Goal: Transaction & Acquisition: Purchase product/service

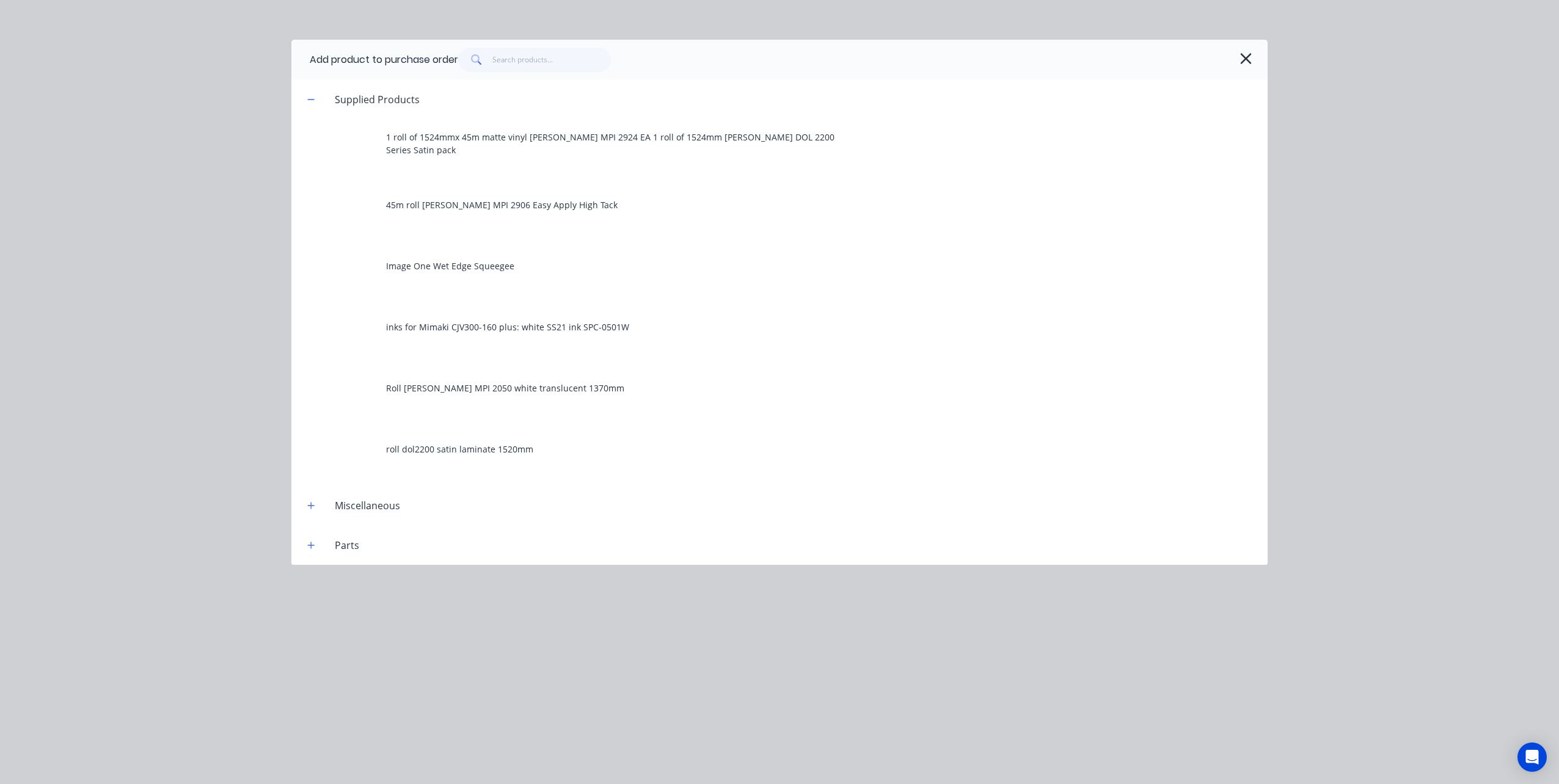
click at [425, 54] on div "Add product to purchase order" at bounding box center [383, 60] width 149 height 15
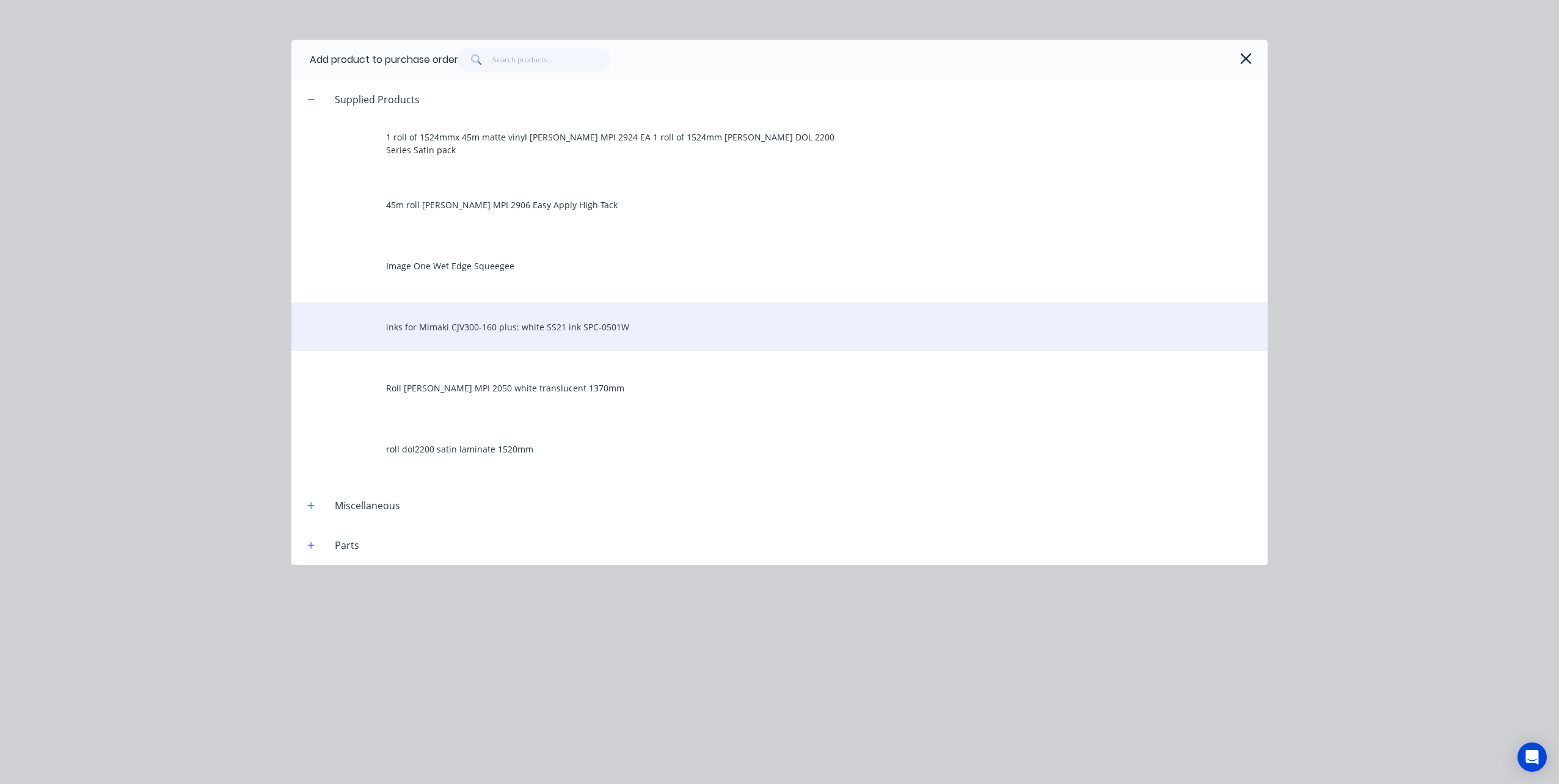
click at [455, 331] on div "inks for Mimaki CJV300-160 plus: white SS21 ink SPC-0501W" at bounding box center [780, 326] width 976 height 49
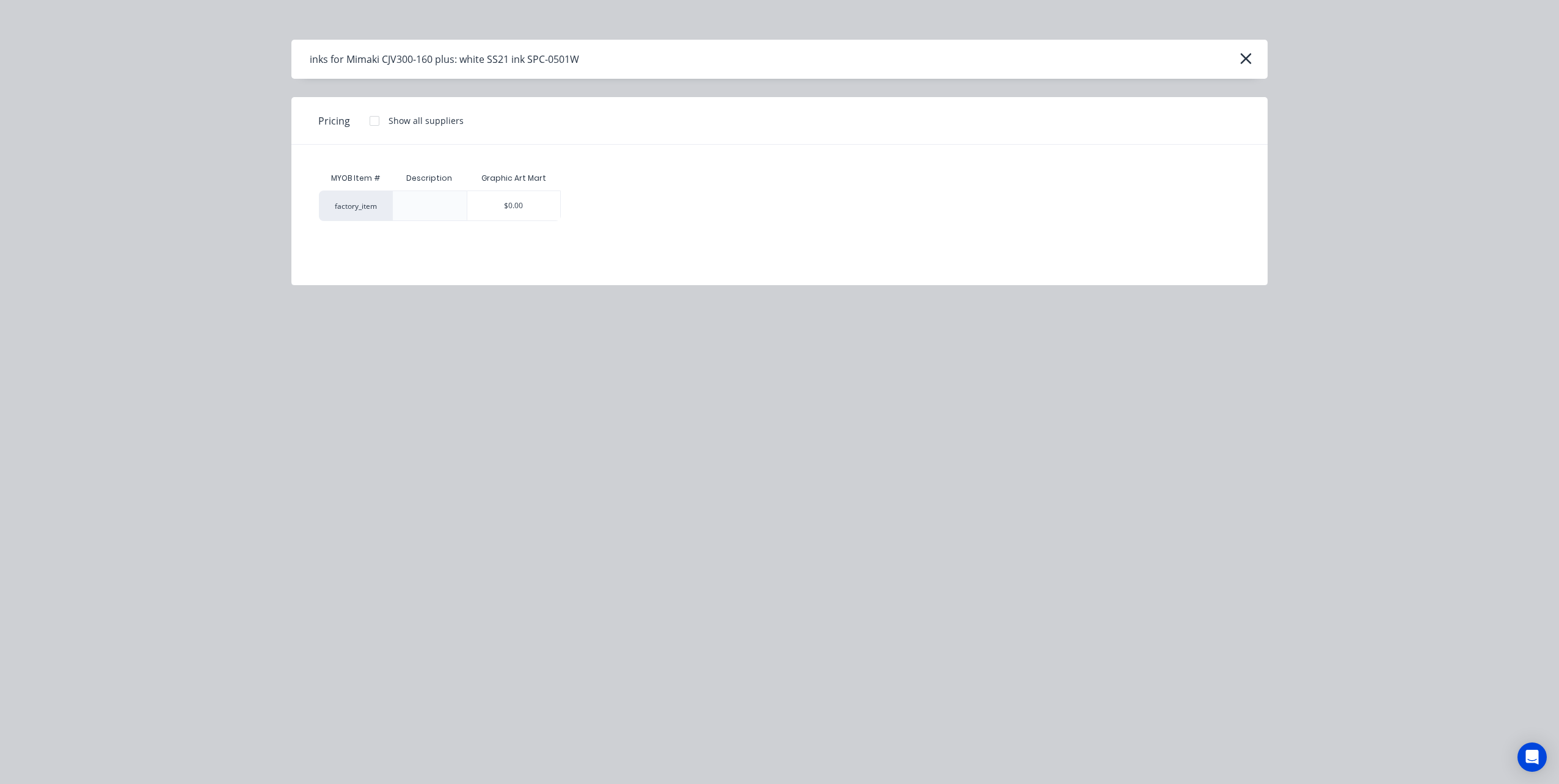
click at [617, 127] on div "Pricing Show all suppliers" at bounding box center [780, 121] width 976 height 48
click at [610, 64] on div "inks for Mimaki CJV300-160 plus: white SS21 ink SPC-0501W" at bounding box center [780, 59] width 976 height 39
click at [1243, 54] on icon "button" at bounding box center [1246, 58] width 13 height 17
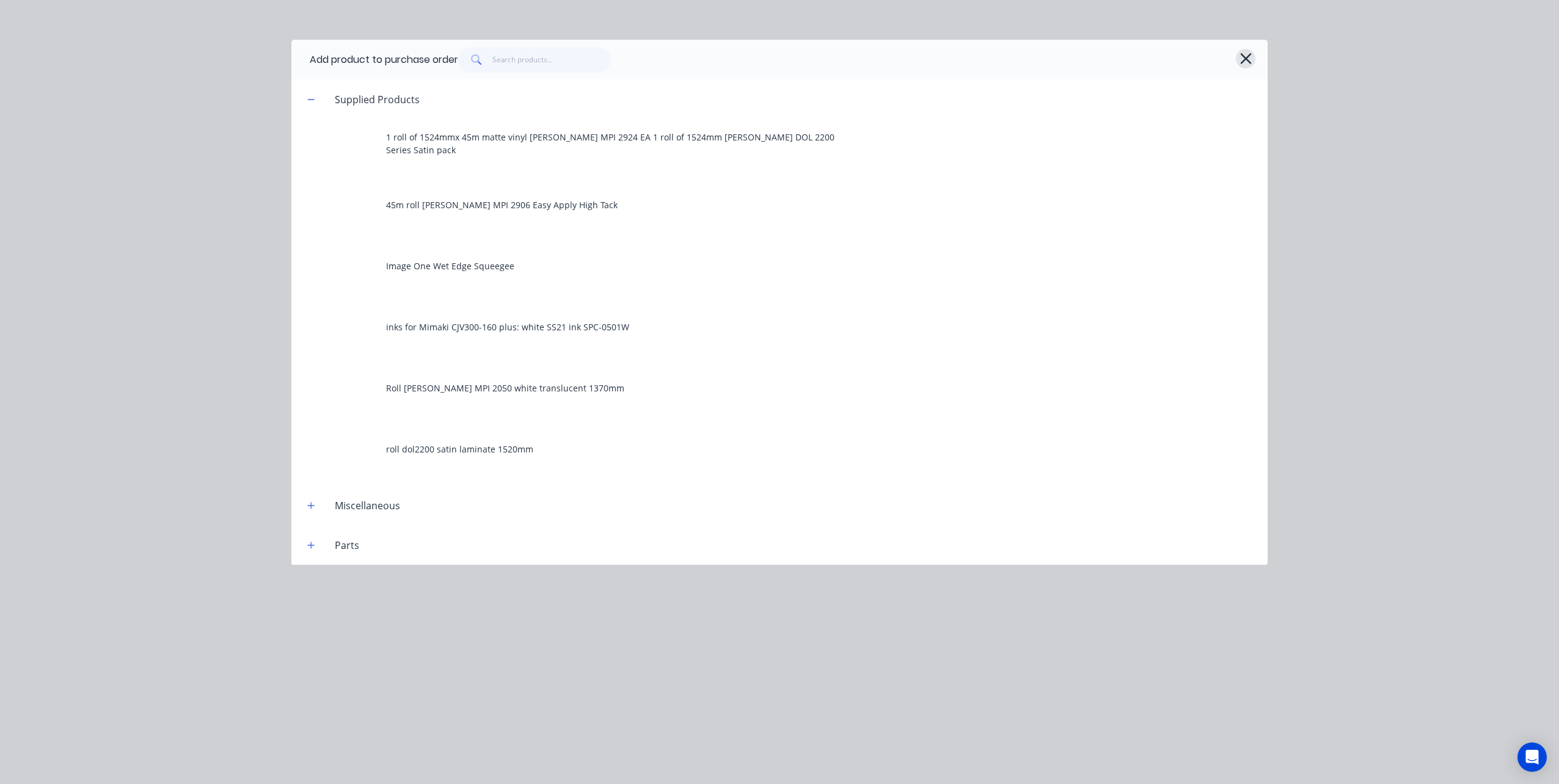
drag, startPoint x: 1244, startPoint y: 55, endPoint x: 1087, endPoint y: 162, distance: 190.0
click at [1244, 56] on icon "button" at bounding box center [1245, 58] width 11 height 11
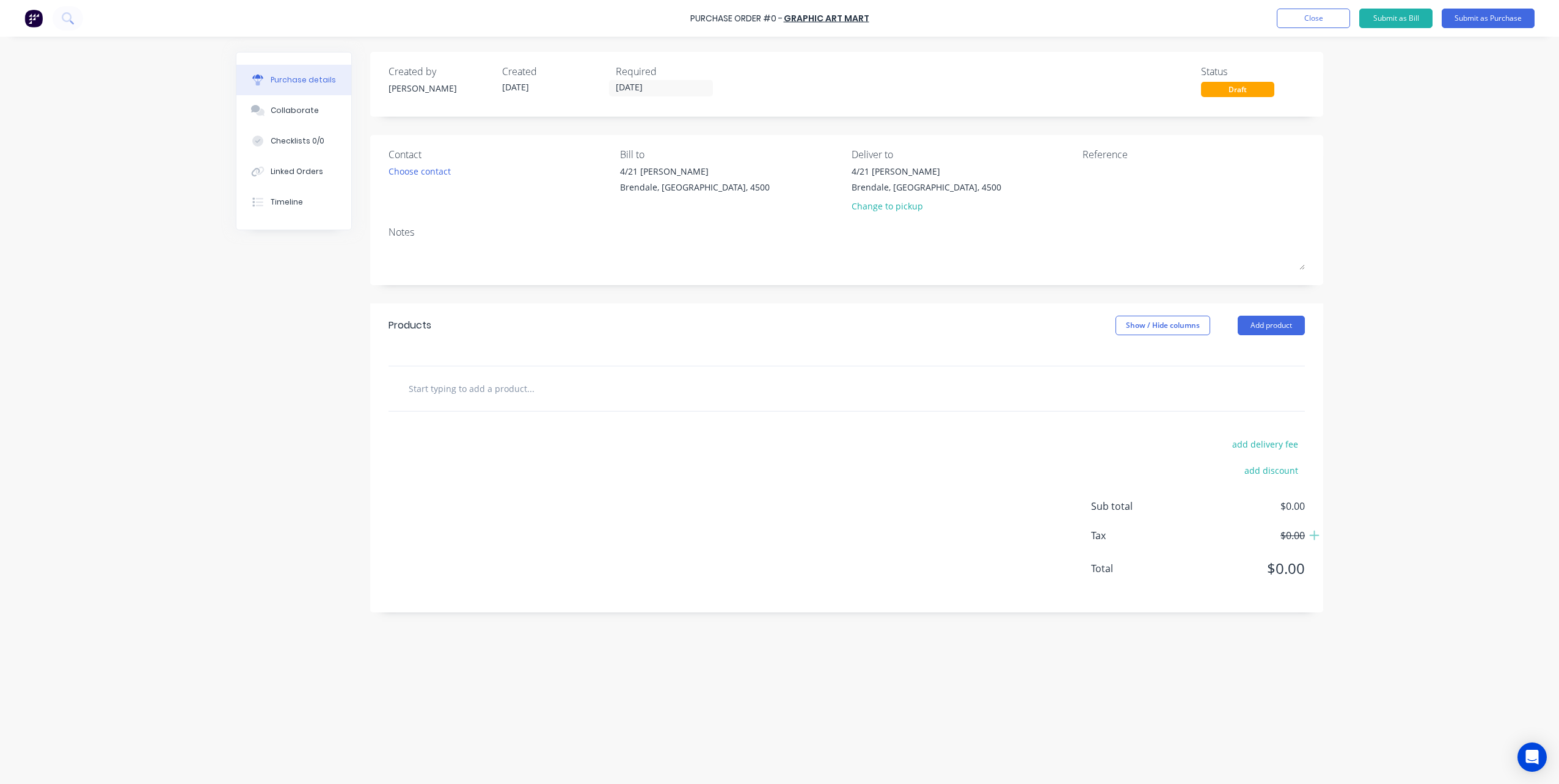
click at [516, 390] on input "text" at bounding box center [530, 388] width 245 height 24
click at [1300, 328] on button "Add product" at bounding box center [1271, 325] width 67 height 20
click at [1231, 362] on div "Product catalogue" at bounding box center [1247, 357] width 94 height 18
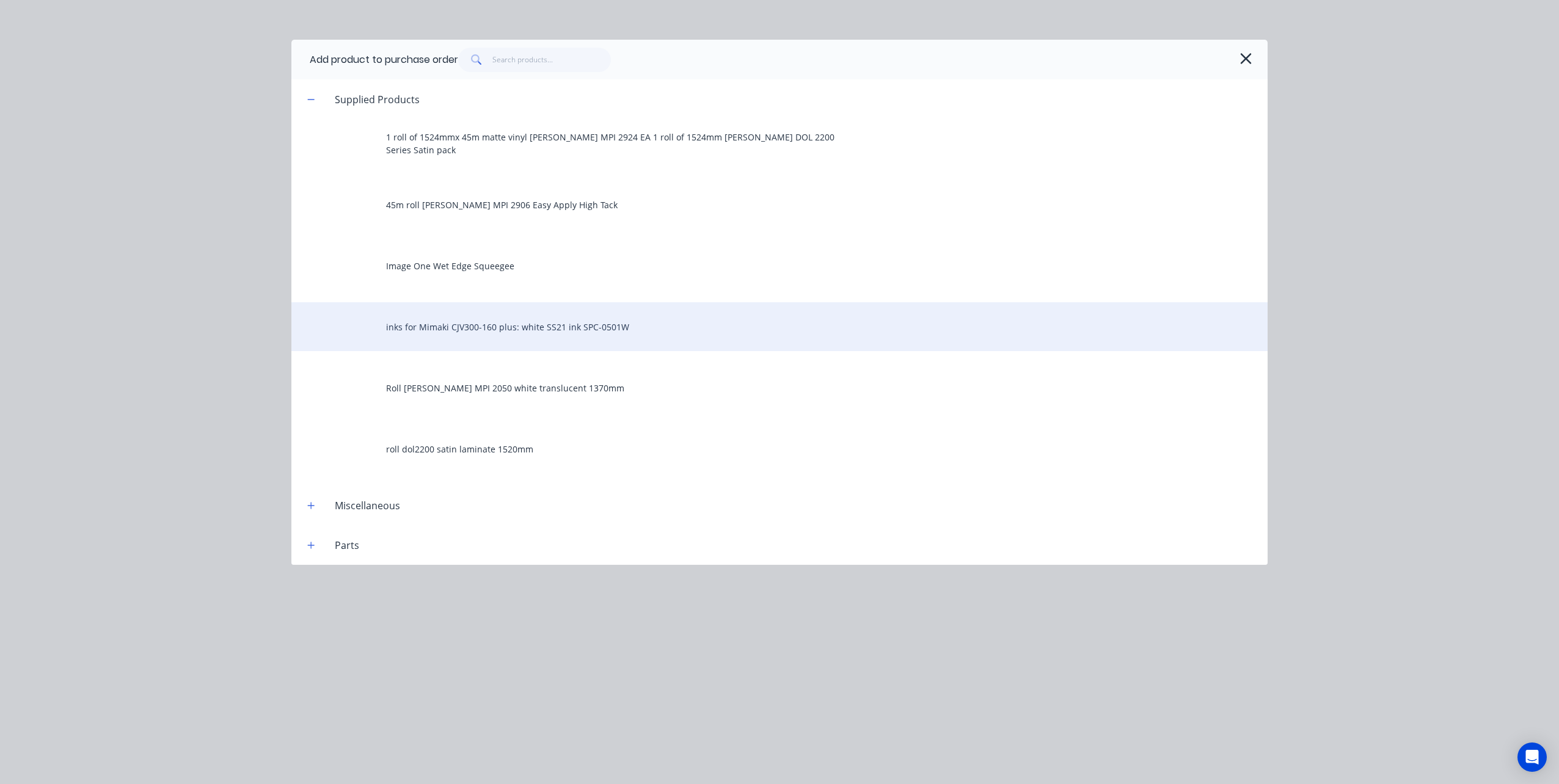
click at [467, 327] on div "inks for Mimaki CJV300-160 plus: white SS21 ink SPC-0501W" at bounding box center [780, 326] width 976 height 49
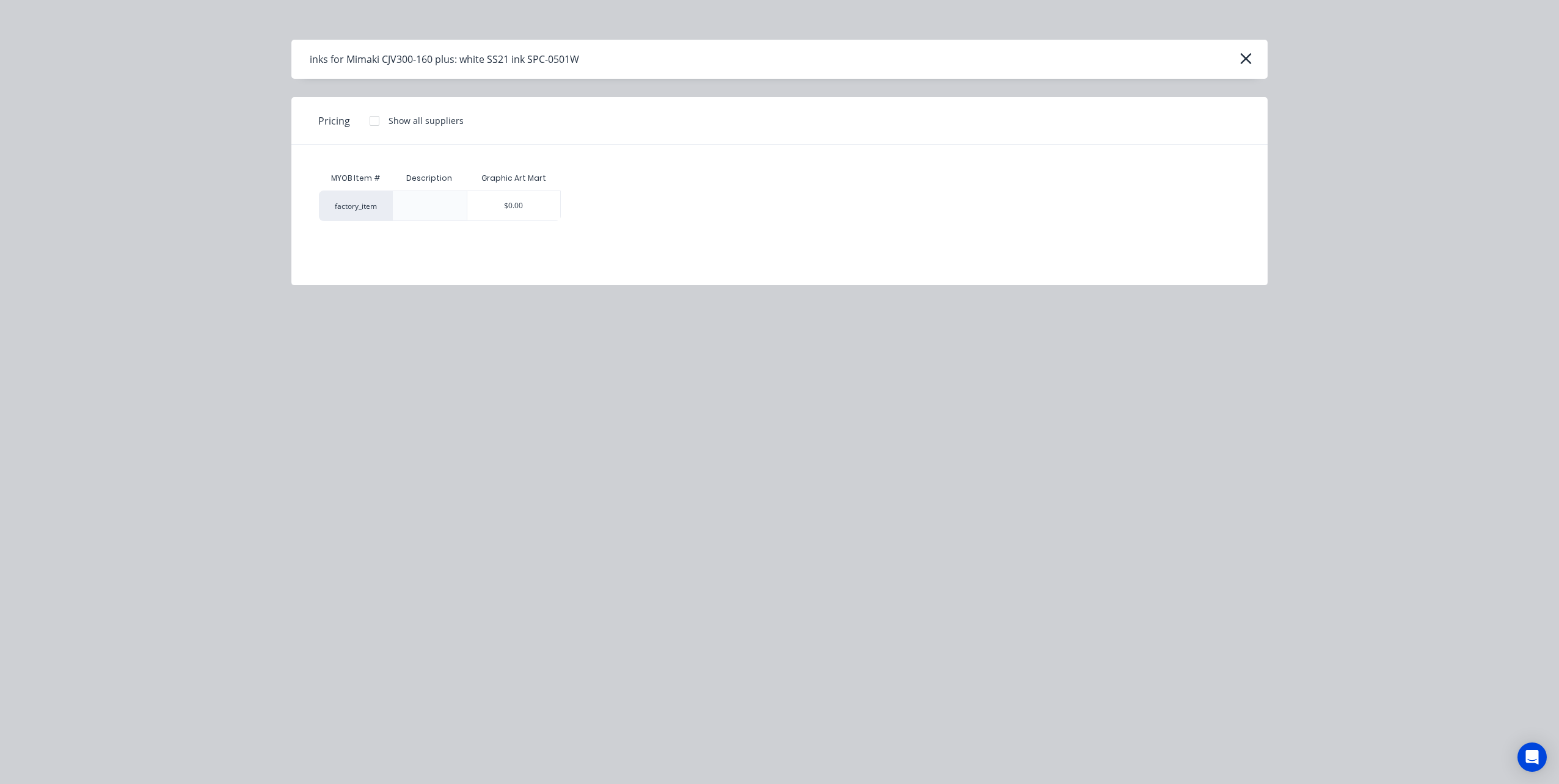
click at [357, 212] on div "factory_item" at bounding box center [354, 205] width 73 height 31
drag, startPoint x: 357, startPoint y: 211, endPoint x: 437, endPoint y: 202, distance: 80.5
click at [437, 202] on div at bounding box center [429, 205] width 20 height 20
drag, startPoint x: 510, startPoint y: 206, endPoint x: 678, endPoint y: 202, distance: 168.0
click at [516, 203] on div "$0.00" at bounding box center [513, 205] width 93 height 29
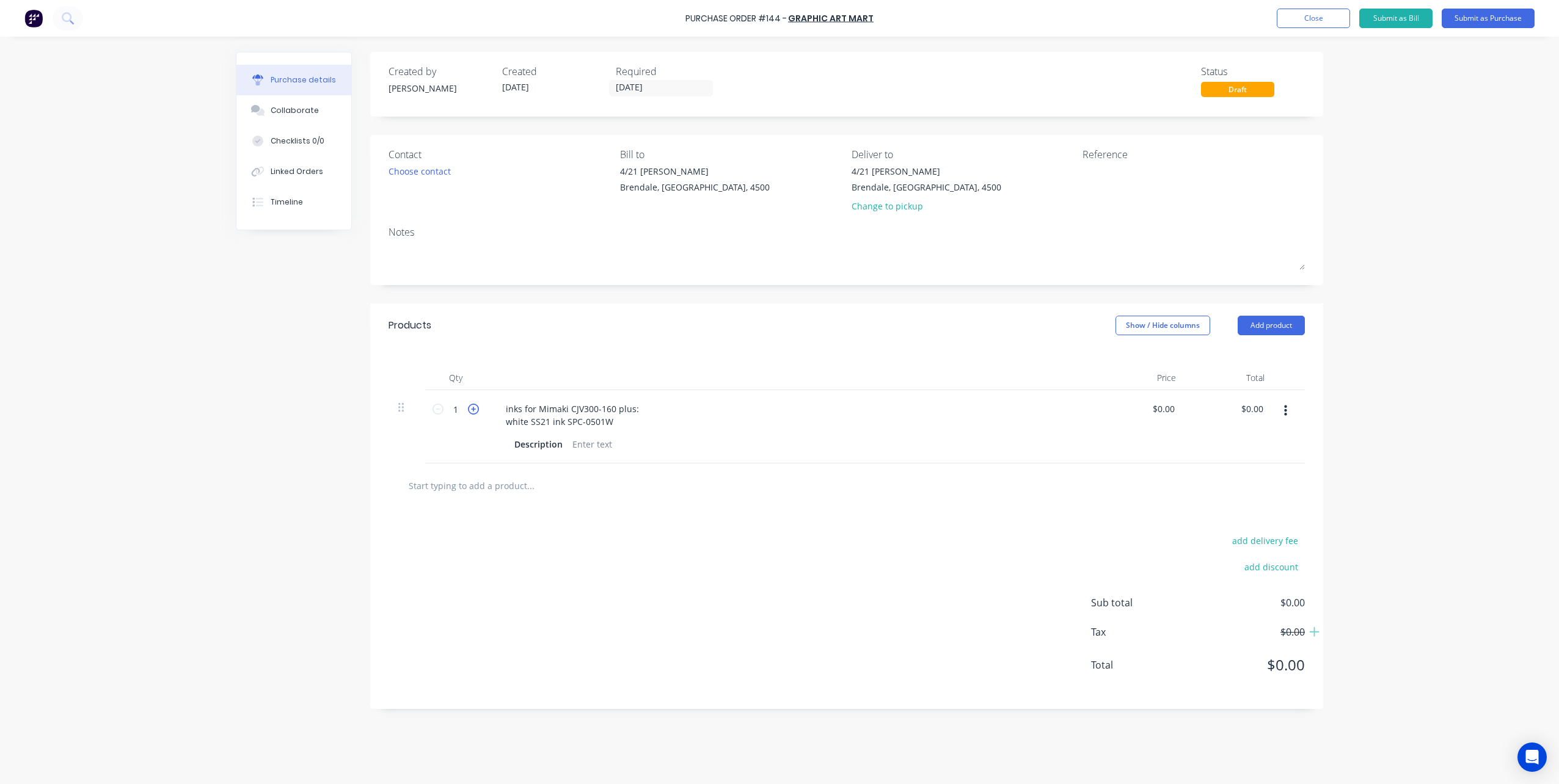
click at [473, 406] on icon at bounding box center [473, 409] width 11 height 11
type input "3"
click at [1273, 481] on div at bounding box center [846, 485] width 896 height 24
click at [517, 490] on input "text" at bounding box center [530, 485] width 245 height 24
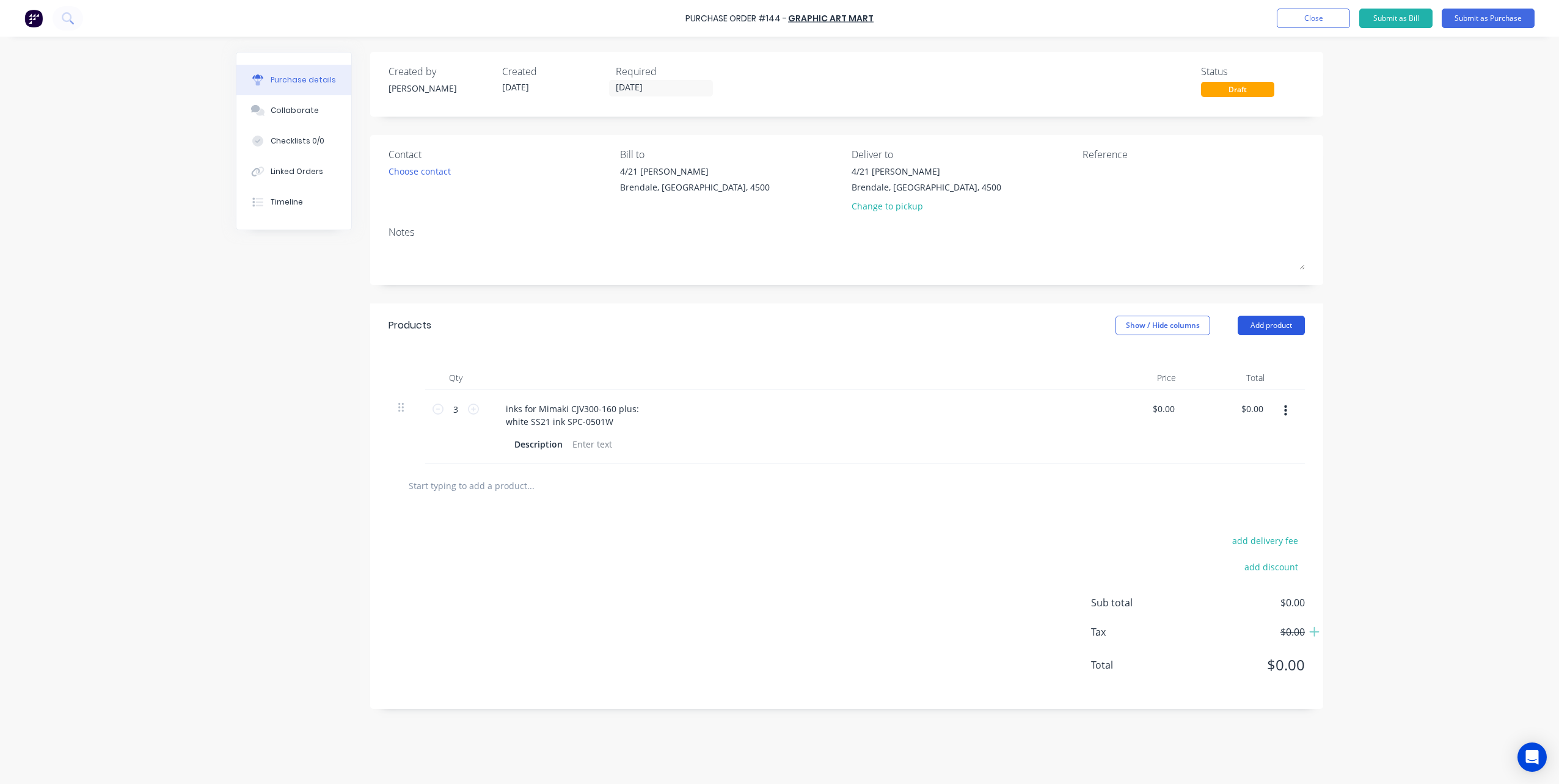
click at [1272, 329] on button "Add product" at bounding box center [1271, 325] width 67 height 20
click at [1235, 357] on div "Product catalogue" at bounding box center [1247, 357] width 94 height 18
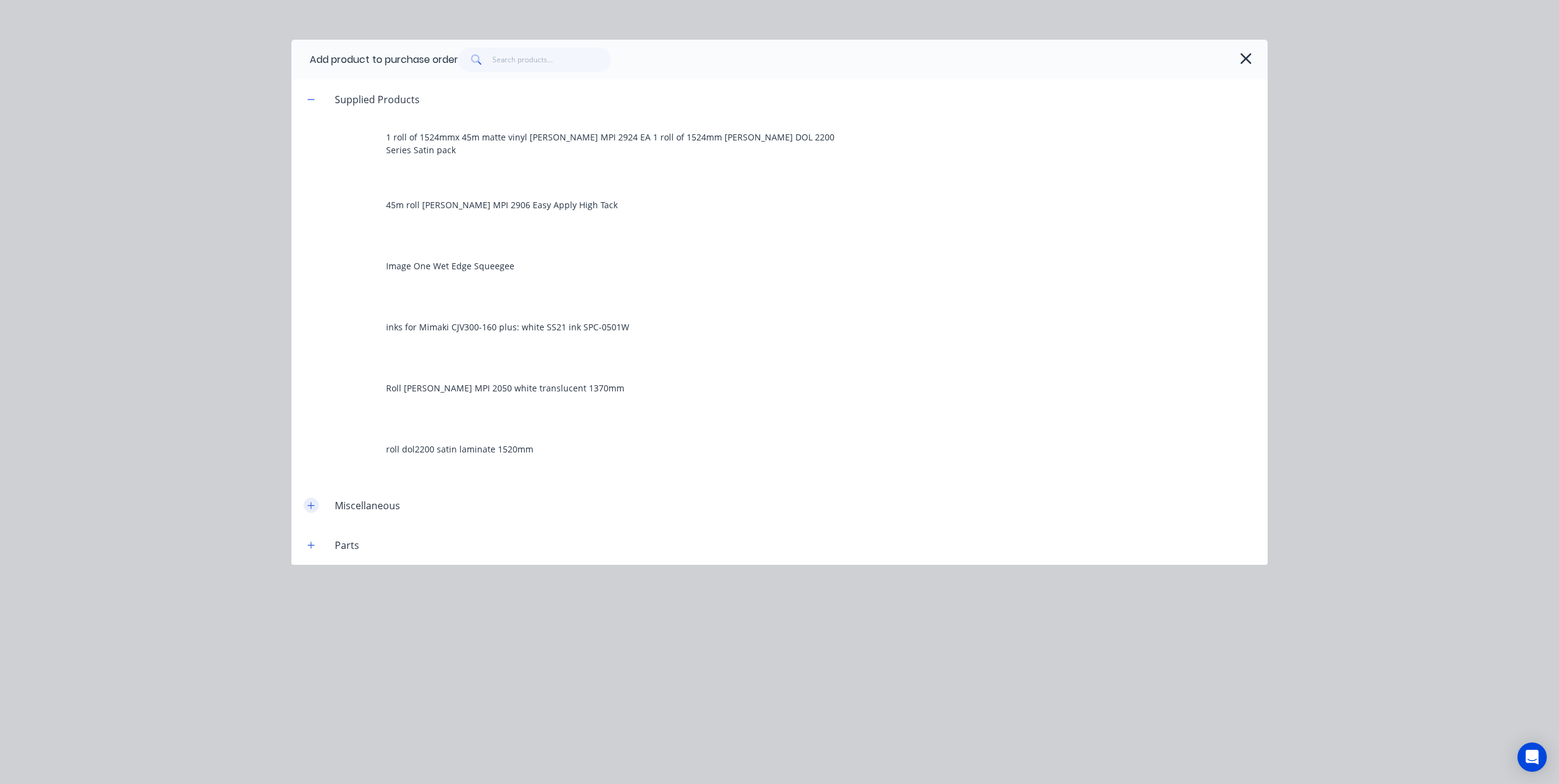
click at [311, 503] on icon "button" at bounding box center [310, 505] width 7 height 9
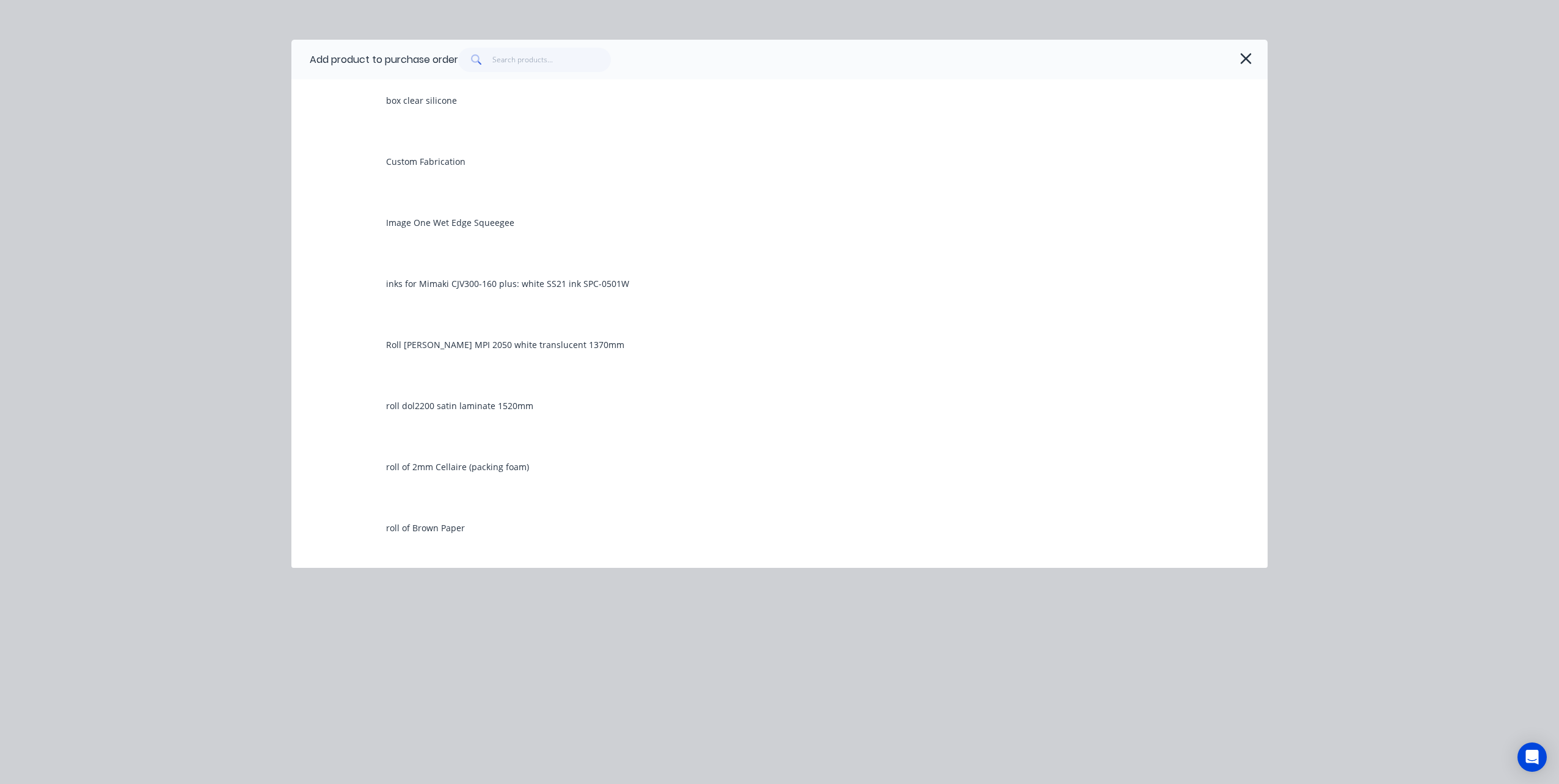
scroll to position [791, 0]
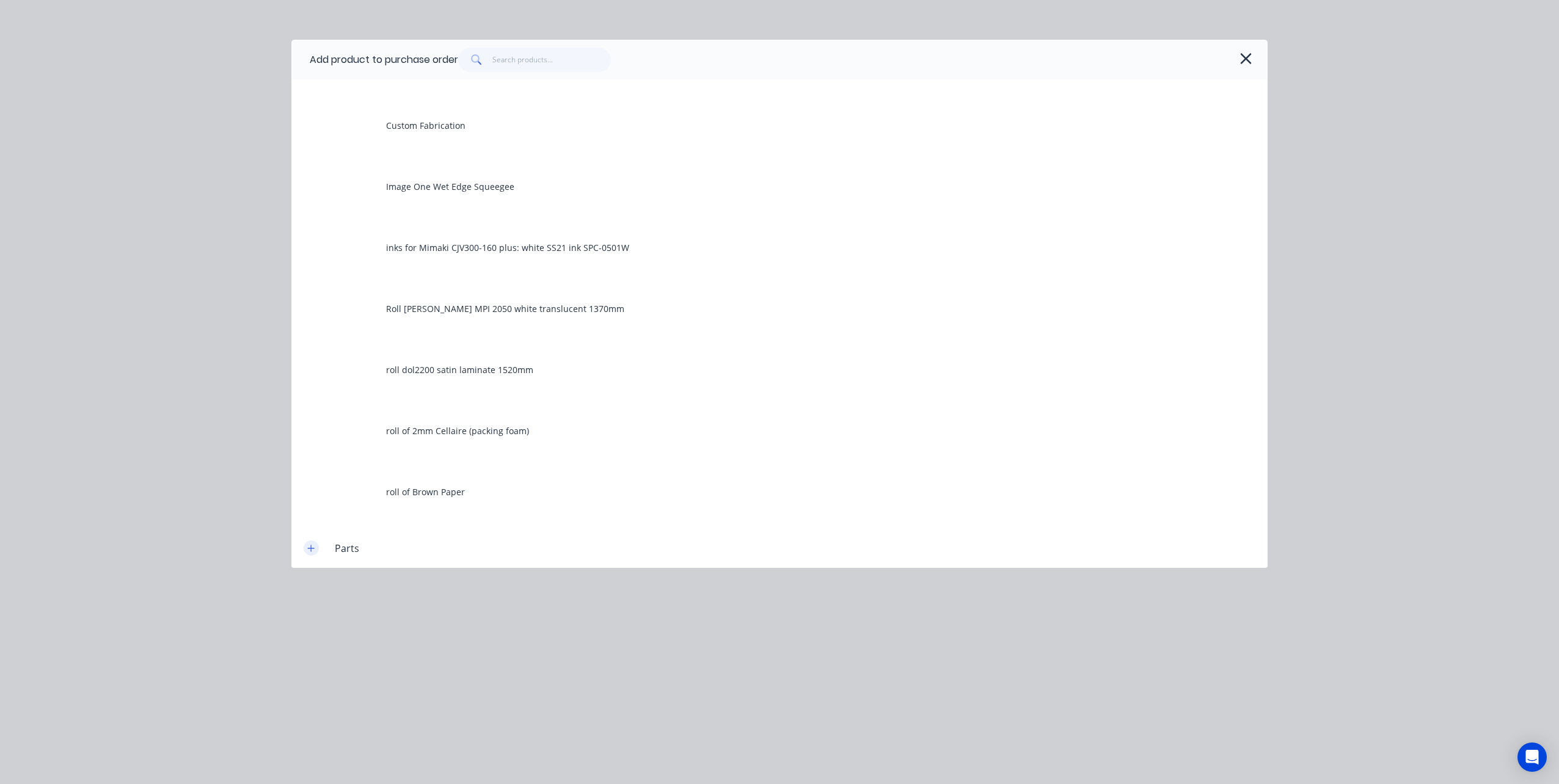
click at [311, 547] on icon "button" at bounding box center [310, 548] width 7 height 9
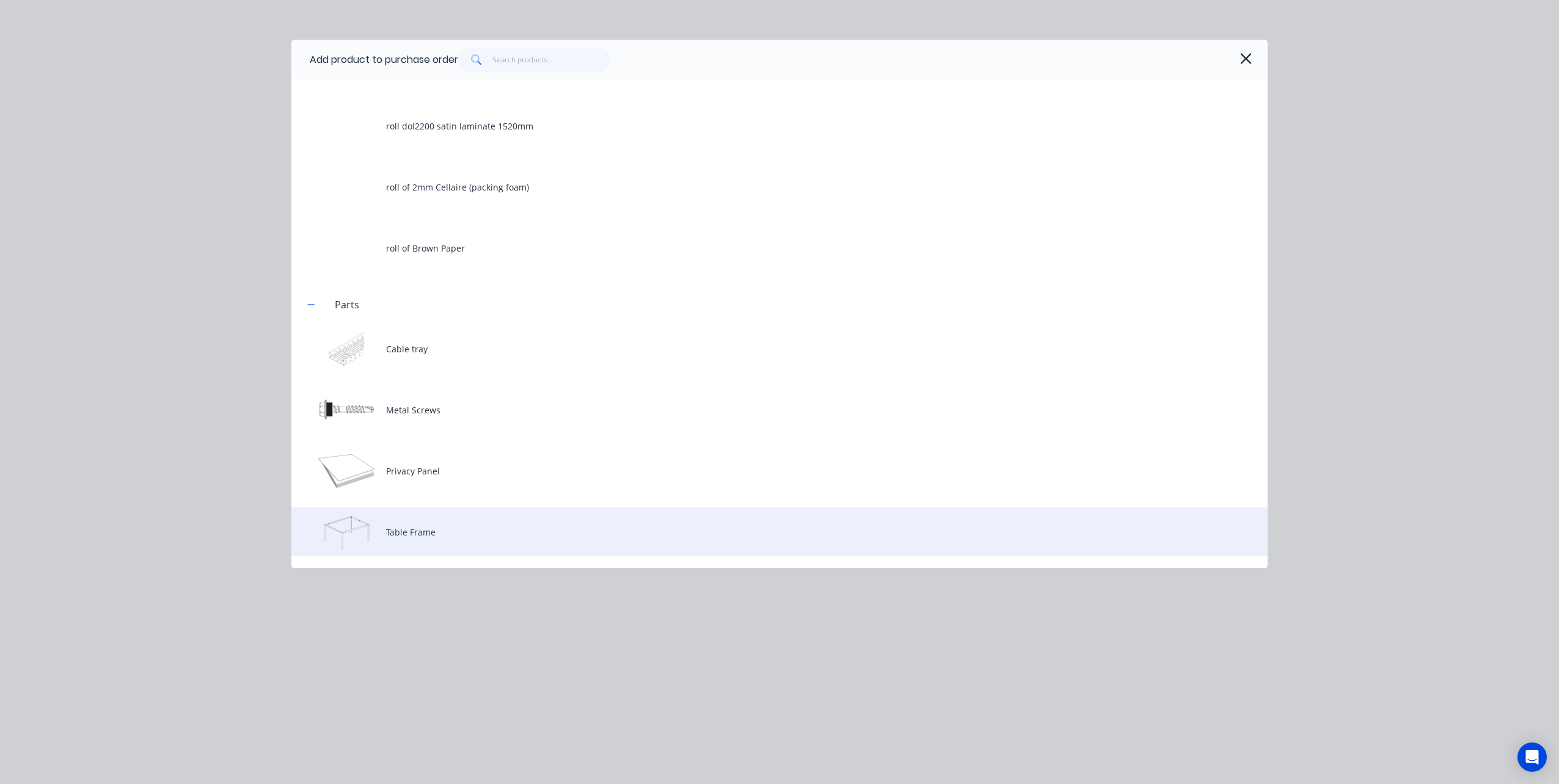
scroll to position [1034, 0]
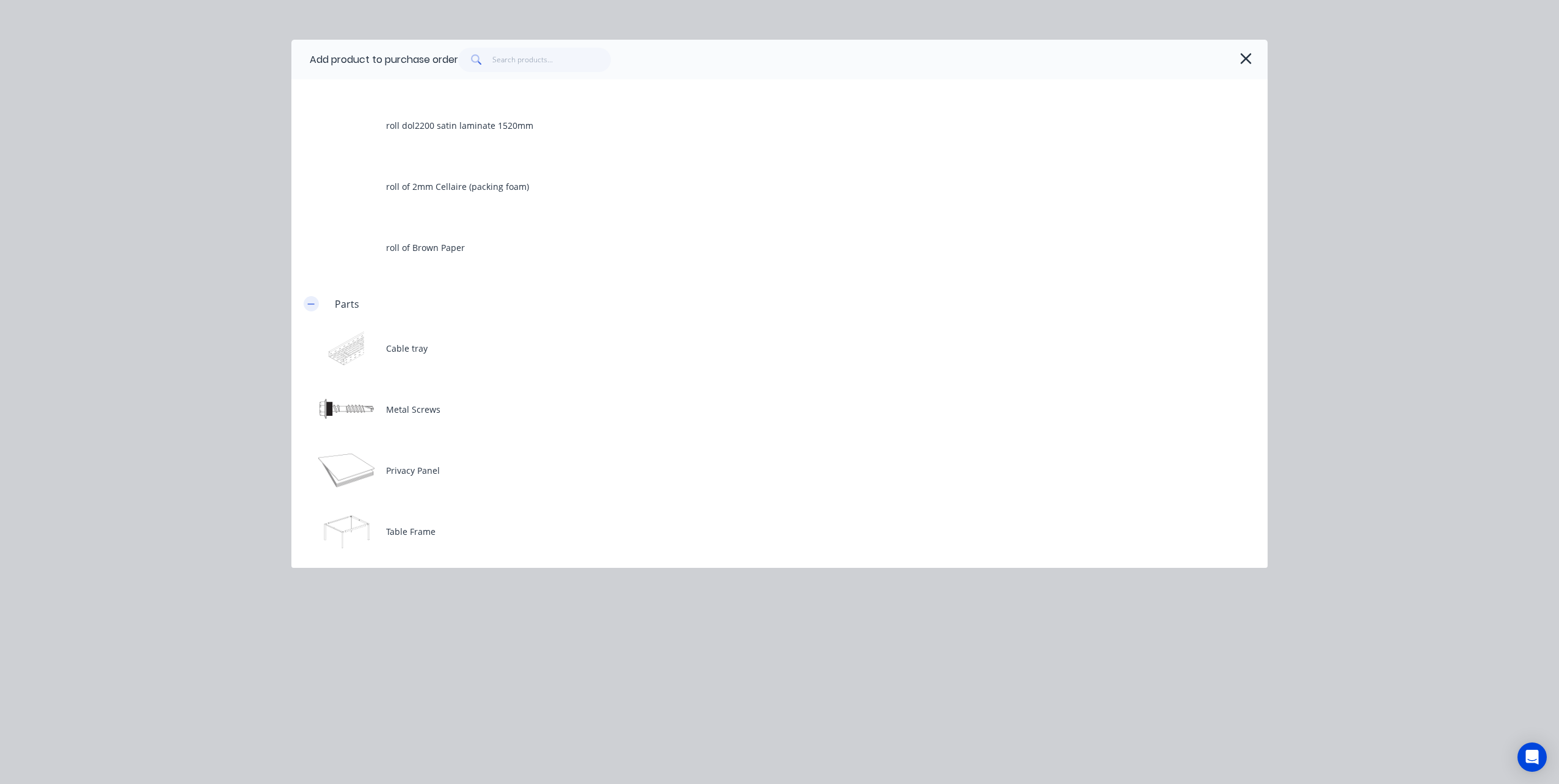
click at [313, 304] on icon "button" at bounding box center [310, 304] width 7 height 9
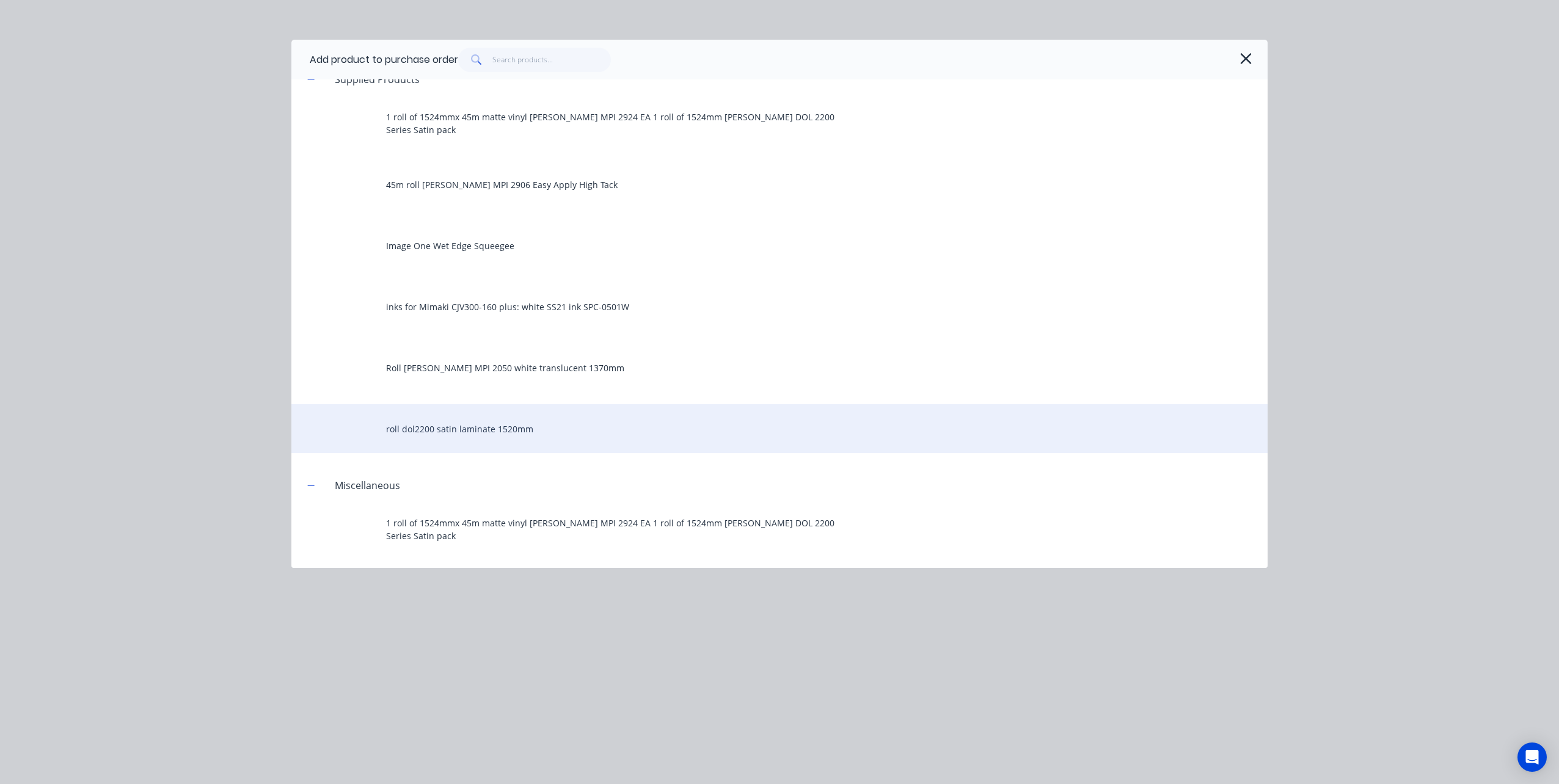
scroll to position [0, 0]
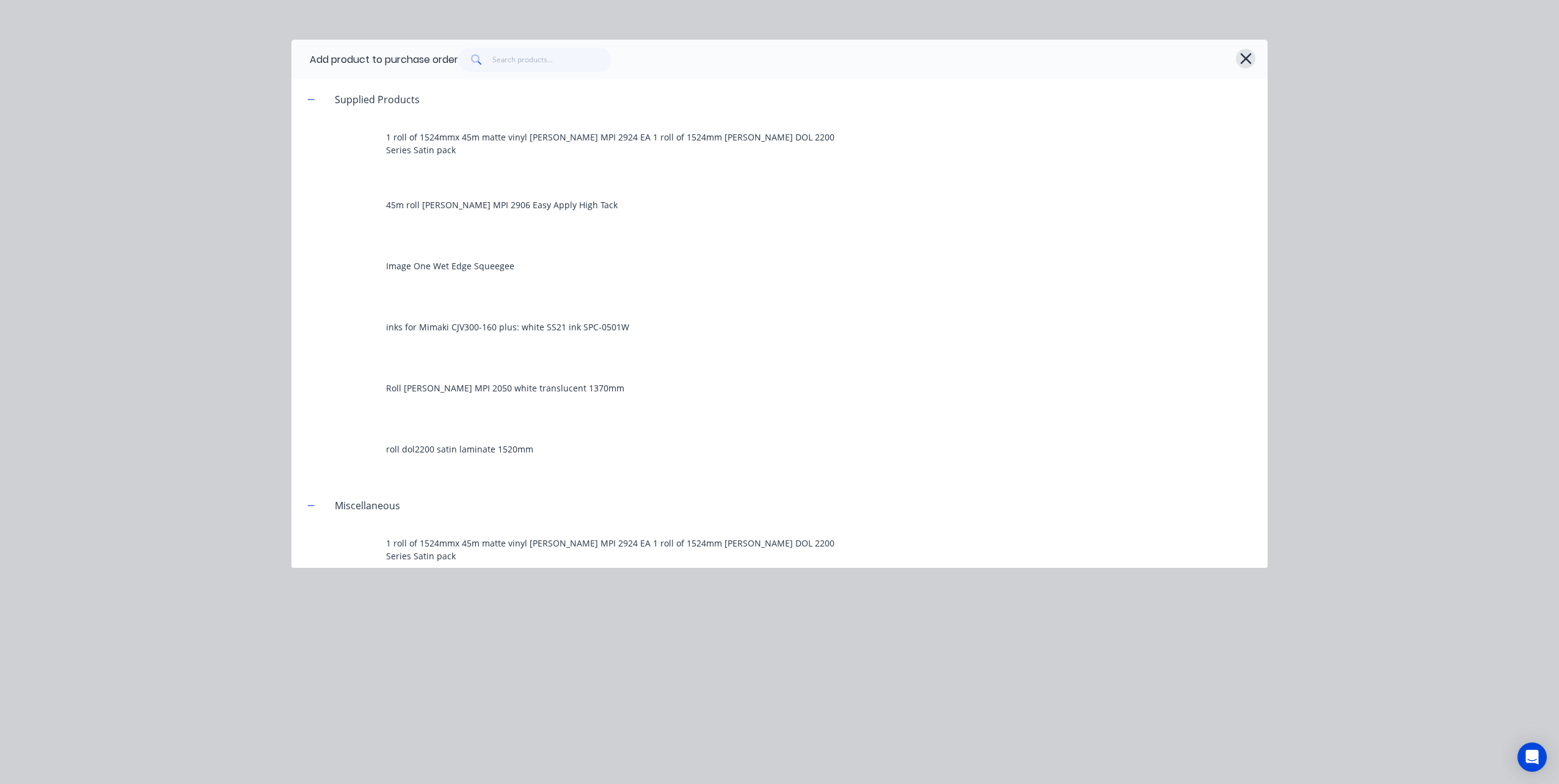
click at [1247, 61] on icon "button" at bounding box center [1245, 58] width 11 height 11
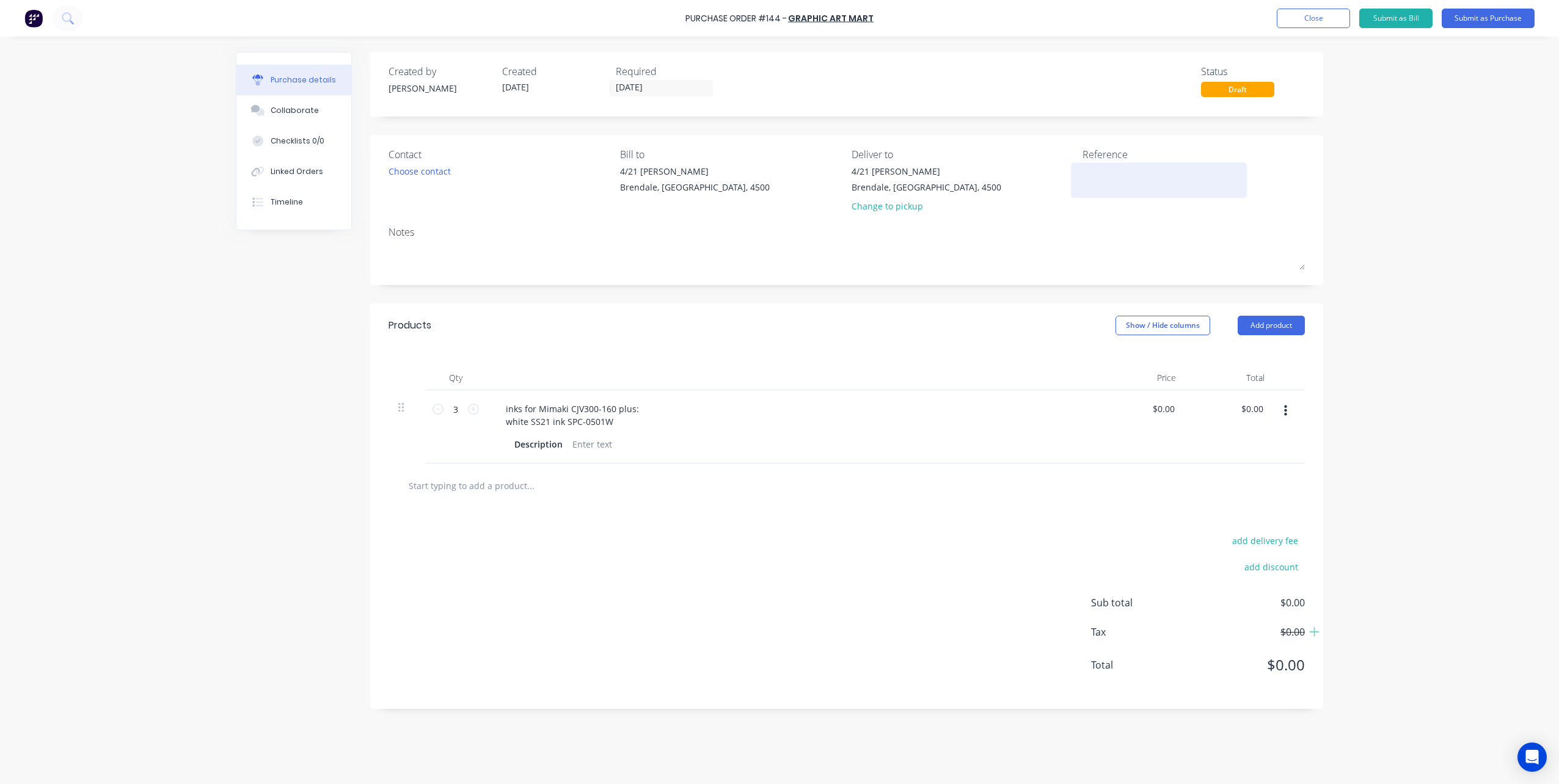
click at [1091, 182] on textarea at bounding box center [1159, 179] width 153 height 28
type textarea "x"
type textarea "s"
type textarea "x"
type textarea "ss"
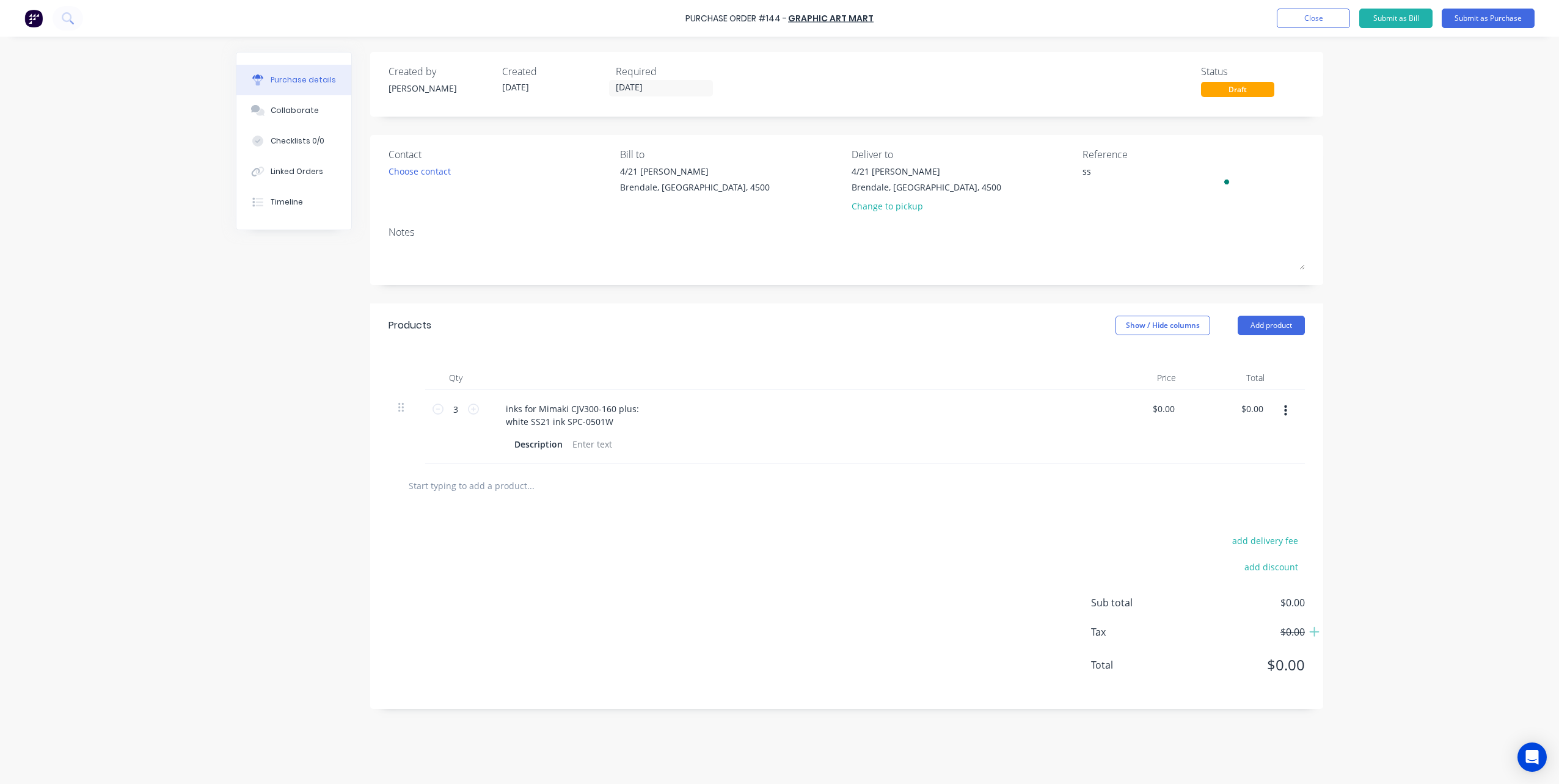
type textarea "x"
type textarea "ss2"
type textarea "x"
type textarea "ss21"
type textarea "x"
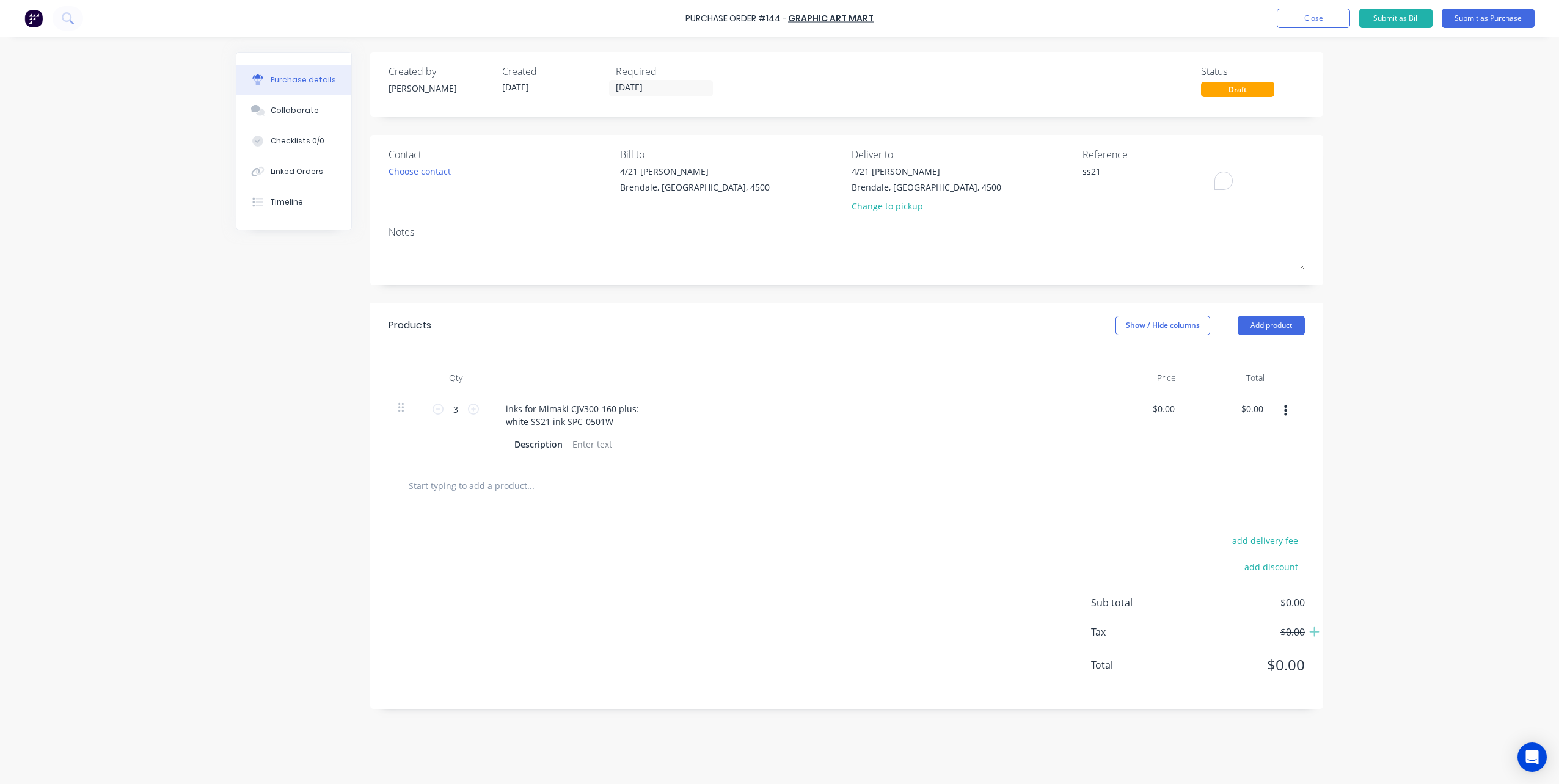
type textarea "ss2"
type textarea "x"
type textarea "ss"
type textarea "x"
type textarea "s"
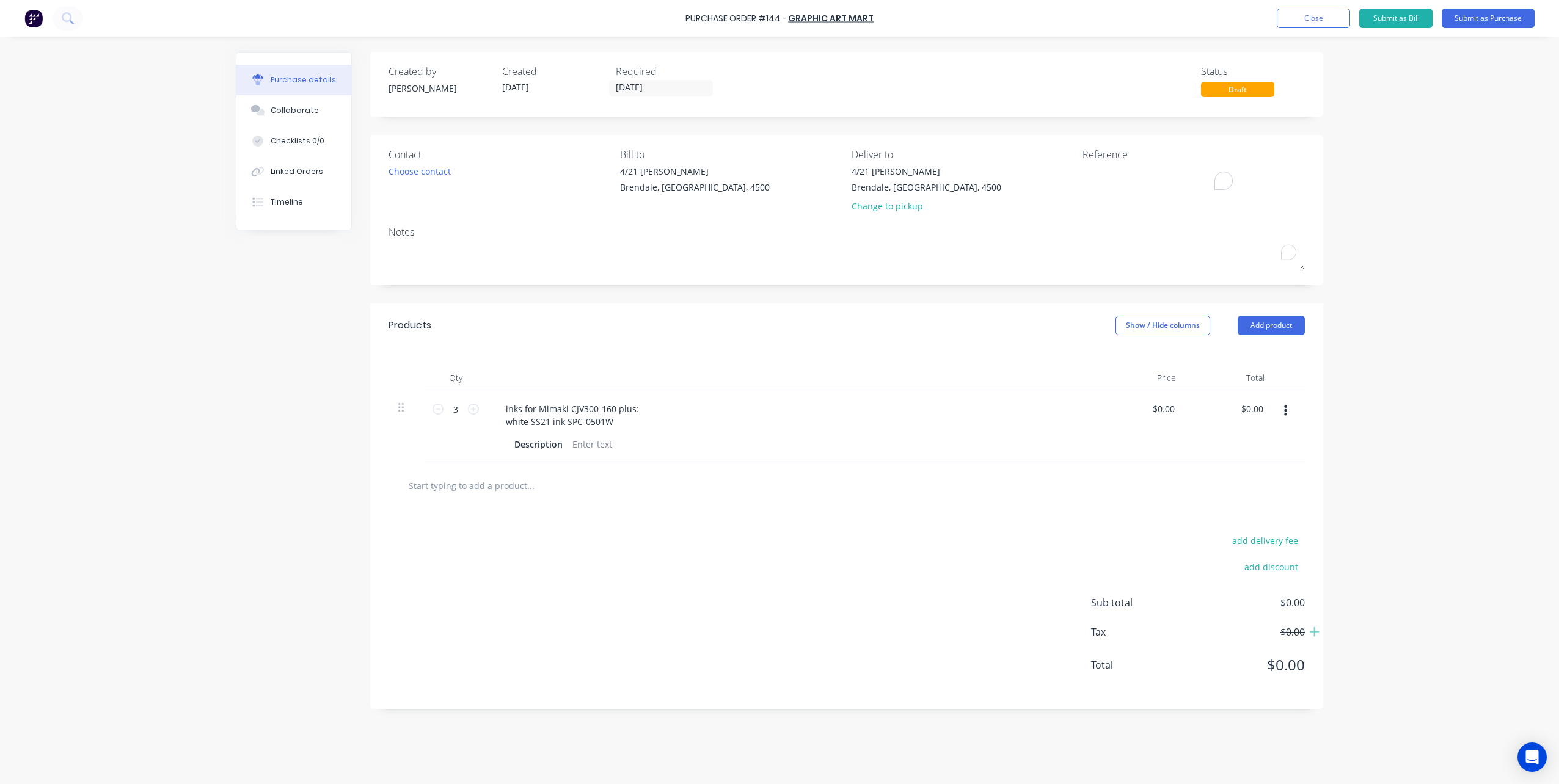
type textarea "x"
type textarea "S"
type textarea "x"
type textarea "S"
click at [1092, 195] on div at bounding box center [1159, 180] width 153 height 31
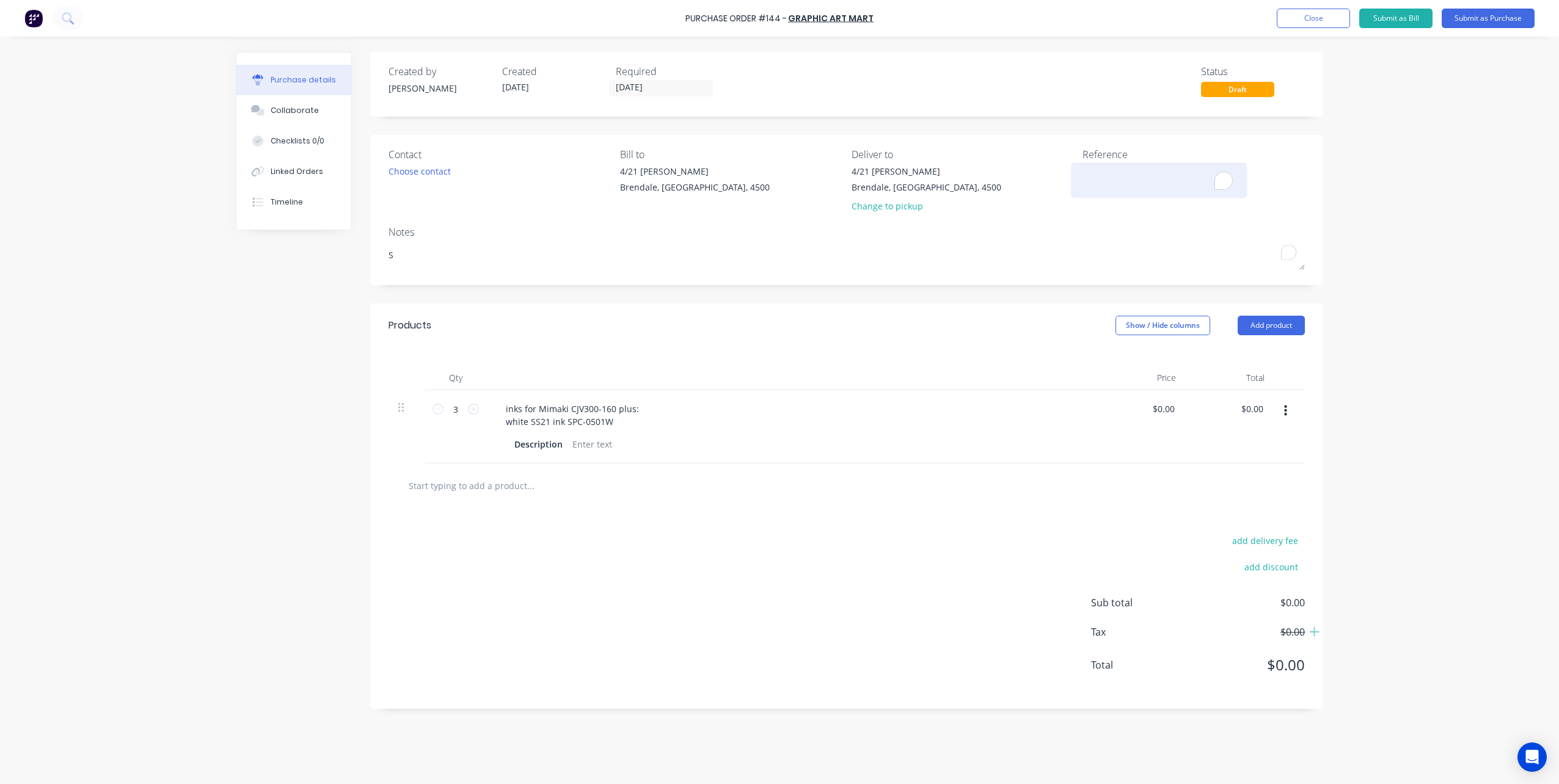
click at [1083, 181] on div at bounding box center [1159, 180] width 153 height 31
click at [1088, 172] on textarea "To enrich screen reader interactions, please activate Accessibility in Grammarl…" at bounding box center [1159, 179] width 153 height 28
type textarea "x"
type textarea "S"
type textarea "x"
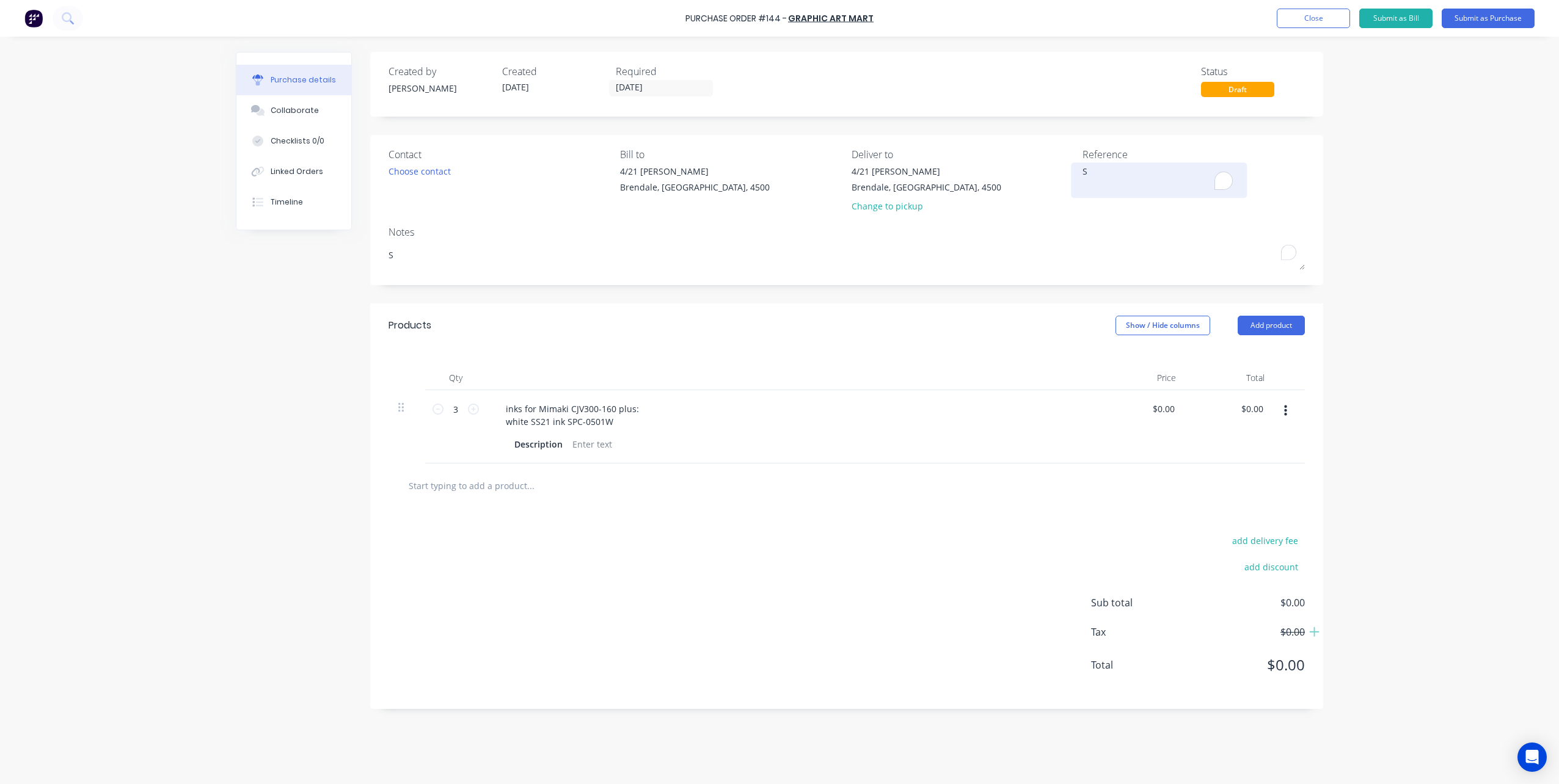
type textarea "SS"
type textarea "x"
type textarea "SS2"
type textarea "x"
type textarea "SS21"
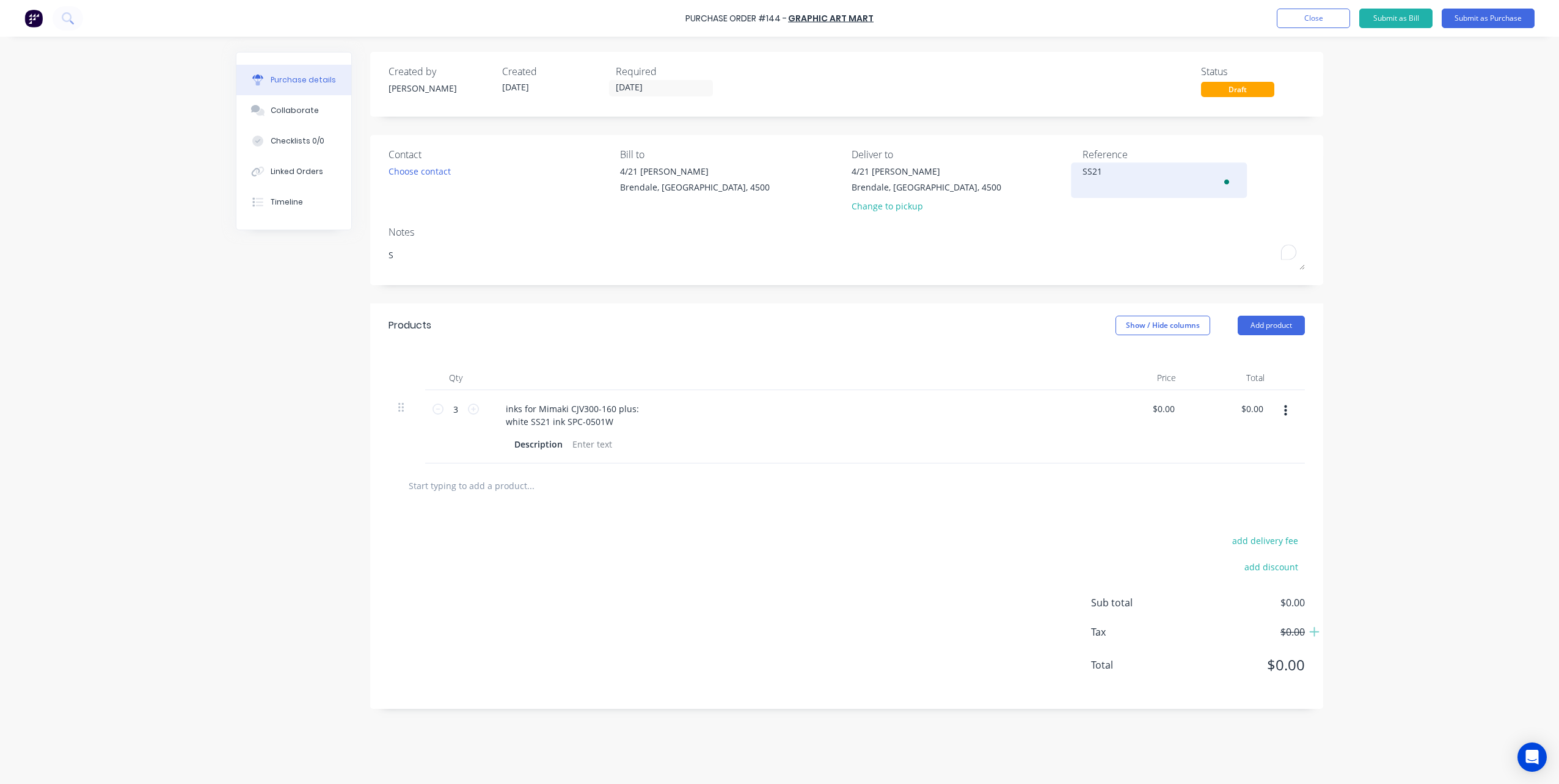
type textarea "x"
type textarea "SS21"
type textarea "x"
type textarea "SS21 W"
type textarea "x"
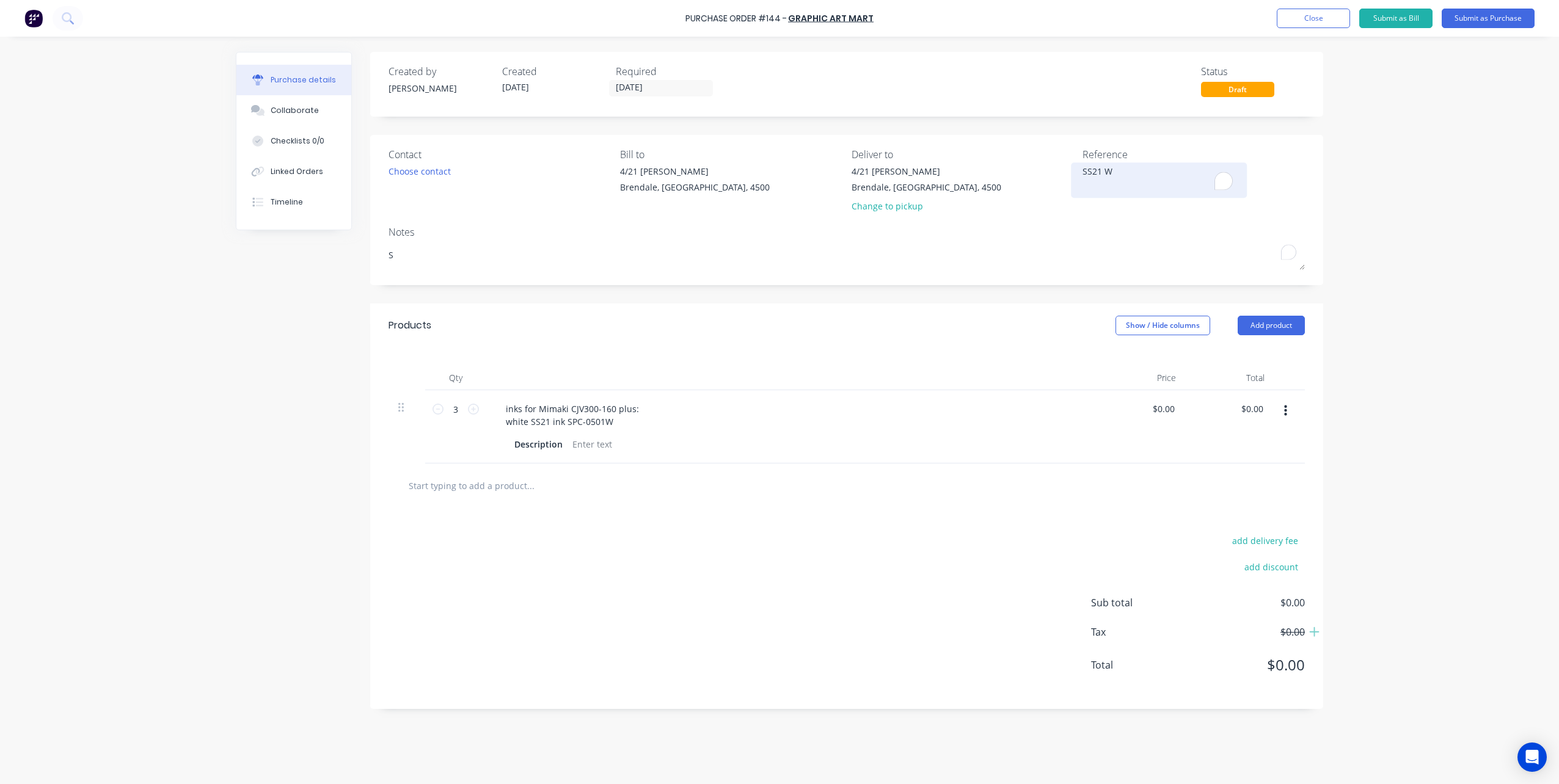
type textarea "SS21 WH"
type textarea "x"
type textarea "SS21 WHI"
type textarea "x"
type textarea "SS21 WHIT"
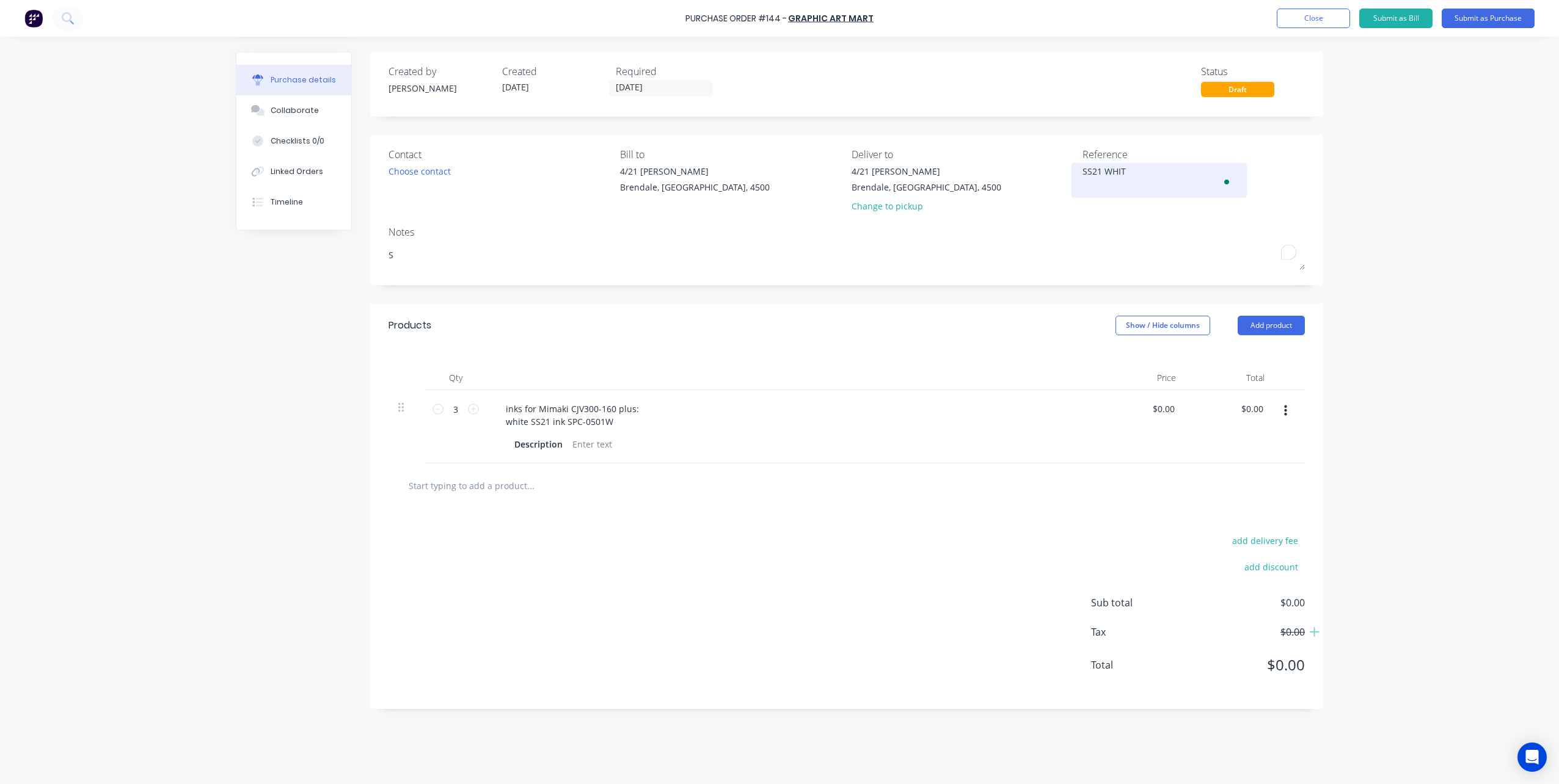
type textarea "x"
type textarea "SS21 WHITE"
type textarea "x"
type textarea "SS21 WHITE"
type textarea "x"
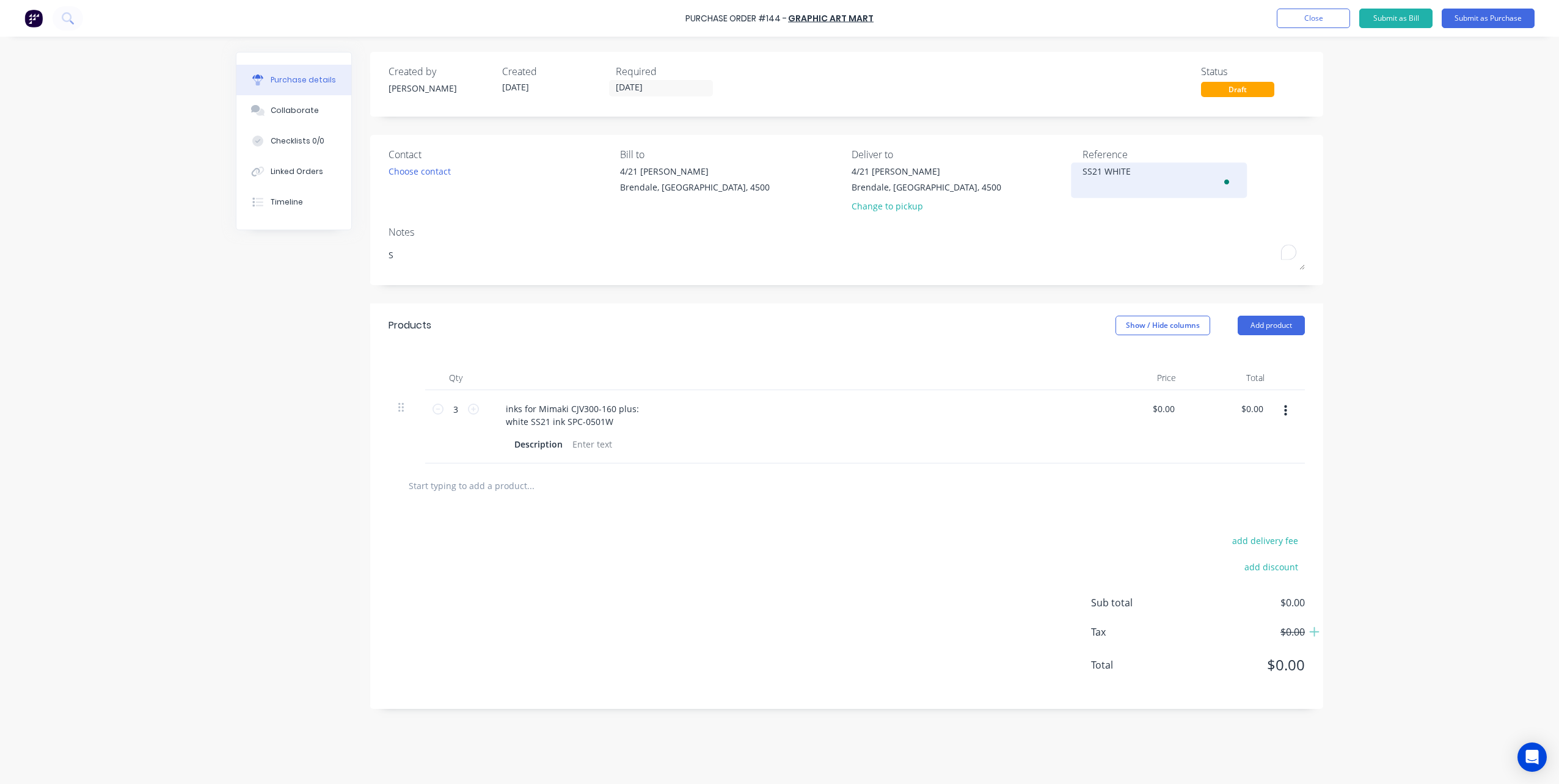
type textarea "SS21 WHITE I"
type textarea "x"
type textarea "SS21 WHITE IN"
type textarea "x"
type textarea "SS21 WHITE INK"
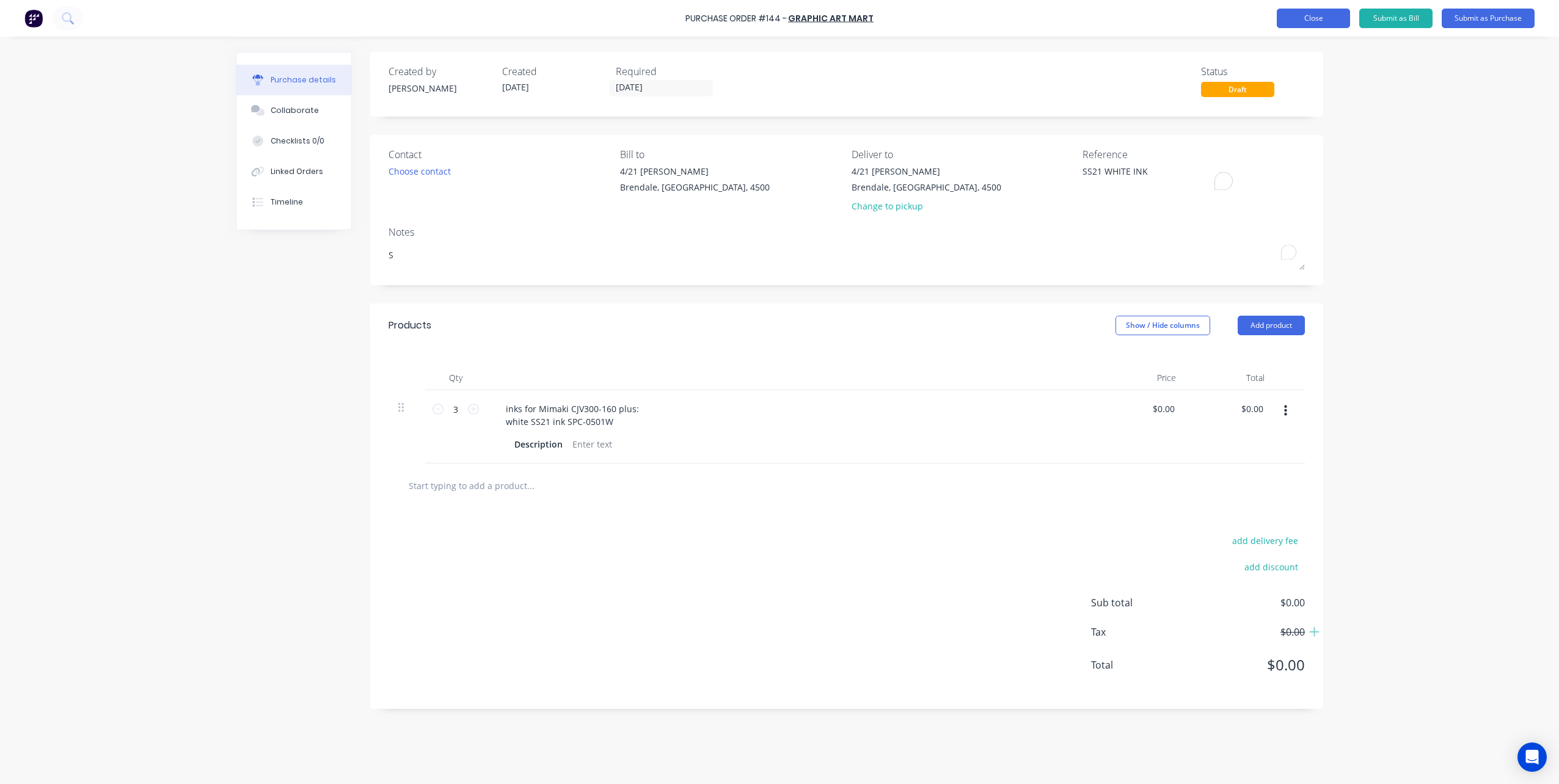
type textarea "x"
type textarea "SS21 WHITE INK"
click at [1318, 21] on button "Close" at bounding box center [1312, 19] width 73 height 20
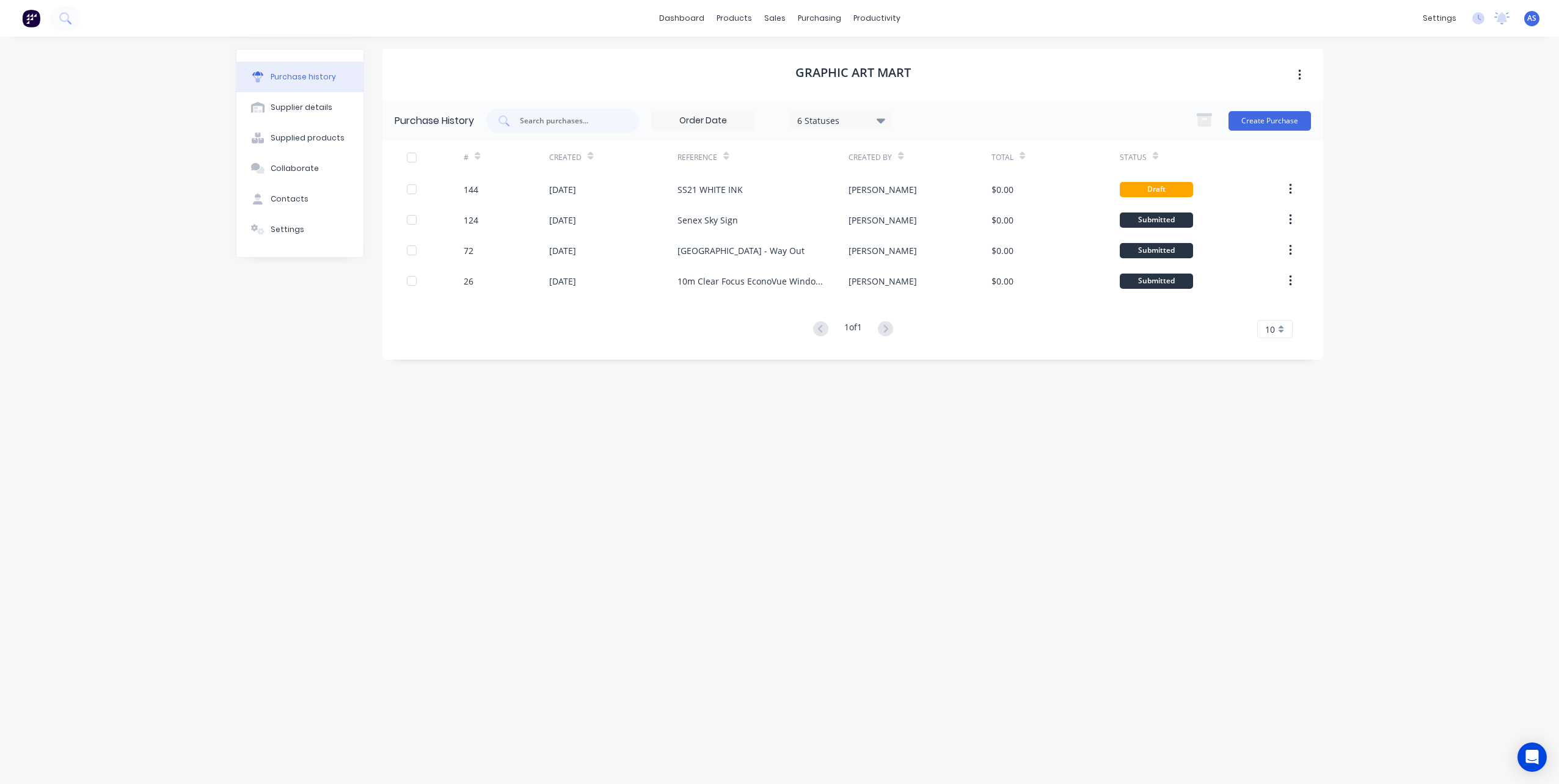
click at [879, 121] on icon at bounding box center [880, 121] width 9 height 5
click at [926, 171] on div at bounding box center [923, 177] width 24 height 24
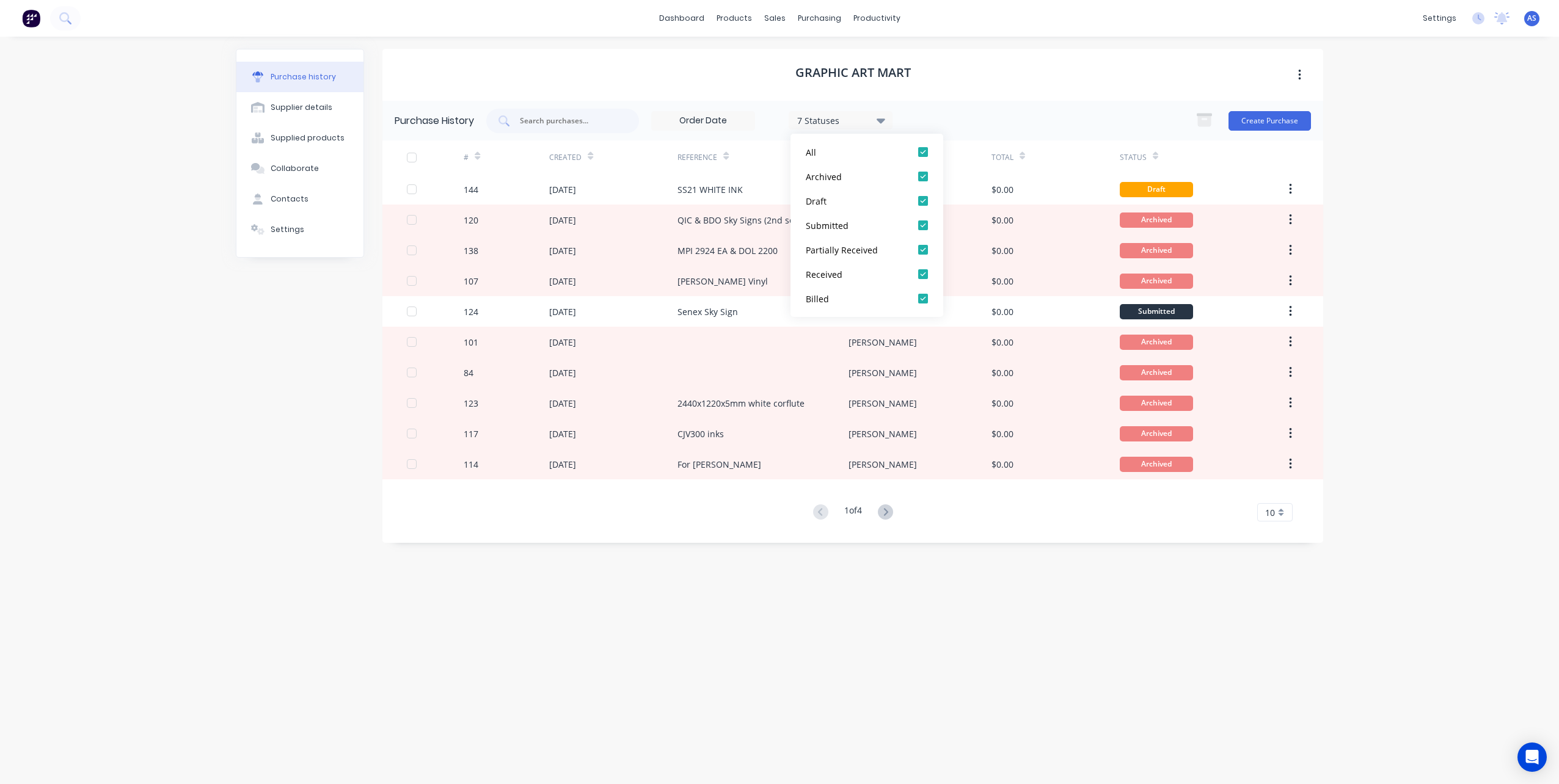
click at [959, 111] on div "7 Statuses 7 Statuses Create Purchase" at bounding box center [898, 121] width 824 height 24
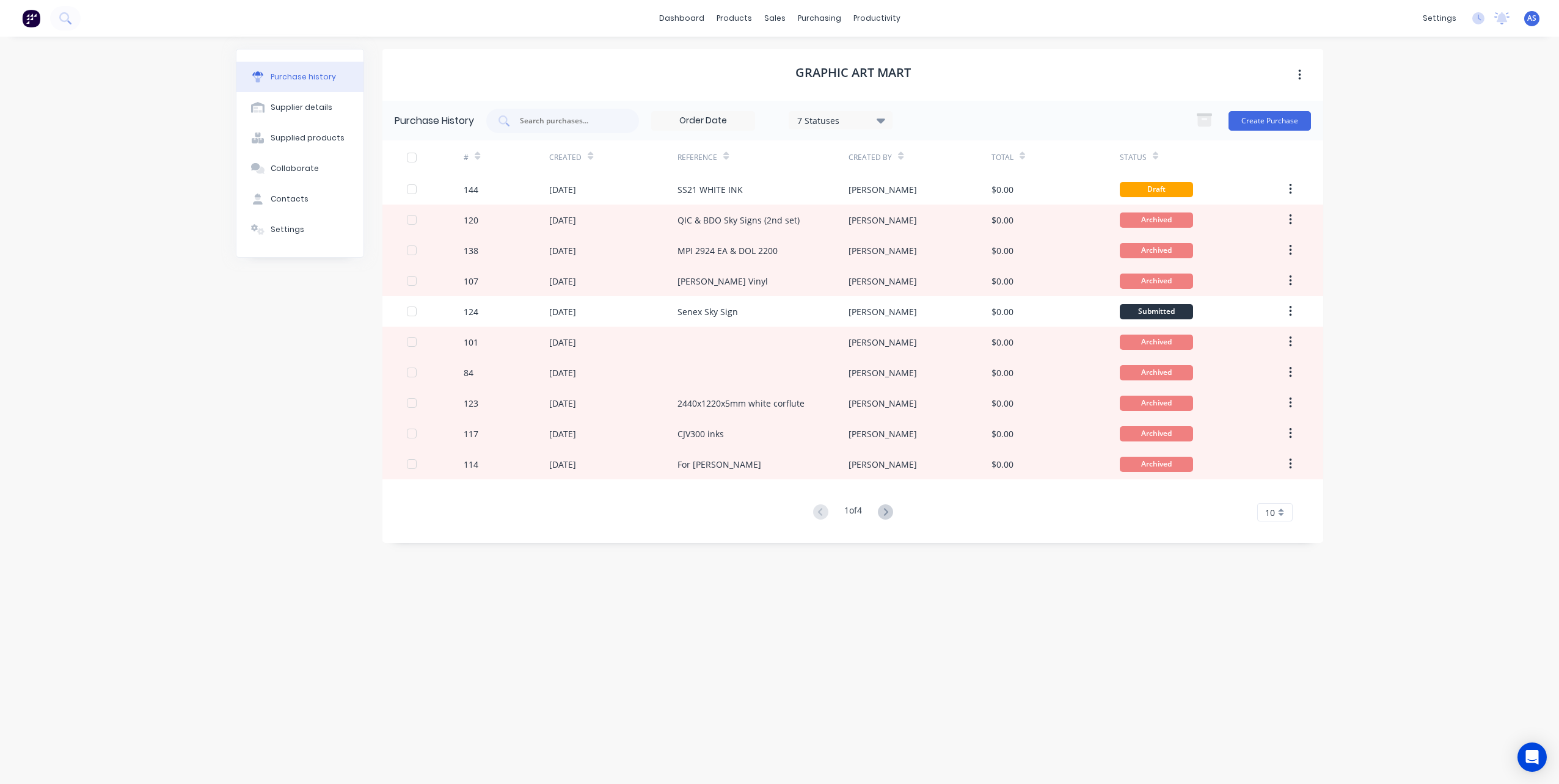
click at [895, 156] on div "Created By" at bounding box center [875, 157] width 55 height 21
click at [877, 157] on div "Created By" at bounding box center [869, 157] width 43 height 11
click at [868, 160] on div "Created By" at bounding box center [869, 157] width 43 height 11
click at [864, 155] on div "Created By" at bounding box center [869, 157] width 43 height 11
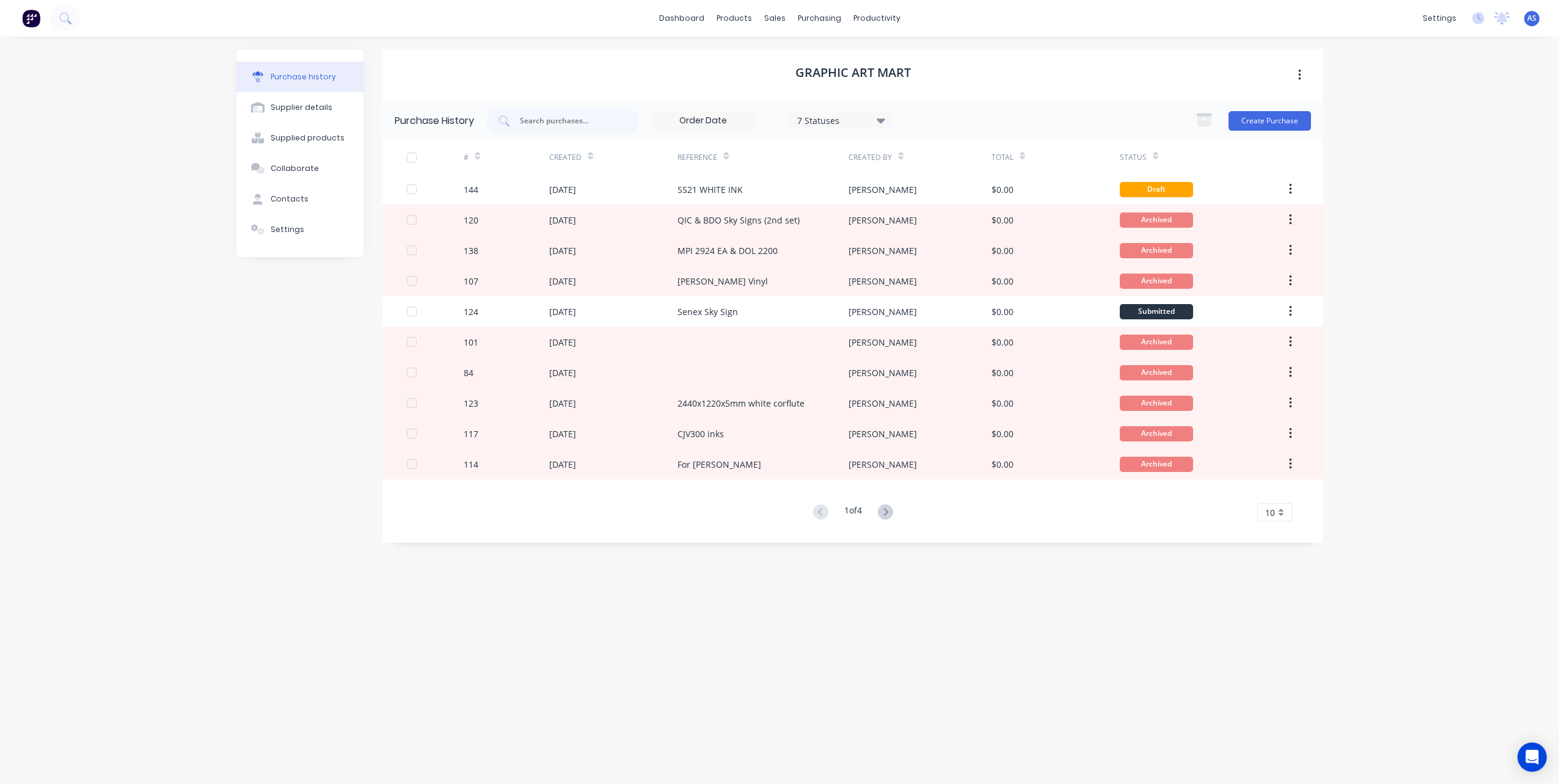
click at [864, 155] on div "Created By" at bounding box center [869, 157] width 43 height 11
click at [884, 121] on icon at bounding box center [880, 121] width 9 height 5
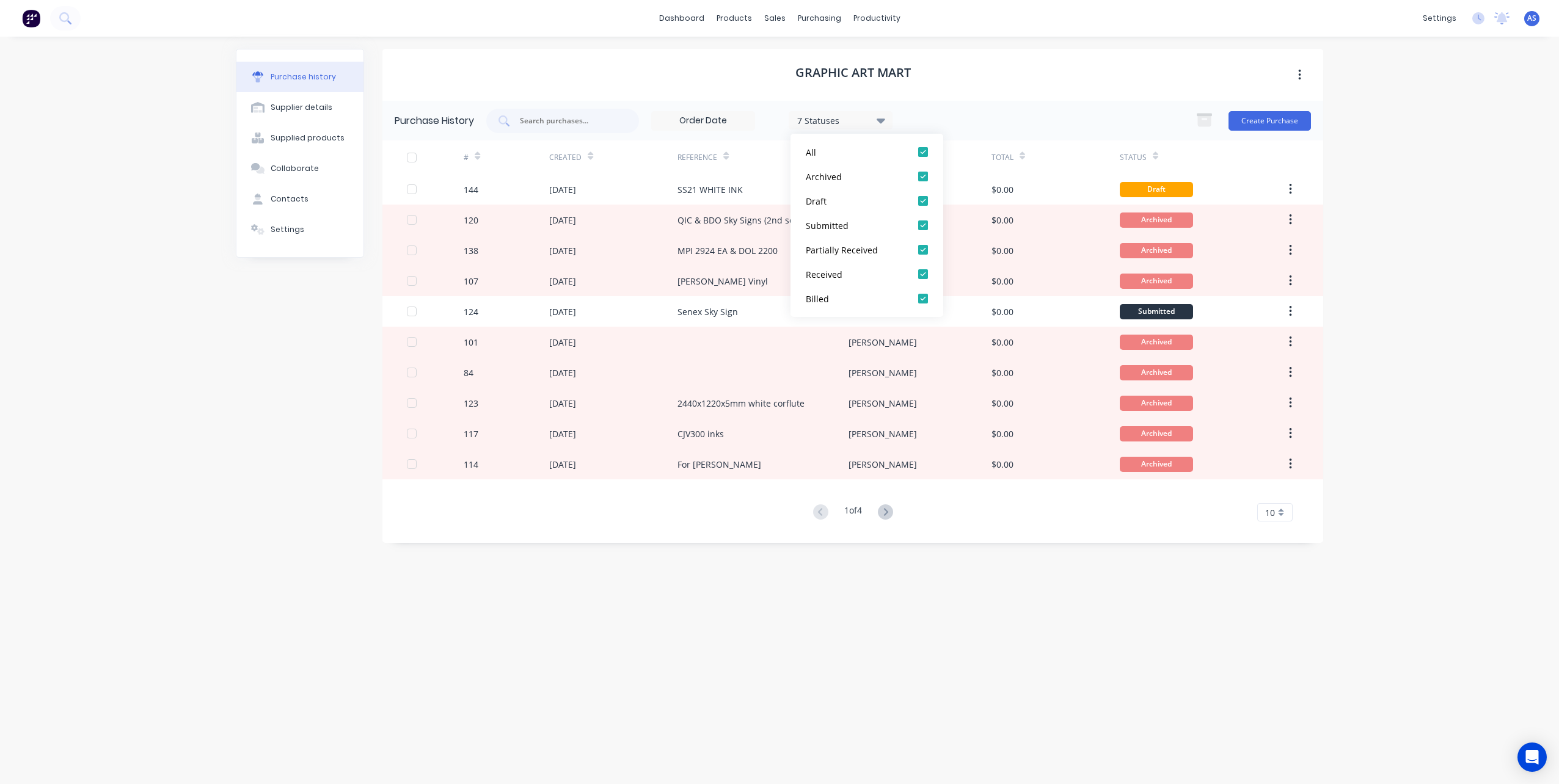
click at [884, 121] on icon at bounding box center [880, 121] width 9 height 5
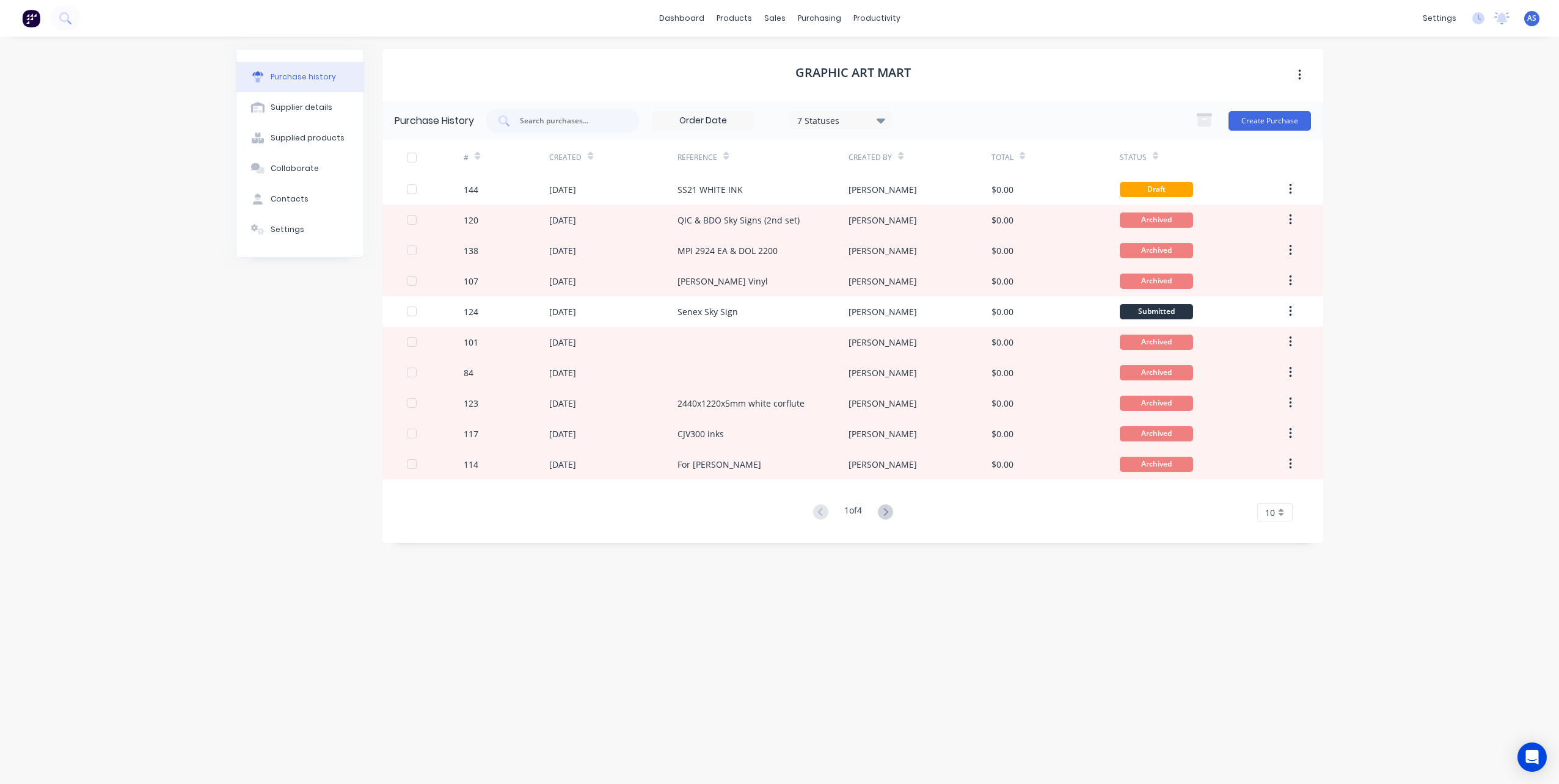
click at [869, 155] on div "Created By" at bounding box center [869, 157] width 43 height 11
click at [902, 155] on div "Created By" at bounding box center [919, 158] width 143 height 34
click at [899, 155] on icon at bounding box center [901, 156] width 6 height 9
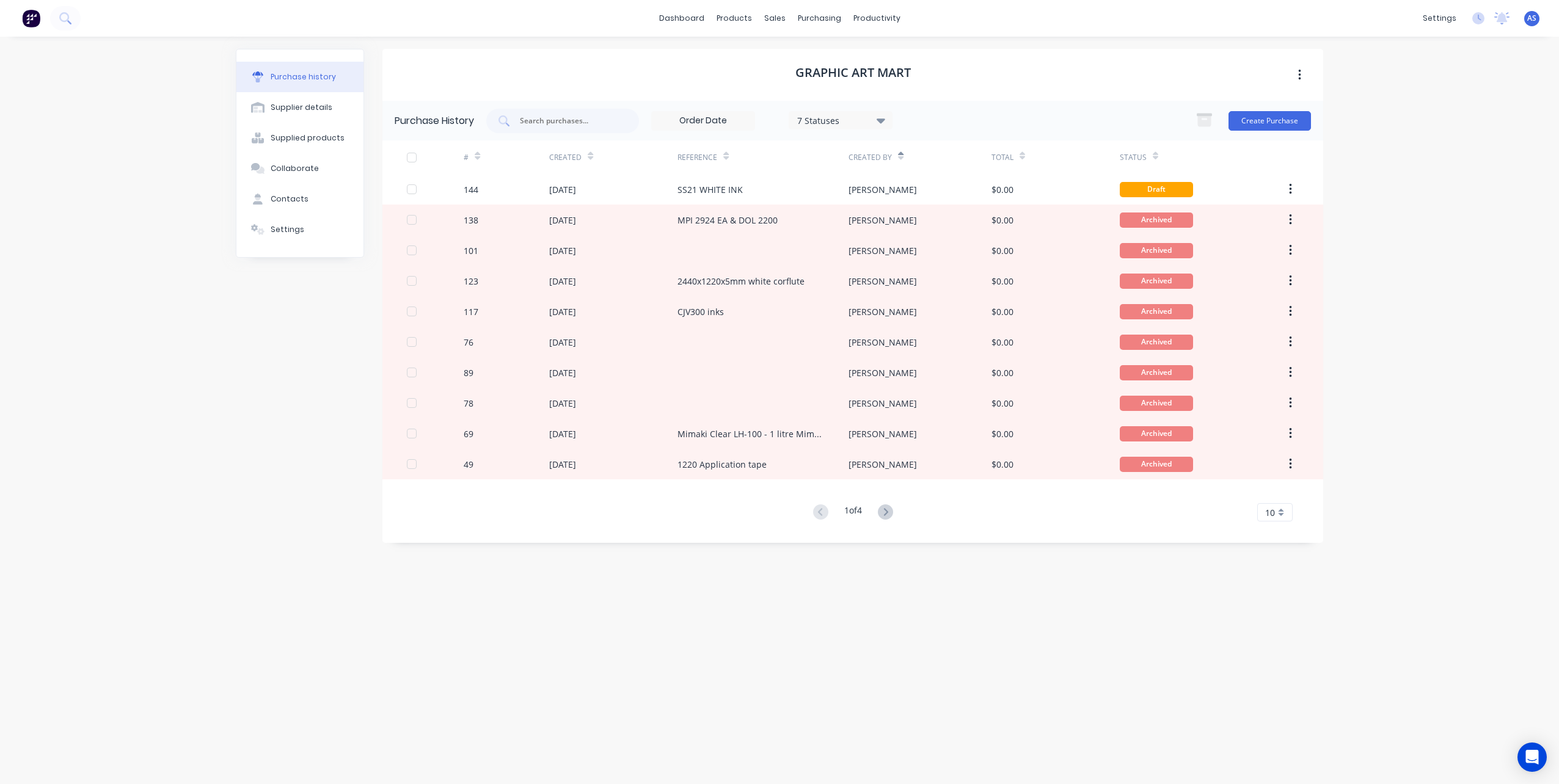
click at [899, 155] on icon at bounding box center [901, 156] width 6 height 9
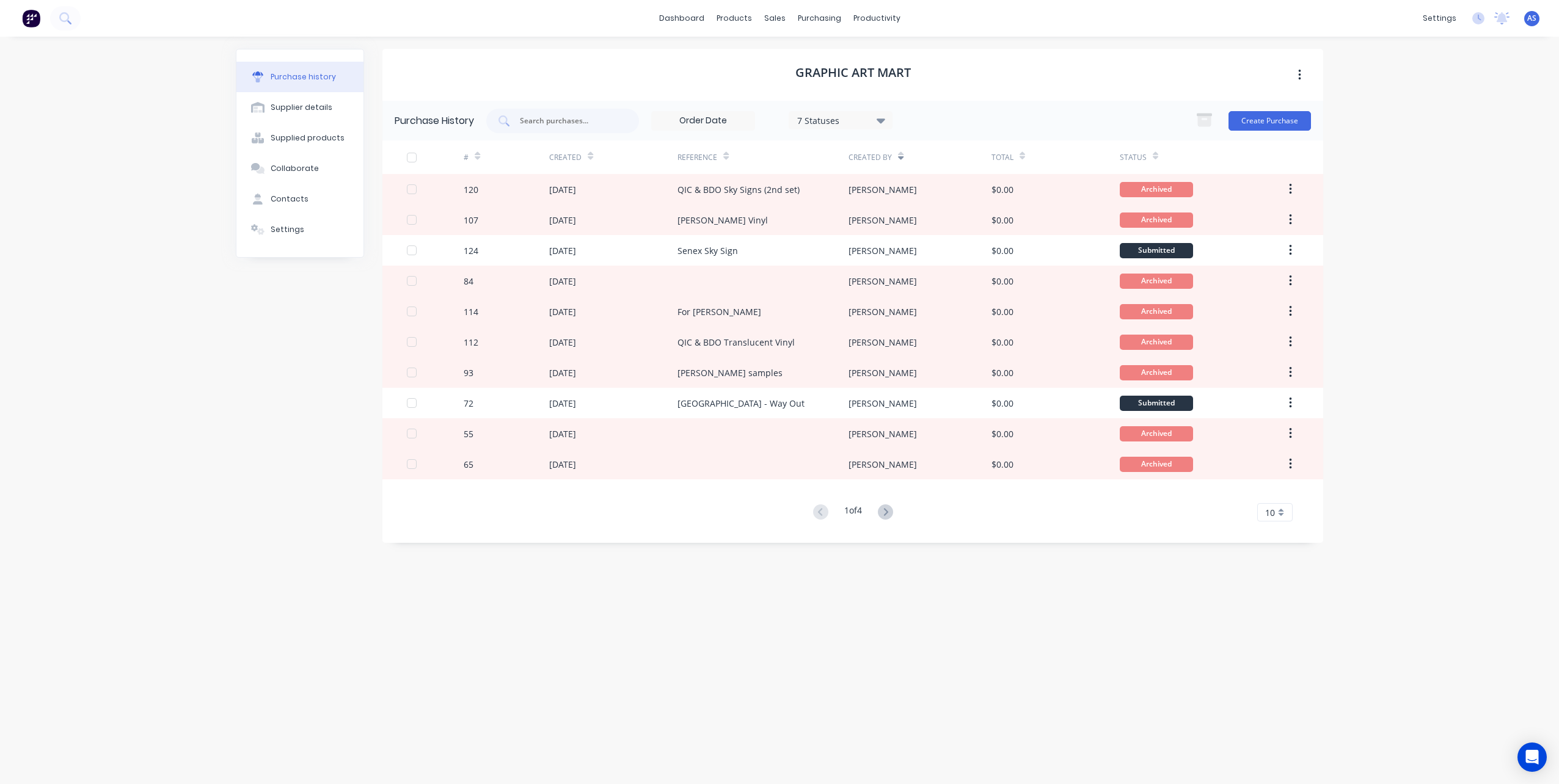
click at [895, 155] on div "Created By" at bounding box center [875, 157] width 55 height 21
click at [898, 155] on icon at bounding box center [901, 156] width 6 height 9
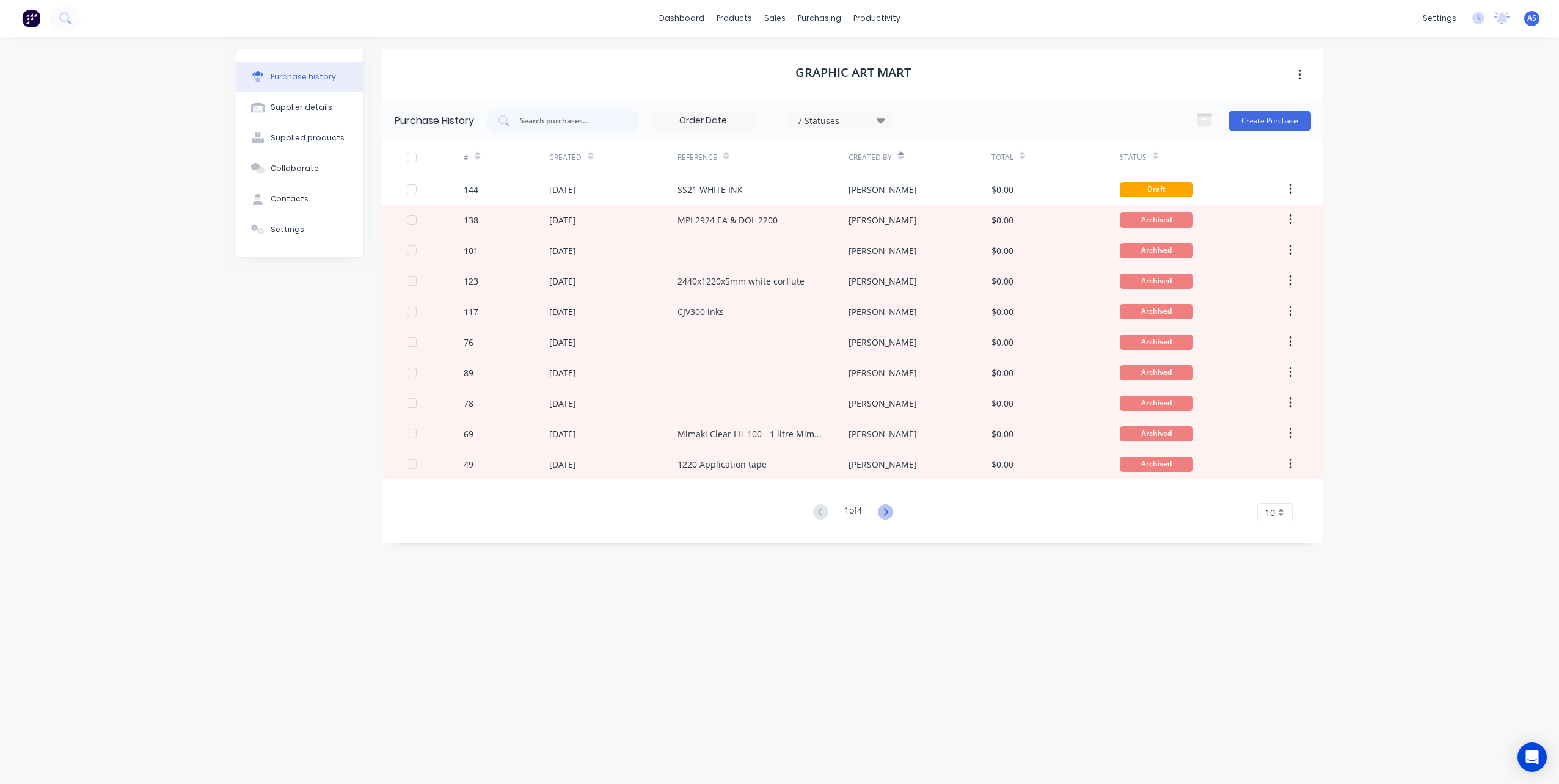
click at [884, 512] on icon at bounding box center [884, 512] width 15 height 15
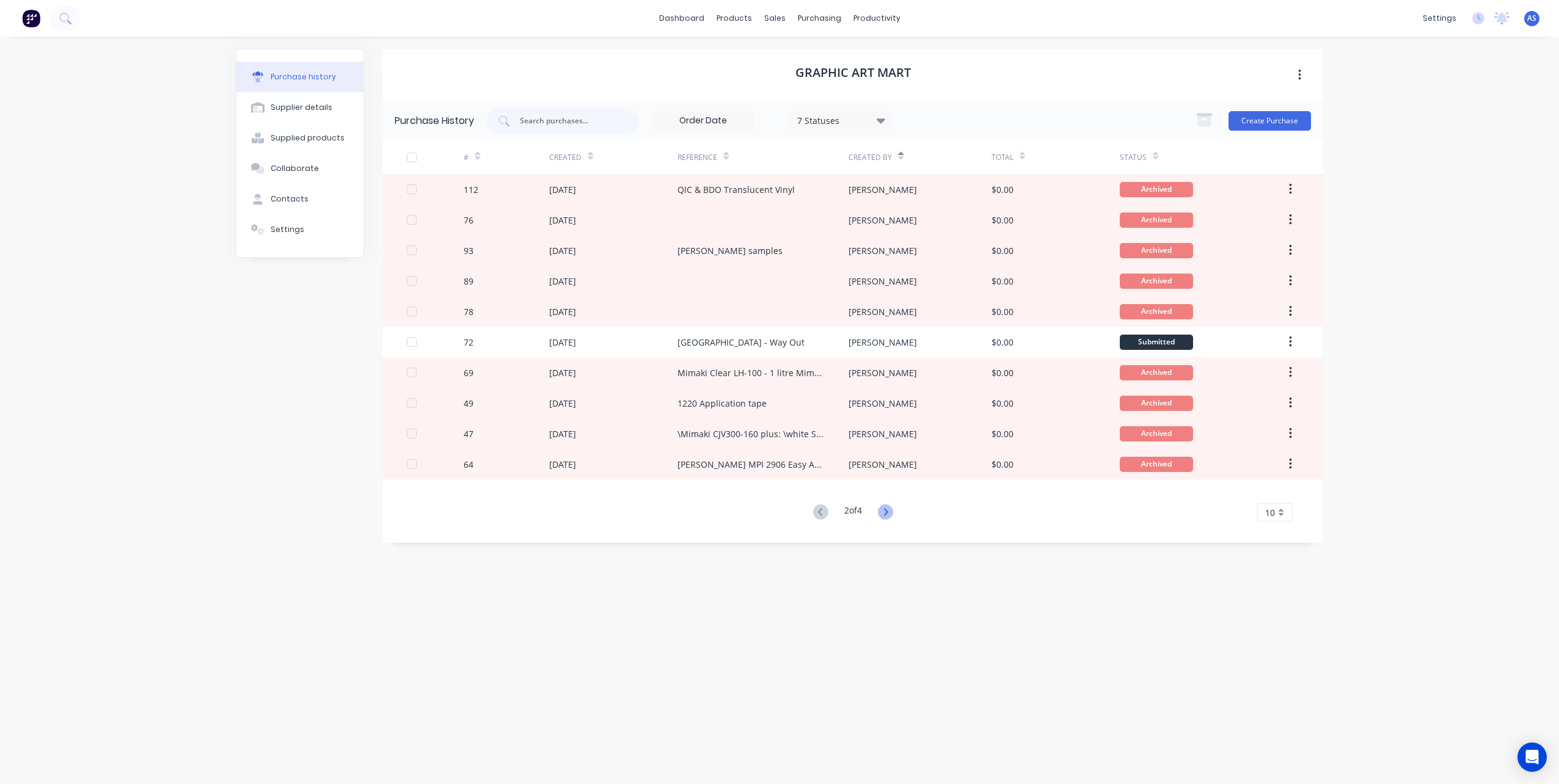
click at [886, 514] on icon at bounding box center [884, 512] width 15 height 15
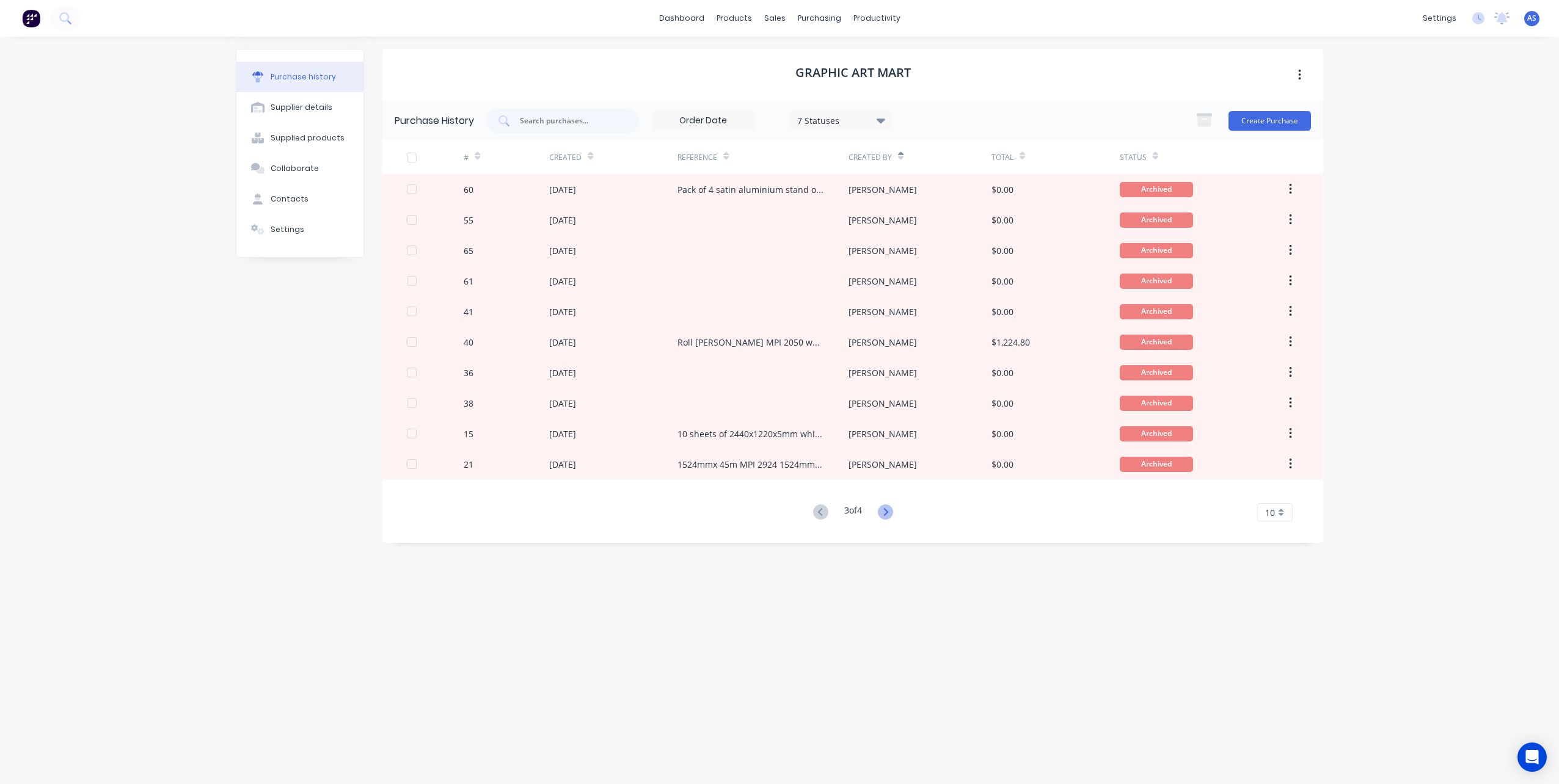
click at [890, 515] on icon at bounding box center [884, 512] width 15 height 15
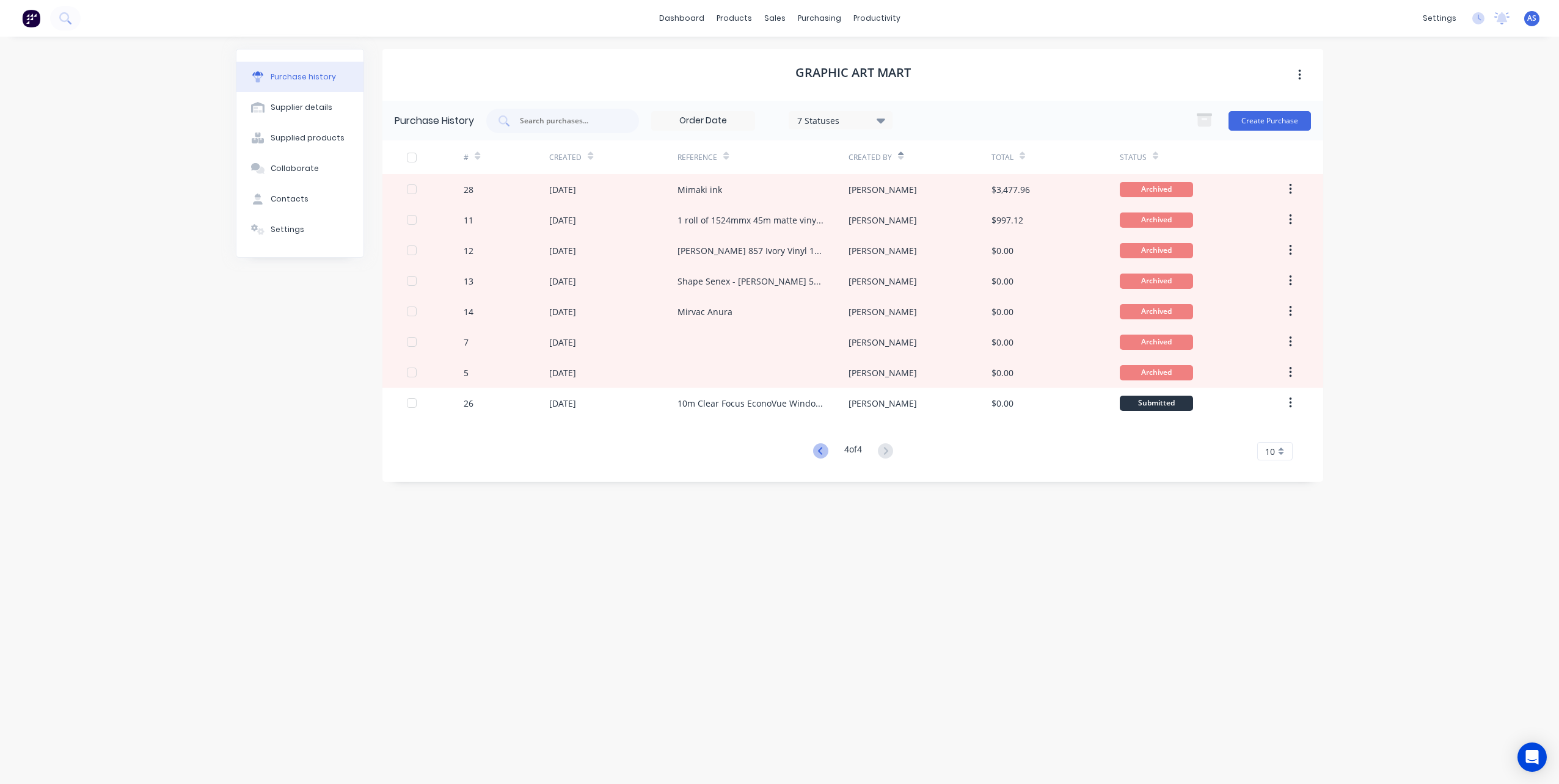
click at [817, 446] on icon at bounding box center [820, 450] width 15 height 15
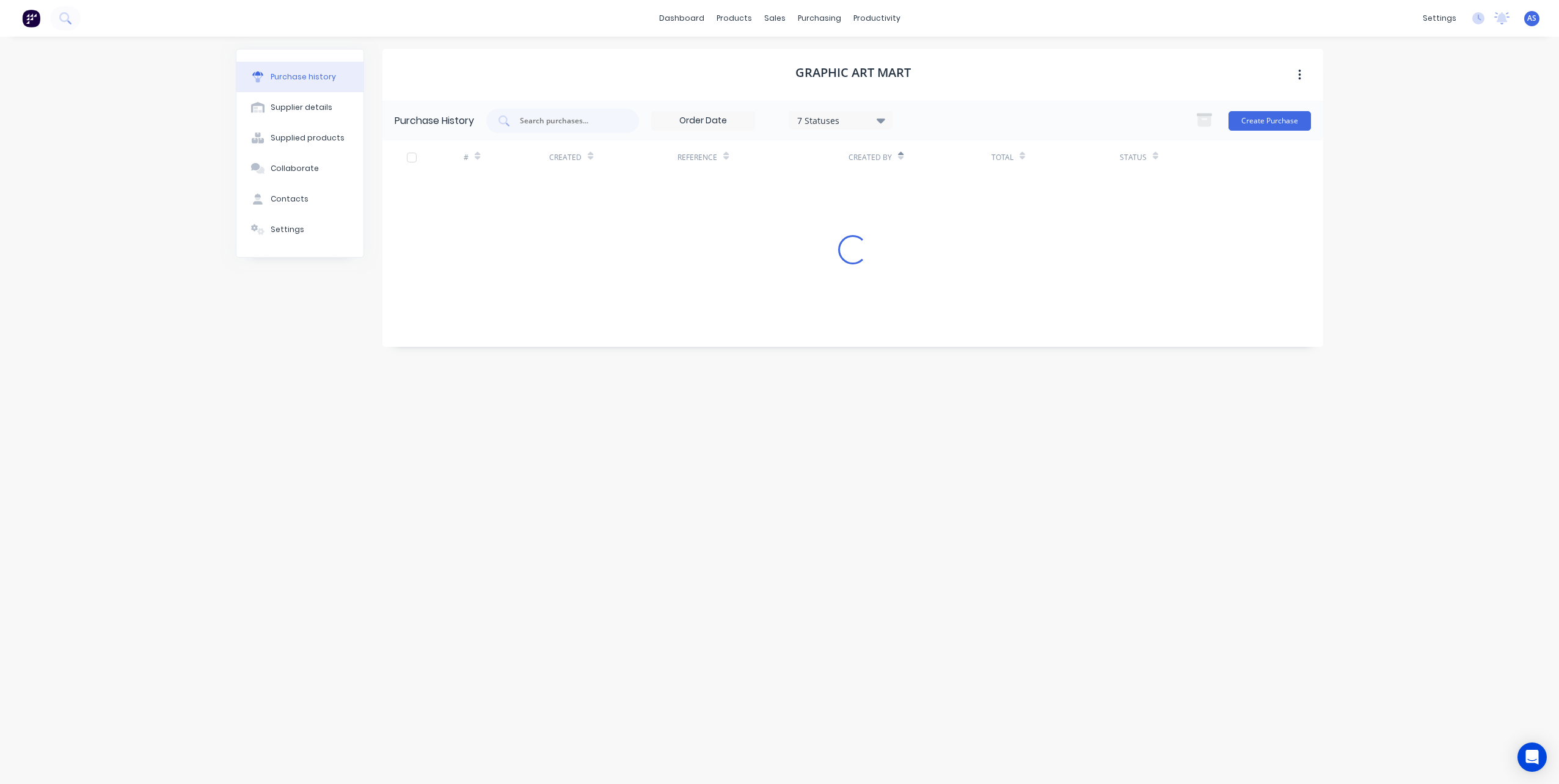
click at [816, 446] on div "Graphic Art Mart Purchase History 7 Statuses 7 Statuses Create Purchase # Creat…" at bounding box center [852, 404] width 941 height 710
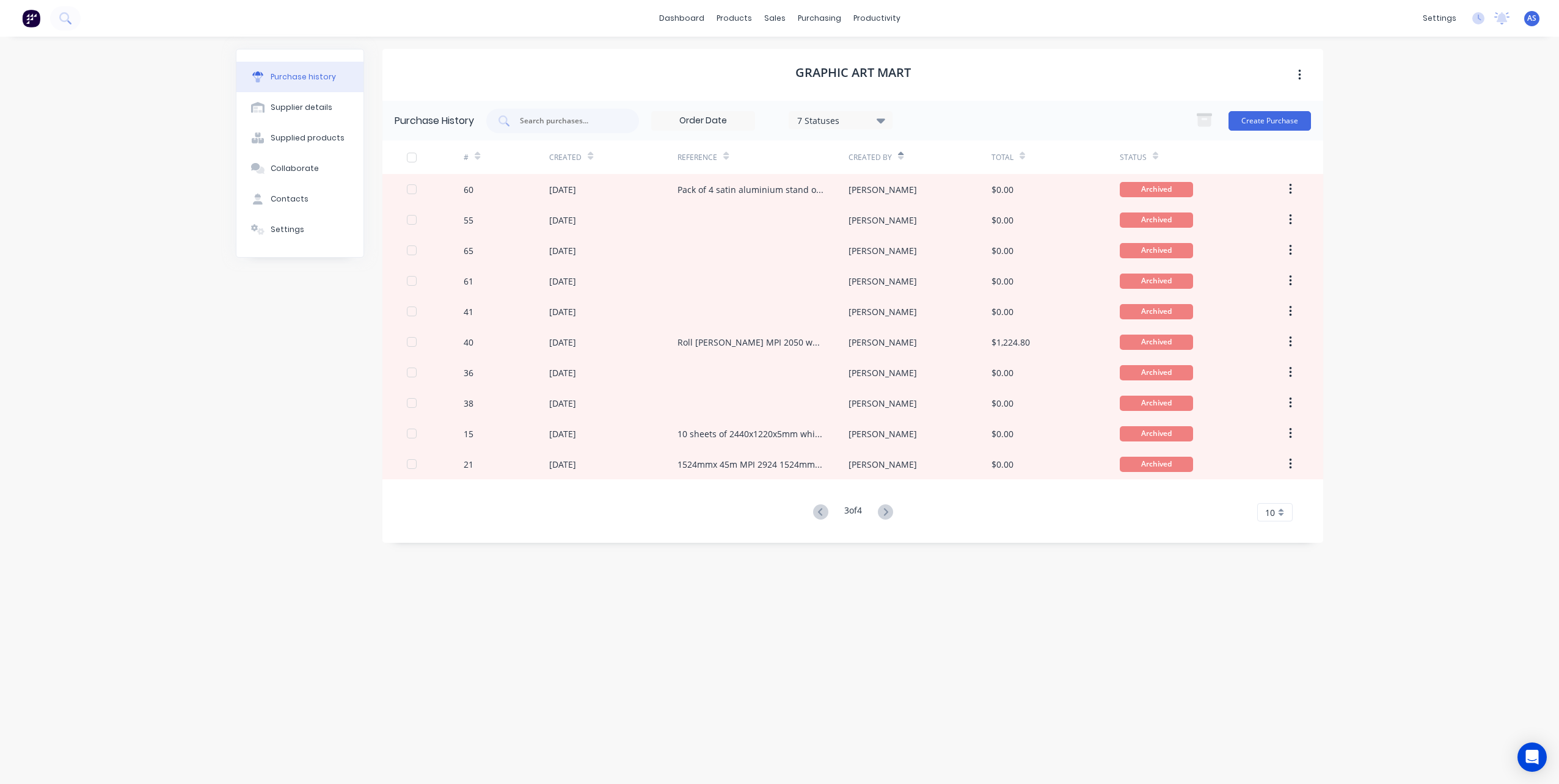
drag, startPoint x: 816, startPoint y: 446, endPoint x: 810, endPoint y: 513, distance: 67.3
click at [810, 513] on button at bounding box center [820, 513] width 23 height 18
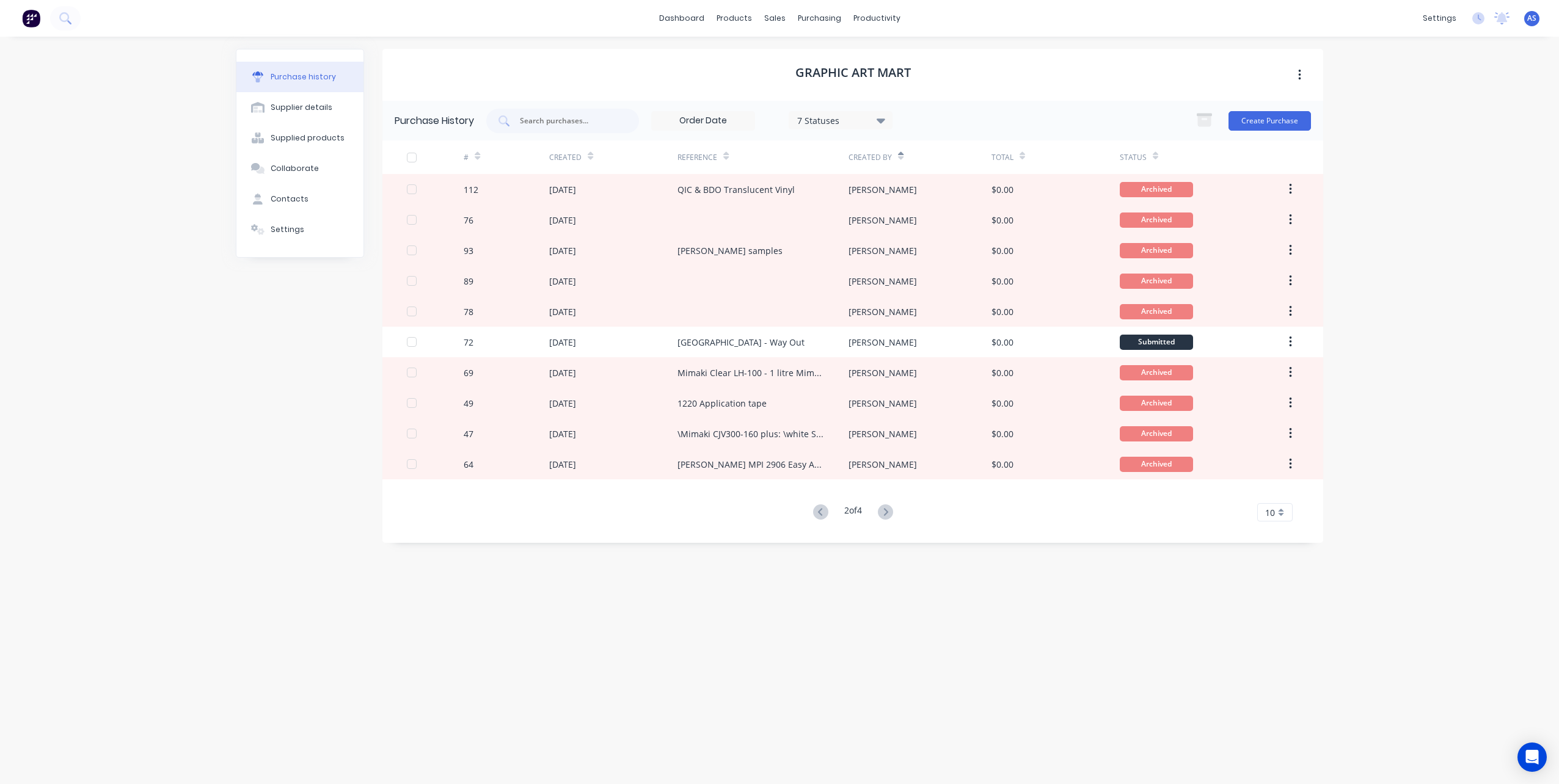
click at [817, 514] on g at bounding box center [820, 512] width 15 height 15
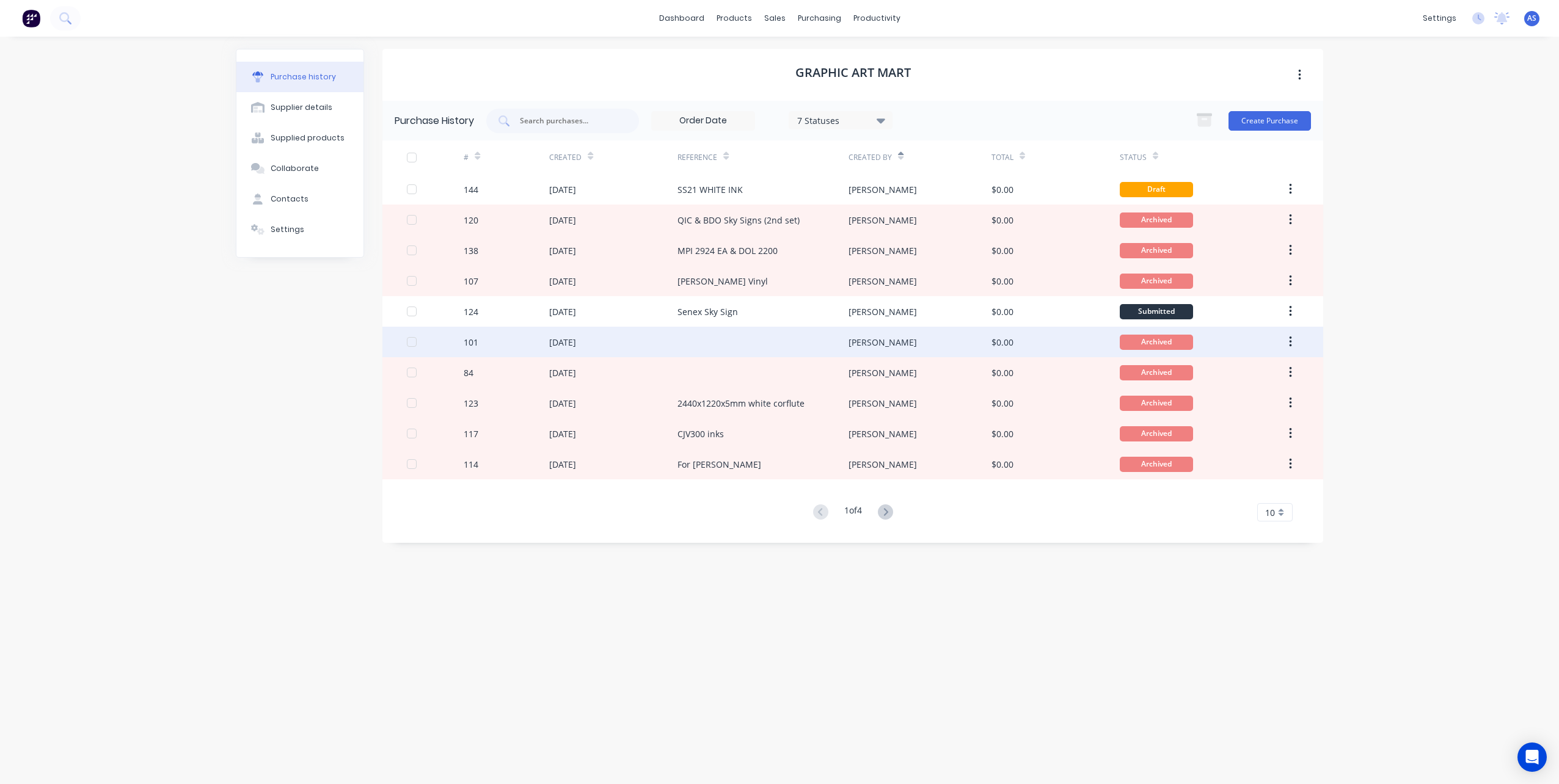
click at [710, 347] on div at bounding box center [763, 341] width 171 height 31
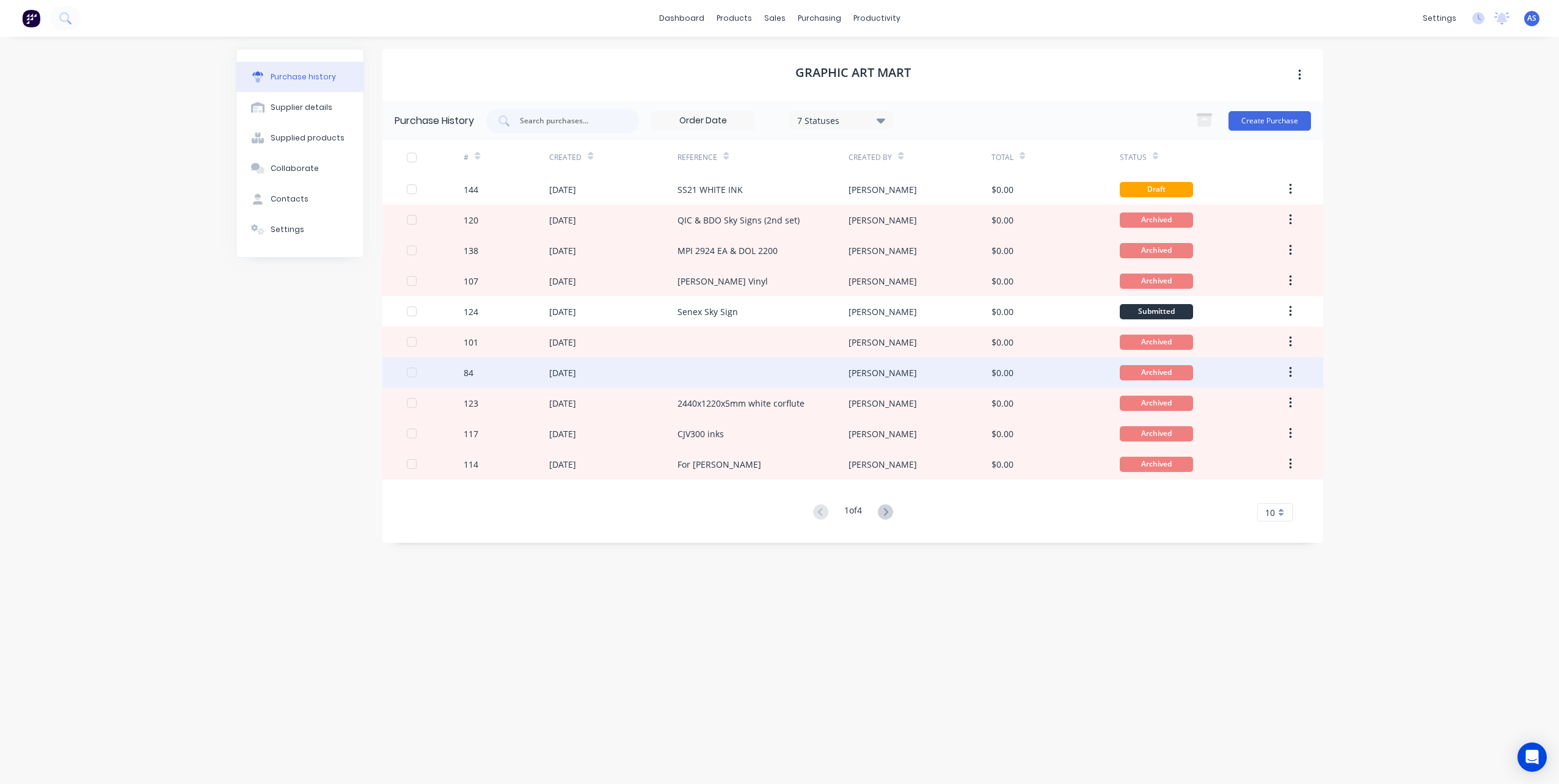
click at [707, 364] on div at bounding box center [763, 372] width 171 height 31
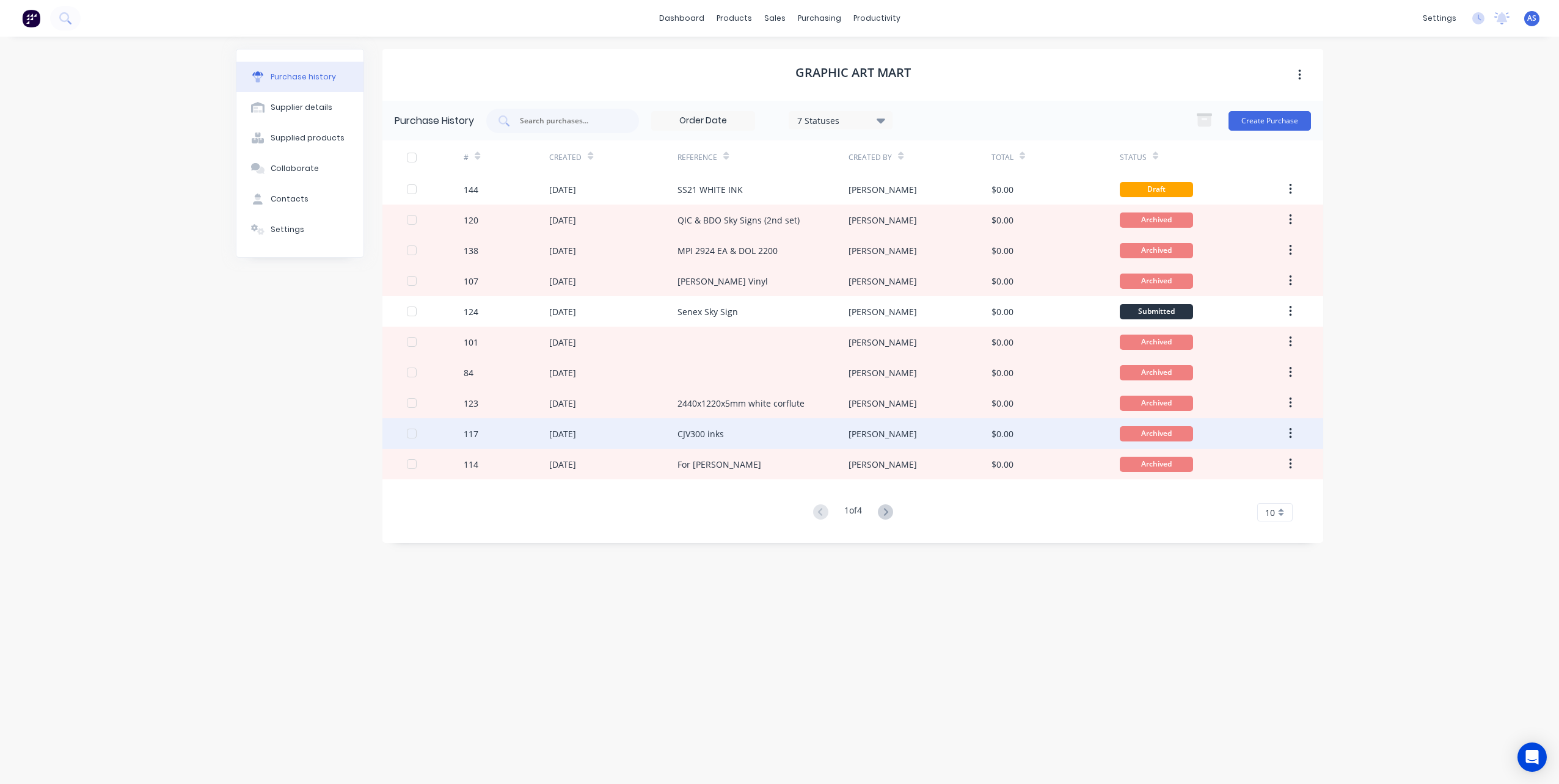
click at [706, 429] on div "CJV300 inks" at bounding box center [701, 433] width 47 height 13
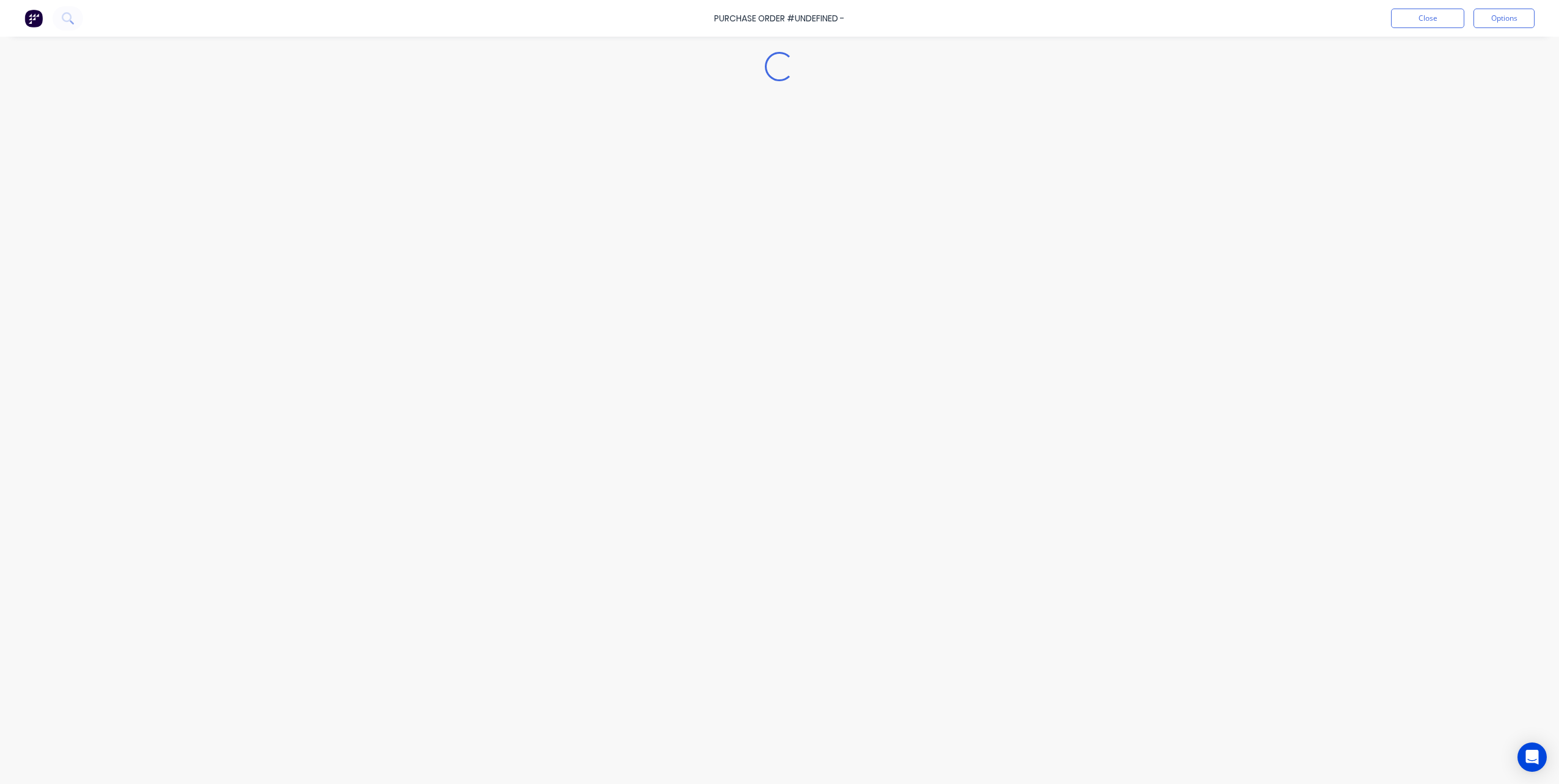
type textarea "x"
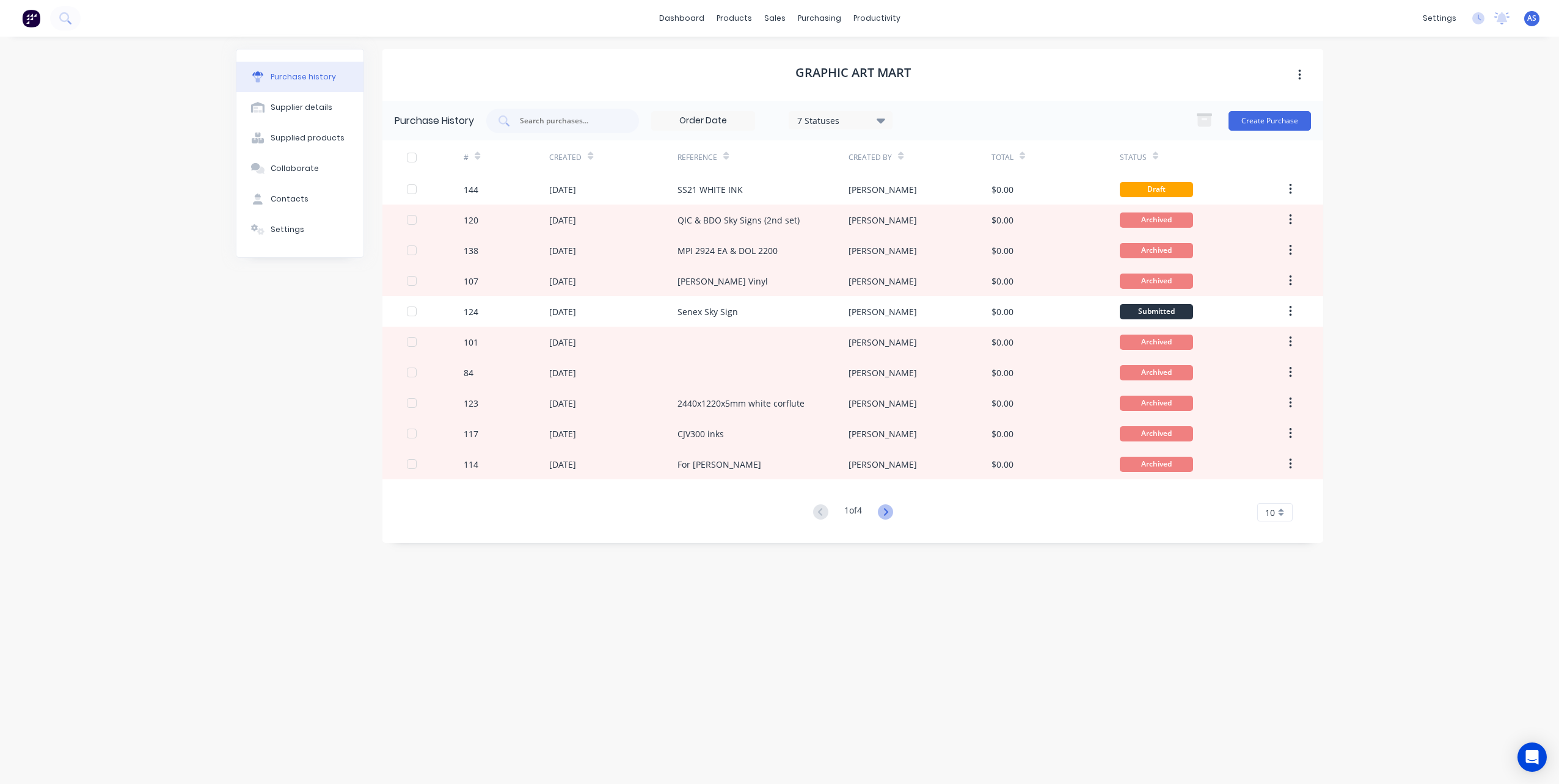
click at [887, 511] on icon at bounding box center [884, 512] width 15 height 15
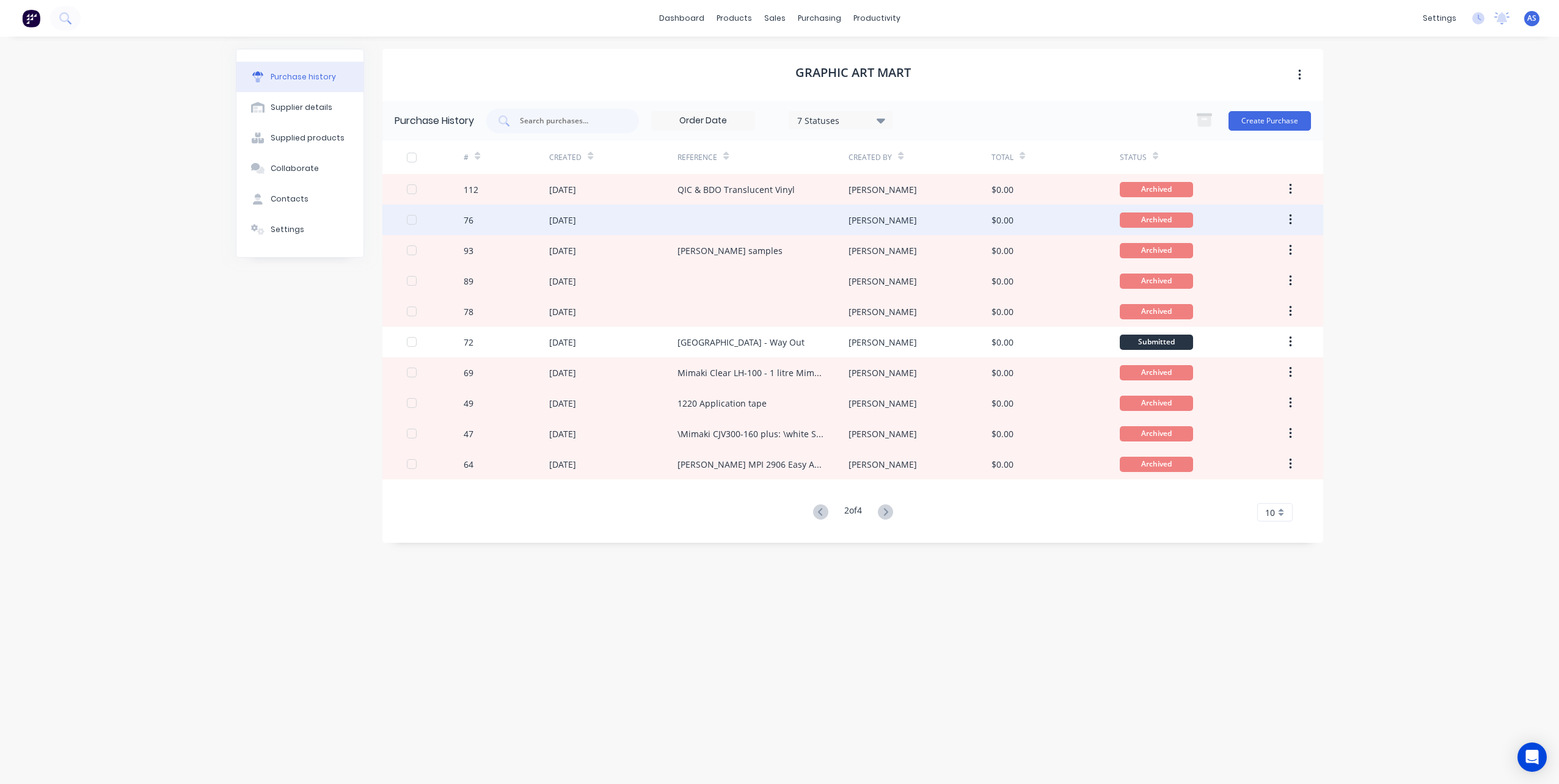
click at [707, 217] on div at bounding box center [763, 219] width 171 height 31
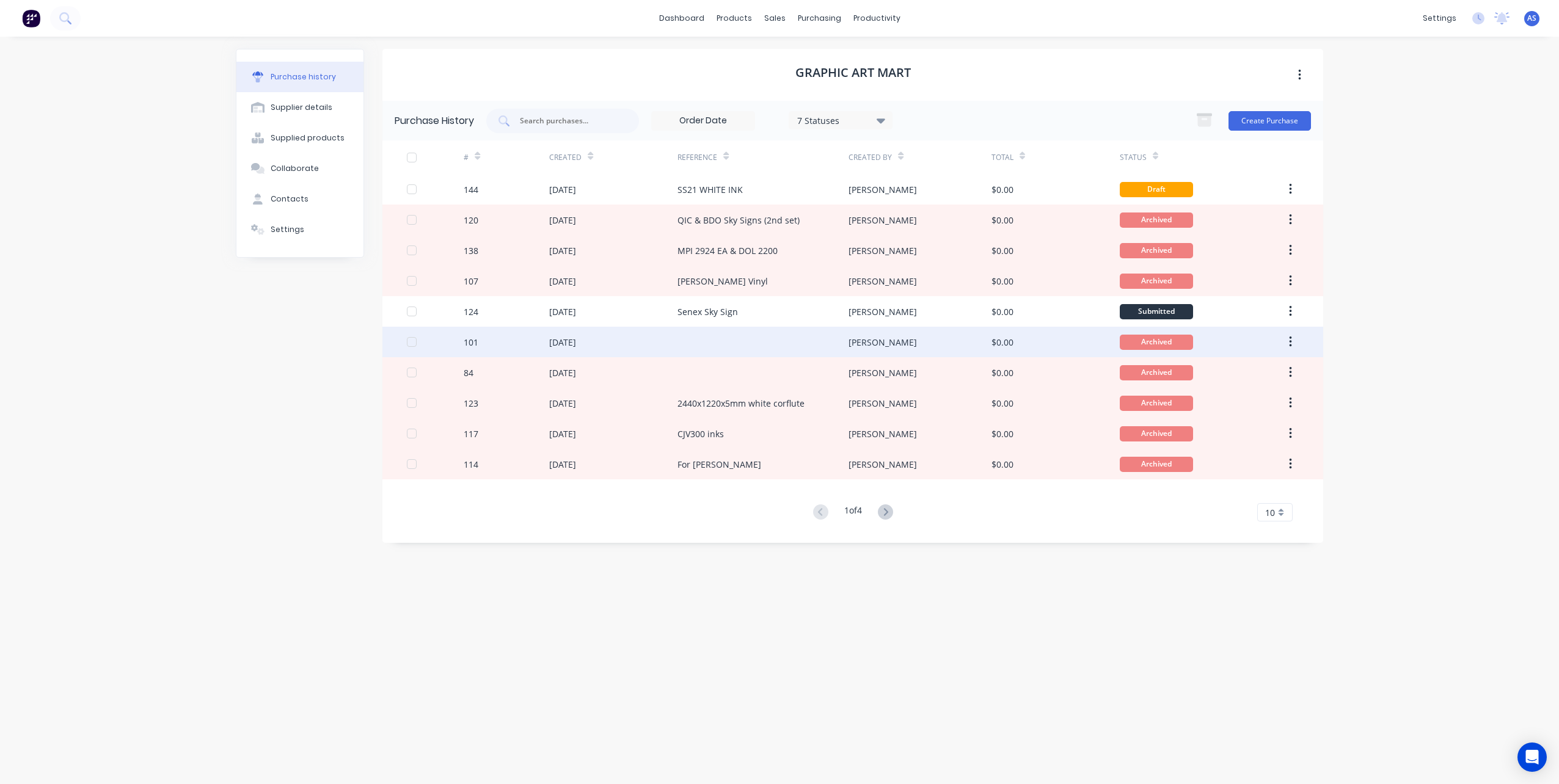
click at [688, 342] on div at bounding box center [763, 341] width 171 height 31
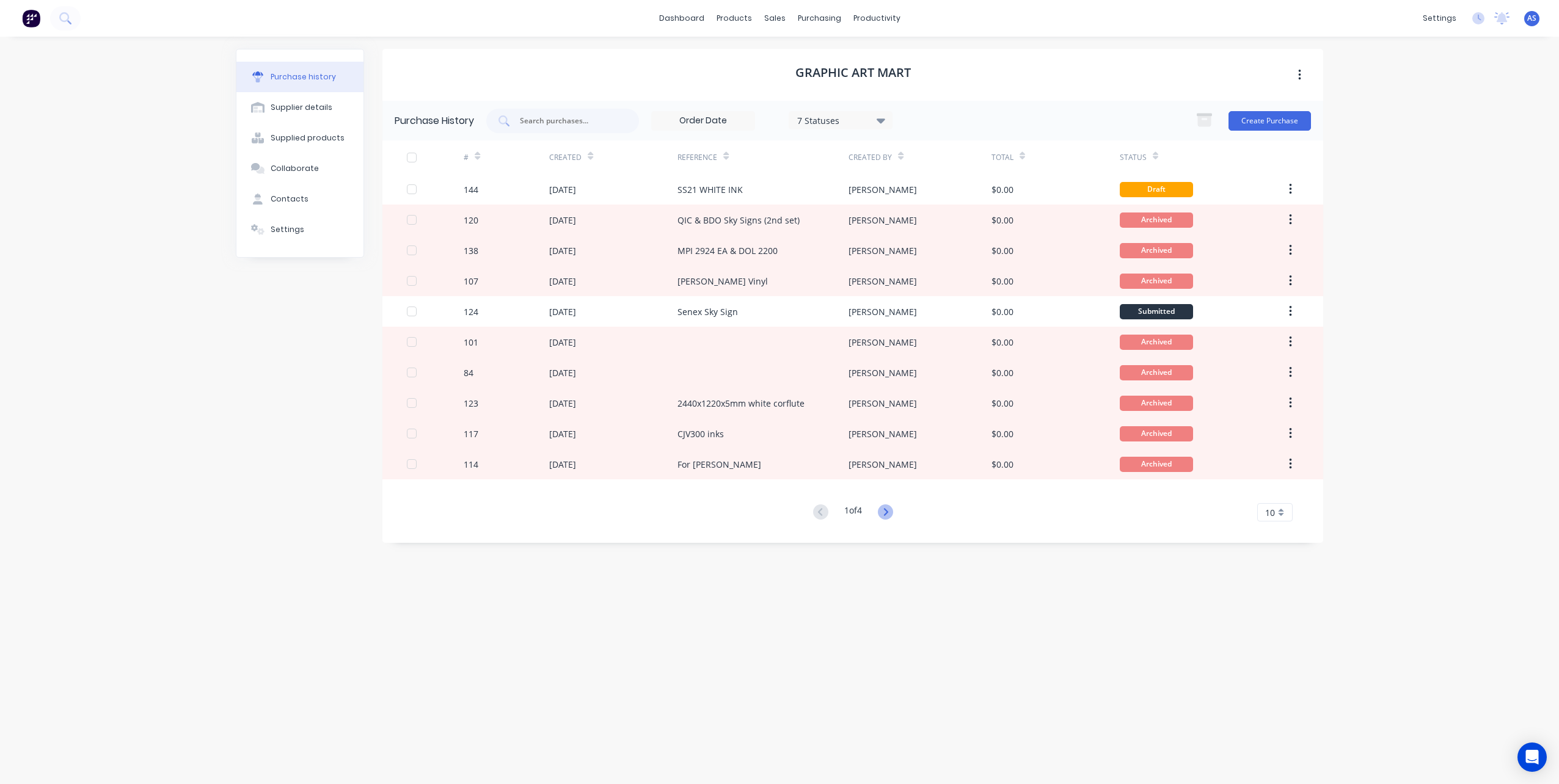
click at [885, 511] on icon at bounding box center [884, 512] width 15 height 15
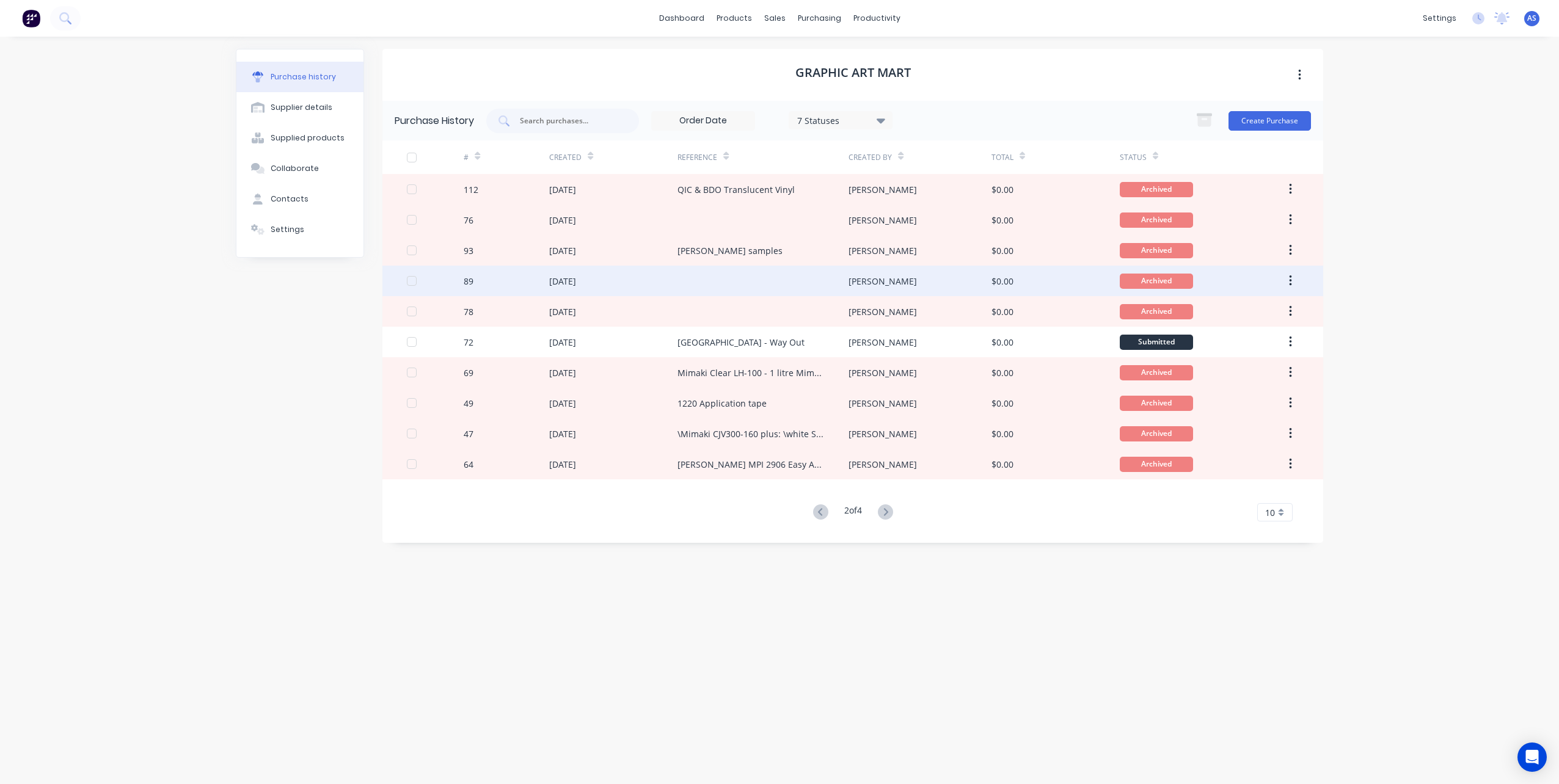
click at [711, 288] on div at bounding box center [763, 280] width 171 height 31
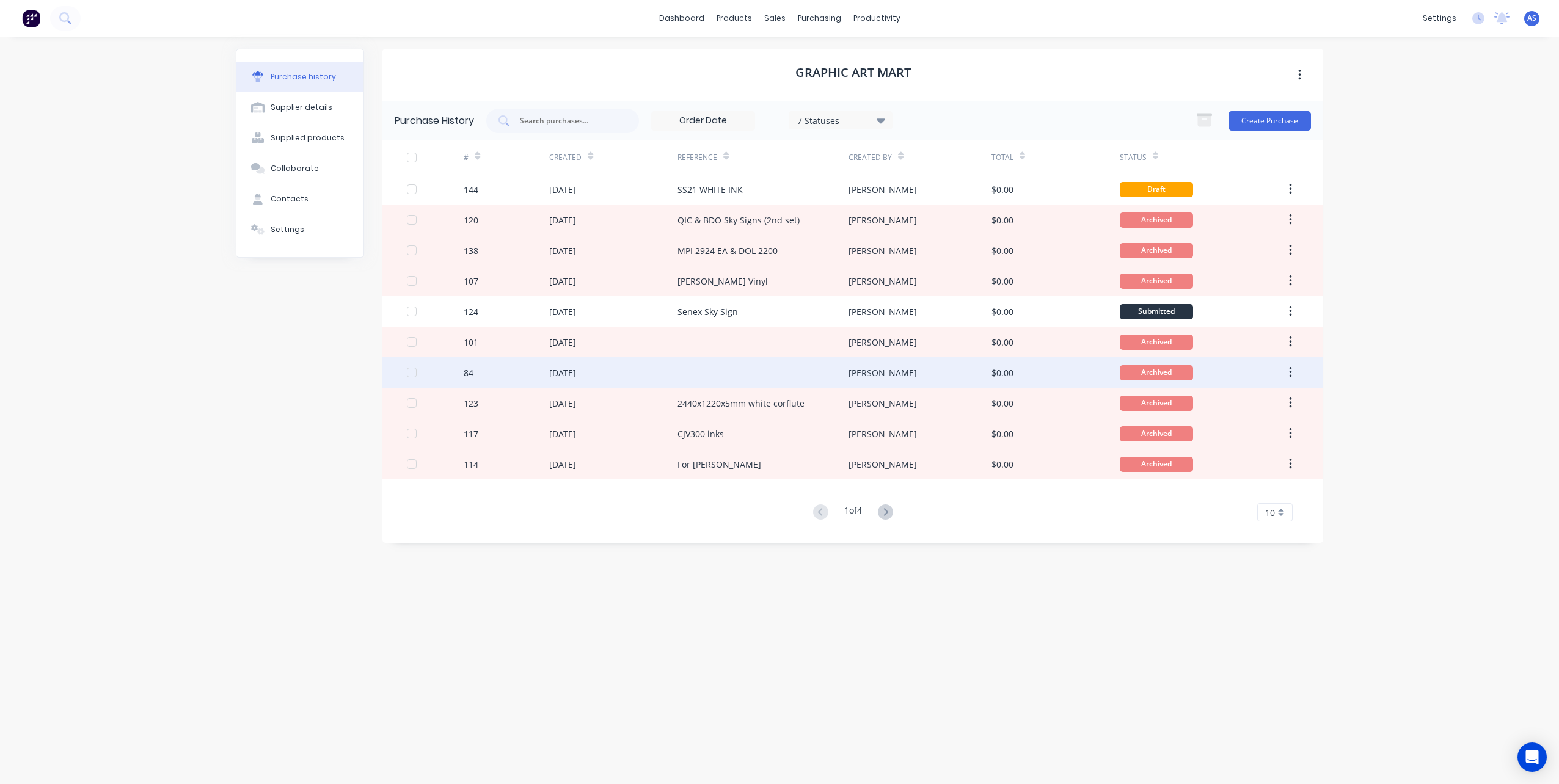
click at [705, 381] on div at bounding box center [763, 372] width 171 height 31
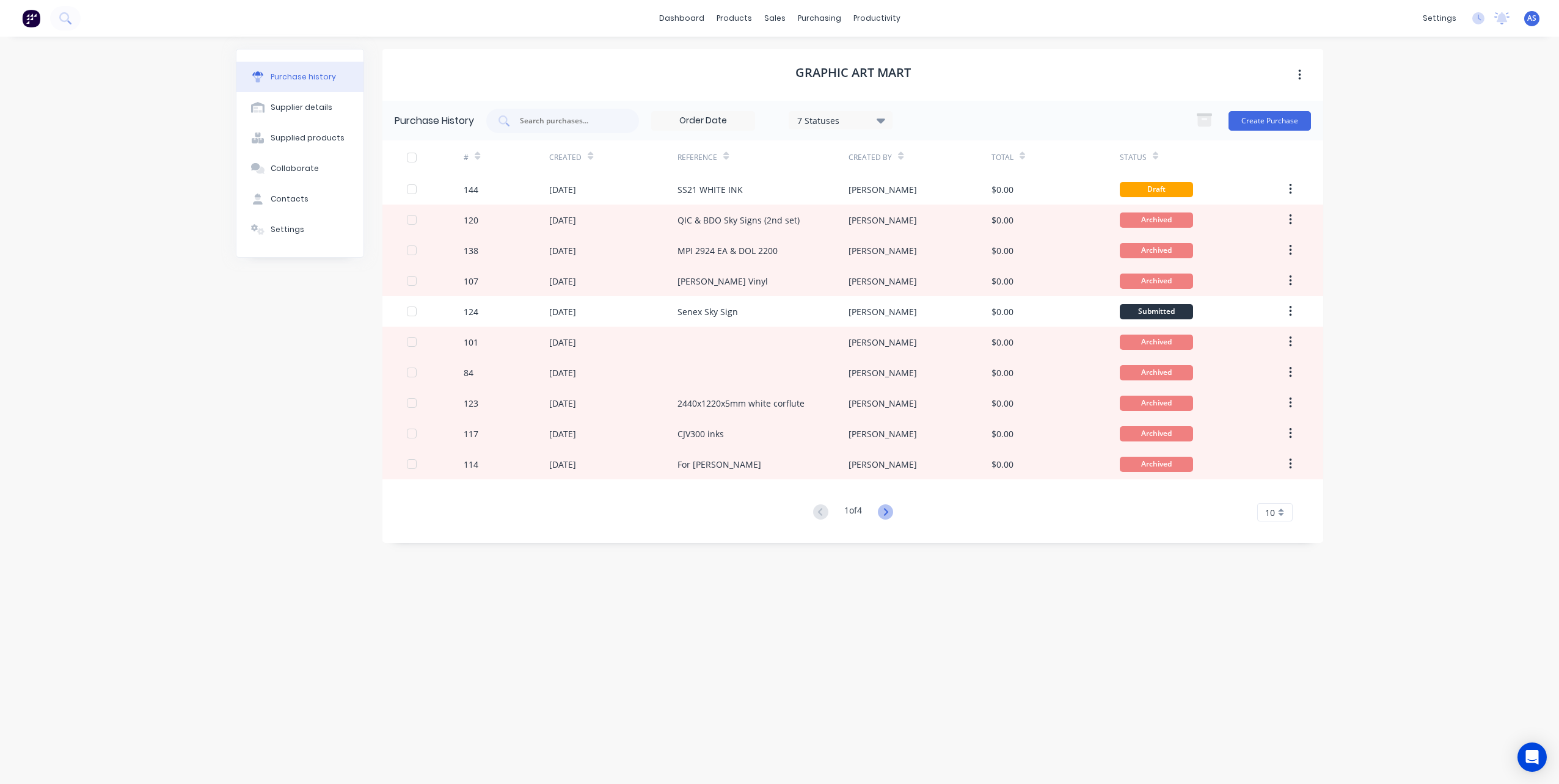
click at [888, 509] on icon at bounding box center [884, 512] width 15 height 15
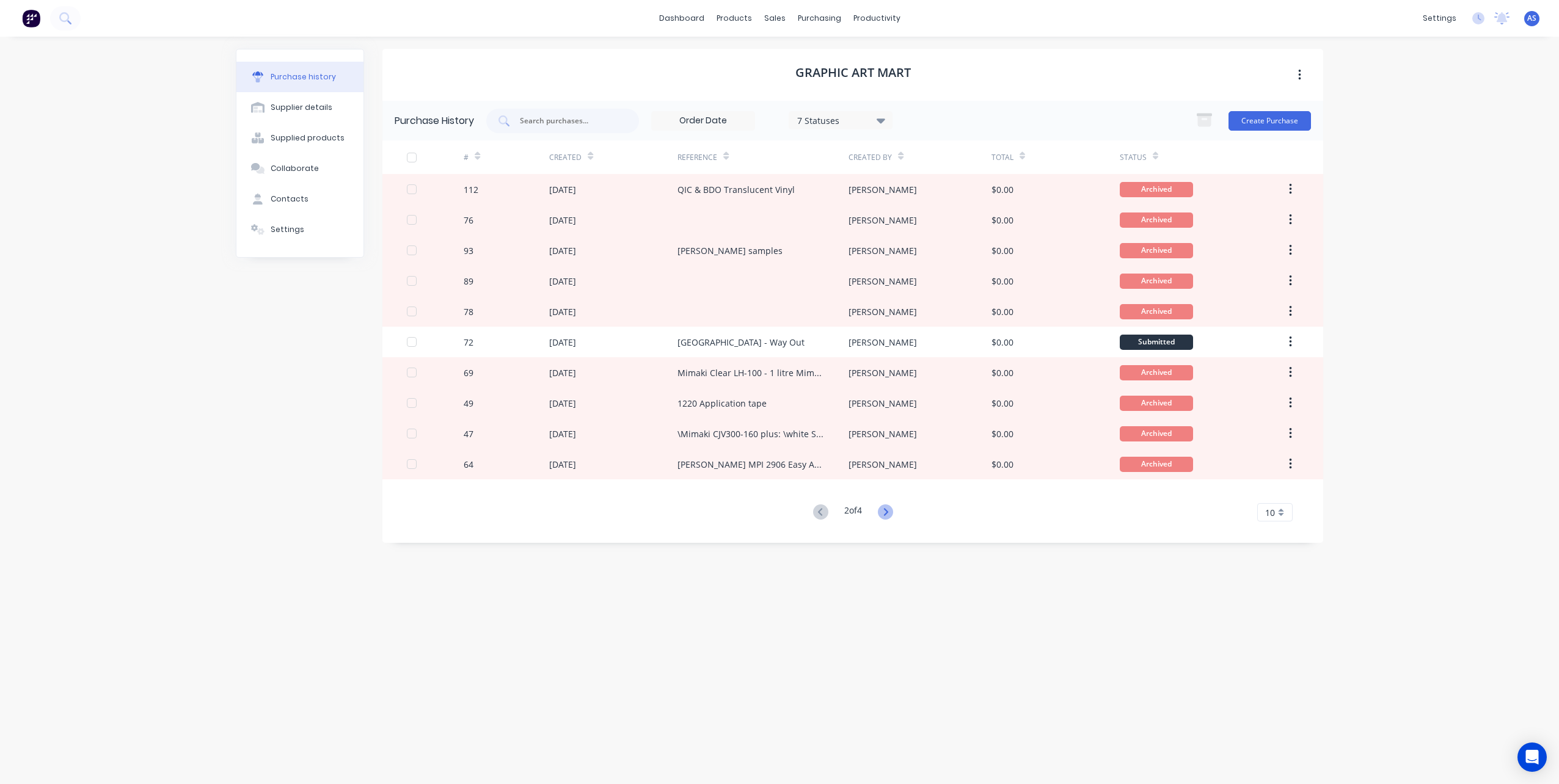
click at [888, 509] on icon at bounding box center [884, 512] width 15 height 15
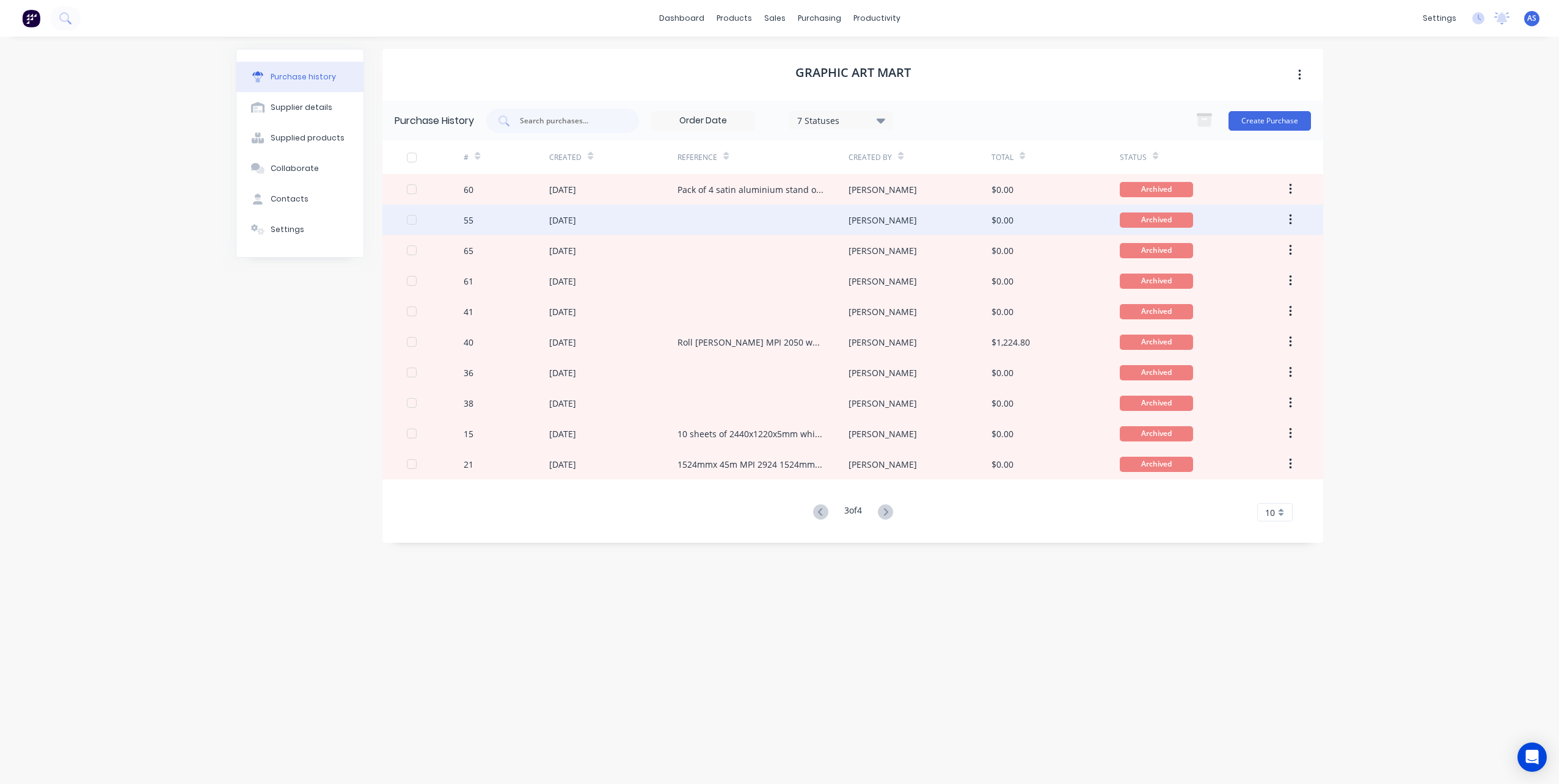
click at [703, 216] on div at bounding box center [763, 219] width 171 height 31
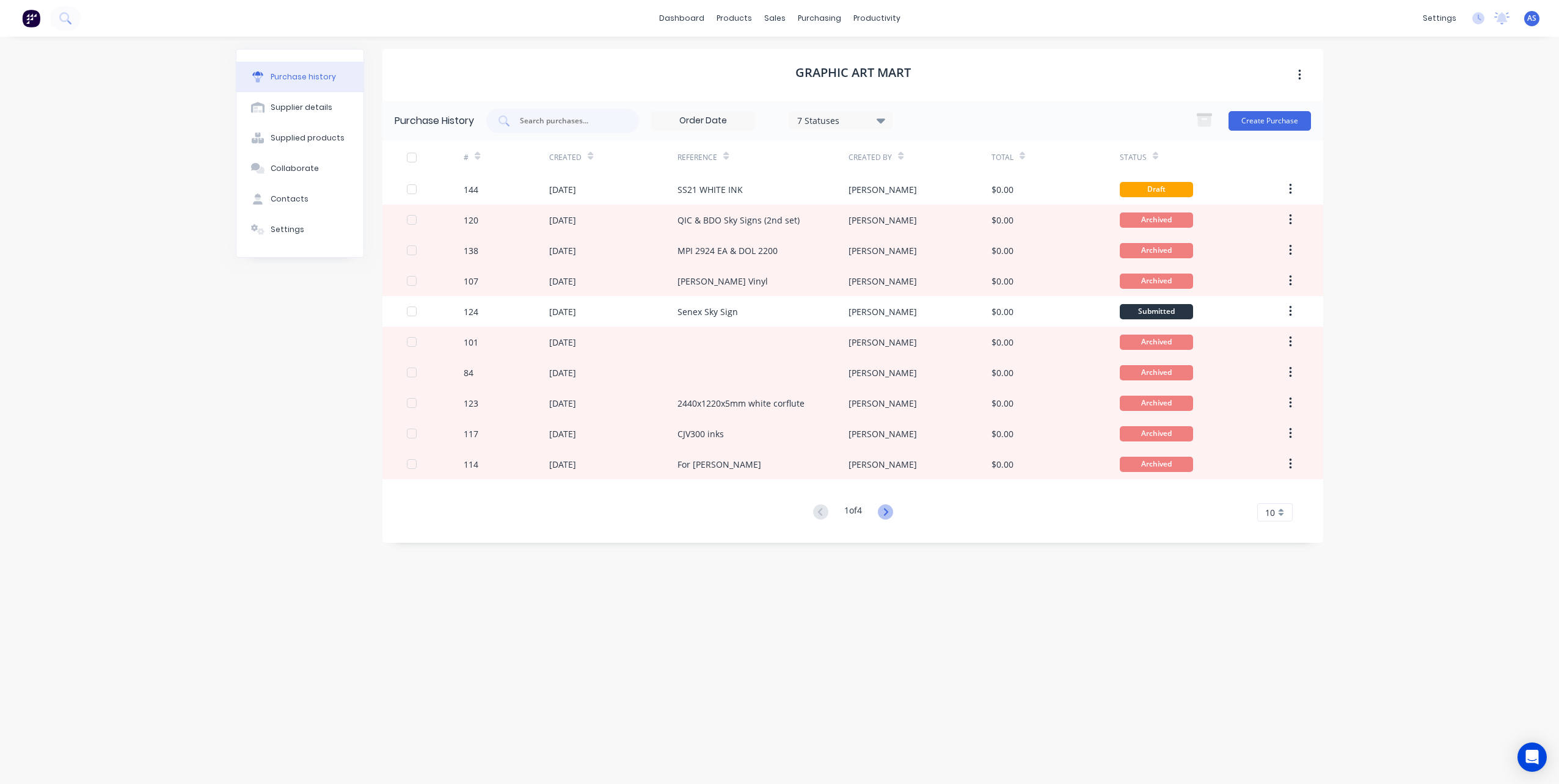
click at [889, 516] on icon at bounding box center [884, 512] width 15 height 15
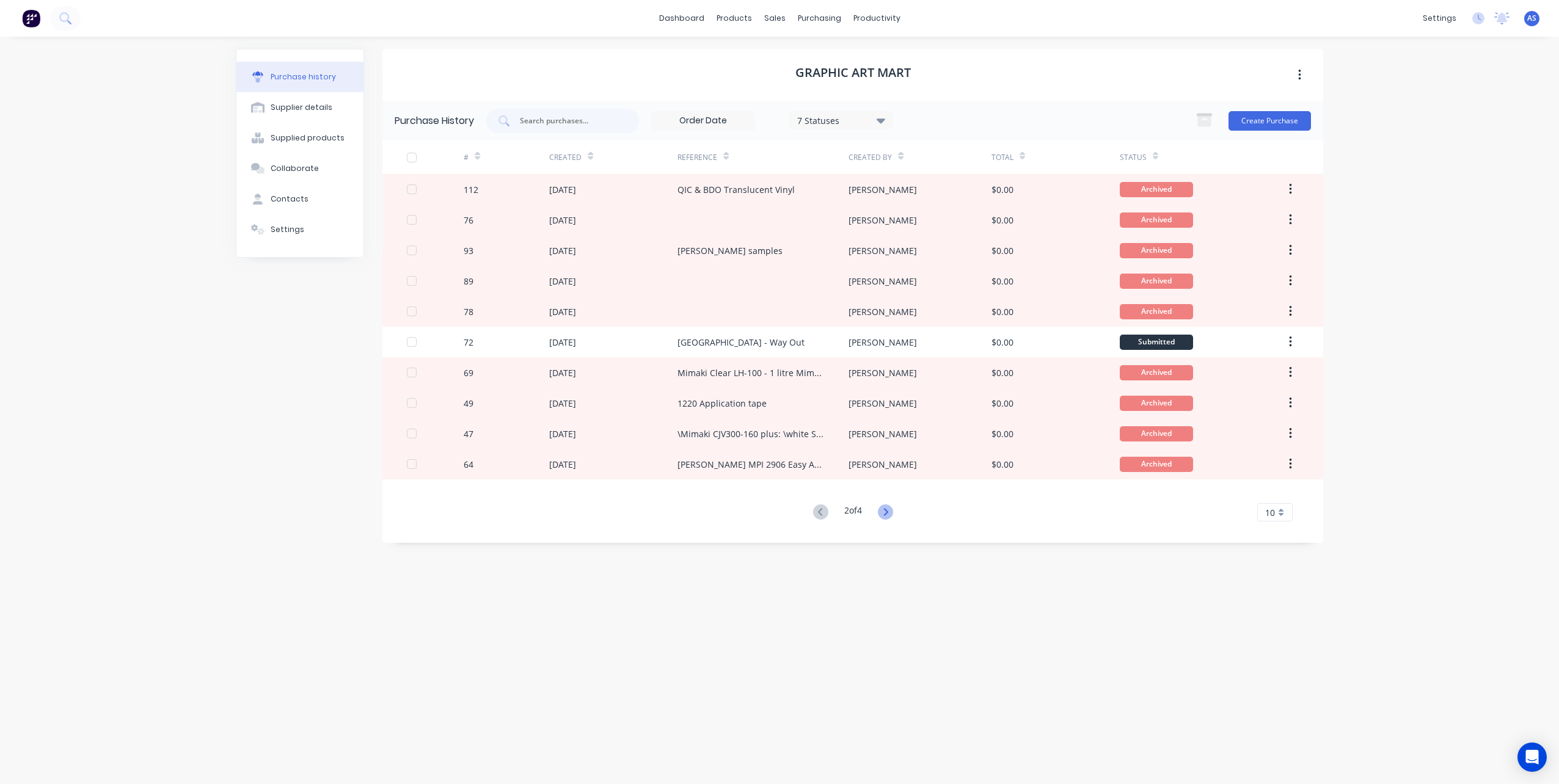
click at [888, 516] on icon at bounding box center [884, 512] width 15 height 15
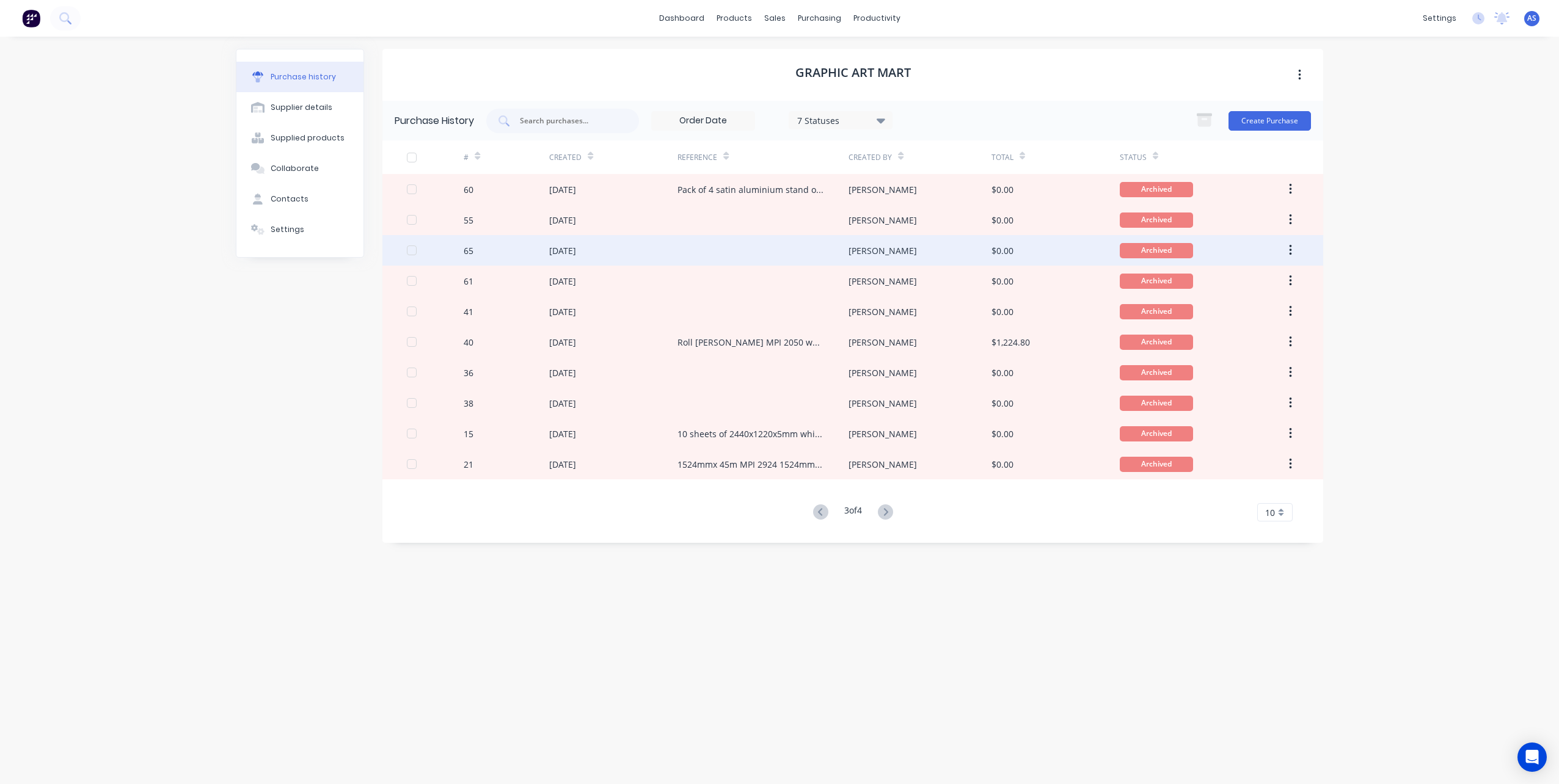
click at [721, 245] on div at bounding box center [763, 250] width 171 height 31
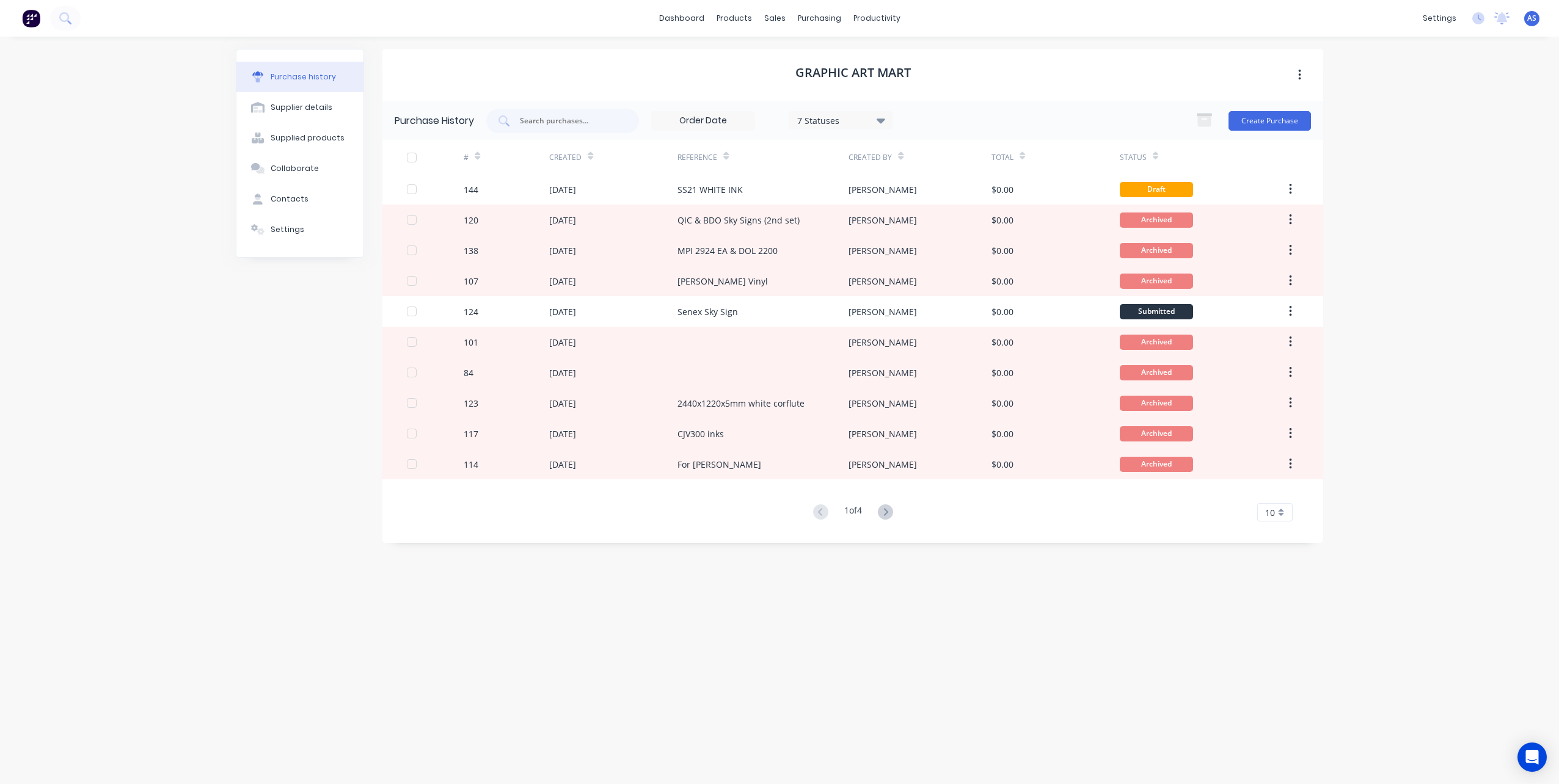
click at [863, 159] on div "Created By" at bounding box center [869, 157] width 43 height 11
click at [519, 123] on div at bounding box center [562, 121] width 153 height 24
type input "INK"
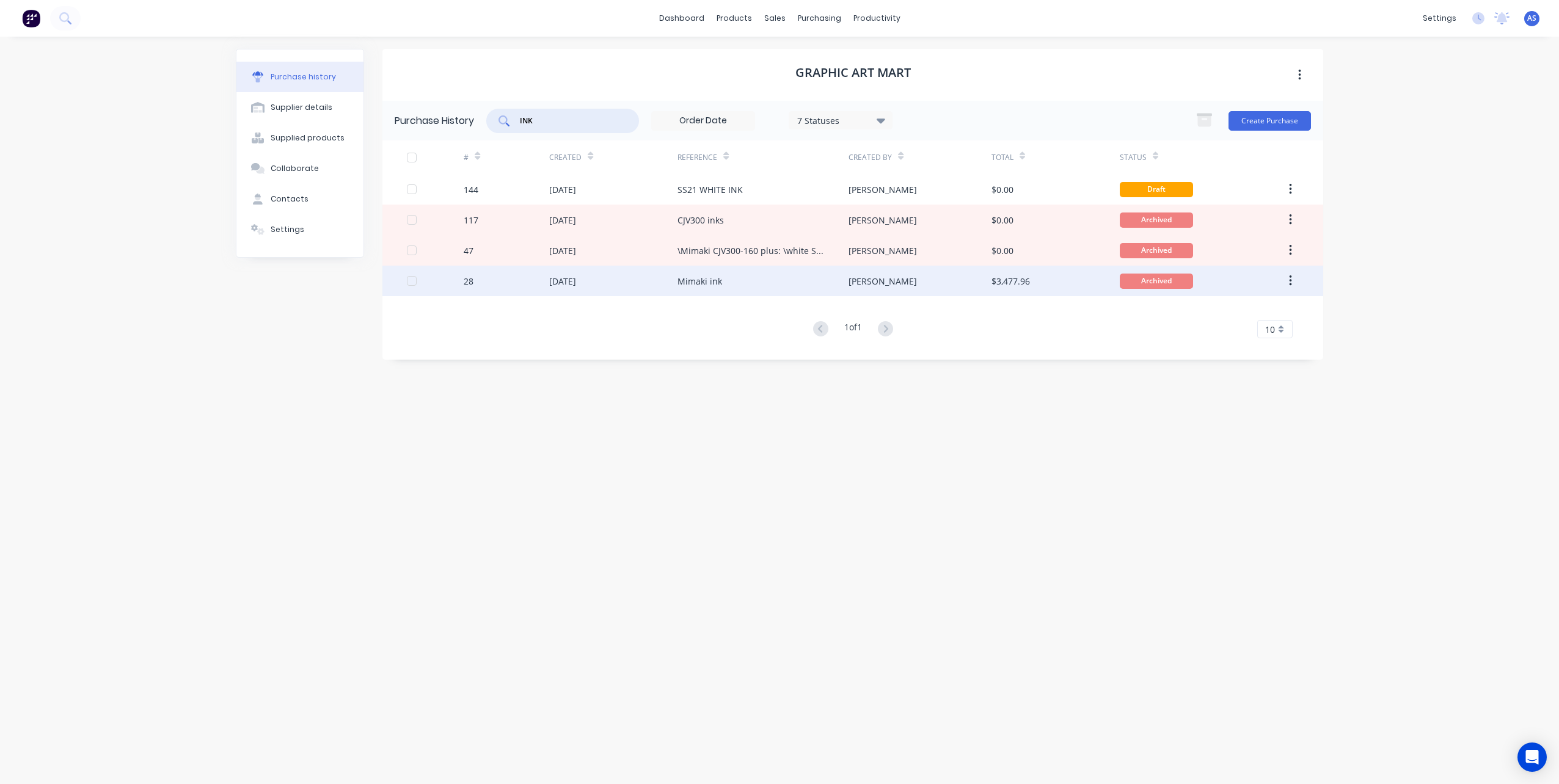
click at [716, 284] on div "Mimaki ink" at bounding box center [700, 280] width 45 height 13
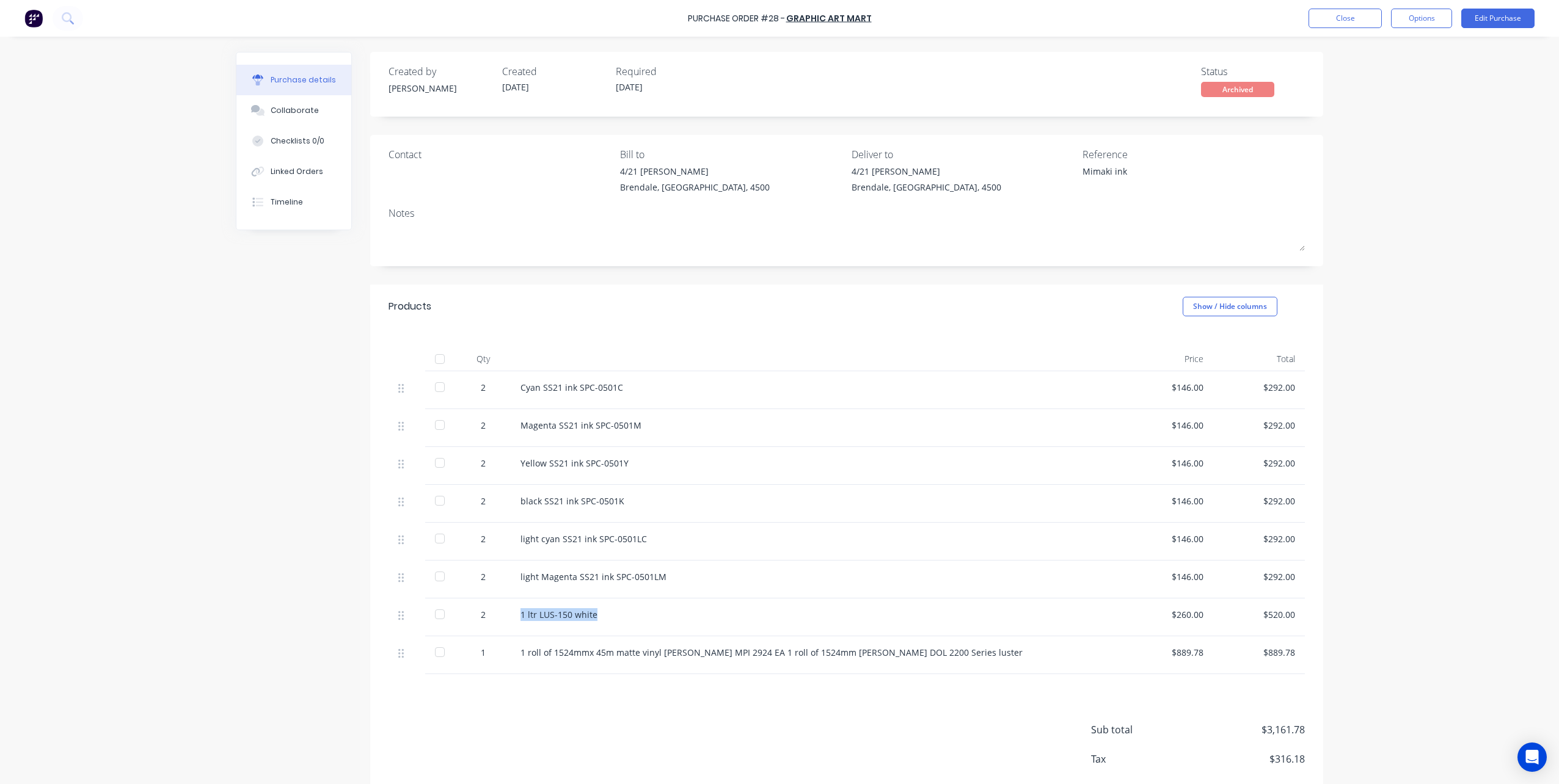
drag, startPoint x: 517, startPoint y: 612, endPoint x: 620, endPoint y: 622, distance: 103.5
click at [619, 622] on div "1 ltr LUS-150 white" at bounding box center [816, 617] width 611 height 38
copy div "1 ltr LUS-150 white"
click at [1351, 14] on button "Close" at bounding box center [1344, 19] width 73 height 20
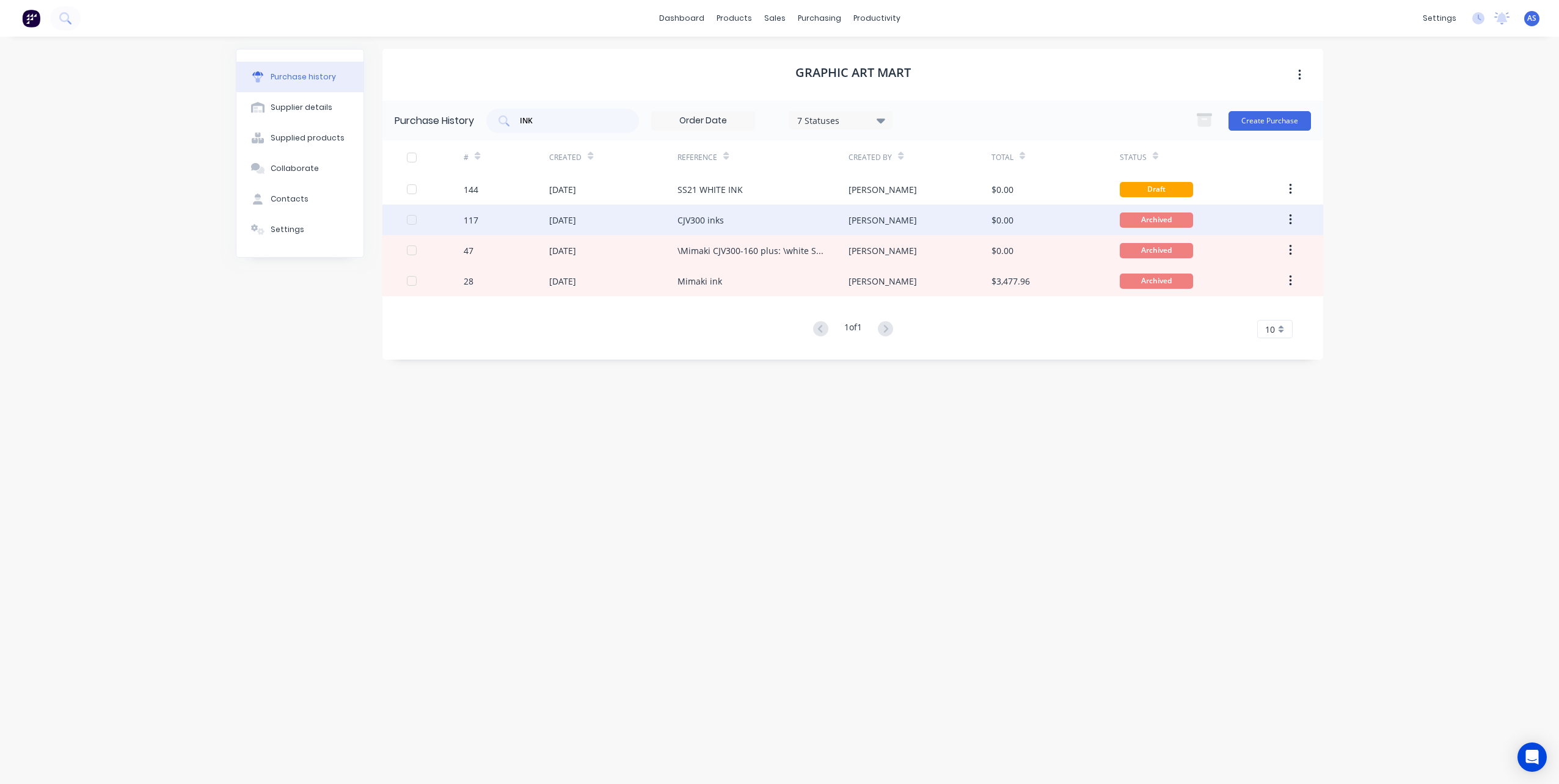
click at [707, 218] on div "CJV300 inks" at bounding box center [701, 219] width 47 height 13
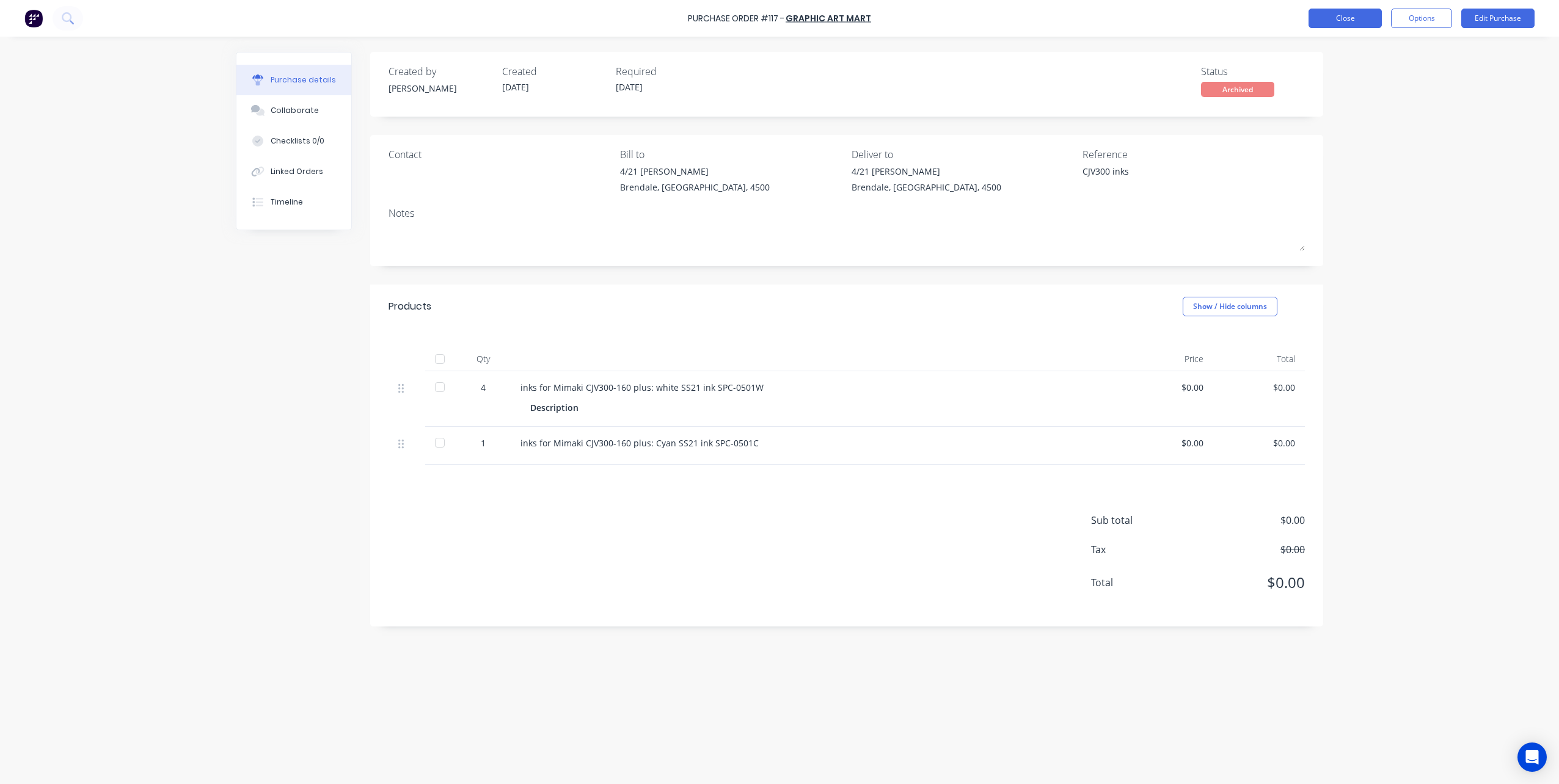
click at [1329, 20] on button "Close" at bounding box center [1344, 19] width 73 height 20
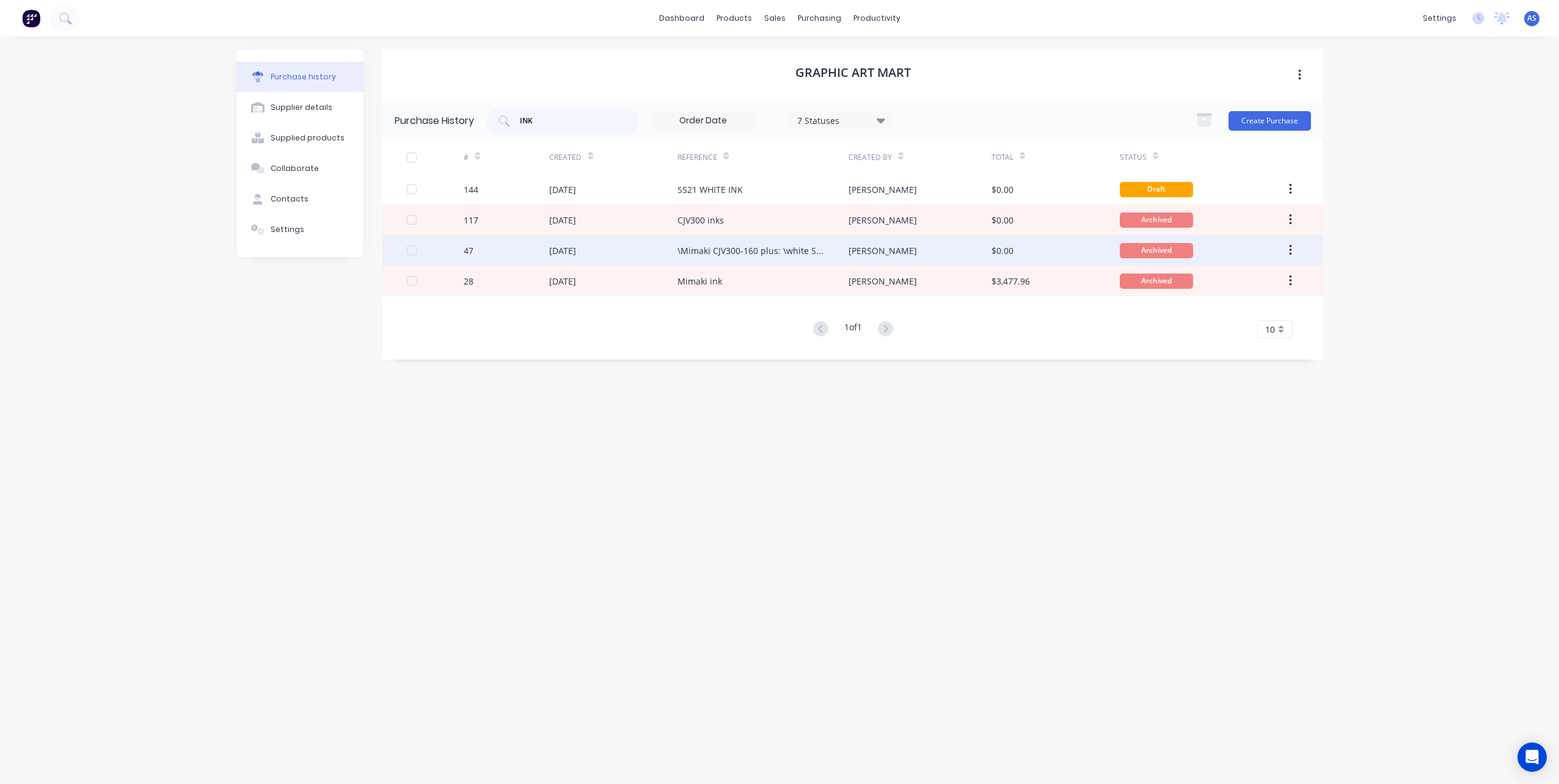
click at [723, 246] on div "\Mimaki CJV300-160 plus: \white SS21 ink SPC-0501W" at bounding box center [751, 250] width 147 height 13
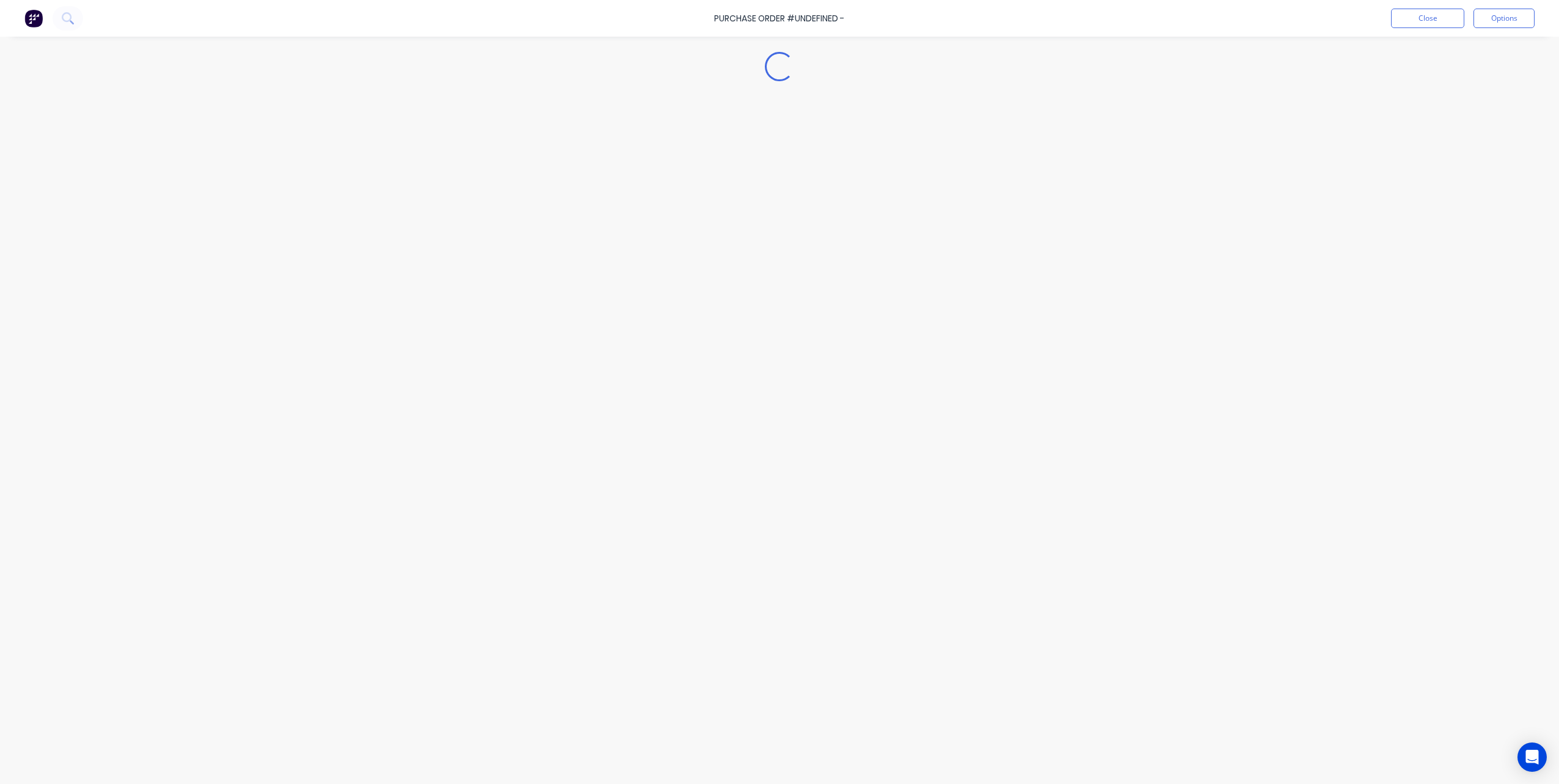
type textarea "x"
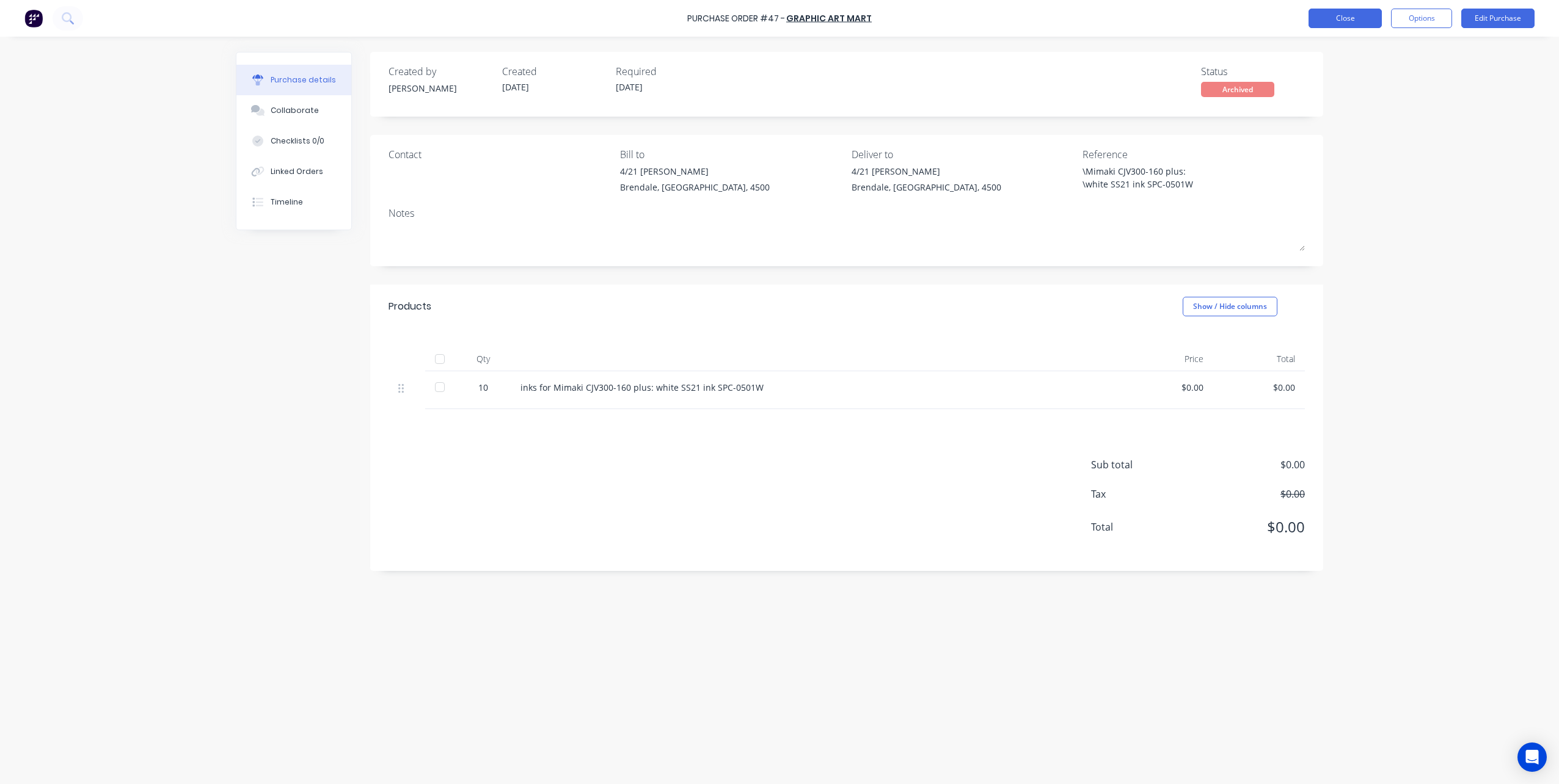
click at [1310, 20] on button "Close" at bounding box center [1344, 19] width 73 height 20
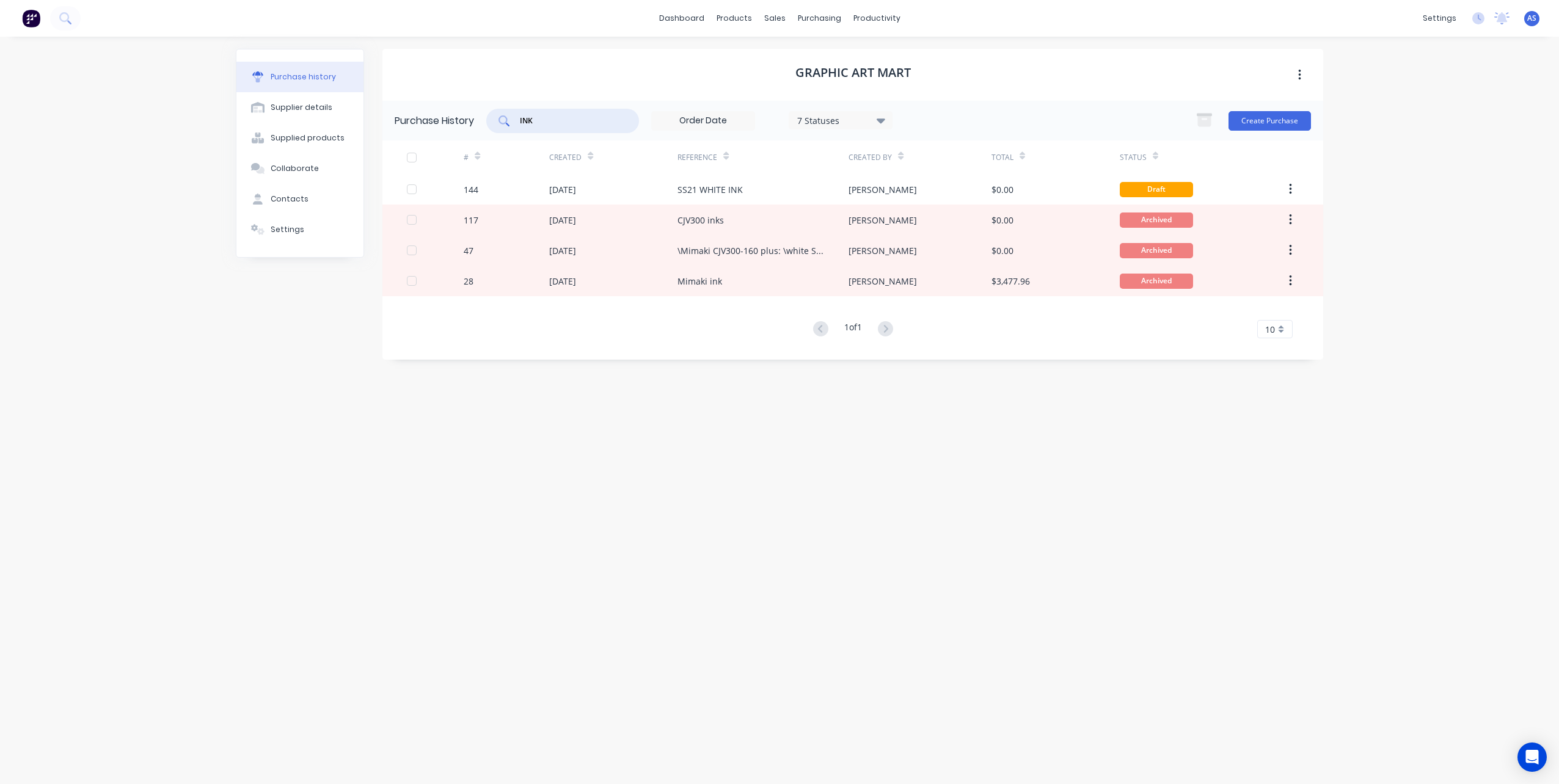
drag, startPoint x: 586, startPoint y: 122, endPoint x: 353, endPoint y: 92, distance: 234.9
click at [358, 95] on div "Purchase history Supplier details Supplied products Collaborate Contacts Settin…" at bounding box center [779, 404] width 1087 height 710
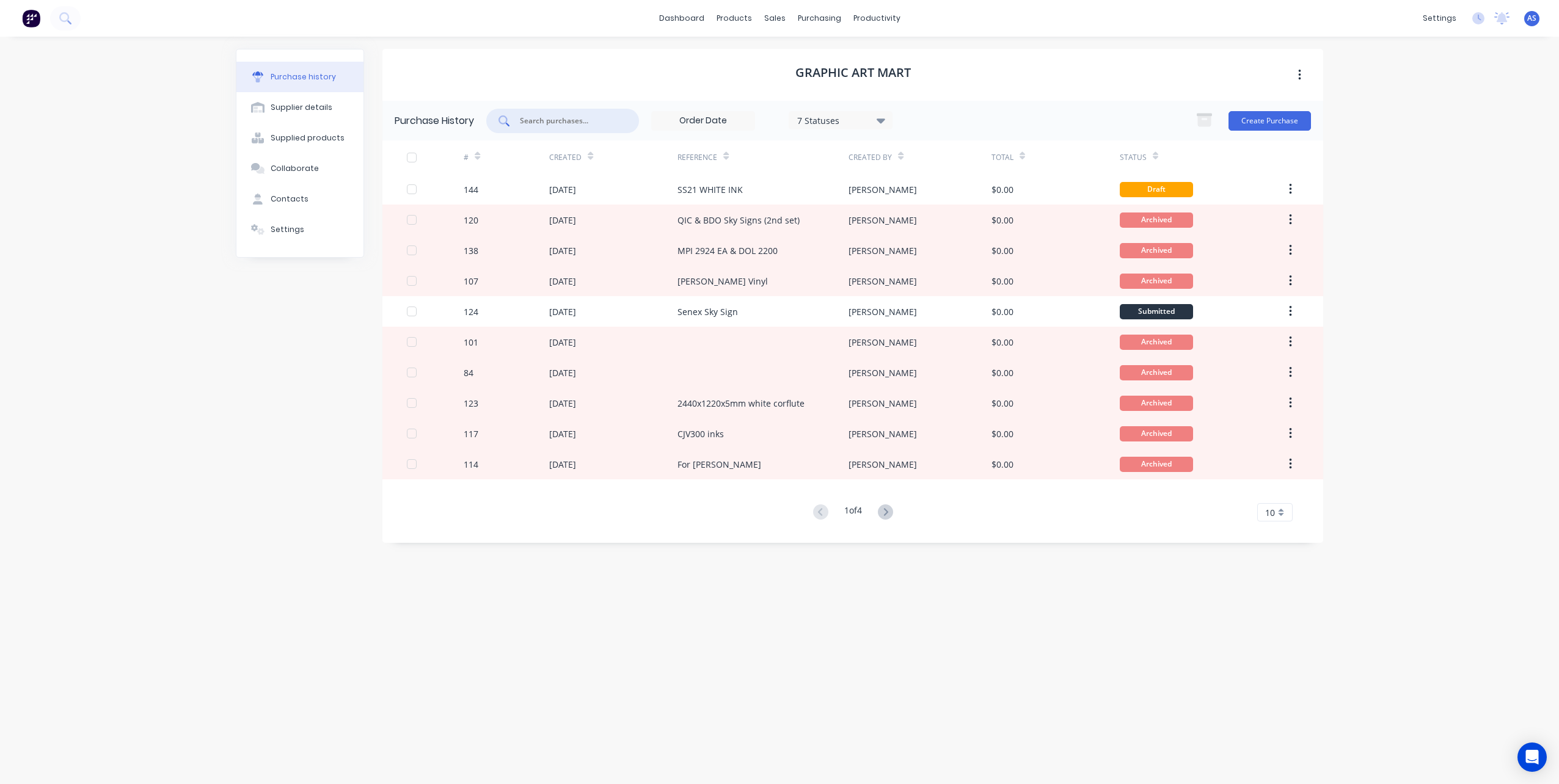
click at [572, 121] on input "text" at bounding box center [570, 121] width 102 height 12
type input "LUS"
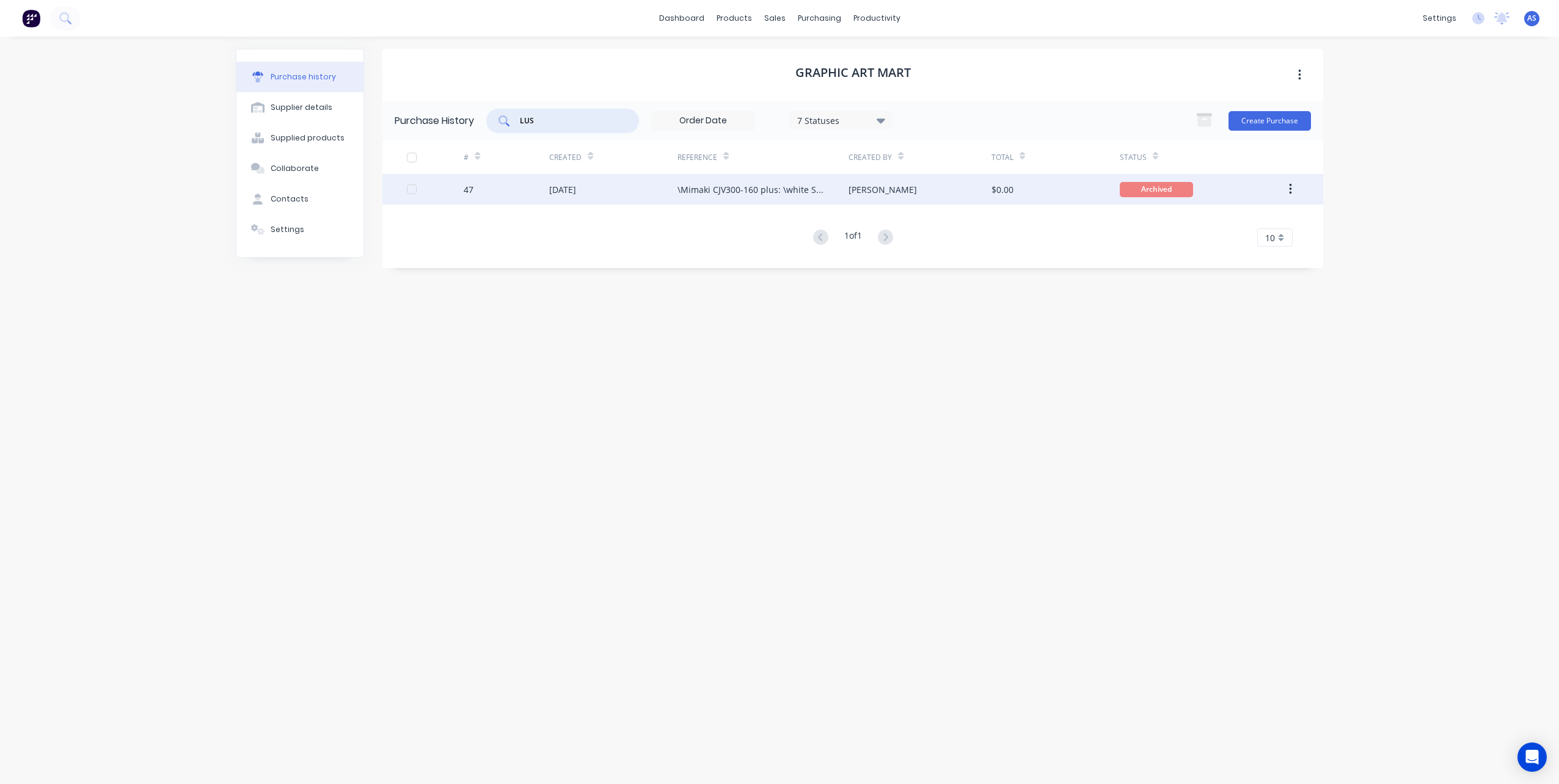
click at [730, 189] on div "\Mimaki CJV300-160 plus: \white SS21 ink SPC-0501W" at bounding box center [751, 190] width 147 height 13
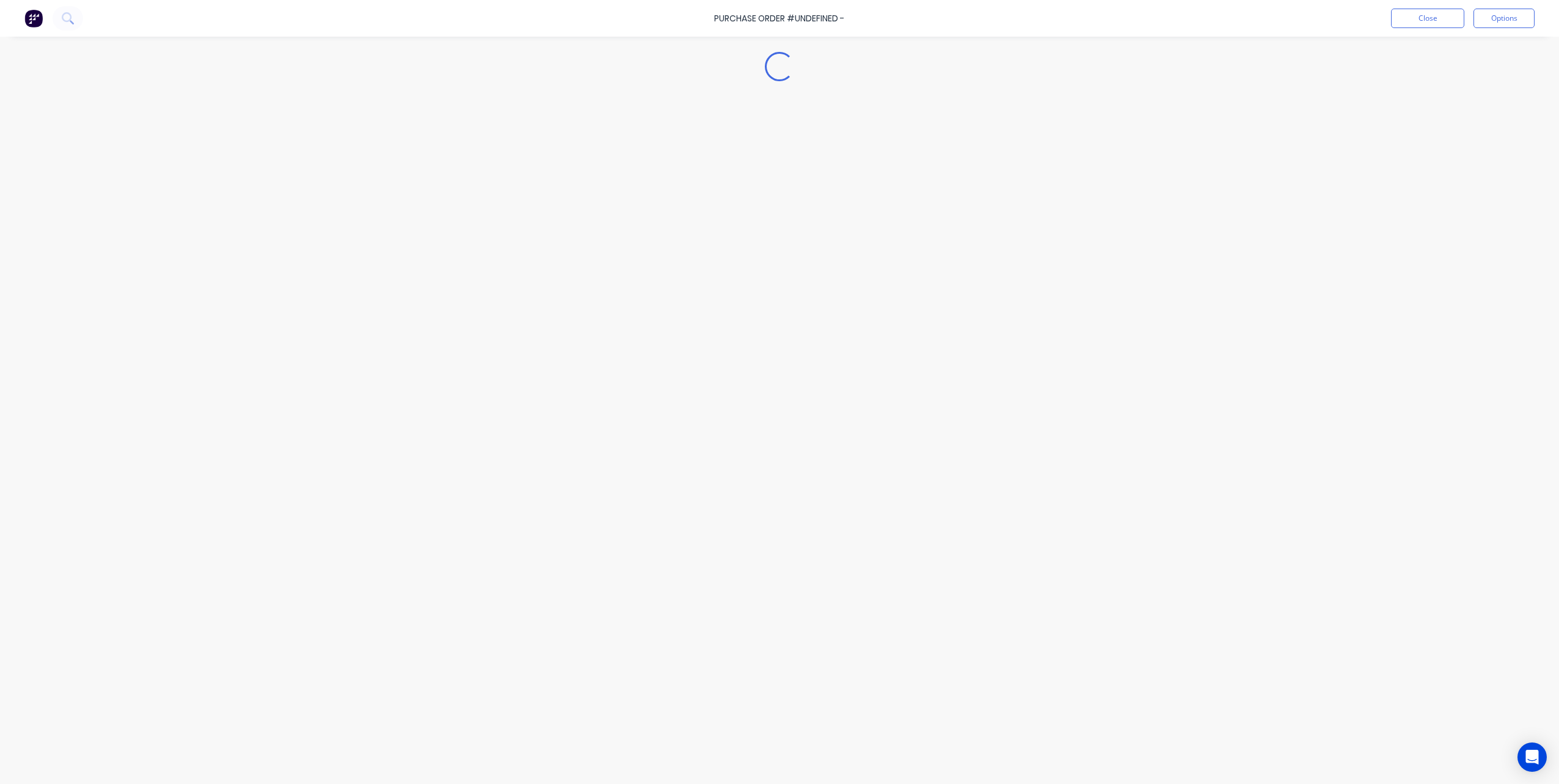
type textarea "x"
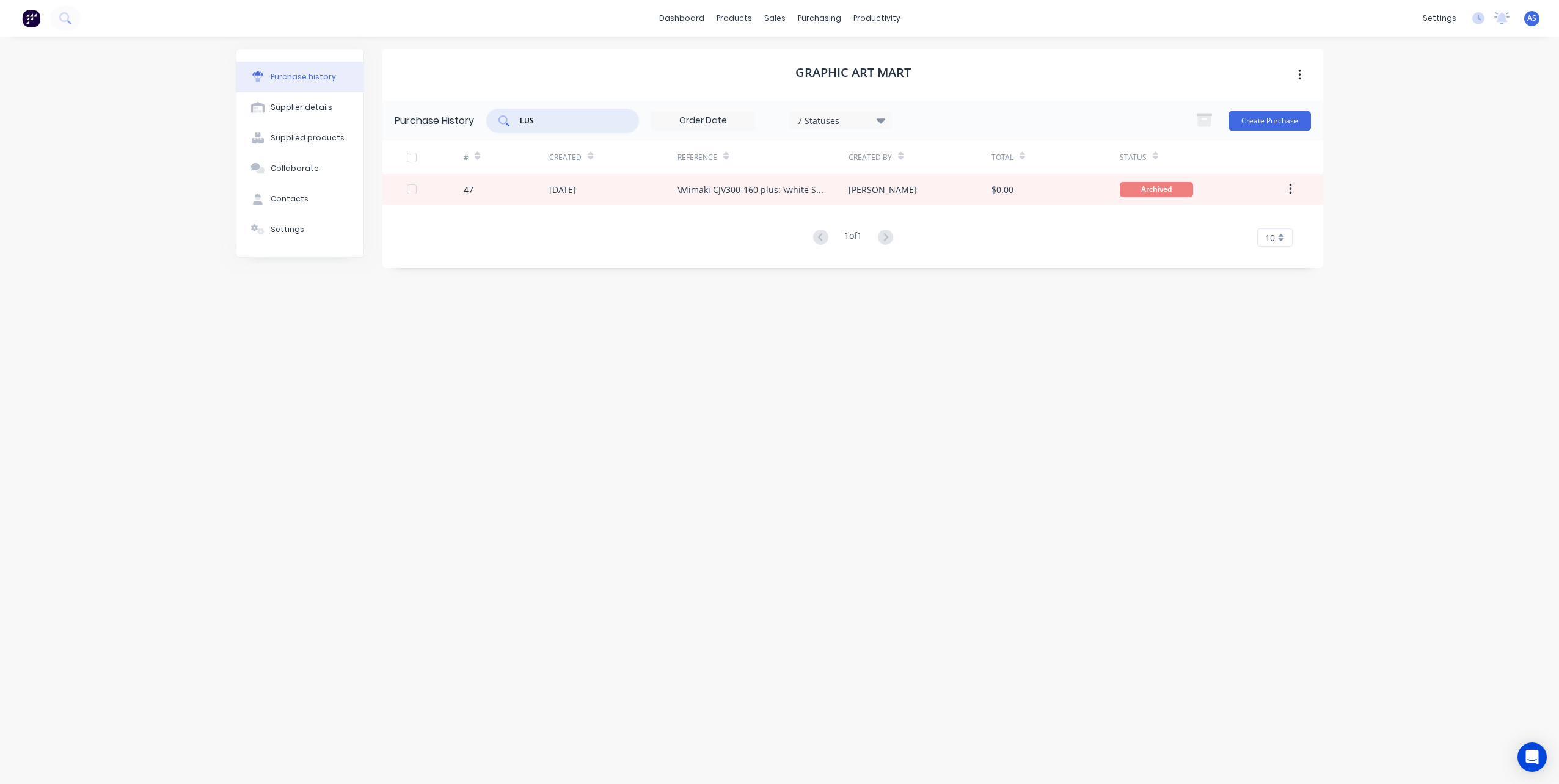
drag, startPoint x: 519, startPoint y: 114, endPoint x: 429, endPoint y: 107, distance: 90.3
click at [430, 106] on div "Purchase History LUS 7 Statuses 7 Statuses Create Purchase" at bounding box center [852, 121] width 941 height 40
click at [653, 382] on div "Graphic Art Mart Purchase History 7 Statuses 7 Statuses Create Purchase # Creat…" at bounding box center [852, 404] width 941 height 710
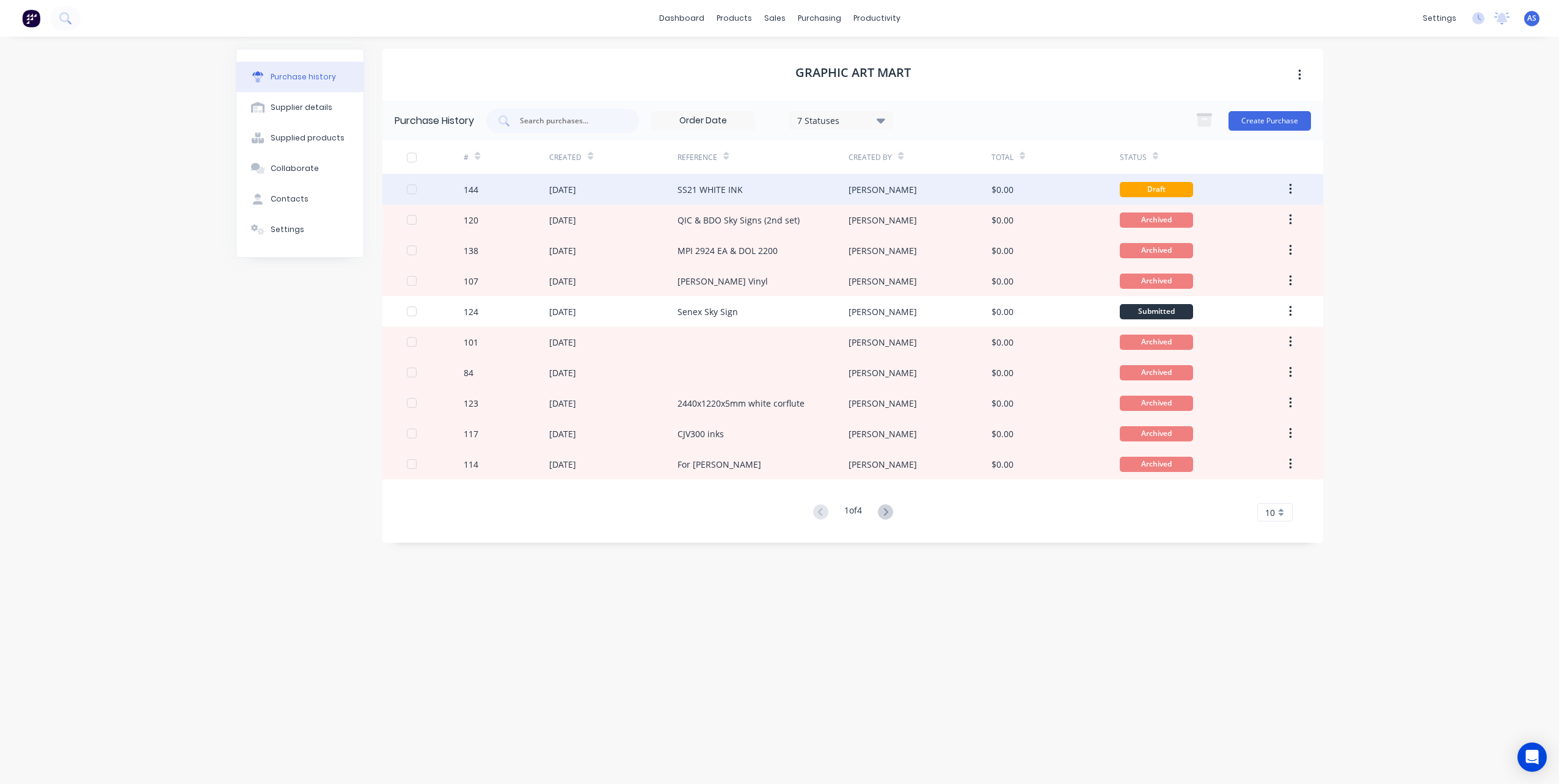
click at [720, 186] on div "SS21 WHITE INK" at bounding box center [710, 190] width 65 height 13
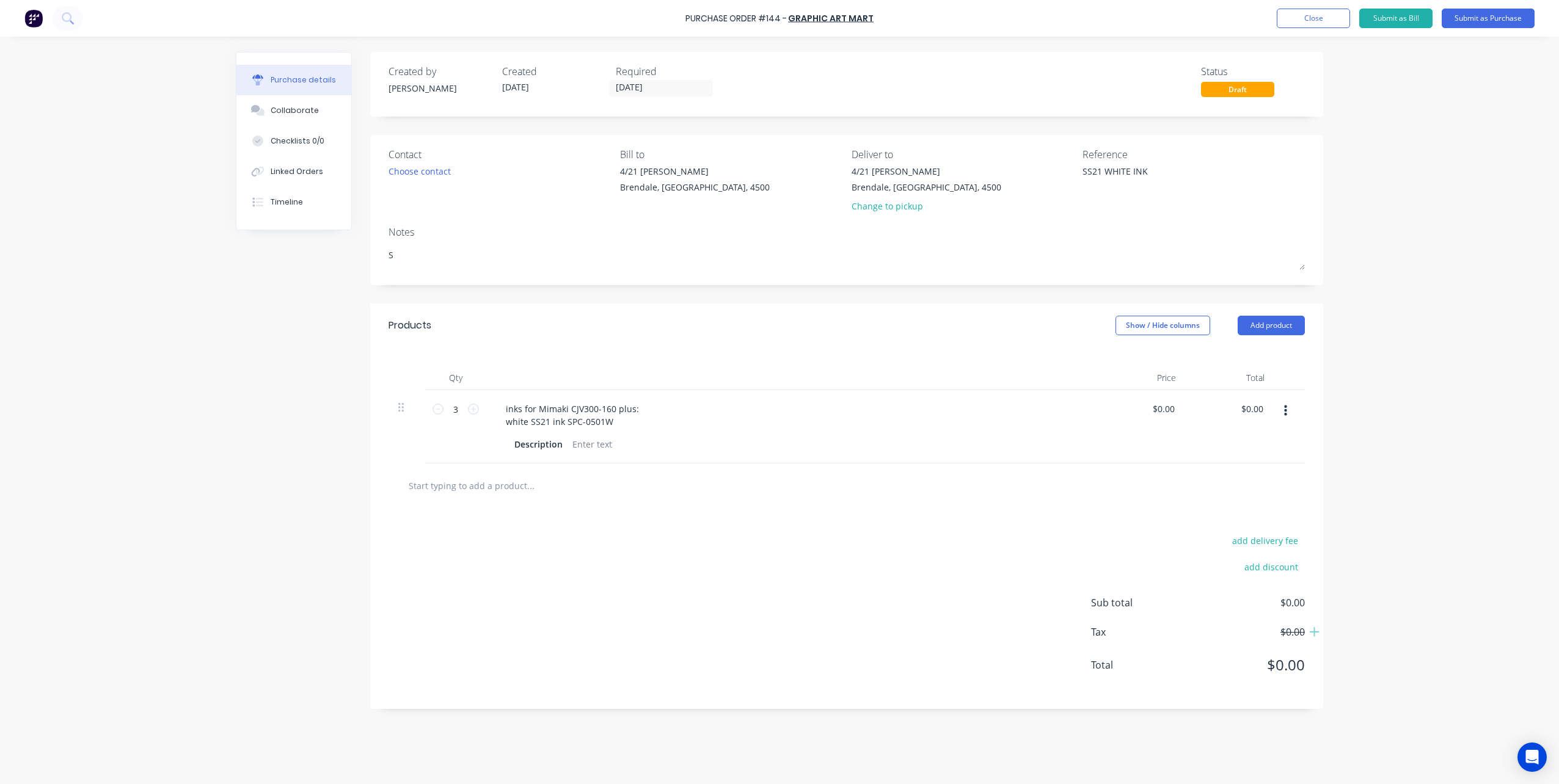
click at [510, 486] on input "text" at bounding box center [530, 485] width 245 height 24
paste input "1 ltr LUS-150 white"
type textarea "x"
type input "1 ltr LUS-150 white"
type textarea "x"
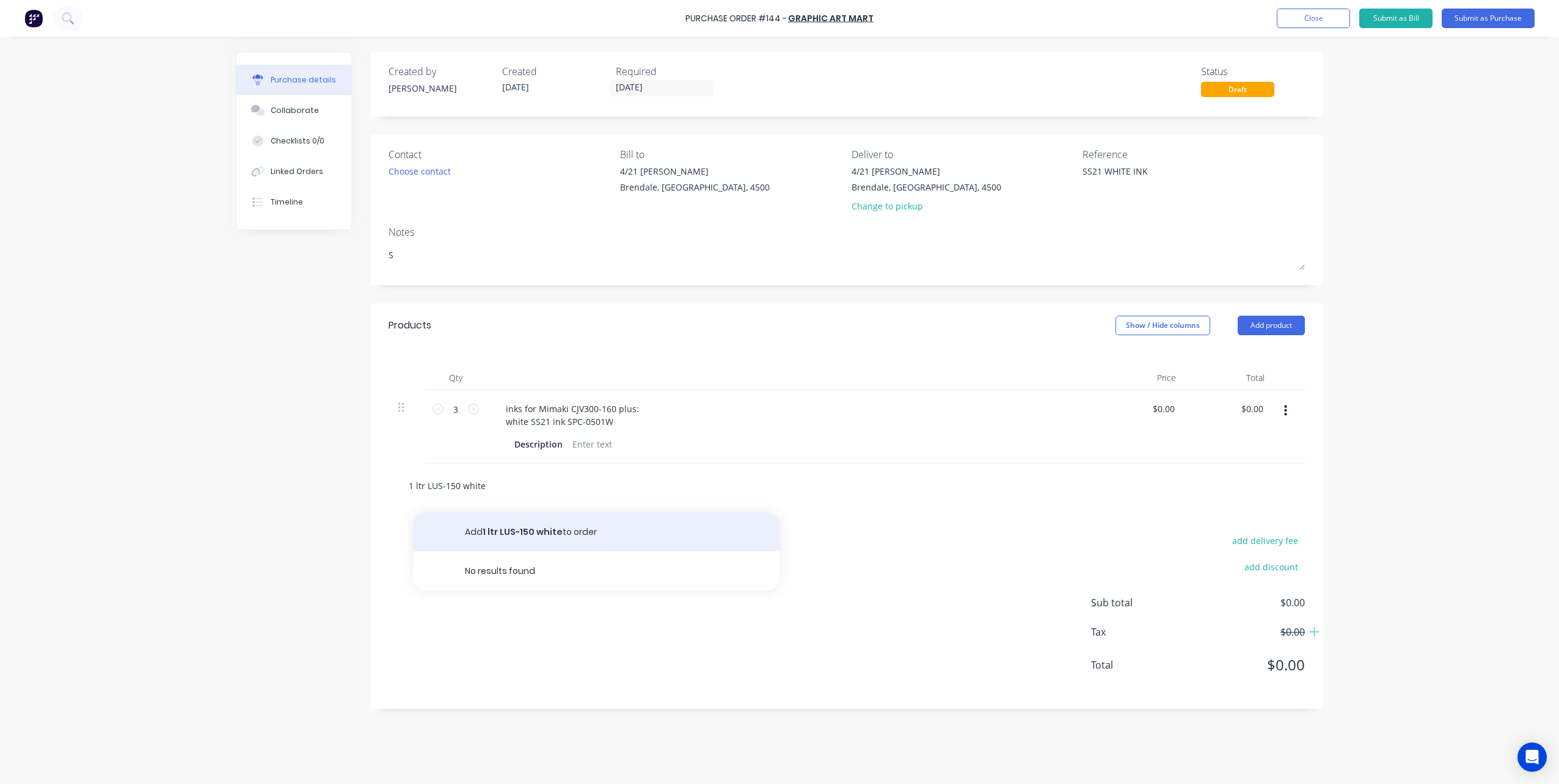
type input "1 ltr LUS-150 white"
click at [528, 530] on button "Add 1 ltr LUS-150 white to order" at bounding box center [596, 531] width 366 height 39
type textarea "x"
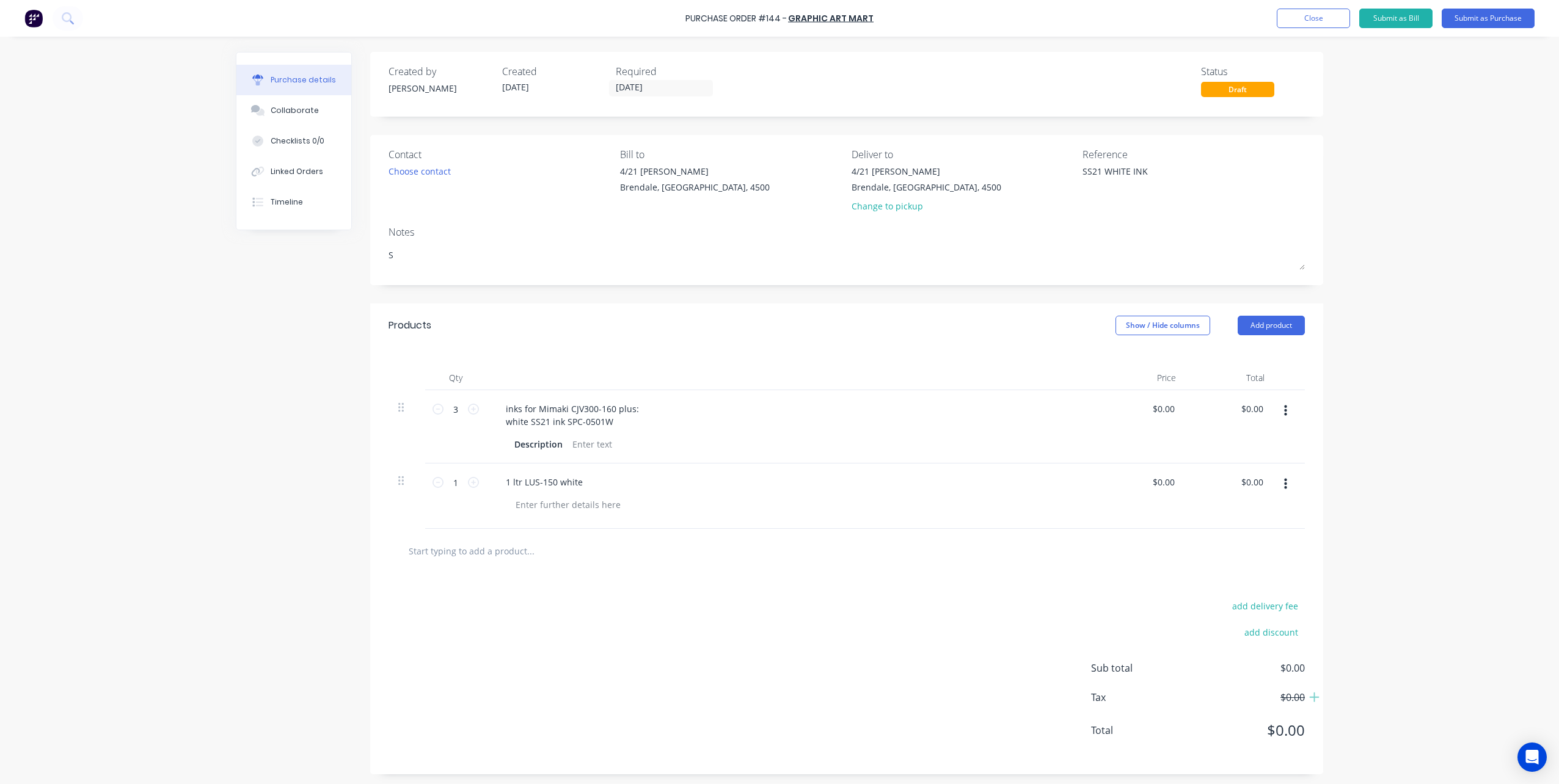
click at [1284, 484] on icon "button" at bounding box center [1285, 484] width 3 height 11
click at [1251, 512] on button "Save to catalogue" at bounding box center [1248, 517] width 104 height 24
click at [469, 483] on icon at bounding box center [473, 482] width 11 height 11
type textarea "x"
type input "2"
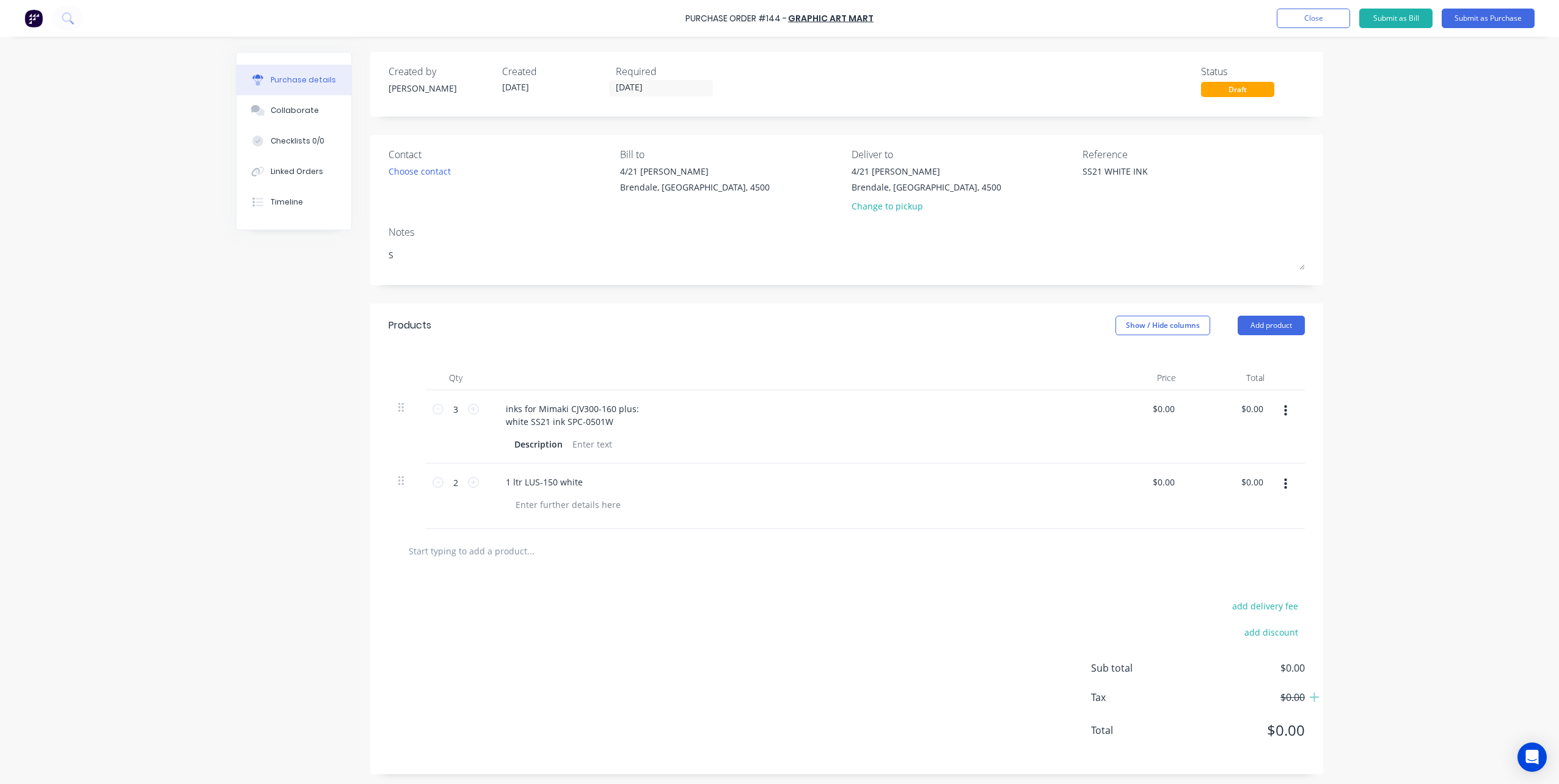
click at [519, 556] on input "text" at bounding box center [530, 551] width 245 height 24
paste input "1 ltr LUS-150 black 1 ltr LUS-150 magenta 1 ltr LUS-150 yellow 1 ltr LUS-150 cy…"
type textarea "x"
type input "1 ltr LUS-150 black 1 ltr LUS-150 magenta 1 ltr LUS-150 yellow 1 ltr LUS-150 cy…"
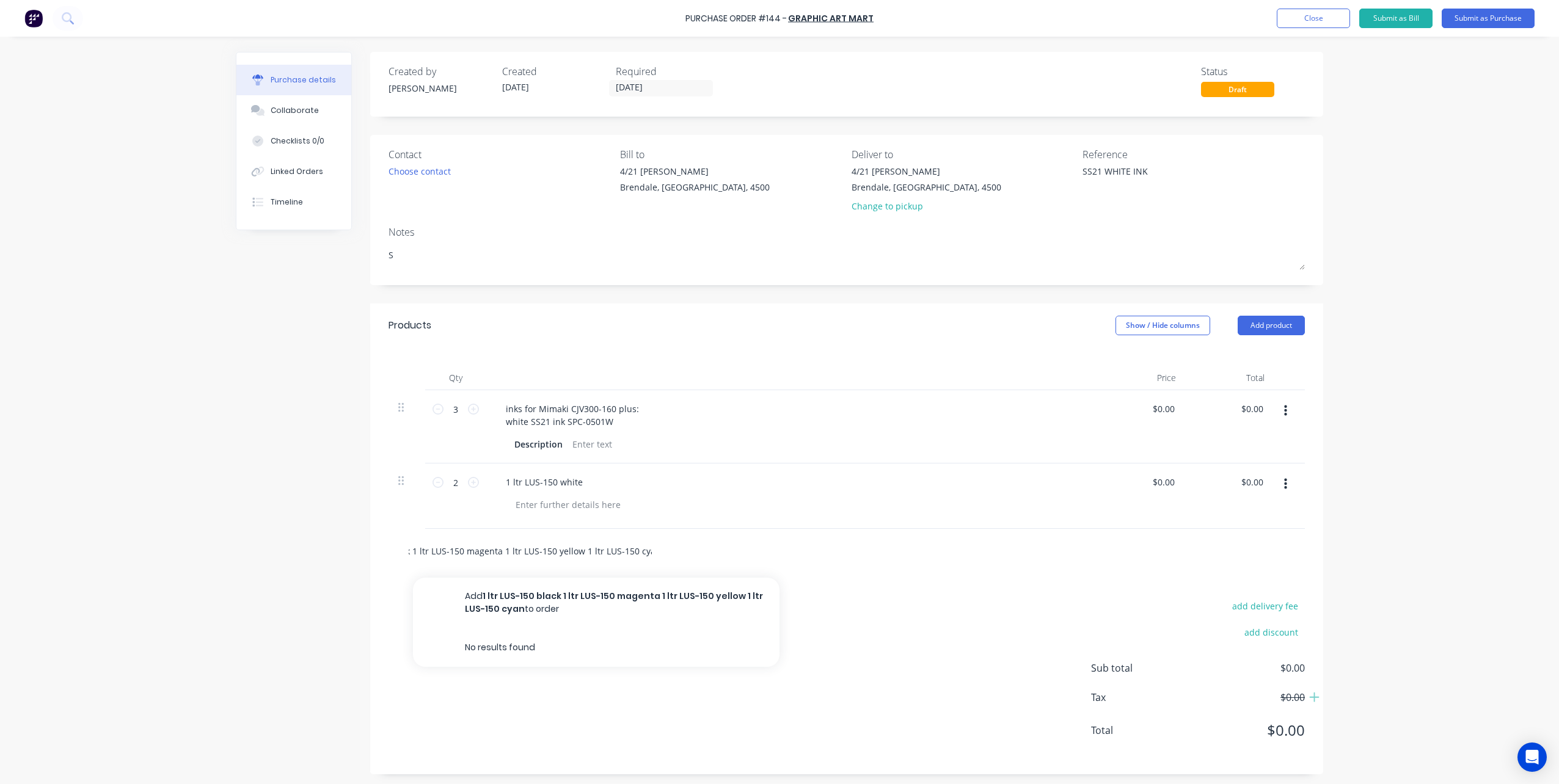
drag, startPoint x: 493, startPoint y: 550, endPoint x: 743, endPoint y: 566, distance: 250.5
click at [743, 566] on div "1 ltr LUS-150 black 1 ltr LUS-150 magenta 1 ltr LUS-150 yellow 1 ltr LUS-150 cy…" at bounding box center [846, 551] width 916 height 45
type textarea "x"
type input "1 ltr LUS-150 black 1 ltr LUS-150 magenta"
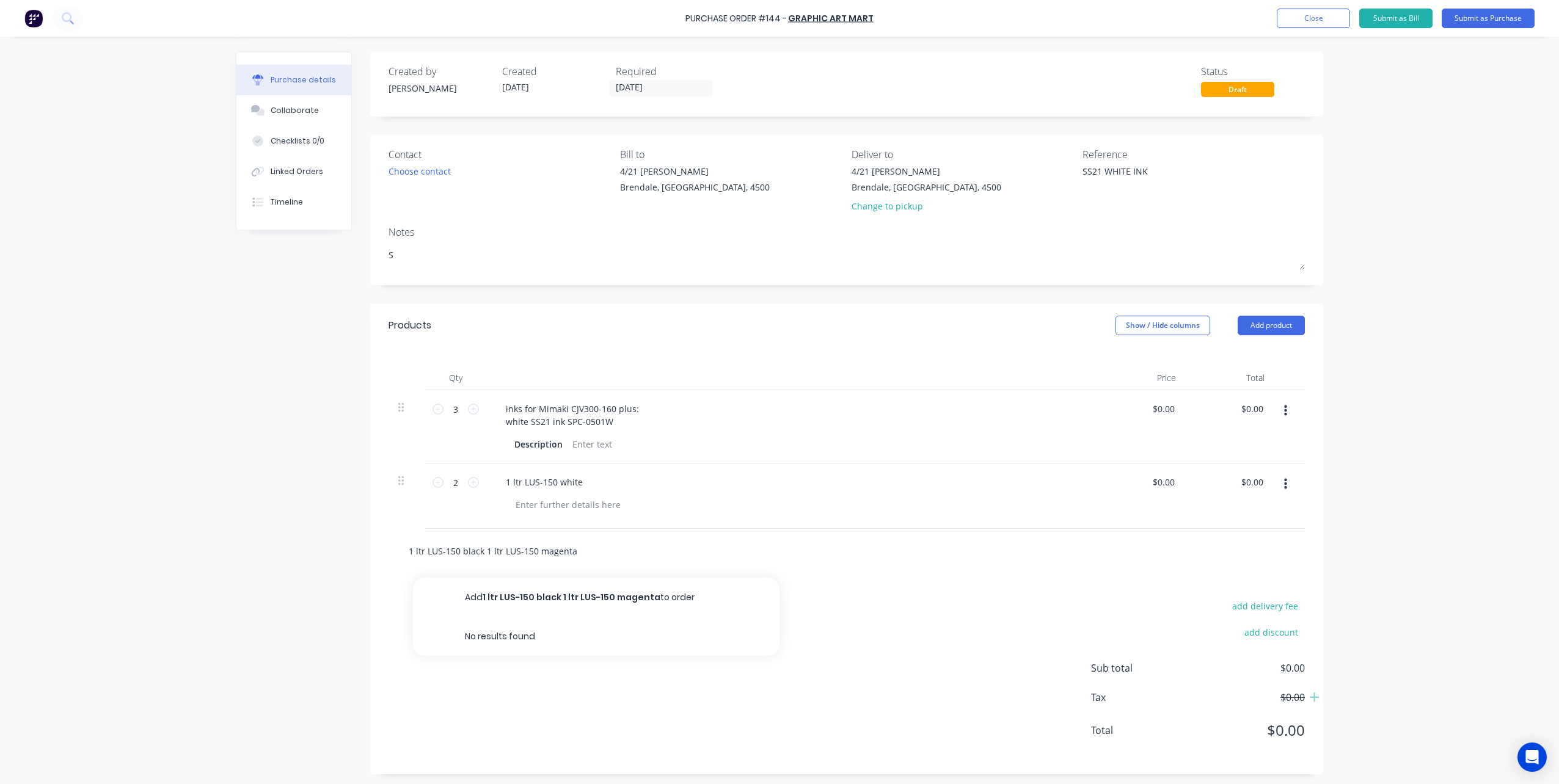
drag, startPoint x: 486, startPoint y: 550, endPoint x: 748, endPoint y: 557, distance: 262.1
click at [748, 557] on div "1 ltr LUS-150 black 1 ltr LUS-150 magenta Add 1 ltr LUS-150 black 1 ltr LUS-150…" at bounding box center [581, 551] width 366 height 24
type textarea "x"
type input "1 ltr LUS-150 black 1"
type textarea "x"
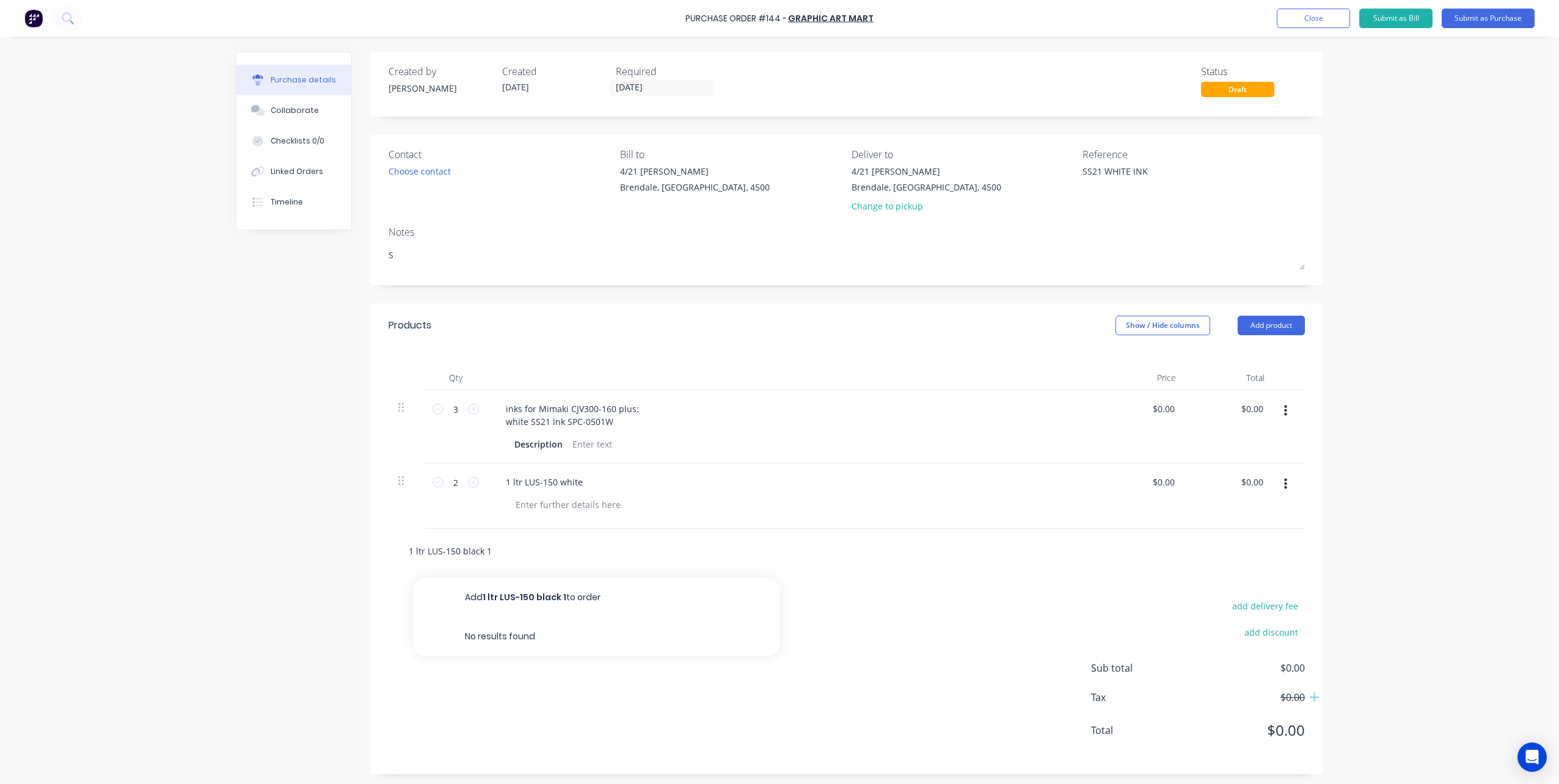
type input "1 ltr LUS-150 black"
type textarea "x"
type input "1 ltr LUS-150 black"
type textarea "x"
type input "1 ltr LUS-150 black"
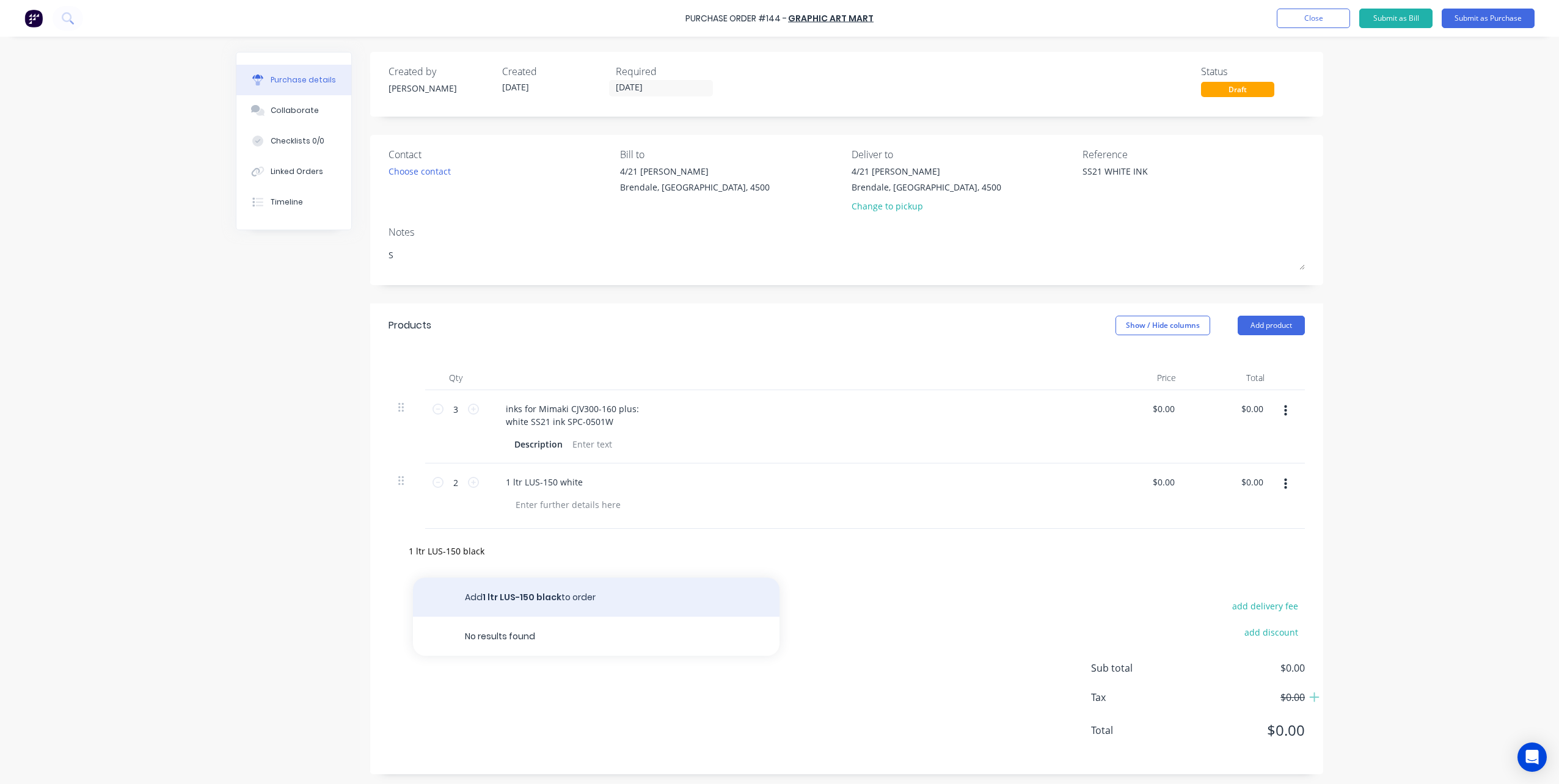
click at [478, 592] on button "Add 1 ltr LUS-150 black to order" at bounding box center [596, 596] width 366 height 39
type textarea "x"
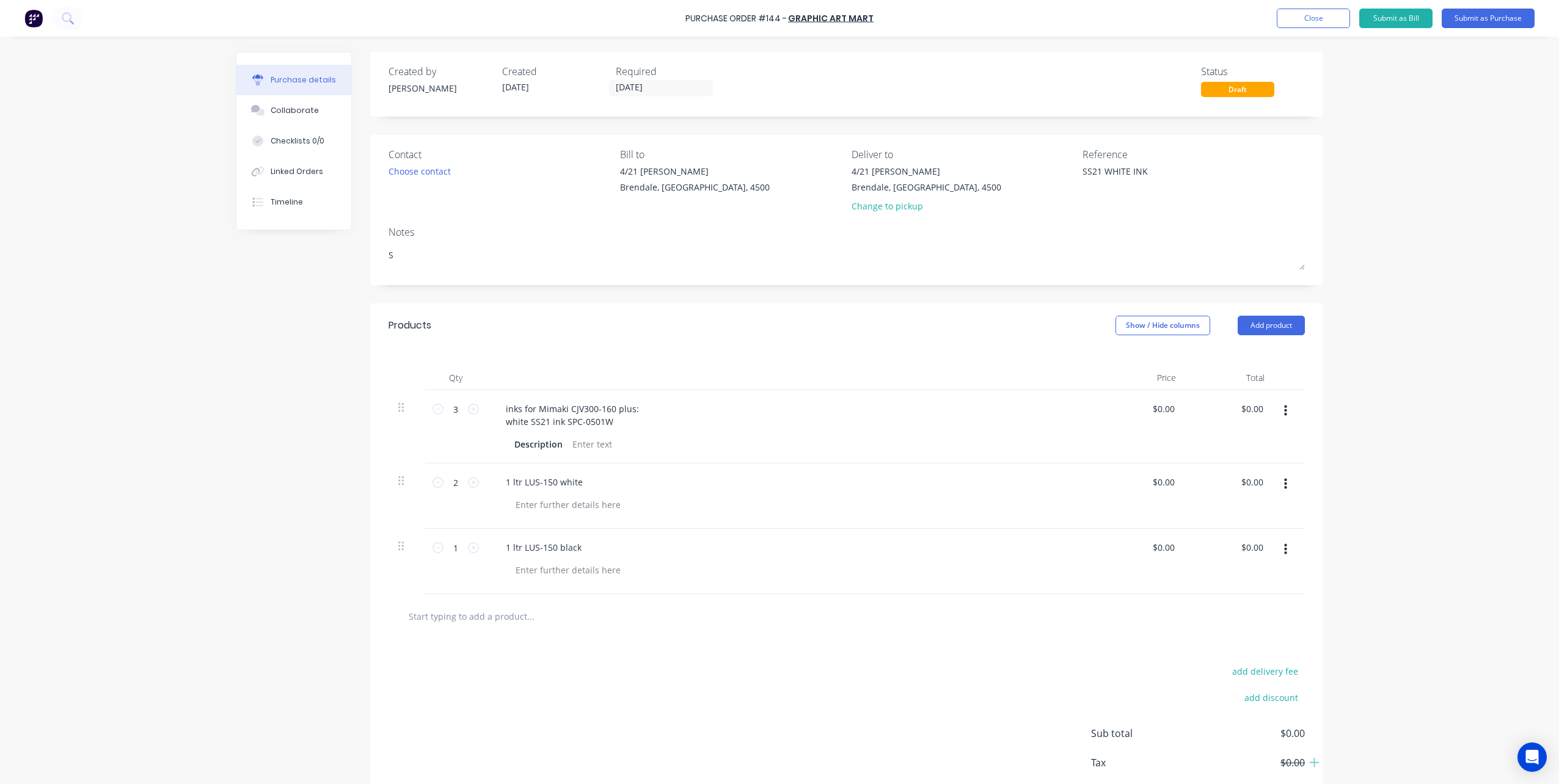
click at [503, 618] on input "text" at bounding box center [530, 615] width 245 height 24
click at [437, 613] on input "text" at bounding box center [530, 615] width 245 height 24
paste input "1 ltr LUS-150 black 1 ltr LUS-150 magenta 1 ltr LUS-150 yellow 1 ltr LUS-150 cy…"
type textarea "x"
type input "1 ltr LUS-150 black 1 ltr LUS-150 magenta 1 ltr LUS-150 yellow 1 ltr LUS-150 cy…"
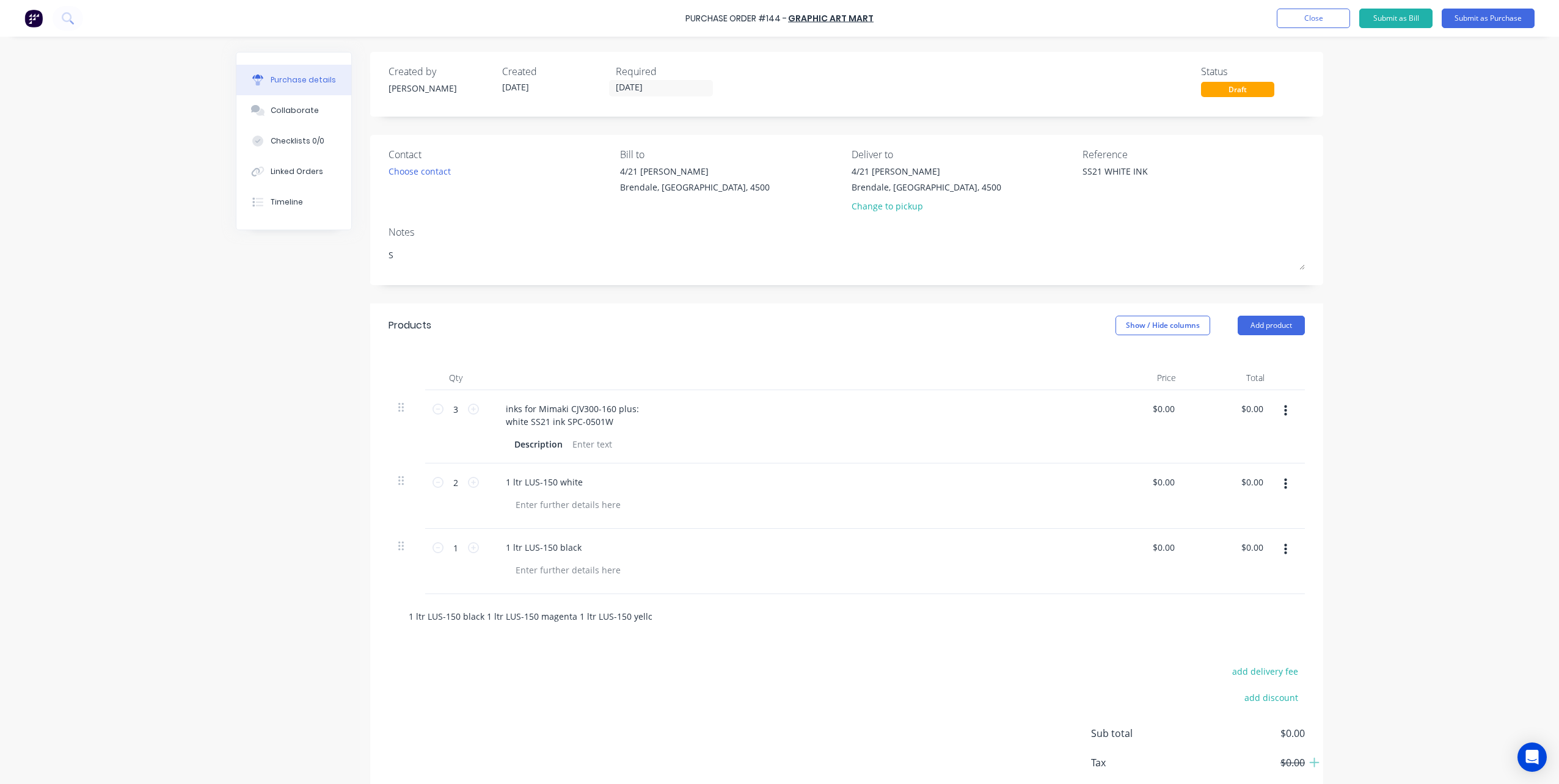
scroll to position [0, 75]
type textarea "x"
type input "1 ltr LUS-150 black 1 ltr LUS-150 magenta 1 ltr LUS-150 yellow 1 ltr LUS-150 cya"
type textarea "x"
type input "1 ltr LUS-150 black 1 ltr LUS-150 magenta 1 ltr LUS-150 yellow 1 ltr LUS-150 cy"
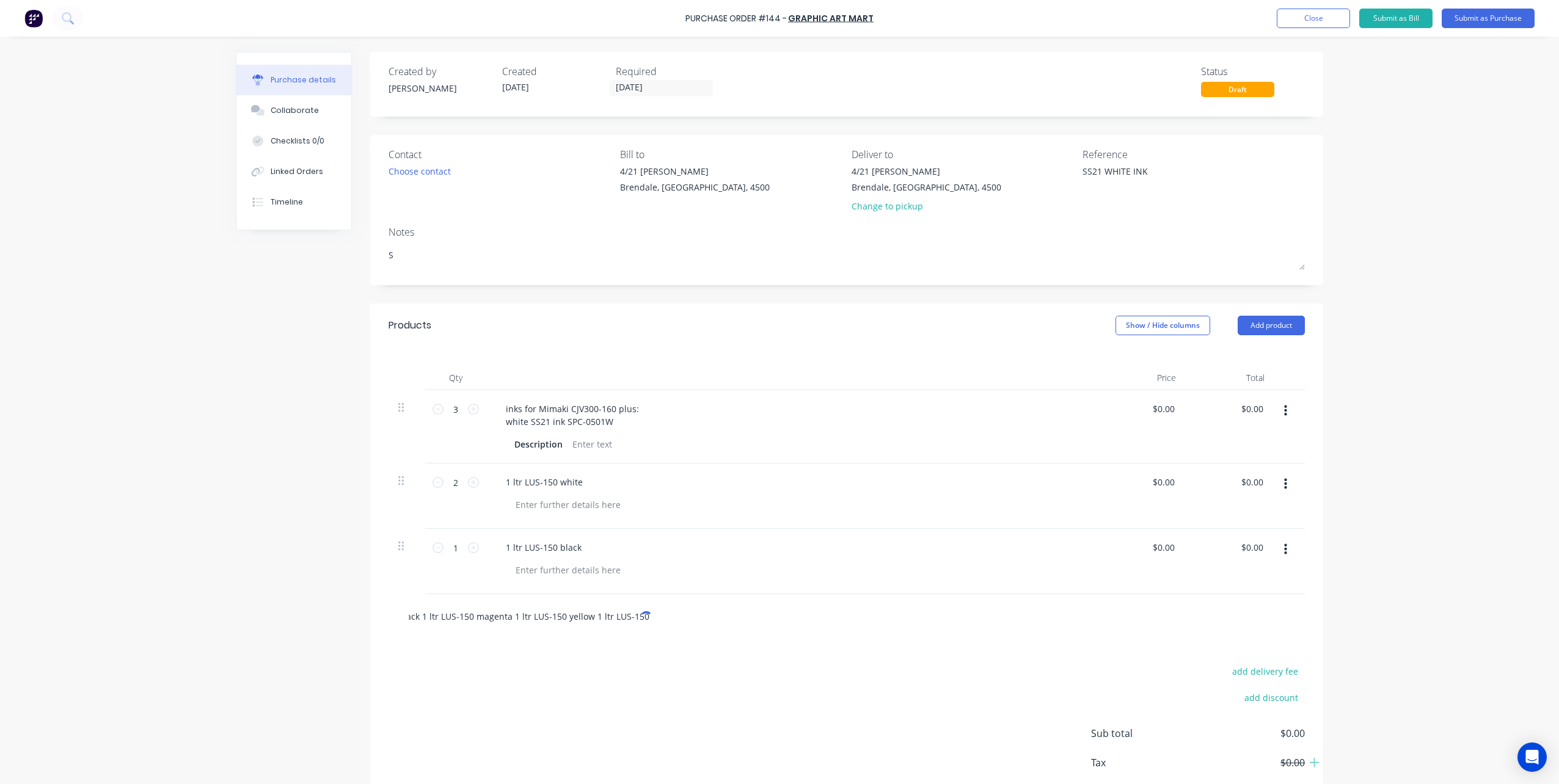
type textarea "x"
type input "1 ltr LUS-150 black 1 ltr LUS-150 magenta 1 ltr LUS-150 yellow 1 ltr LUS-150 c"
type textarea "x"
type input "1 ltr LUS-150 black 1 ltr LUS-150 magenta 1 ltr LUS-150 yellow 1 ltr LUS-150"
type textarea "x"
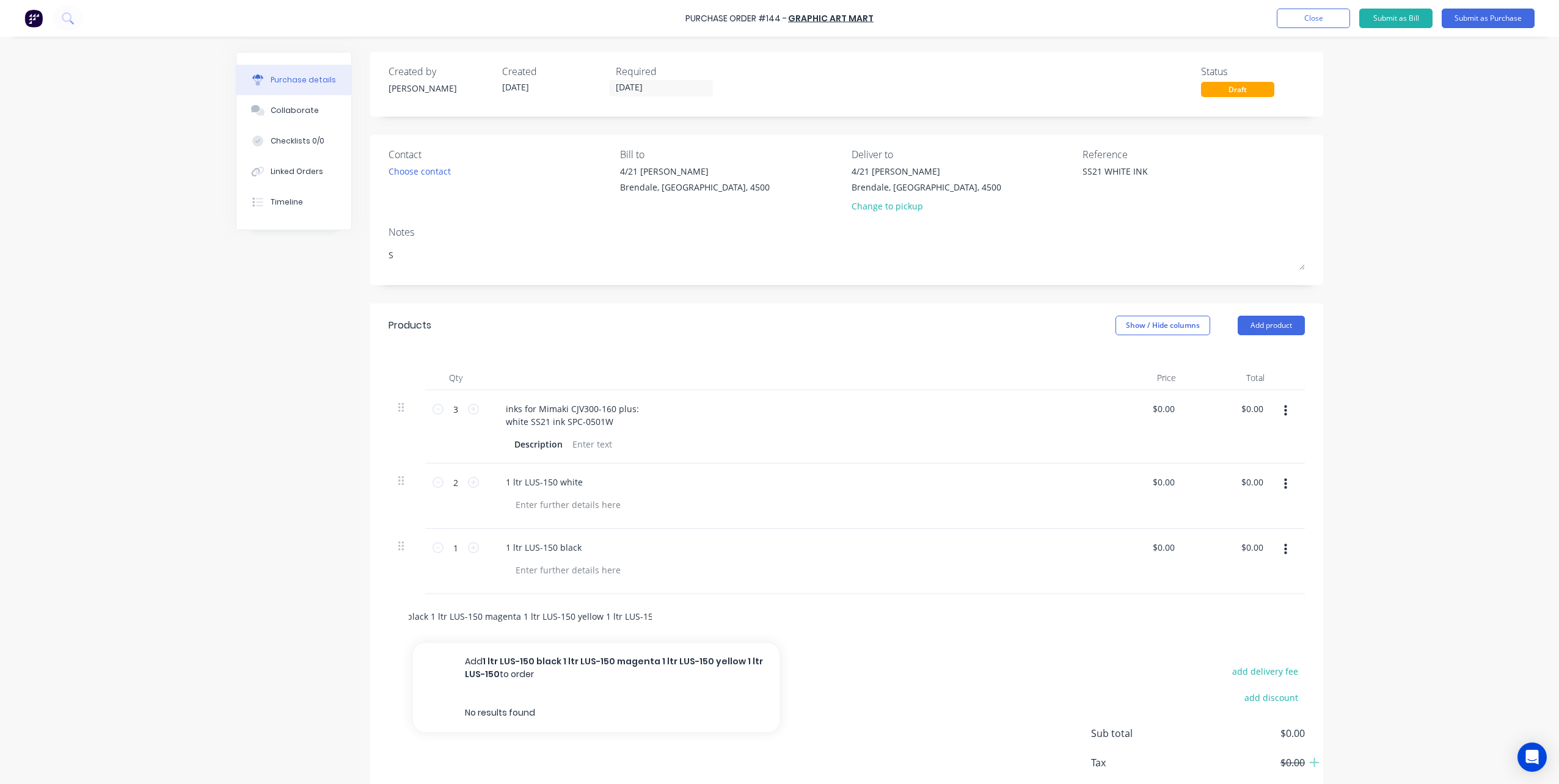
type input "1 ltr LUS-150 black 1 ltr LUS-150 magenta 1 ltr LUS-150 yellow 1 ltr LUS-150"
type textarea "x"
type input "1 ltr LUS-150 black 1 ltr LUS-150 magenta 1 ltr LUS-150 yellow 1 ltr LUS-15"
type textarea "x"
type input "1 ltr LUS-150 black 1 ltr LUS-150 magenta 1 ltr LUS-150 yellow 1 ltr LUS-"
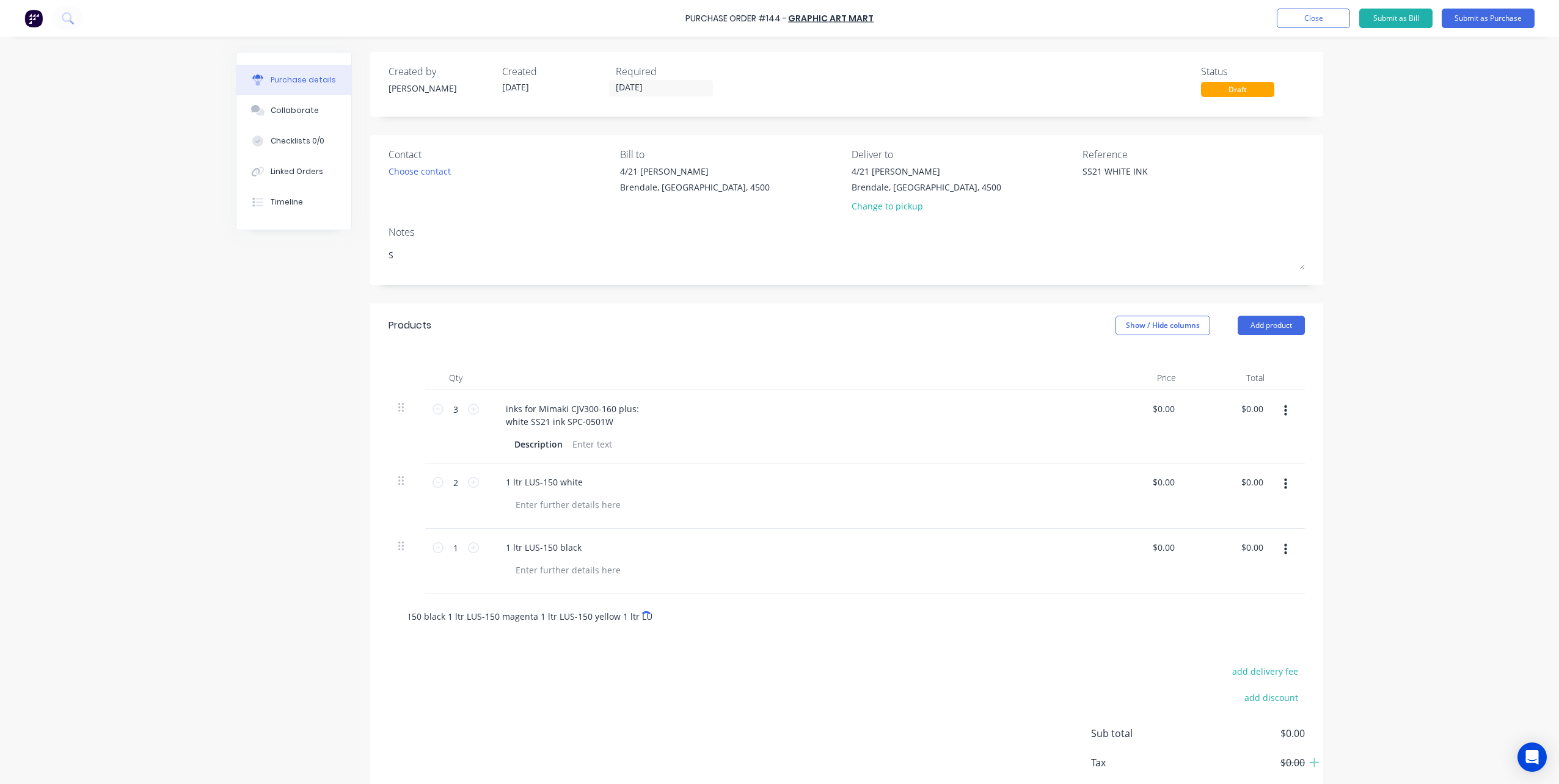
type textarea "x"
type input "1 ltr LUS-150 black 1 ltr LUS-150 magenta 1 ltr LUS-150 yellow 1 ltr LUS"
type textarea "x"
type input "1 ltr LUS-150 black 1 ltr LUS-150 magenta 1 ltr LUS-150 yellow 1 ltr LU"
type textarea "x"
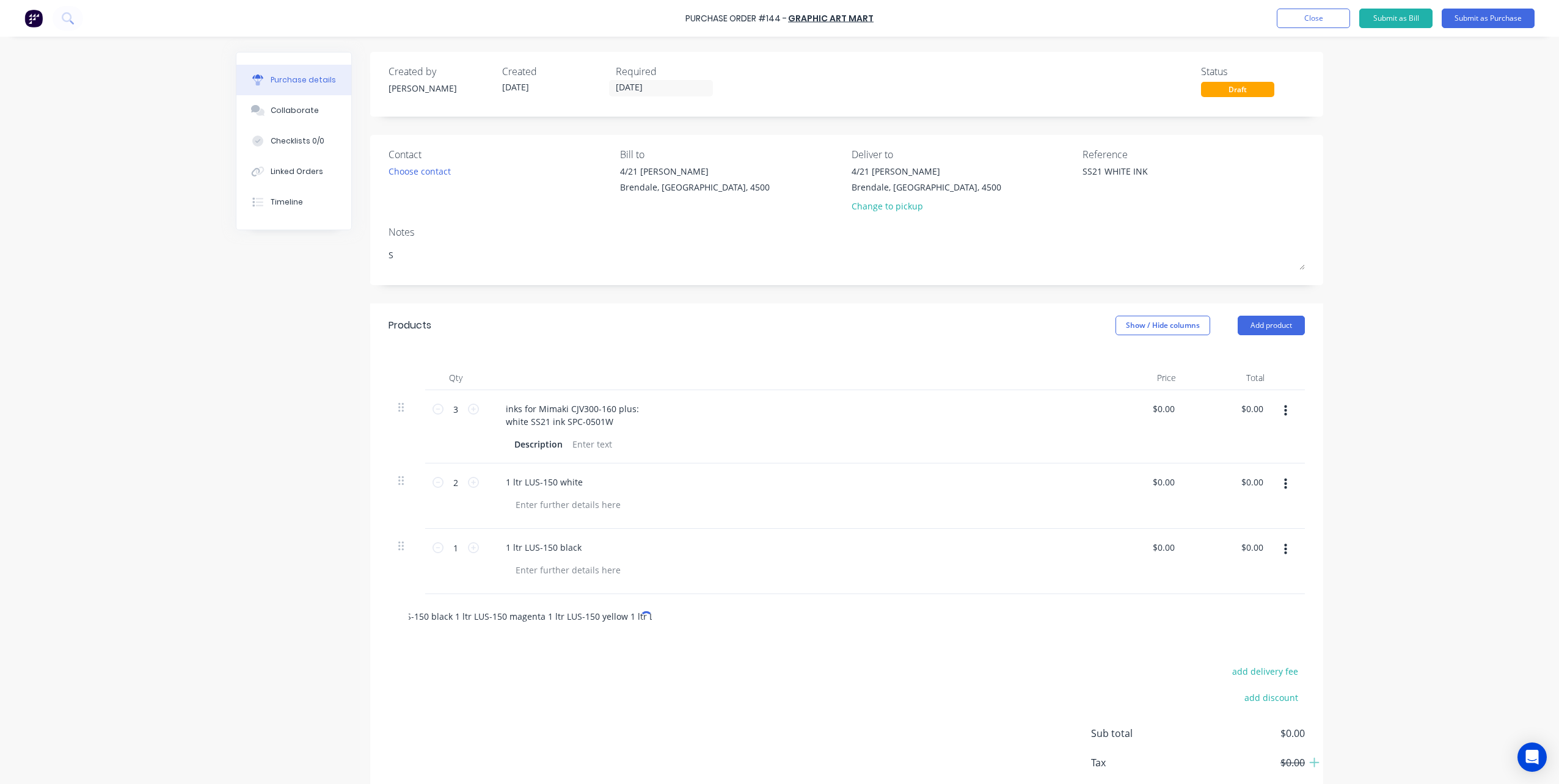
type input "1 ltr LUS-150 black 1 ltr LUS-150 magenta 1 ltr LUS-150 yellow 1 ltr L"
type textarea "x"
type input "1 ltr LUS-150 black 1 ltr LUS-150 magenta 1 ltr LUS-150 yellow 1 ltr"
type textarea "x"
type input "1 ltr LUS-150 black 1 ltr LUS-150 magenta 1 ltr LUS-150 yellow 1 ltr"
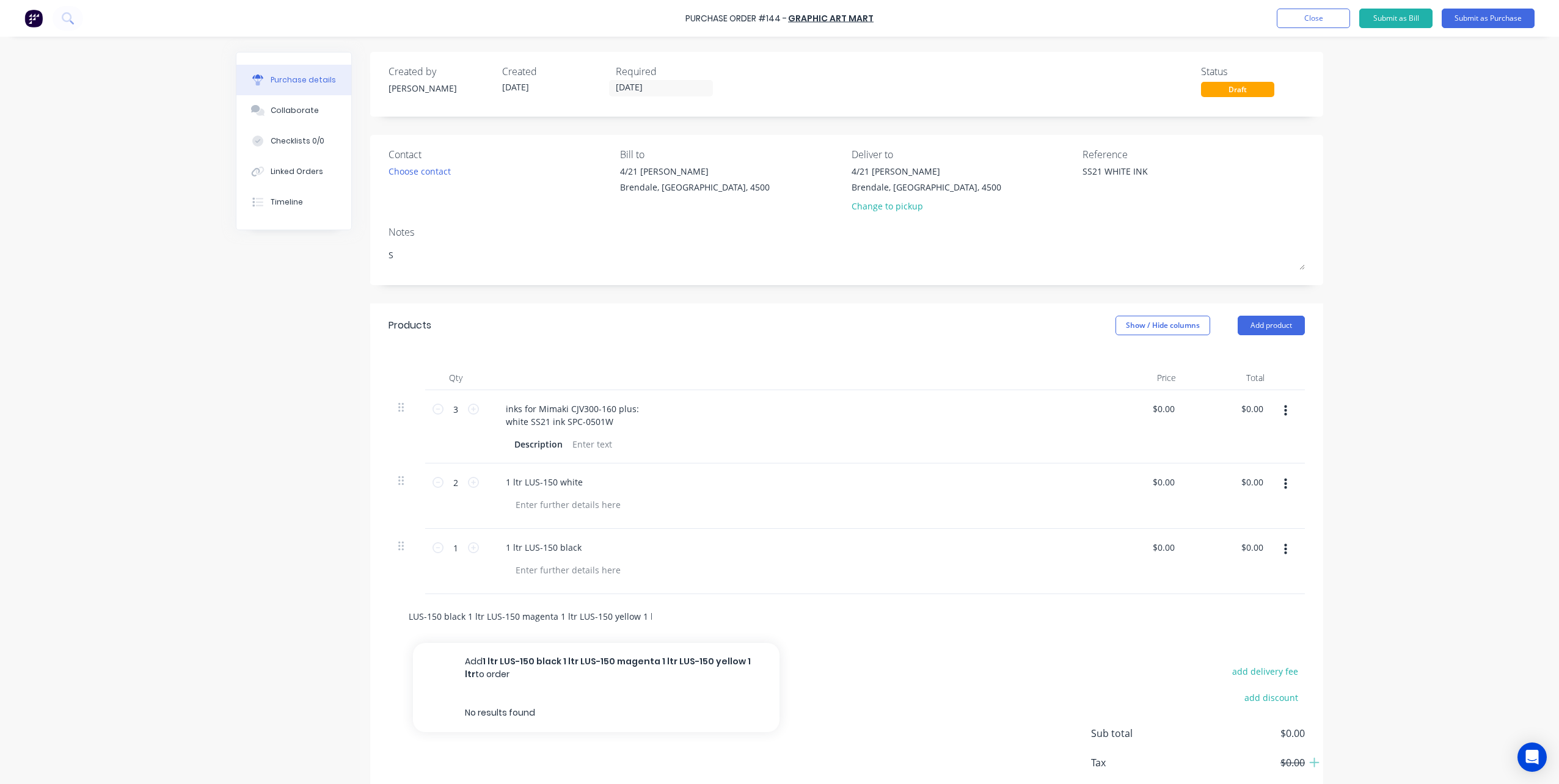
type textarea "x"
type input "1 ltr LUS-150 black 1 ltr LUS-150 magenta 1 ltr LUS-150 yellow 1 lt"
type textarea "x"
type input "1 ltr LUS-150 black 1 ltr LUS-150 magenta 1 ltr LUS-150 yellow 1 l"
type textarea "x"
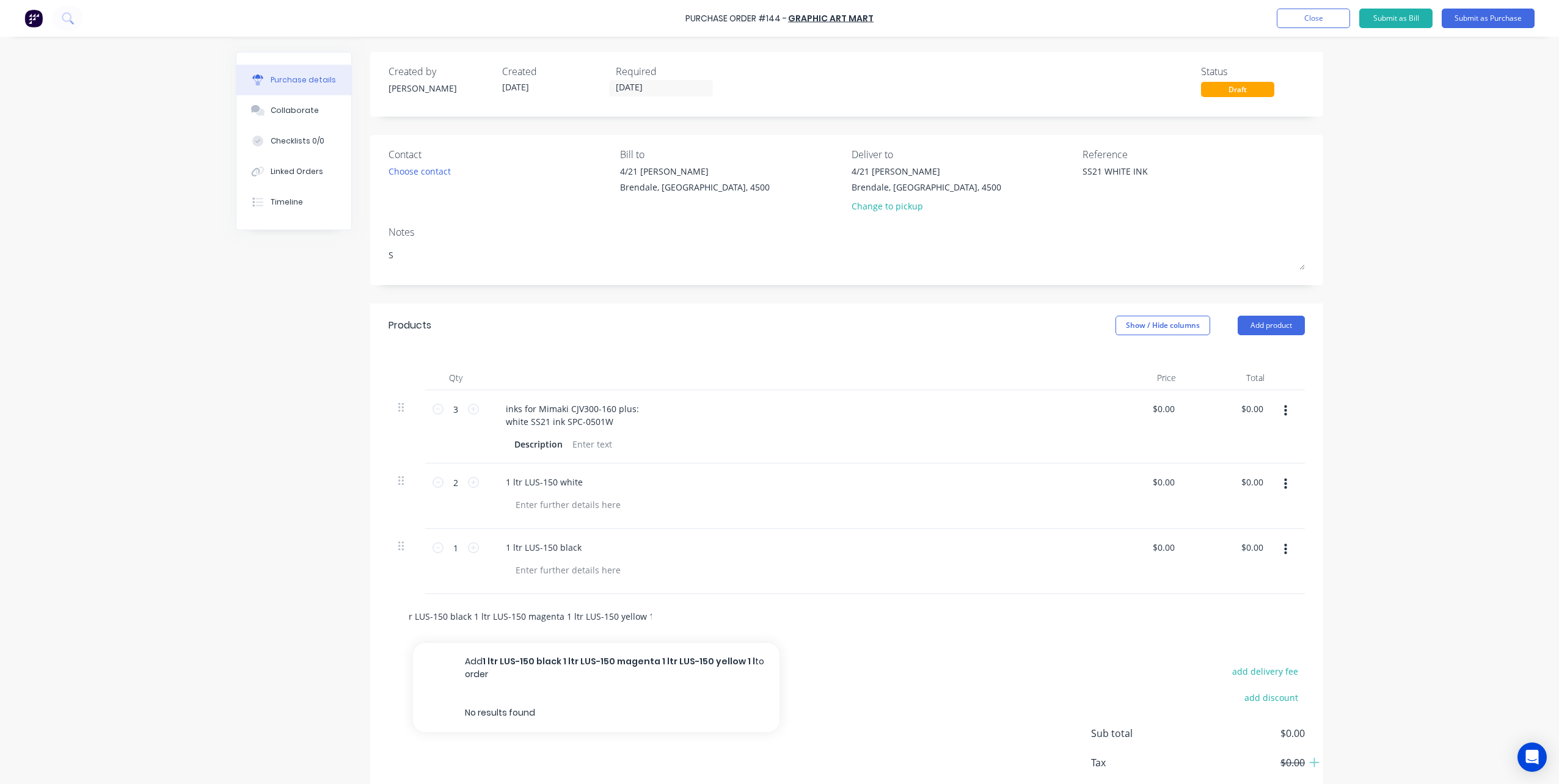
type input "1 ltr LUS-150 black 1 ltr LUS-150 magenta 1 ltr LUS-150 yellow 1"
type textarea "x"
type input "1 ltr LUS-150 black 1 ltr LUS-150 magenta 1 ltr LUS-150 yellow 1"
type textarea "x"
type input "1 ltr LUS-150 black 1 ltr LUS-150 magenta 1 ltr LUS-150 yellow"
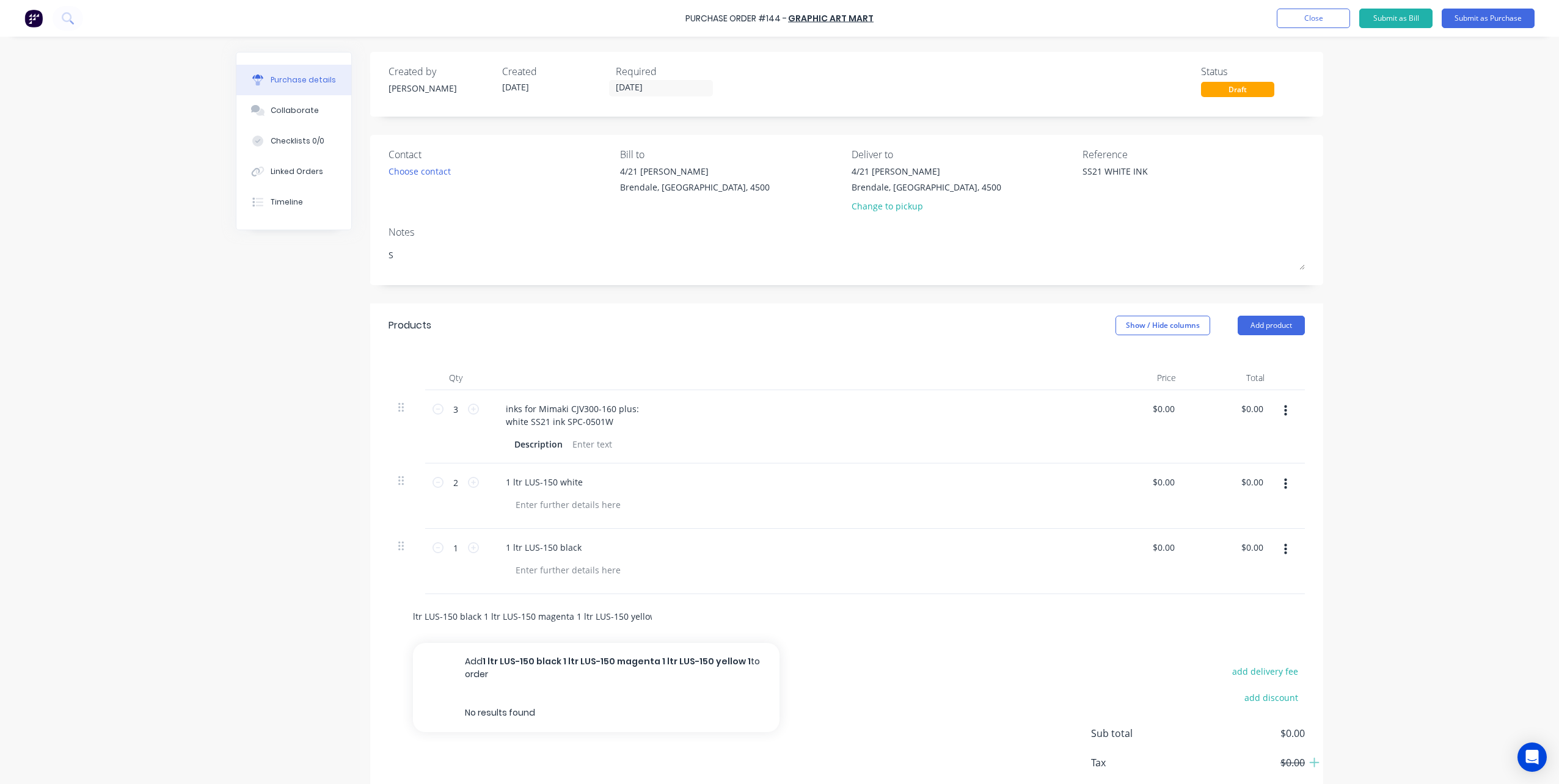
type textarea "x"
type input "1 ltr LUS-150 black 1 ltr LUS-150 magenta 1 ltr LUS-150 yellow"
type textarea "x"
type input "1 ltr LUS-150 black 1 ltr LUS-150 magenta 1 ltr LUS-150 yello"
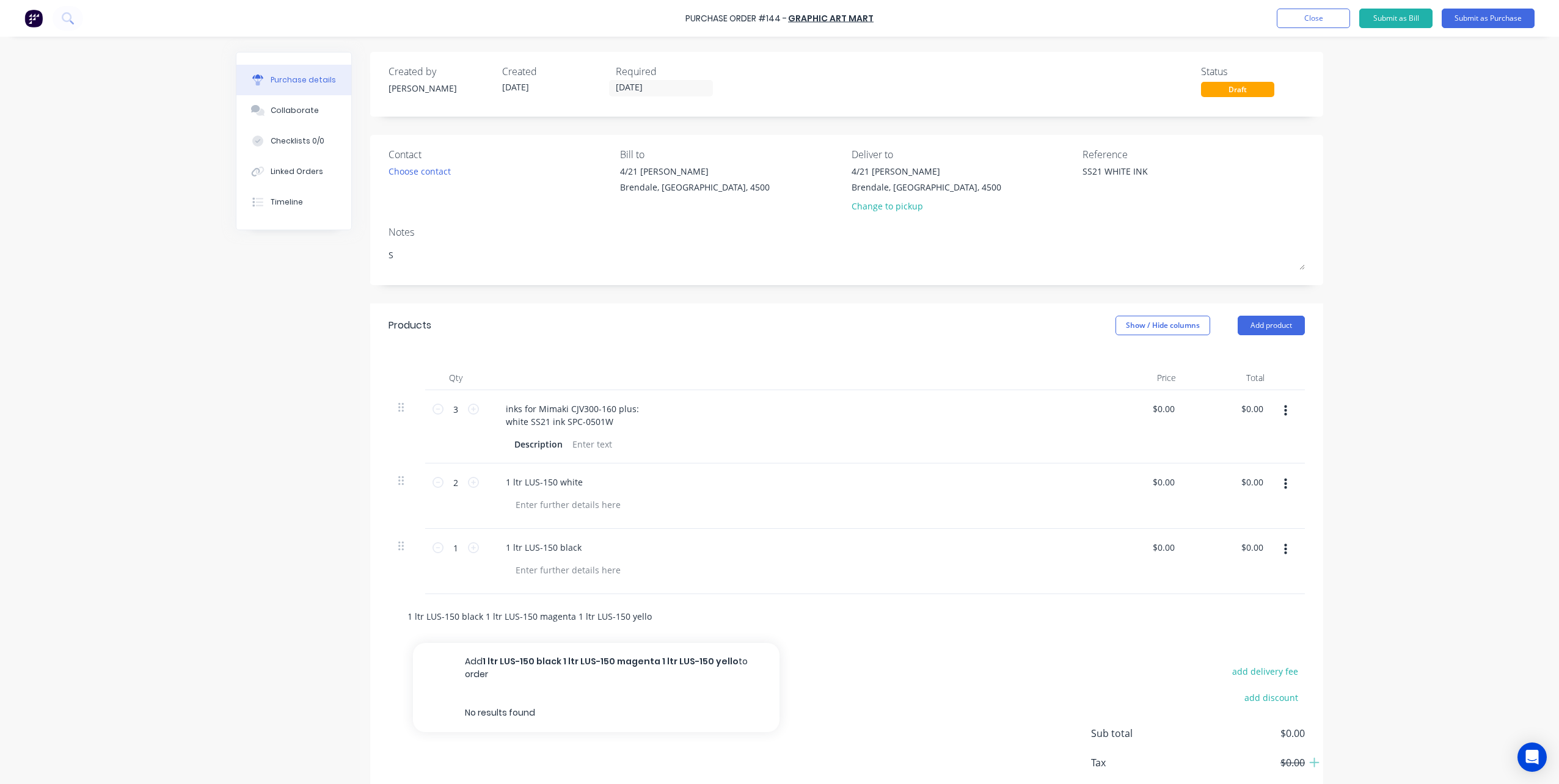
scroll to position [0, 0]
type textarea "x"
type input "1 ltr LUS-150 black 1 ltr LUS-150 magenta 1 ltr LUS-150 yell"
type textarea "x"
type input "1 ltr LUS-150 black 1 ltr LUS-150 magenta 1 ltr LUS-150 yel"
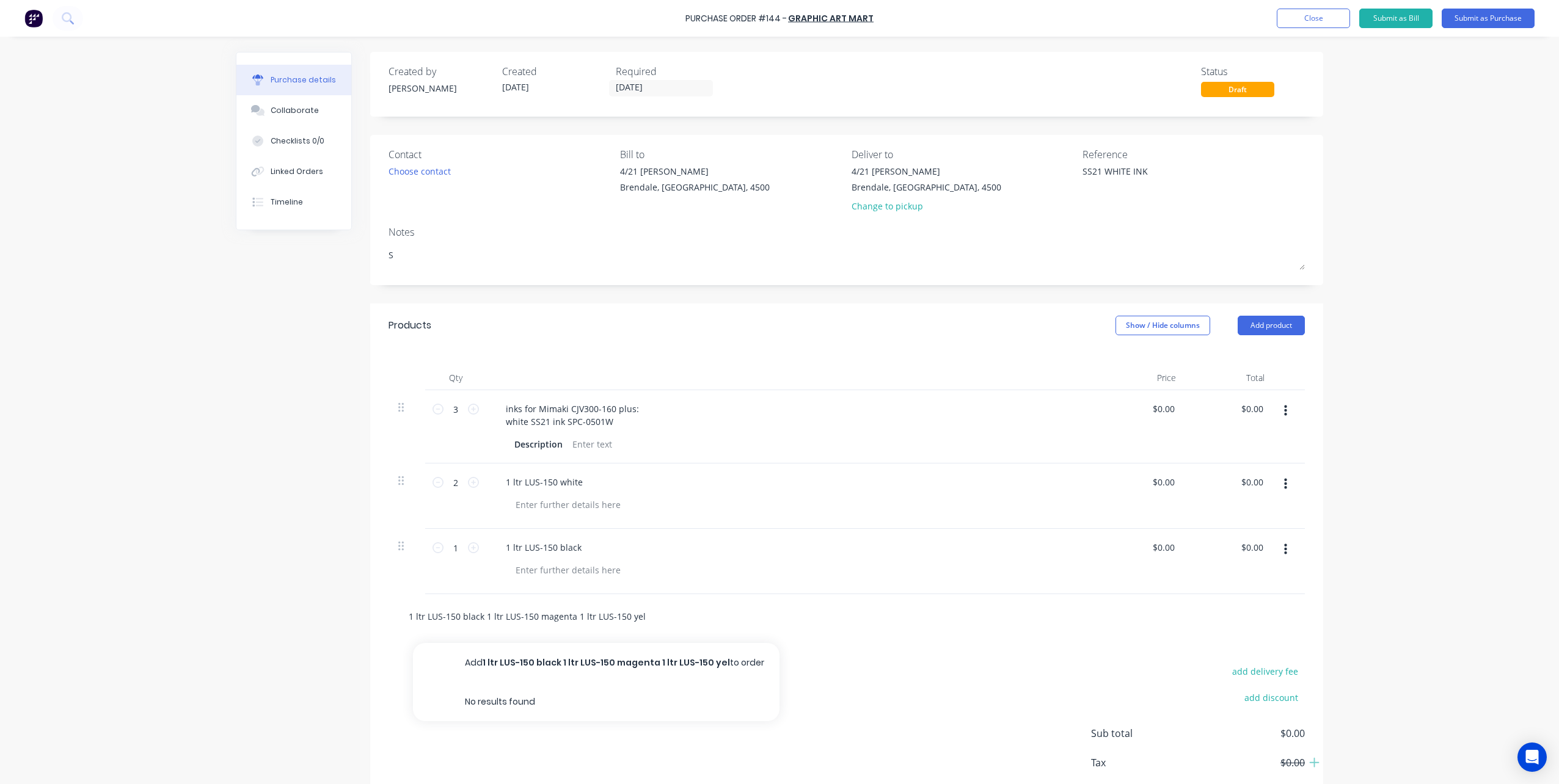
type textarea "x"
type input "1 ltr LUS-150 black 1 ltr LUS-150 magenta 1 ltr LUS-150 ye"
type textarea "x"
type input "1 ltr LUS-150 black 1 ltr LUS-150 magenta 1 ltr LUS-150 y"
type textarea "x"
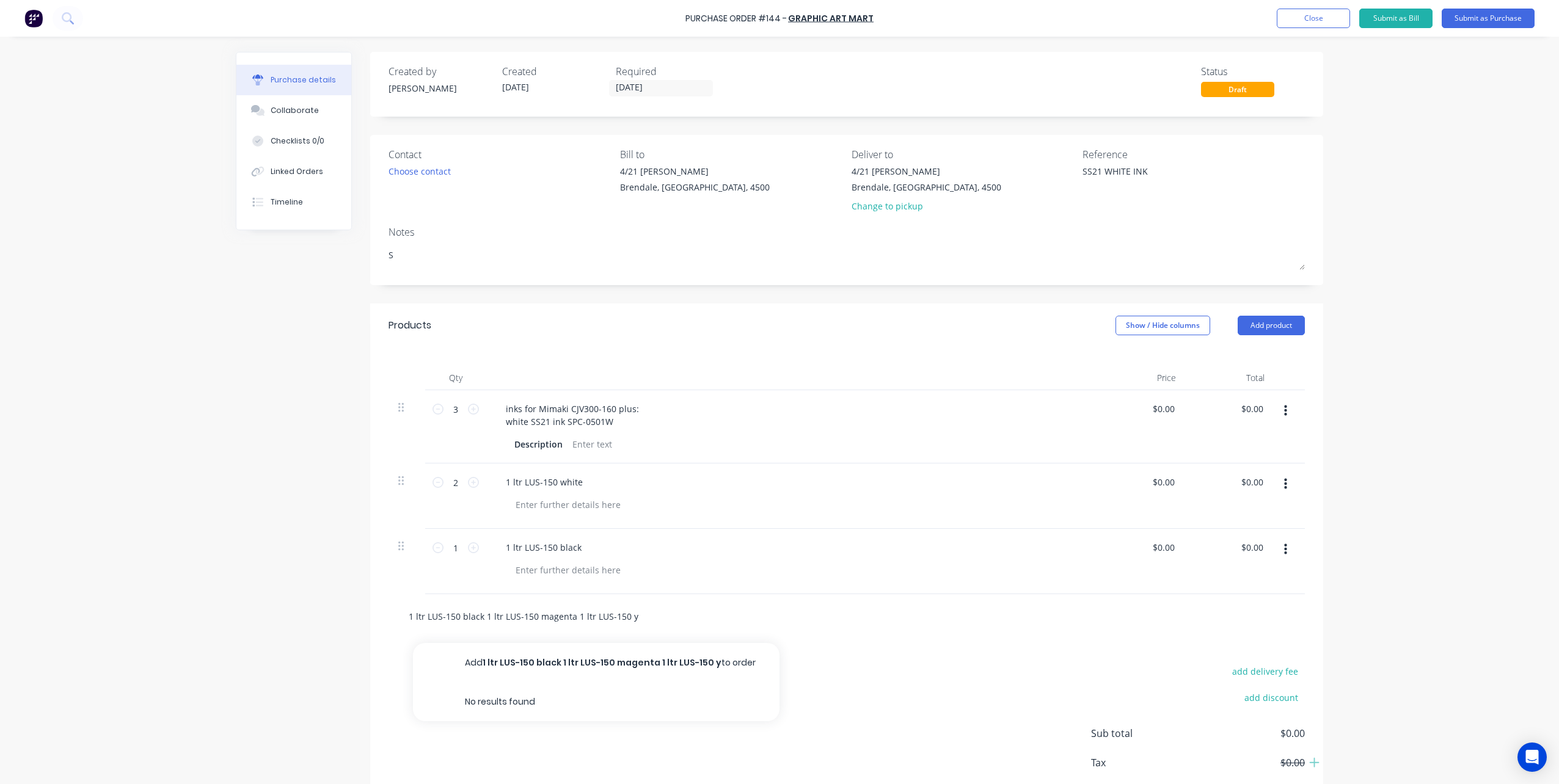
type input "1 ltr LUS-150 black 1 ltr LUS-150 magenta 1 ltr LUS-150"
type textarea "x"
type input "1 ltr LUS-150 black 1 ltr LUS-150 magenta 1 ltr LUS-150"
type textarea "x"
type input "1 ltr LUS-150 black 1 ltr LUS-150 magenta 1 ltr LUS-15"
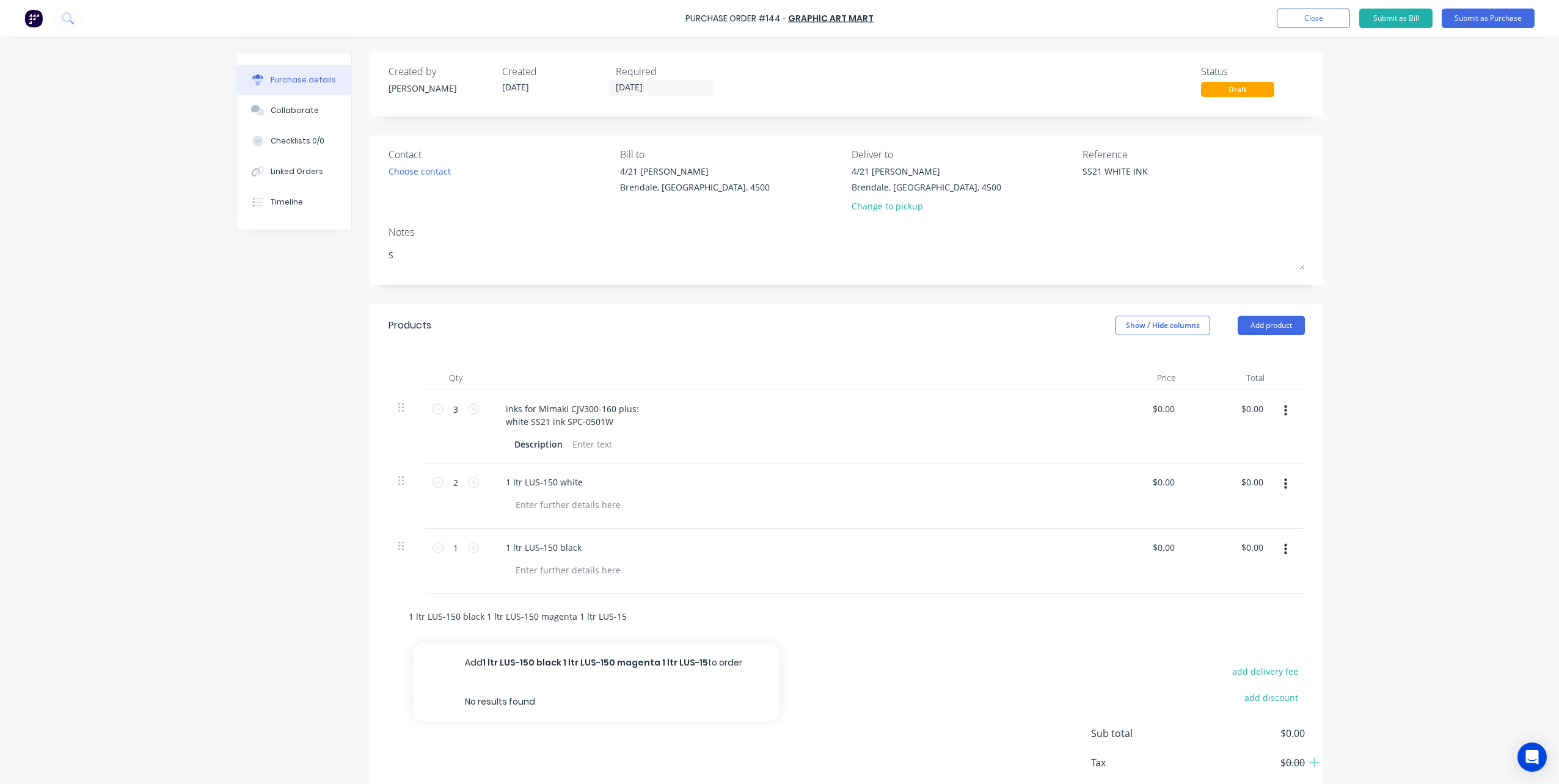
type textarea "x"
type input "1 ltr LUS-150 black 1 ltr LUS-150 magenta 1 ltr LUS-1"
type textarea "x"
type input "1 ltr LUS-150 black 1 ltr LUS-150 magenta 1 ltr LUS-"
type textarea "x"
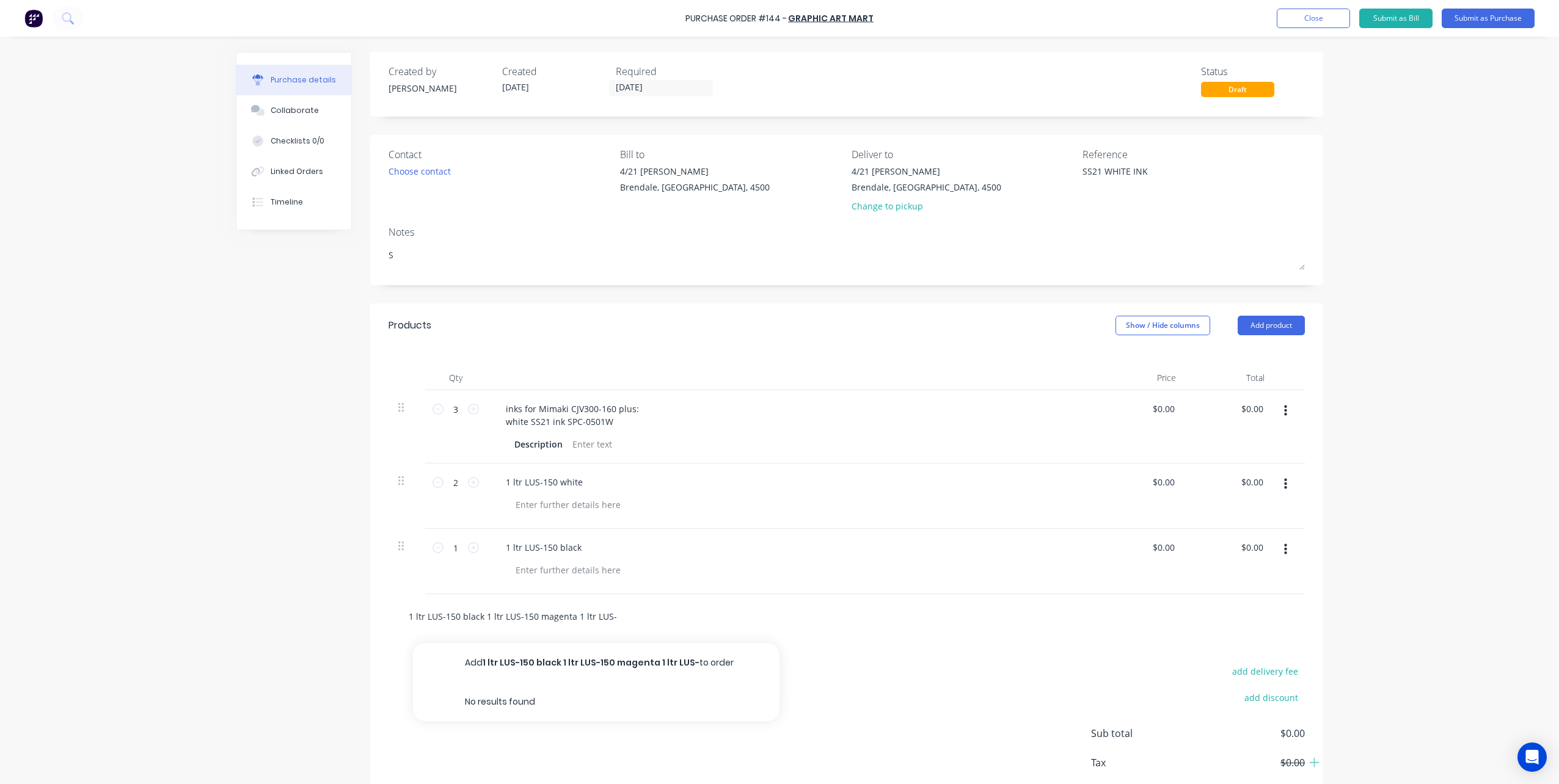
type input "1 ltr LUS-150 black 1 ltr LUS-150 magenta 1 ltr LUS"
type textarea "x"
type input "1 ltr LUS-150 black 1 ltr LUS-150 magenta 1 ltr LU"
type textarea "x"
type input "1 ltr LUS-150 black 1 ltr LUS-150 magenta 1 ltr L"
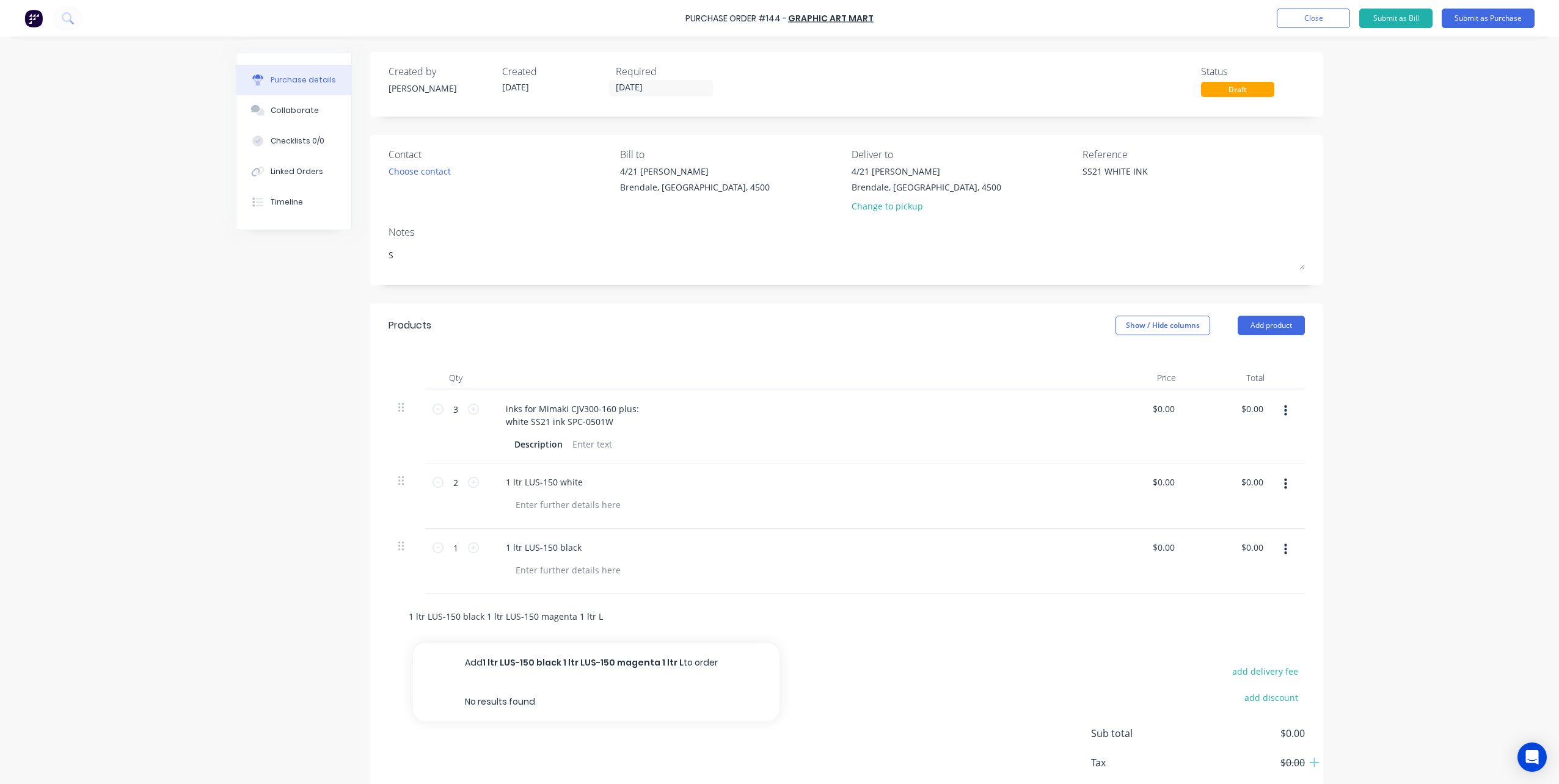
type textarea "x"
type input "1 ltr LUS-150 black 1 ltr LUS-150 magenta 1 ltr"
type textarea "x"
type input "1 ltr LUS-150 black 1 ltr LUS-150 magenta 1 ltr"
type textarea "x"
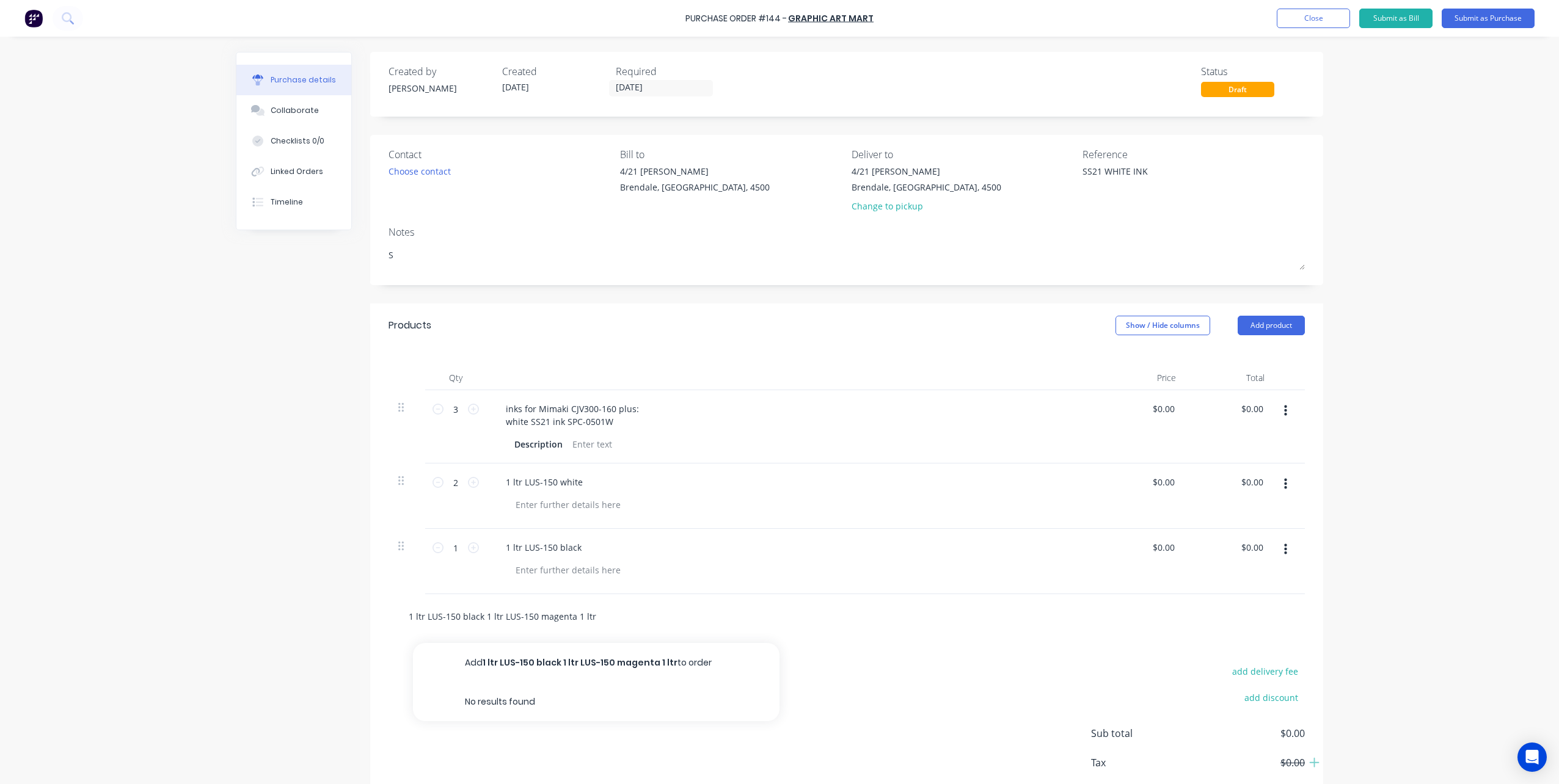
type input "1 ltr LUS-150 black 1 ltr LUS-150 magenta 1 lt"
type textarea "x"
type input "1 ltr LUS-150 black 1 ltr LUS-150 magenta 1 l"
type textarea "x"
type input "1 ltr LUS-150 black 1 ltr LUS-150 magenta 1"
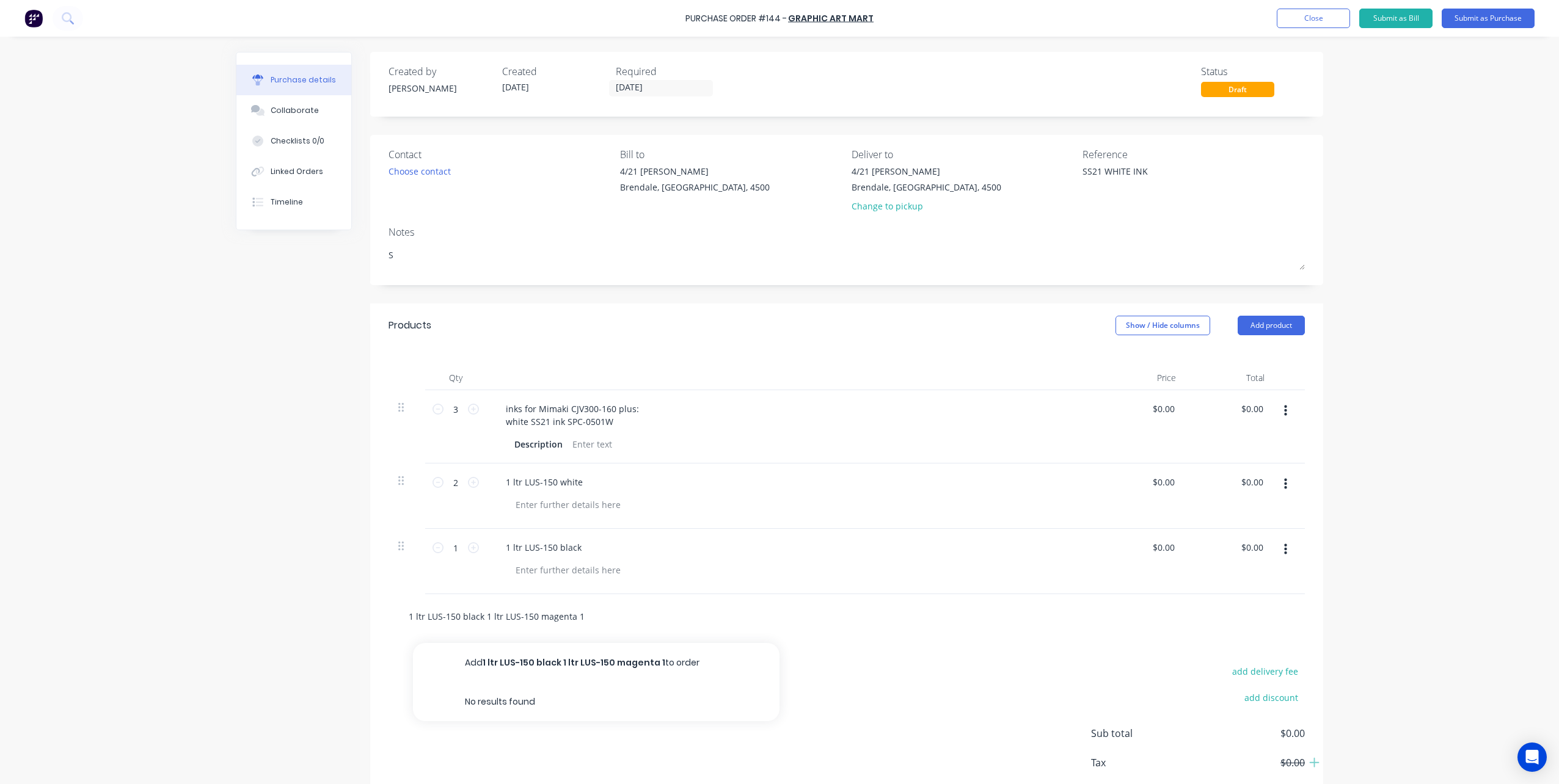
type textarea "x"
type input "1 ltr LUS-150 black 1 ltr LUS-150 magenta 1"
type textarea "x"
type input "1 ltr LUS-150 black 1 ltr LUS-150 magenta"
type textarea "x"
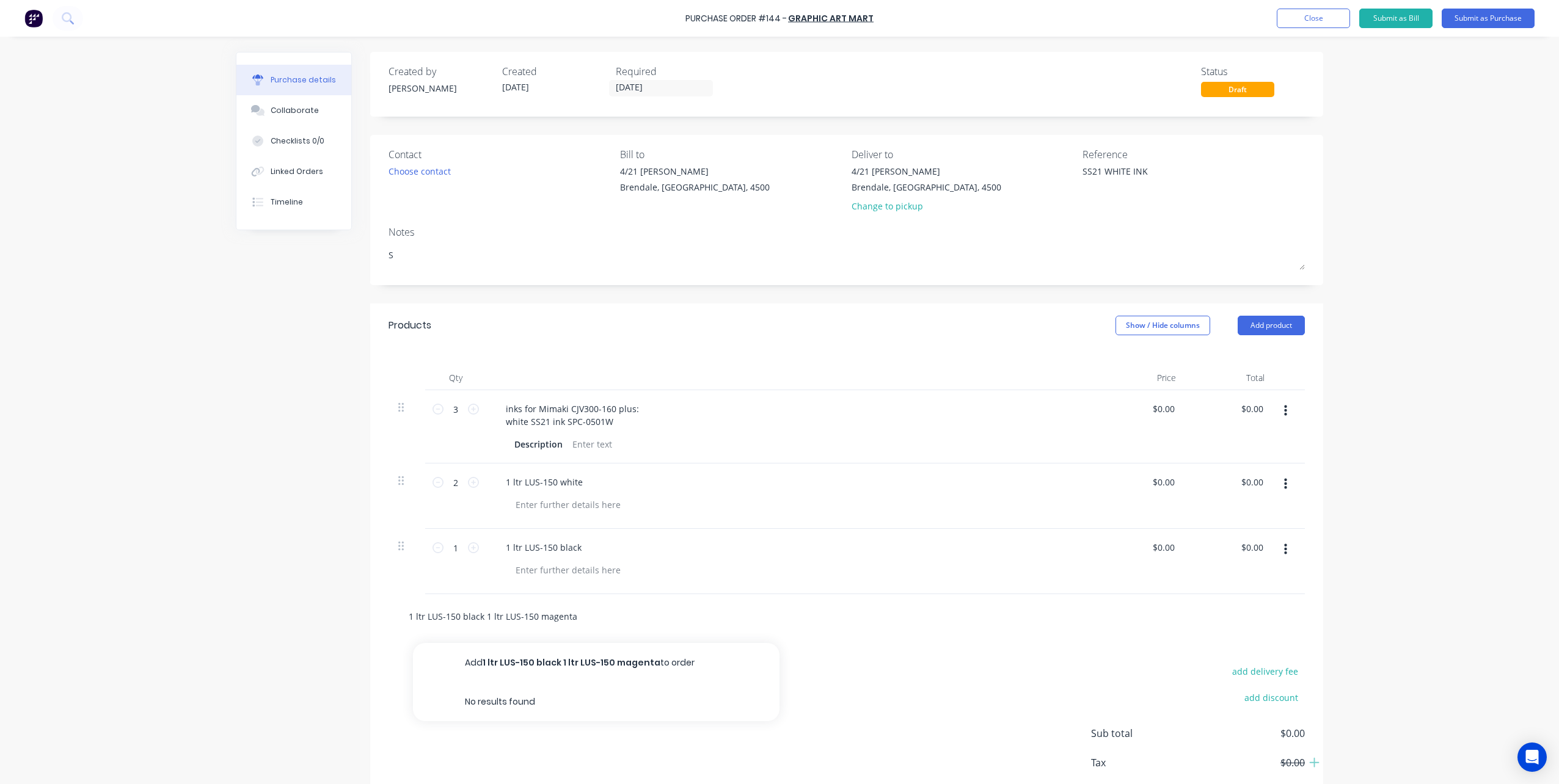
type input "1 ltr LUS-150 black 1 ltr LUS-150 magenta"
click at [477, 616] on input "1 ltr LUS-150 black 1 ltr LUS-150 magenta" at bounding box center [530, 615] width 245 height 24
type textarea "x"
type input "1 ltr LUS-150 black1 ltr LUS-150 magenta"
type textarea "x"
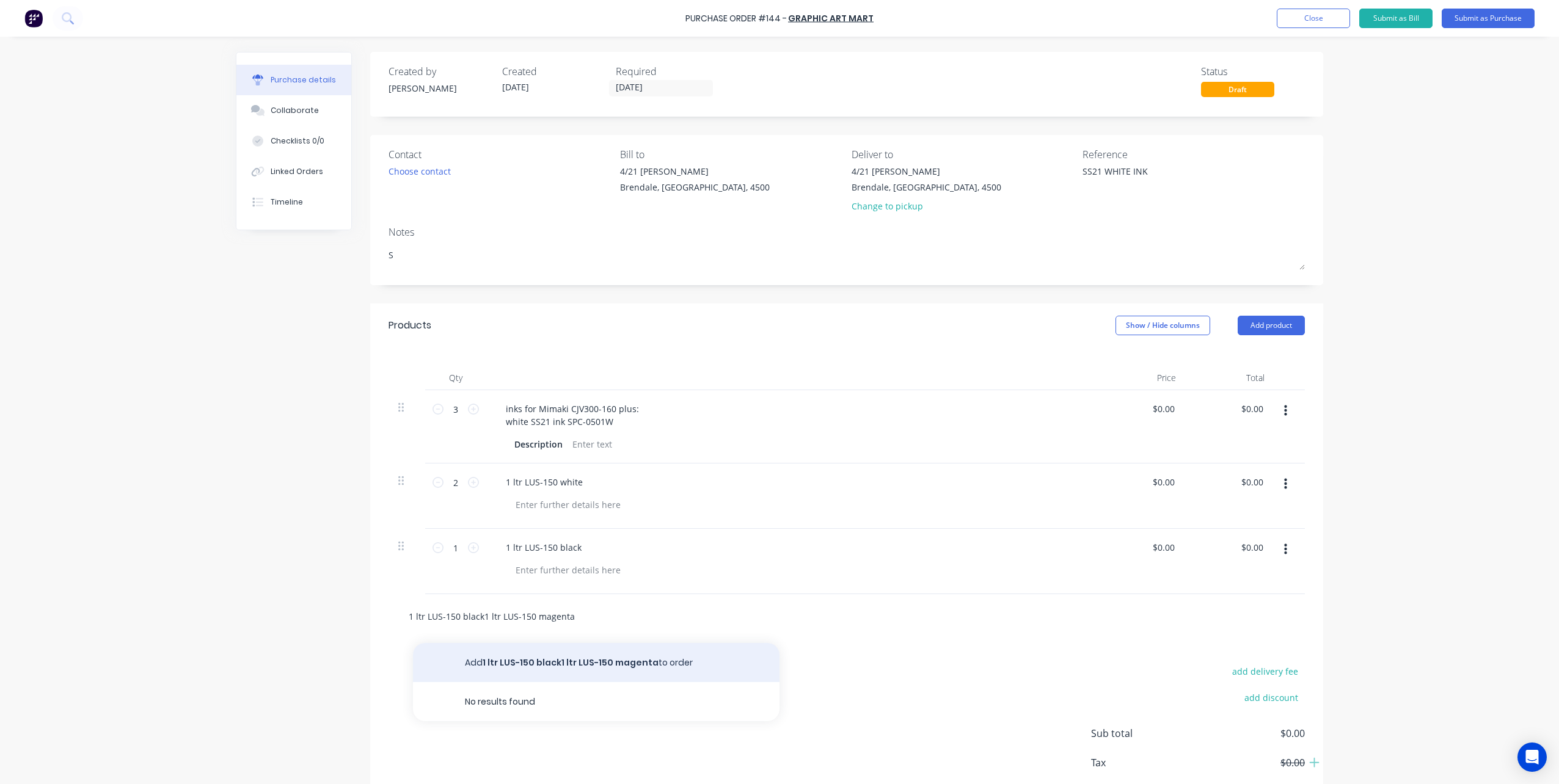
type input "1 ltr LUS-150 blac1 ltr LUS-150 magenta"
type textarea "x"
type input "1 ltr LUS-150 bla1 ltr LUS-150 magenta"
type textarea "x"
type input "1 ltr LUS-150 bl1 ltr LUS-150 magenta"
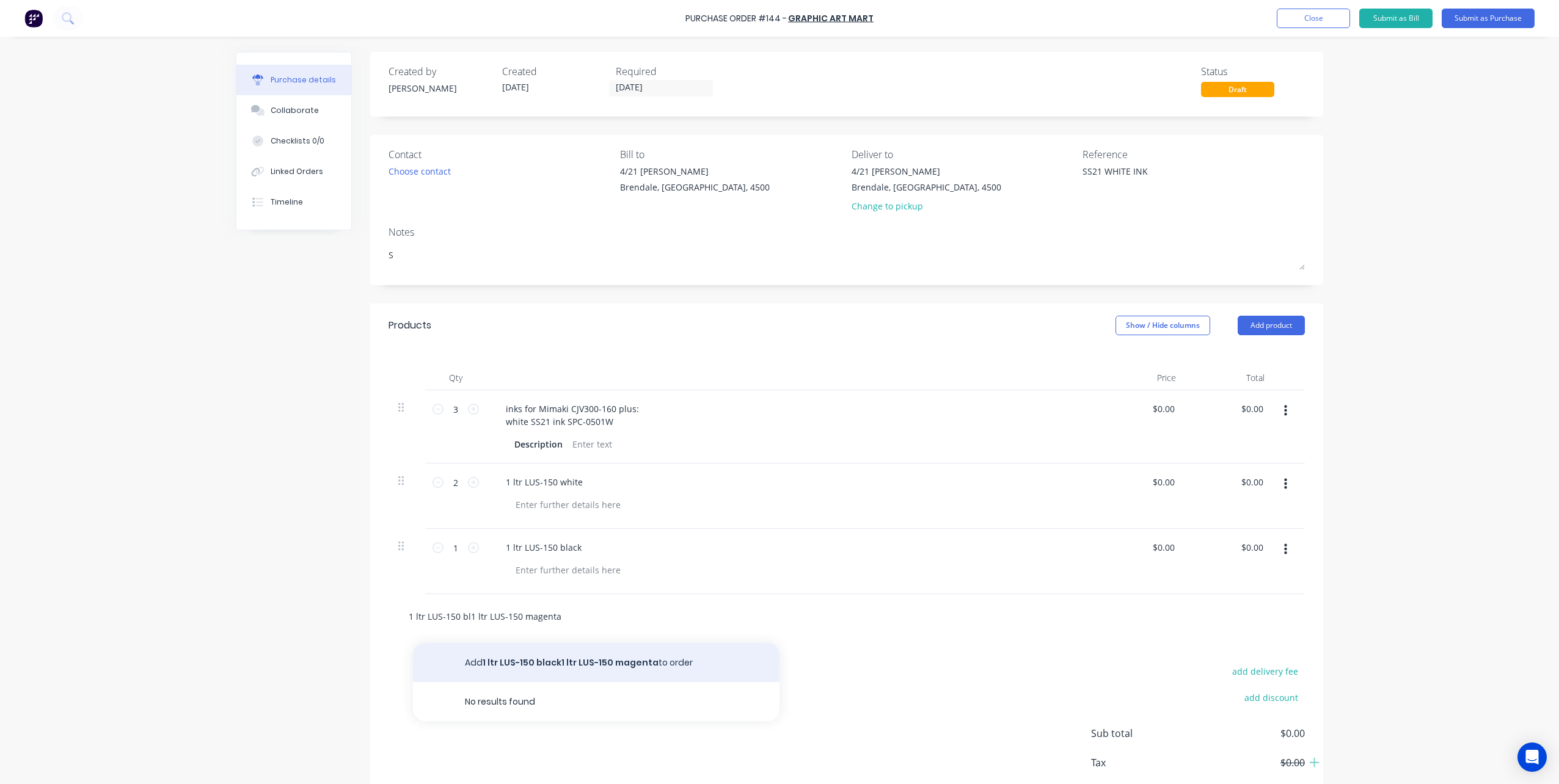
type textarea "x"
type input "1 ltr LUS-150 b1 ltr LUS-150 magenta"
type textarea "x"
type input "1 ltr LUS-150 1 ltr LUS-150 magenta"
type textarea "x"
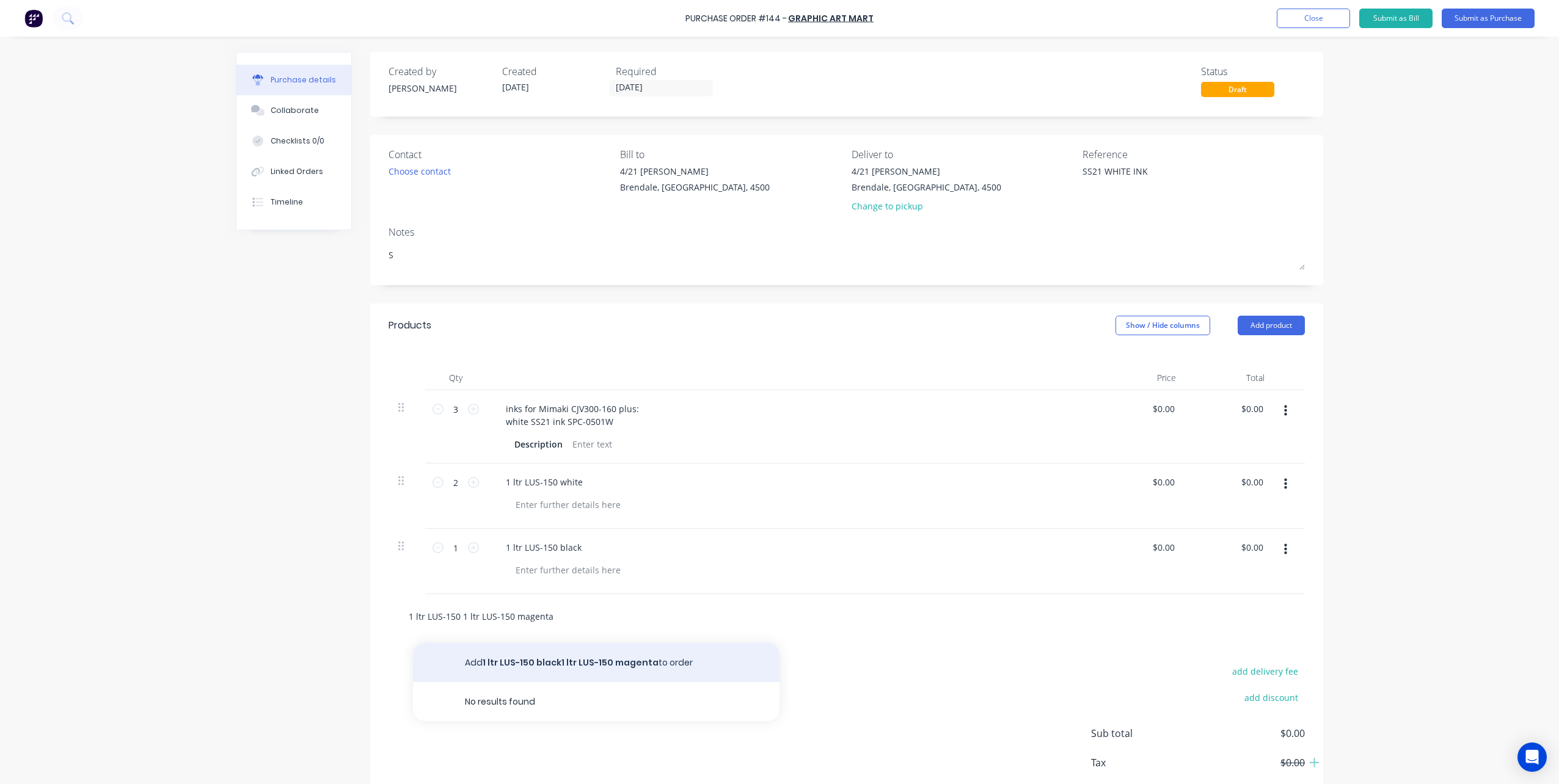
type input "1 ltr LUS-1501 ltr LUS-150 magenta"
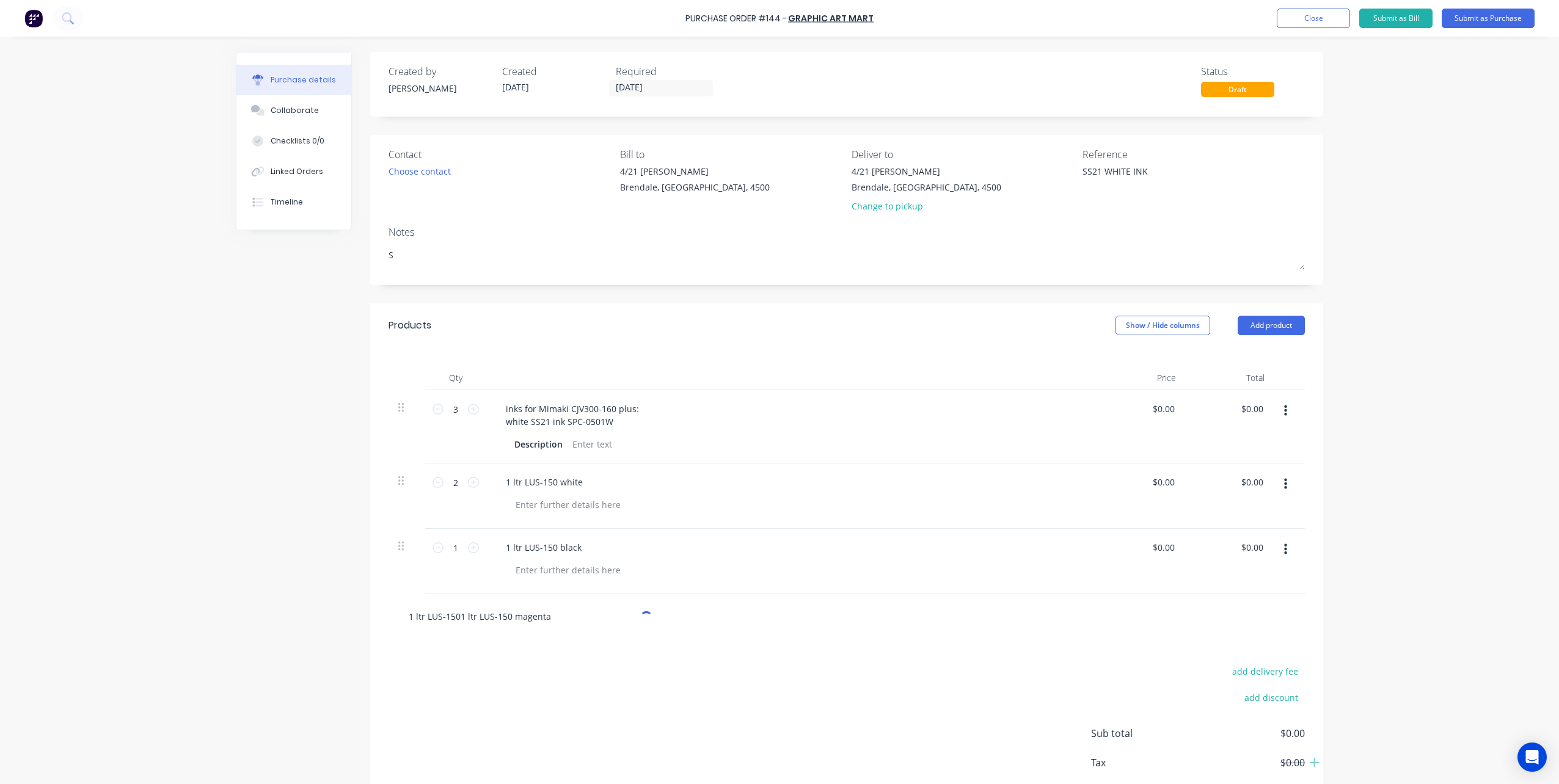
type textarea "x"
type input "1 ltr LUS-151 ltr LUS-150 magenta"
type textarea "x"
type input "1 ltr LUS-11 ltr LUS-150 magenta"
type textarea "x"
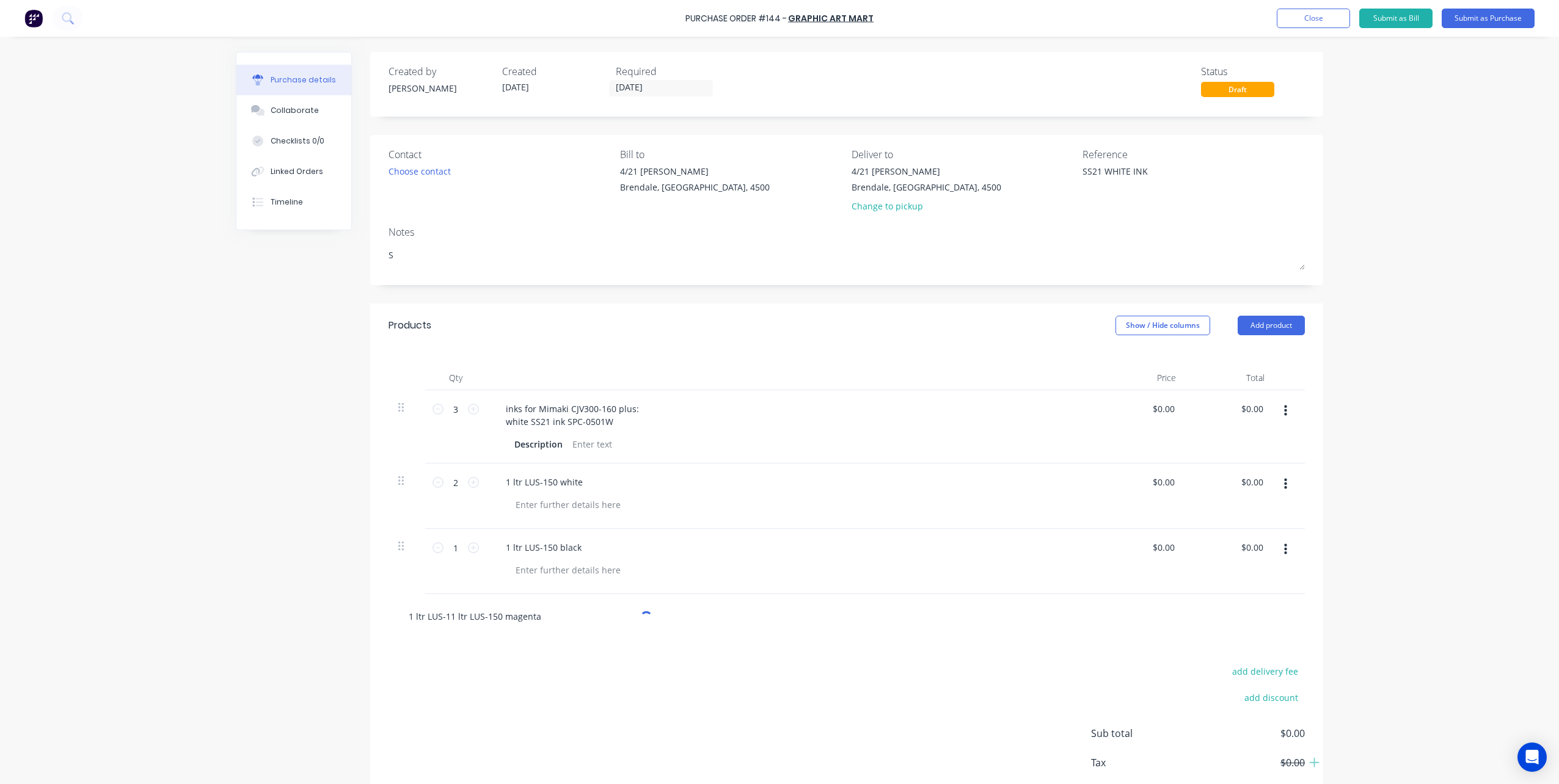
type input "1 ltr LUS-1 ltr LUS-150 magenta"
type textarea "x"
type input "1 ltr LUS1 ltr LUS-150 magenta"
type textarea "x"
type input "1 ltr LU1 ltr LUS-150 magenta"
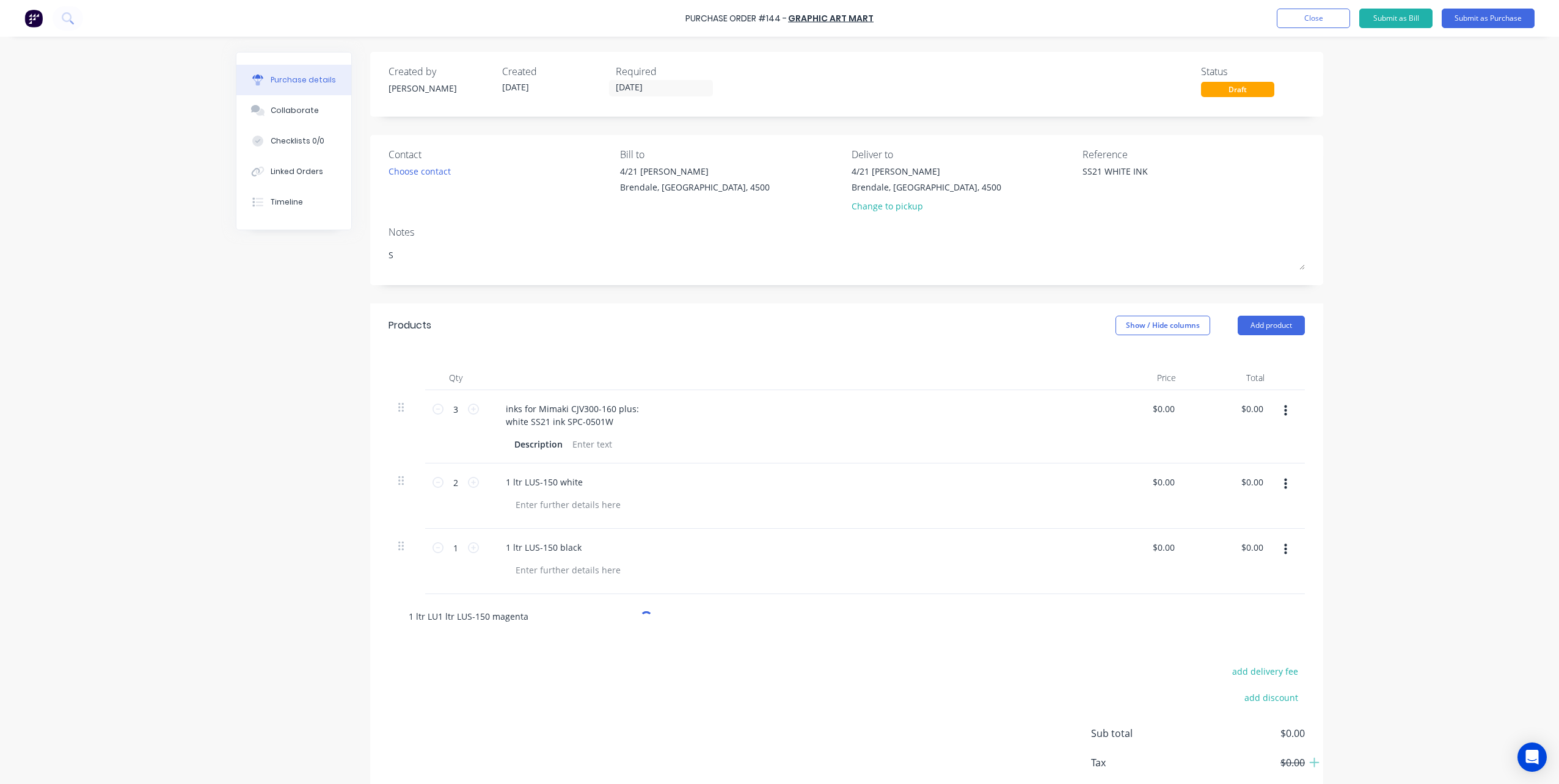
type textarea "x"
type input "1 ltr L1 ltr LUS-150 magenta"
type textarea "x"
type input "1 ltr 1 ltr LUS-150 magenta"
type textarea "x"
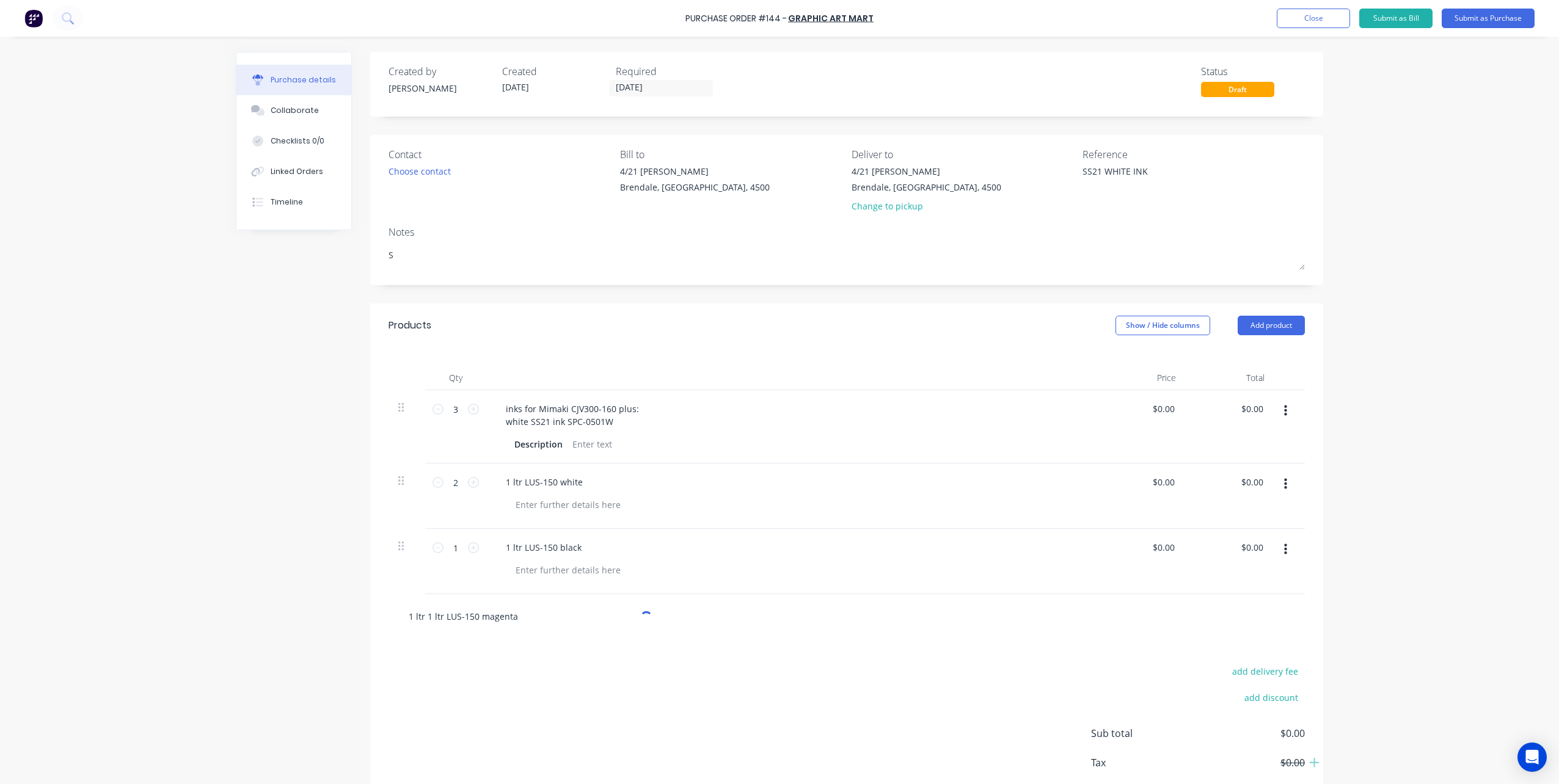
type input "1 ltr1 ltr LUS-150 magenta"
type textarea "x"
type input "1 lt1 ltr LUS-150 magenta"
type textarea "x"
type input "1 l1 ltr LUS-150 magenta"
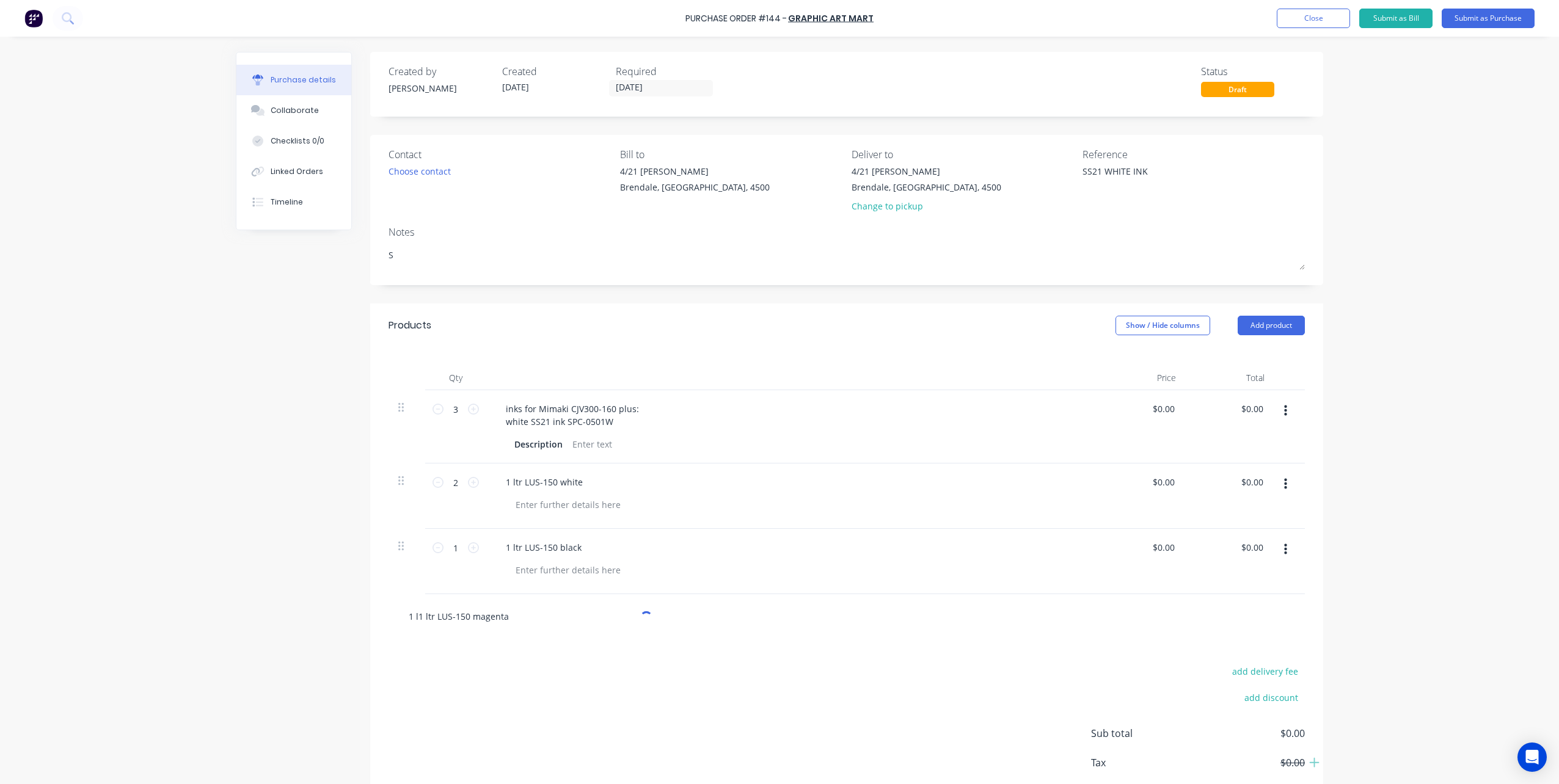
type textarea "x"
type input "1 1 ltr LUS-150 magenta"
type textarea "x"
type input "11 ltr LUS-150 magenta"
type textarea "x"
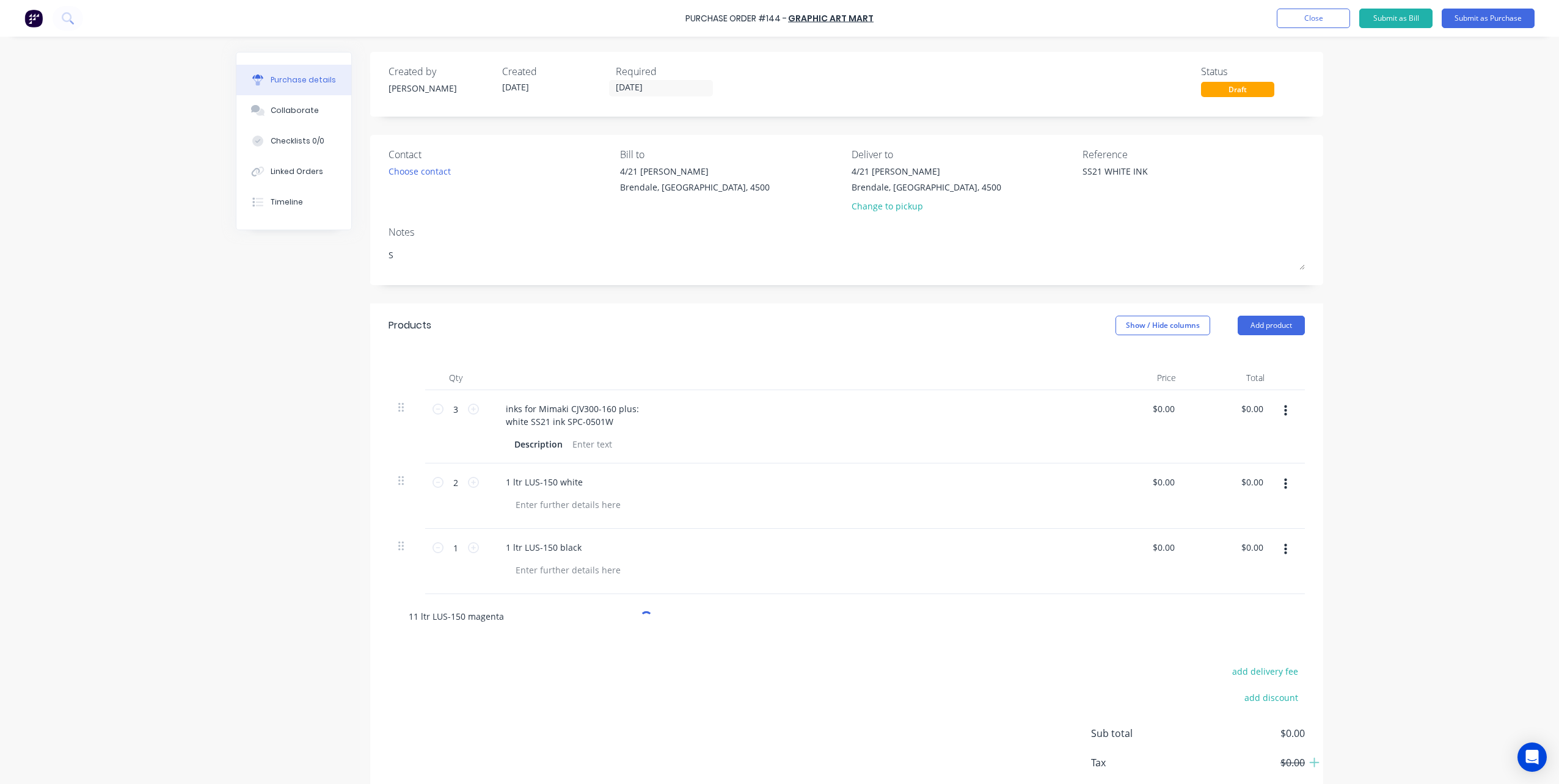
type input "1 ltr LUS-150 magenta"
type textarea "x"
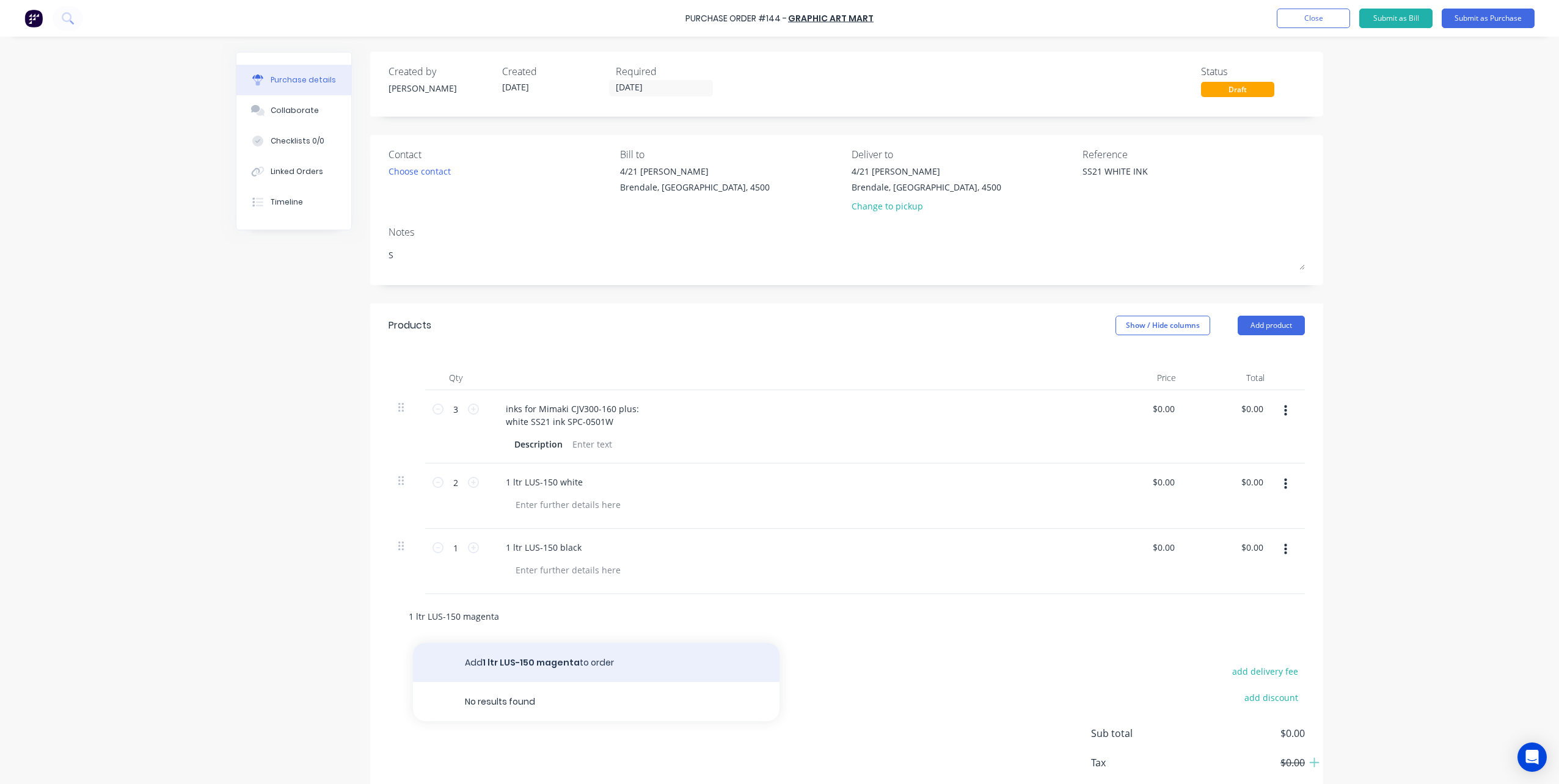
type input "1 ltr LUS-150 magenta"
click at [483, 666] on button "Add 1 ltr LUS-150 magenta to order" at bounding box center [596, 661] width 366 height 39
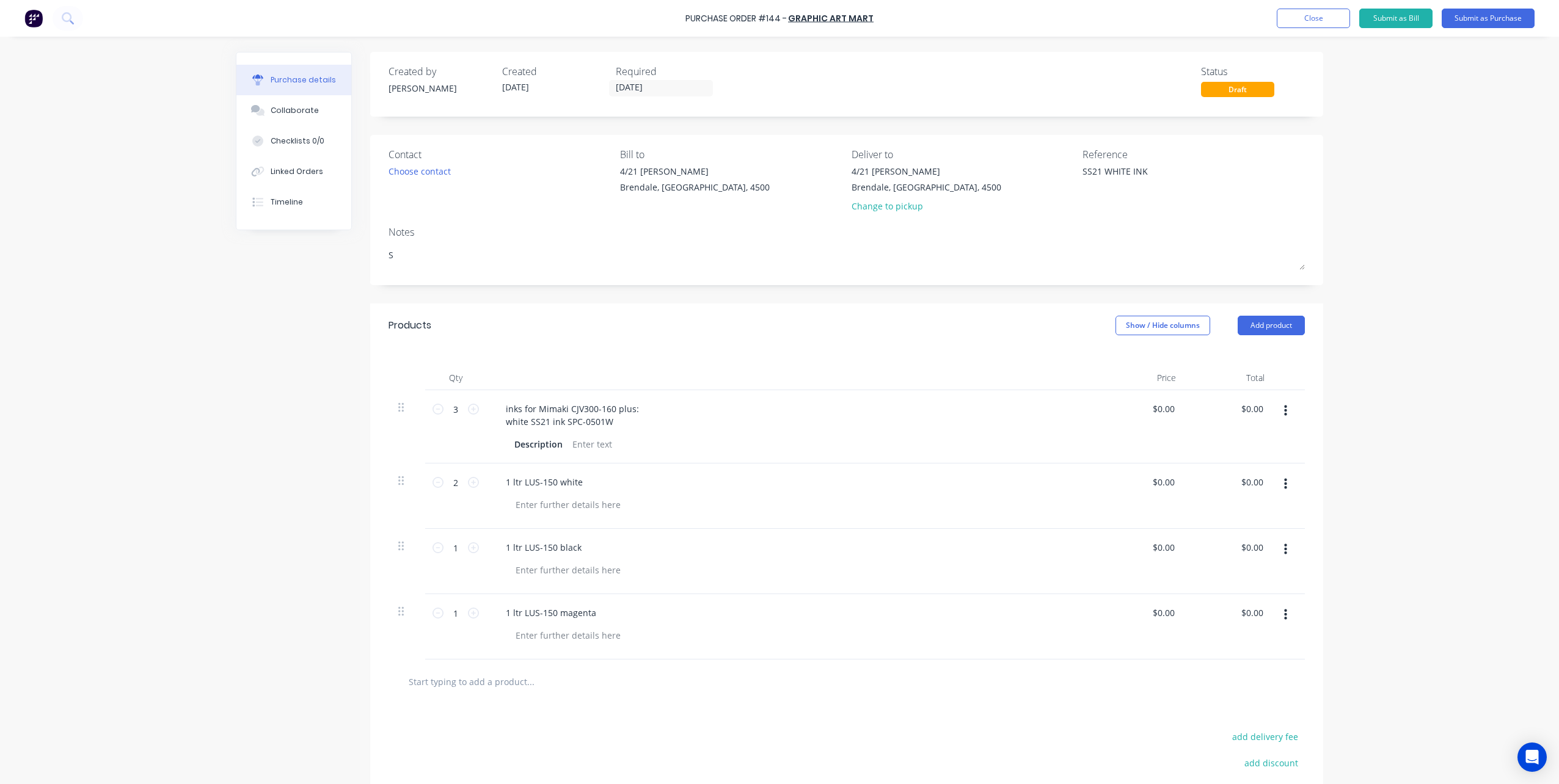
click at [525, 681] on input "text" at bounding box center [530, 681] width 245 height 24
click at [504, 682] on input "text" at bounding box center [530, 681] width 245 height 24
paste input "1 ltr LUS-150 black 1 ltr LUS-150 magenta 1 ltr LUS-150 yellow 1 ltr LUS-150 cy…"
drag, startPoint x: 576, startPoint y: 680, endPoint x: 914, endPoint y: 696, distance: 338.4
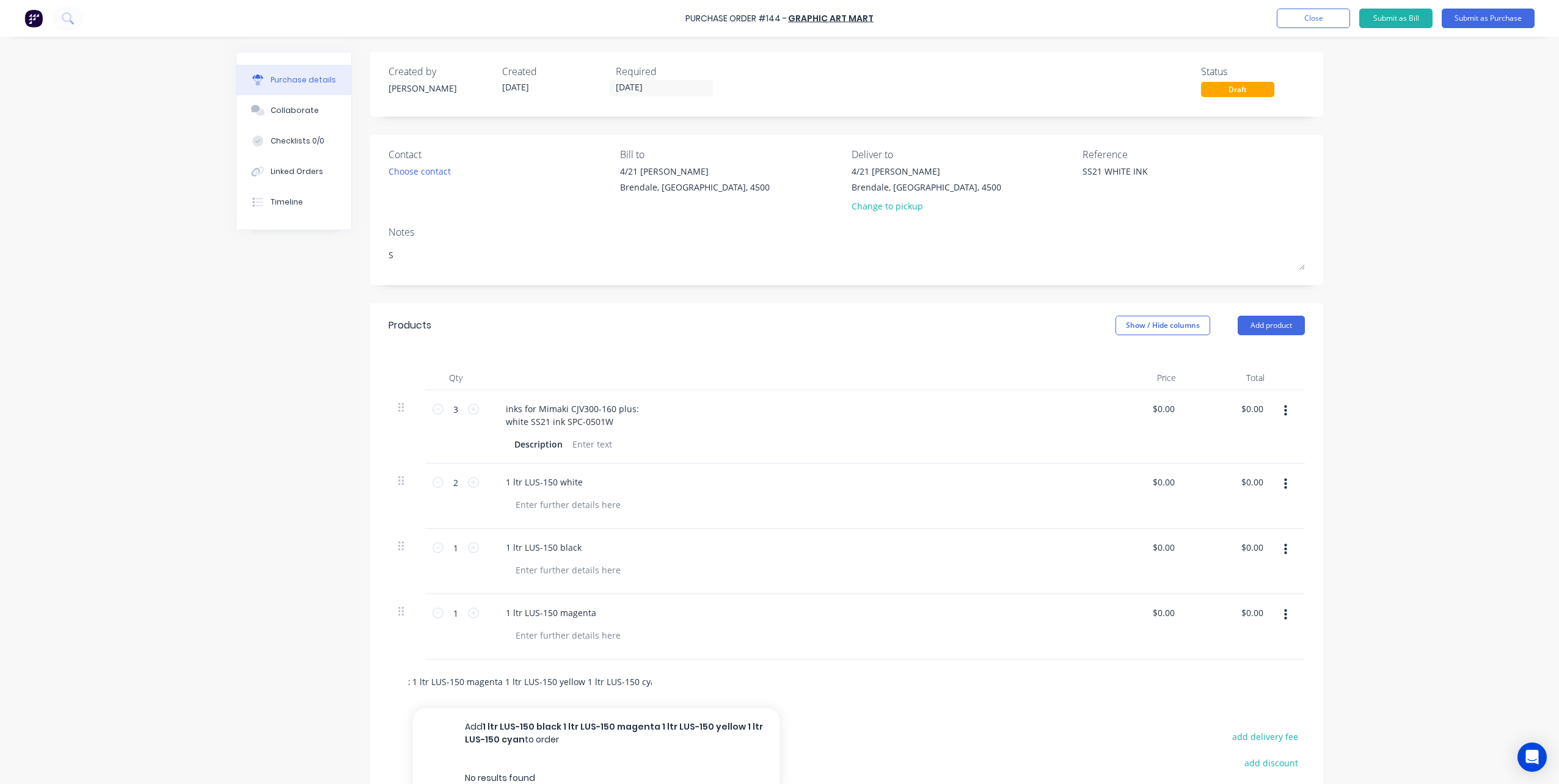
click at [920, 698] on div "1 ltr LUS-150 black 1 ltr LUS-150 magenta 1 ltr LUS-150 yellow 1 ltr LUS-150 cy…" at bounding box center [846, 681] width 916 height 45
drag, startPoint x: 566, startPoint y: 680, endPoint x: 160, endPoint y: 669, distance: 406.1
click at [160, 669] on div "Purchase Order #144 - Graphic Art Mart Add product Close Submit as Bill Submit …" at bounding box center [780, 392] width 1559 height 784
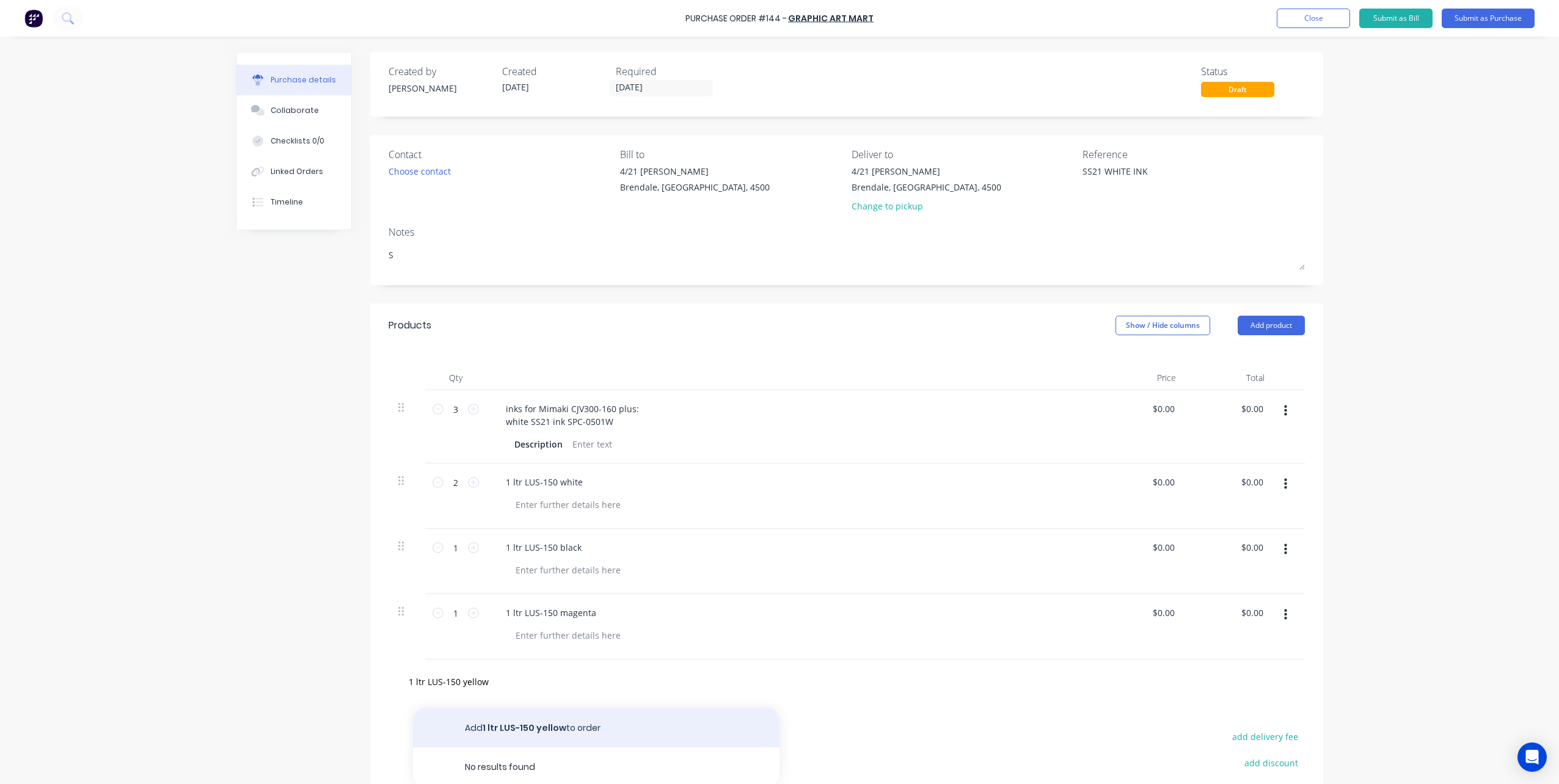
click at [479, 721] on button "Add 1 ltr LUS-150 yellow to order" at bounding box center [596, 727] width 366 height 39
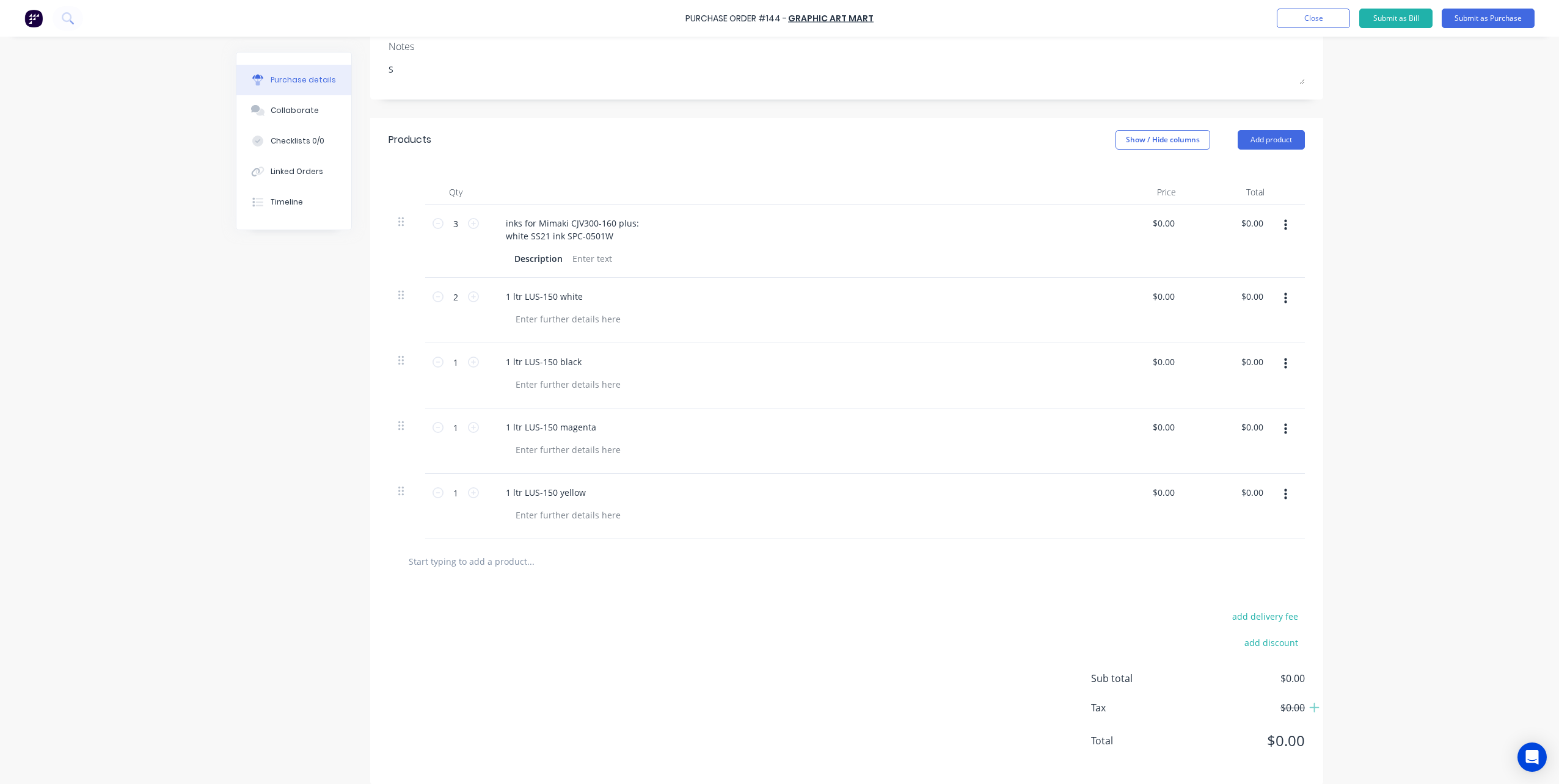
scroll to position [198, 0]
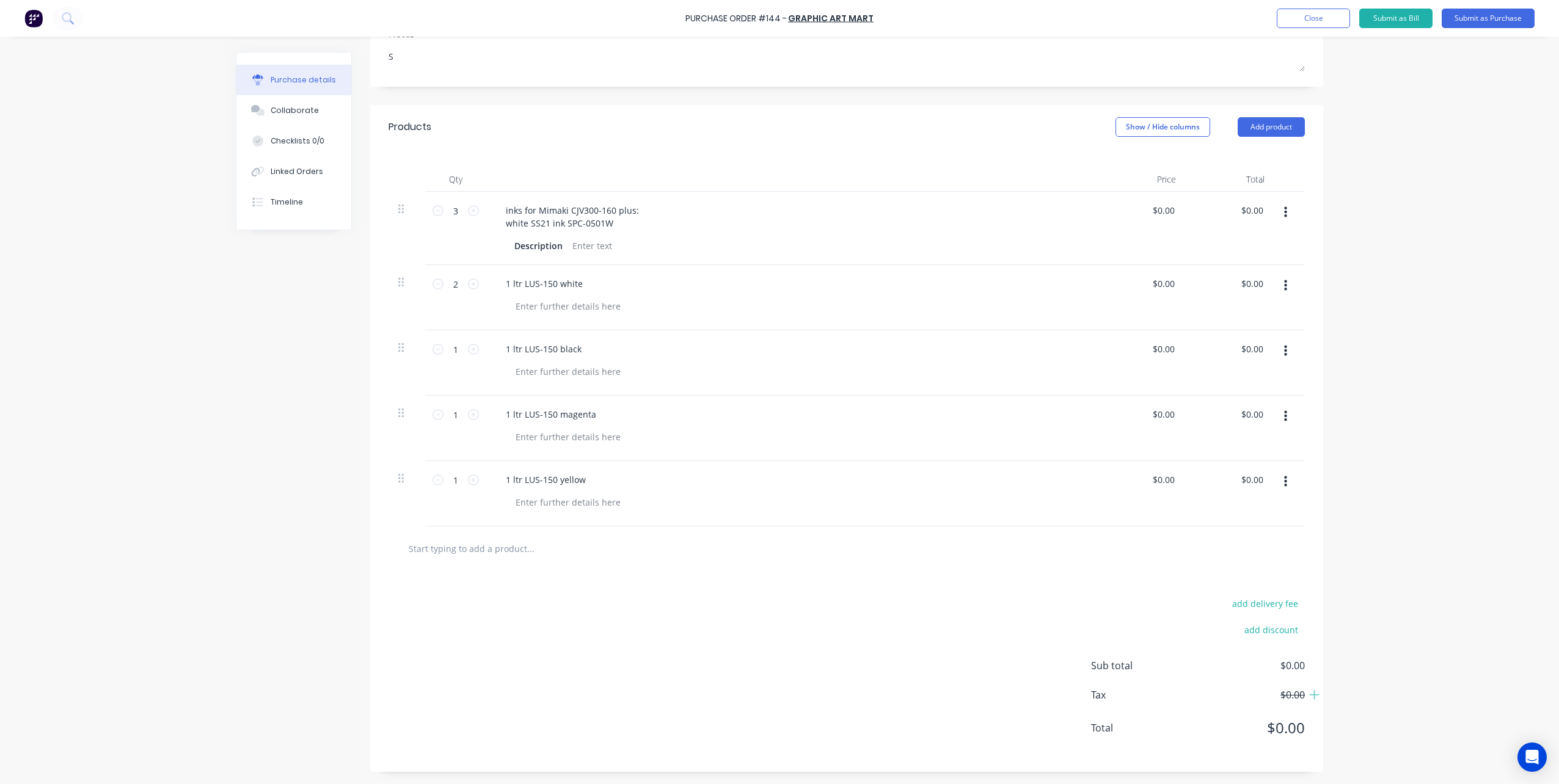
click at [519, 550] on input "text" at bounding box center [530, 548] width 245 height 24
paste input "1 ltr LUS-150 black 1 ltr LUS-150 magenta 1 ltr LUS-150 yellow 1 ltr LUS-150 cy…"
drag, startPoint x: 407, startPoint y: 547, endPoint x: 616, endPoint y: 562, distance: 209.5
click at [675, 570] on div "1 ltr LUS-150 black 1 ltr LUS-150 magenta 1 ltr LUS-150 yellow 1 ltr LUS-150 cy…" at bounding box center [846, 549] width 916 height 45
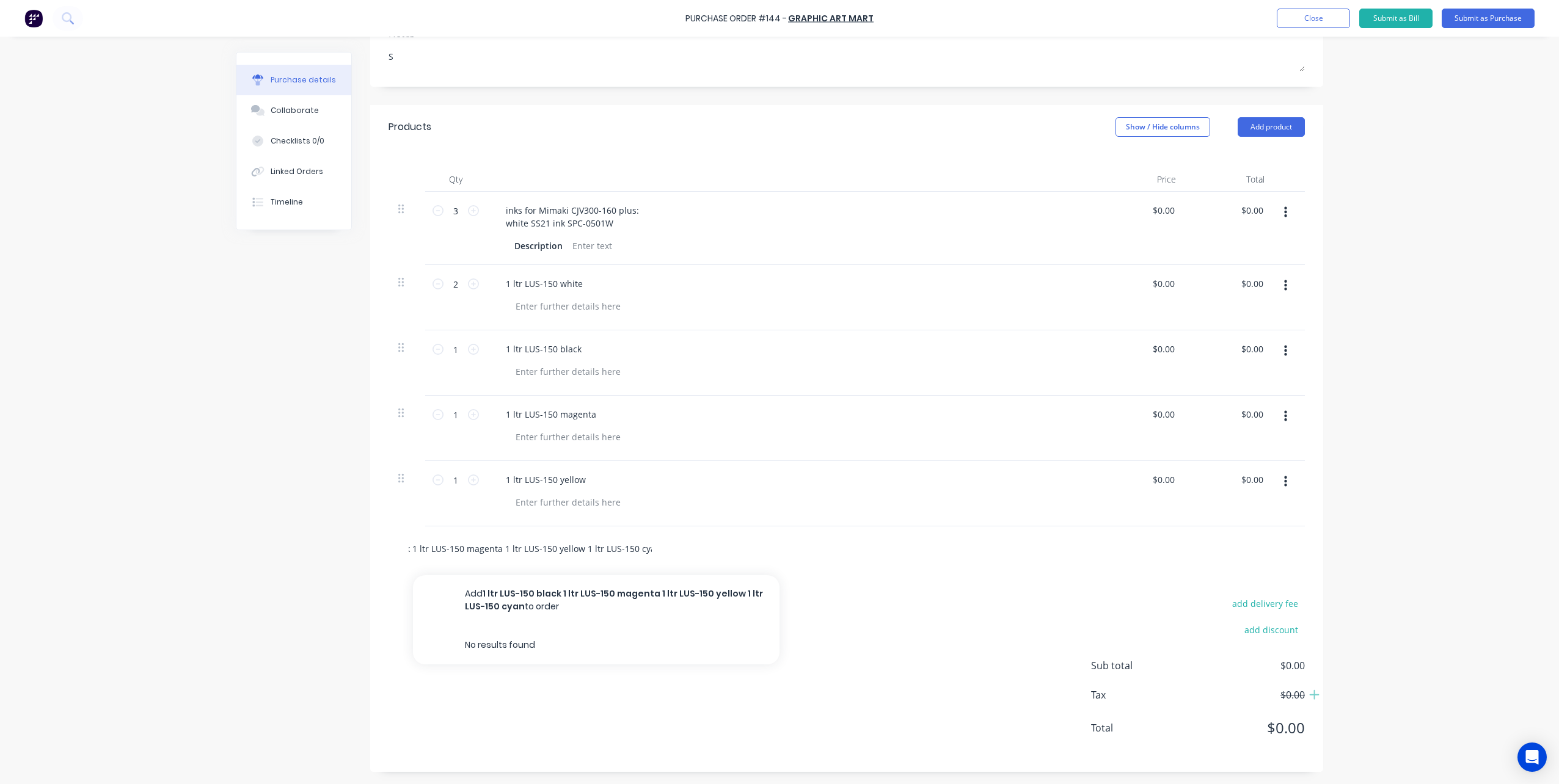
click at [578, 552] on input "1 ltr LUS-150 black 1 ltr LUS-150 magenta 1 ltr LUS-150 yellow 1 ltr LUS-150 cy…" at bounding box center [530, 548] width 245 height 24
drag, startPoint x: 575, startPoint y: 547, endPoint x: 229, endPoint y: 539, distance: 346.1
click at [229, 539] on div "Purchase Order #144 - Graphic Art Mart Add product Close Submit as Bill Submit …" at bounding box center [780, 392] width 1559 height 784
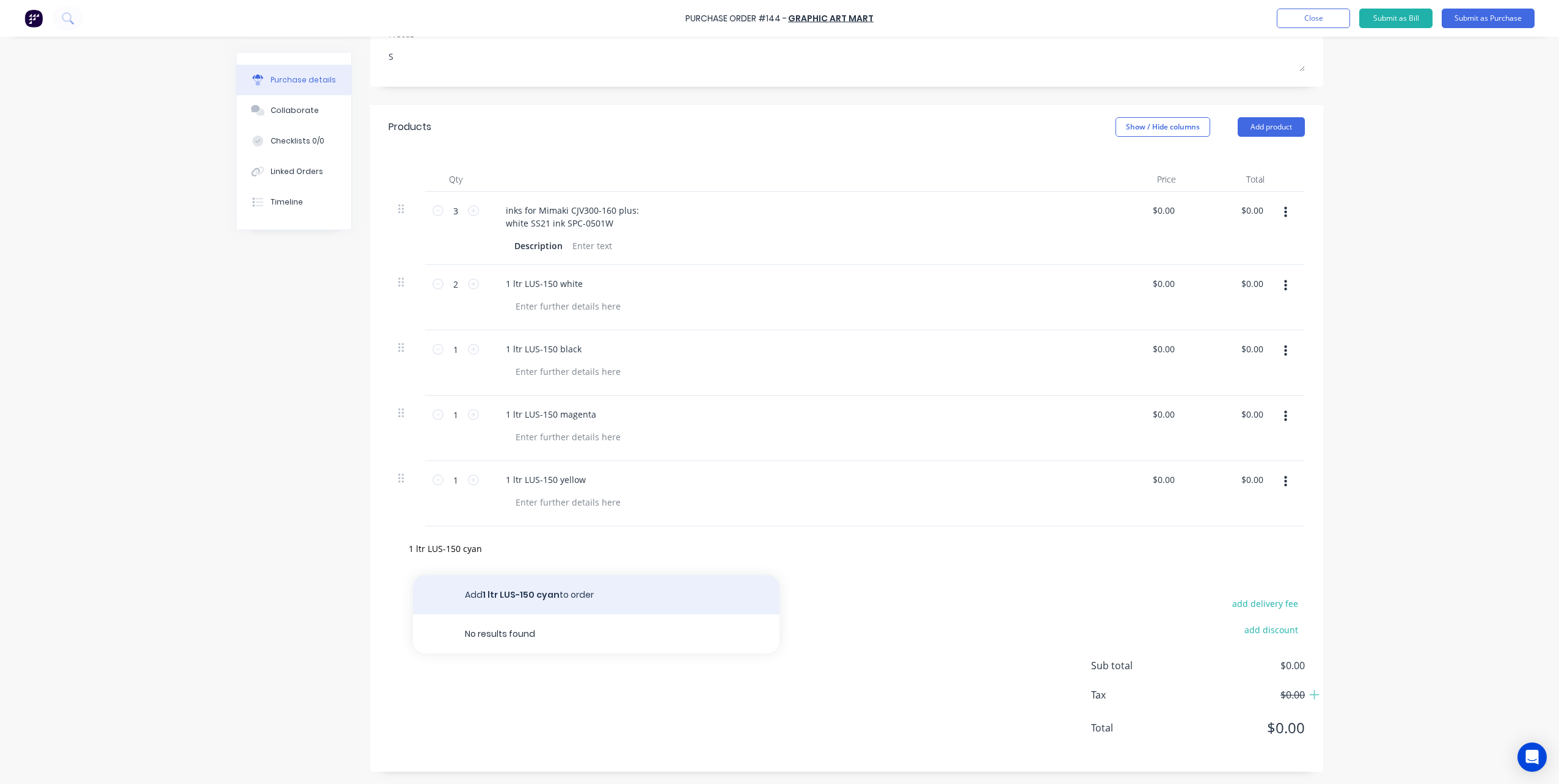
click at [500, 589] on button "Add 1 ltr LUS-150 cyan to order" at bounding box center [596, 594] width 366 height 39
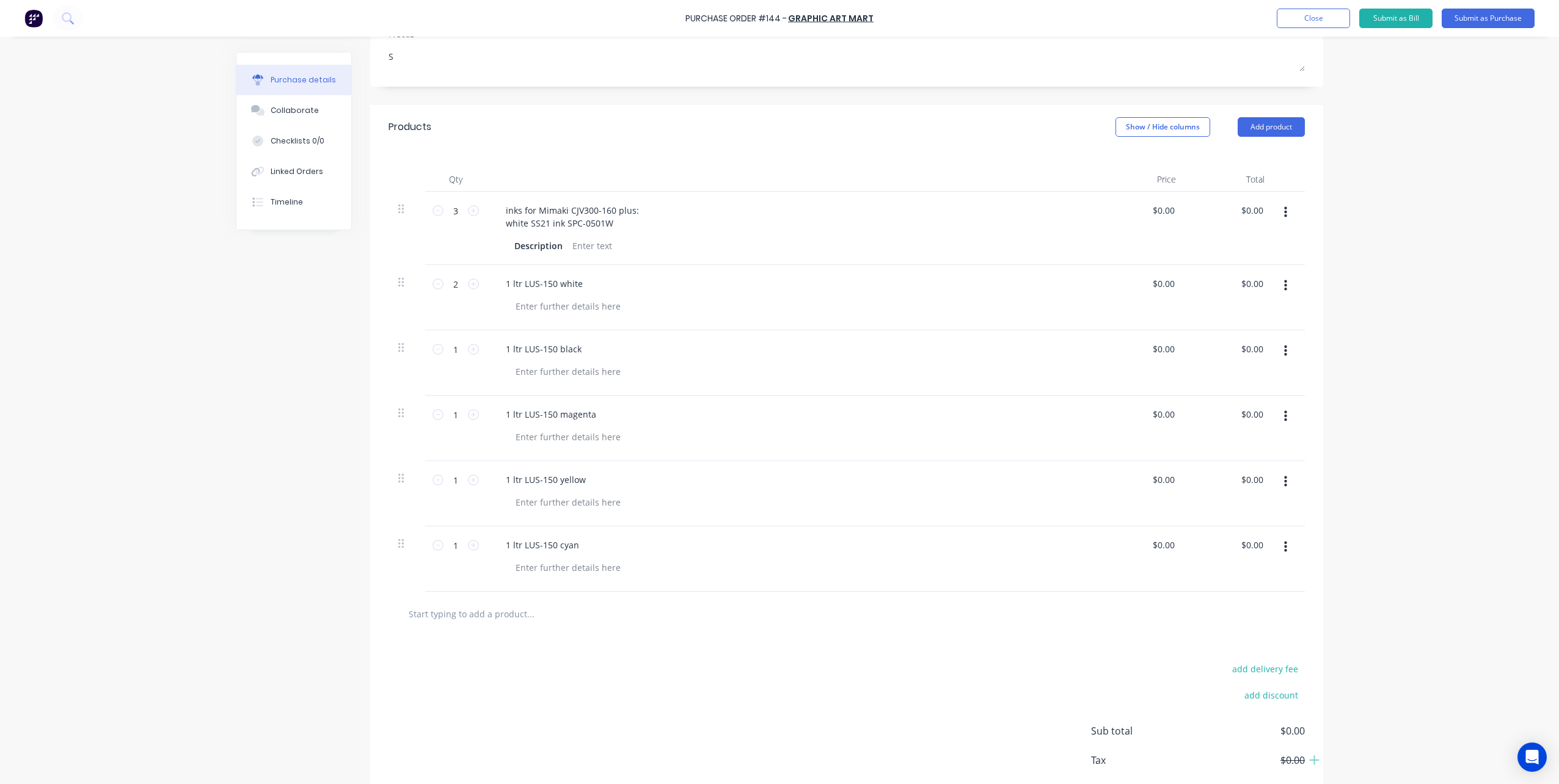
click at [1284, 348] on icon "button" at bounding box center [1285, 350] width 3 height 13
click at [1255, 382] on button "Save to catalogue" at bounding box center [1248, 383] width 104 height 24
click at [1284, 420] on icon "button" at bounding box center [1285, 416] width 3 height 11
click at [1264, 449] on button "Save to catalogue" at bounding box center [1248, 449] width 104 height 24
click at [1284, 483] on icon "button" at bounding box center [1285, 481] width 3 height 13
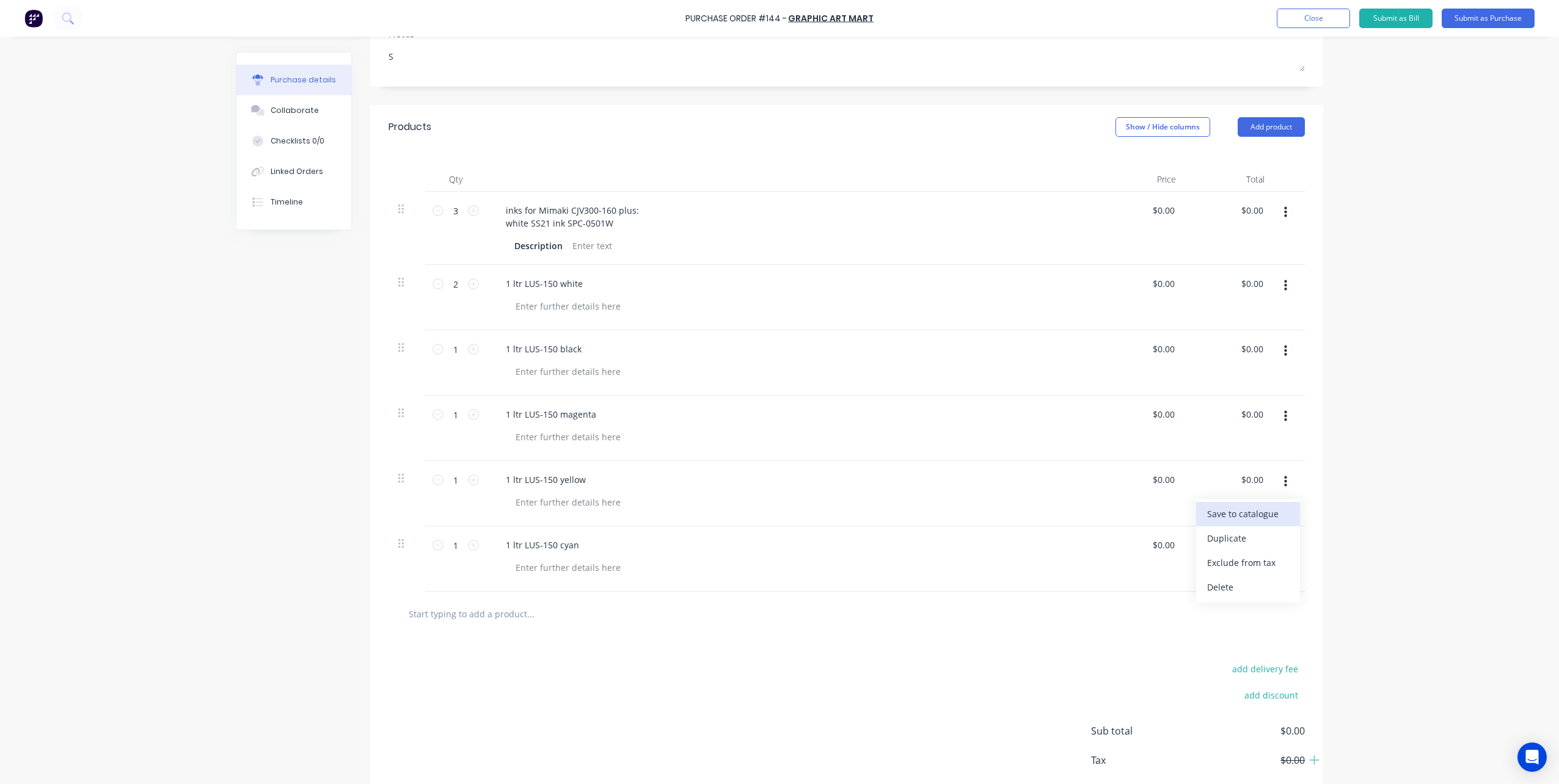
click at [1251, 511] on button "Save to catalogue" at bounding box center [1248, 514] width 104 height 24
click at [1286, 545] on button "button" at bounding box center [1286, 547] width 29 height 22
click at [1253, 576] on button "Save to catalogue" at bounding box center [1248, 580] width 104 height 24
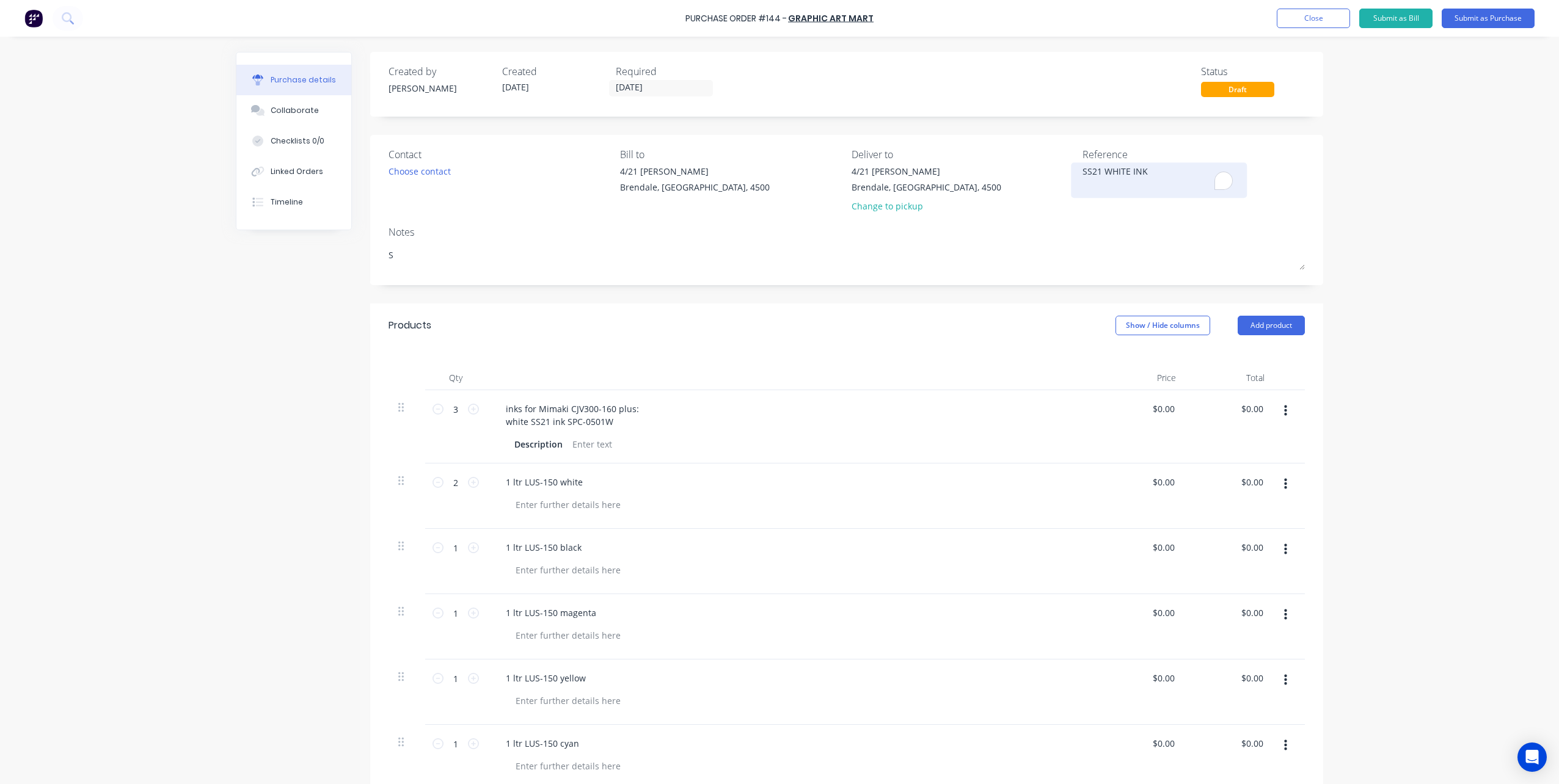
click at [1142, 171] on textarea "SS21 WHITE INK" at bounding box center [1159, 179] width 153 height 28
click at [1332, 17] on button "Close" at bounding box center [1312, 19] width 73 height 20
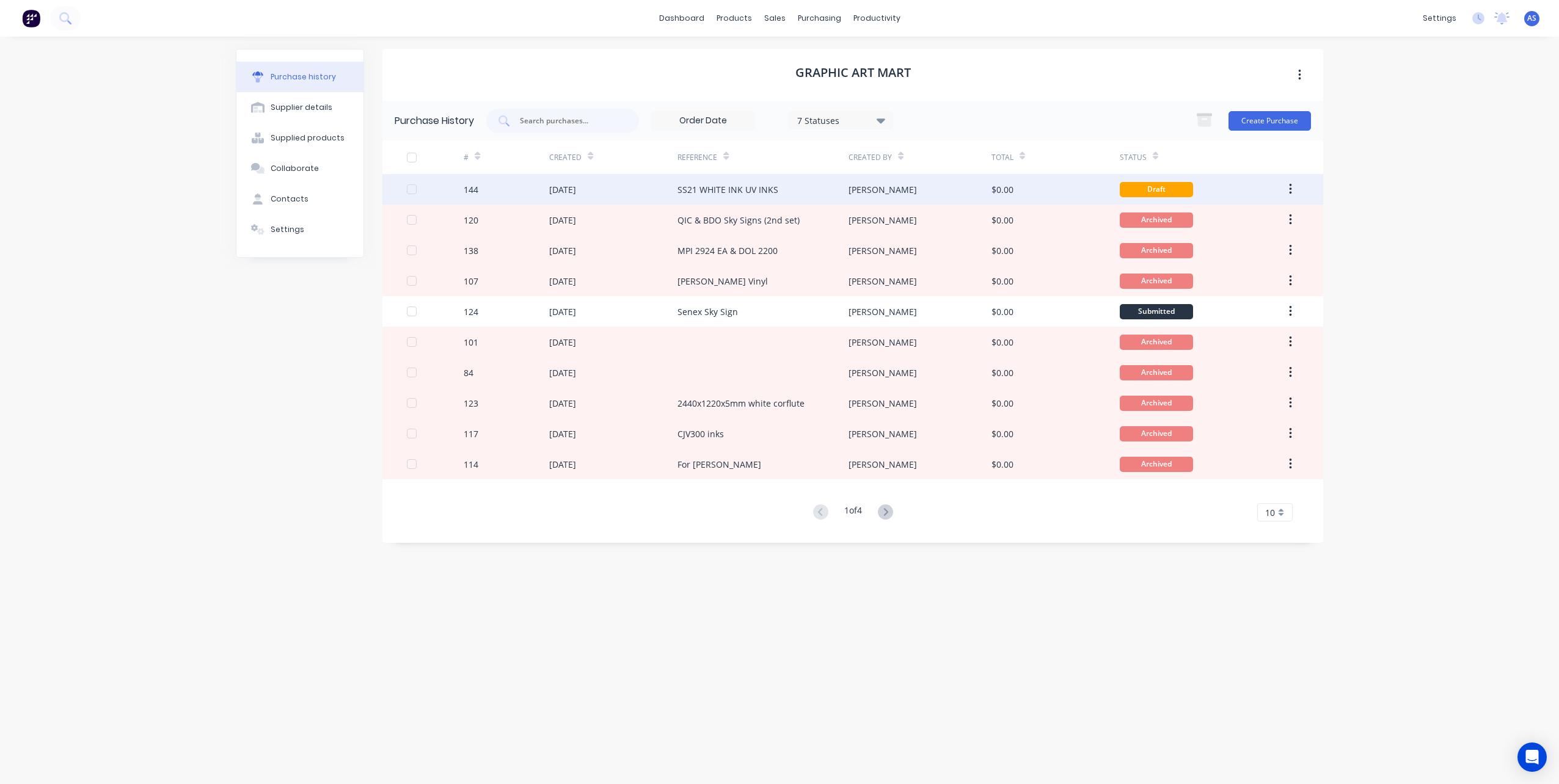
click at [871, 190] on div "[PERSON_NAME]" at bounding box center [919, 189] width 143 height 31
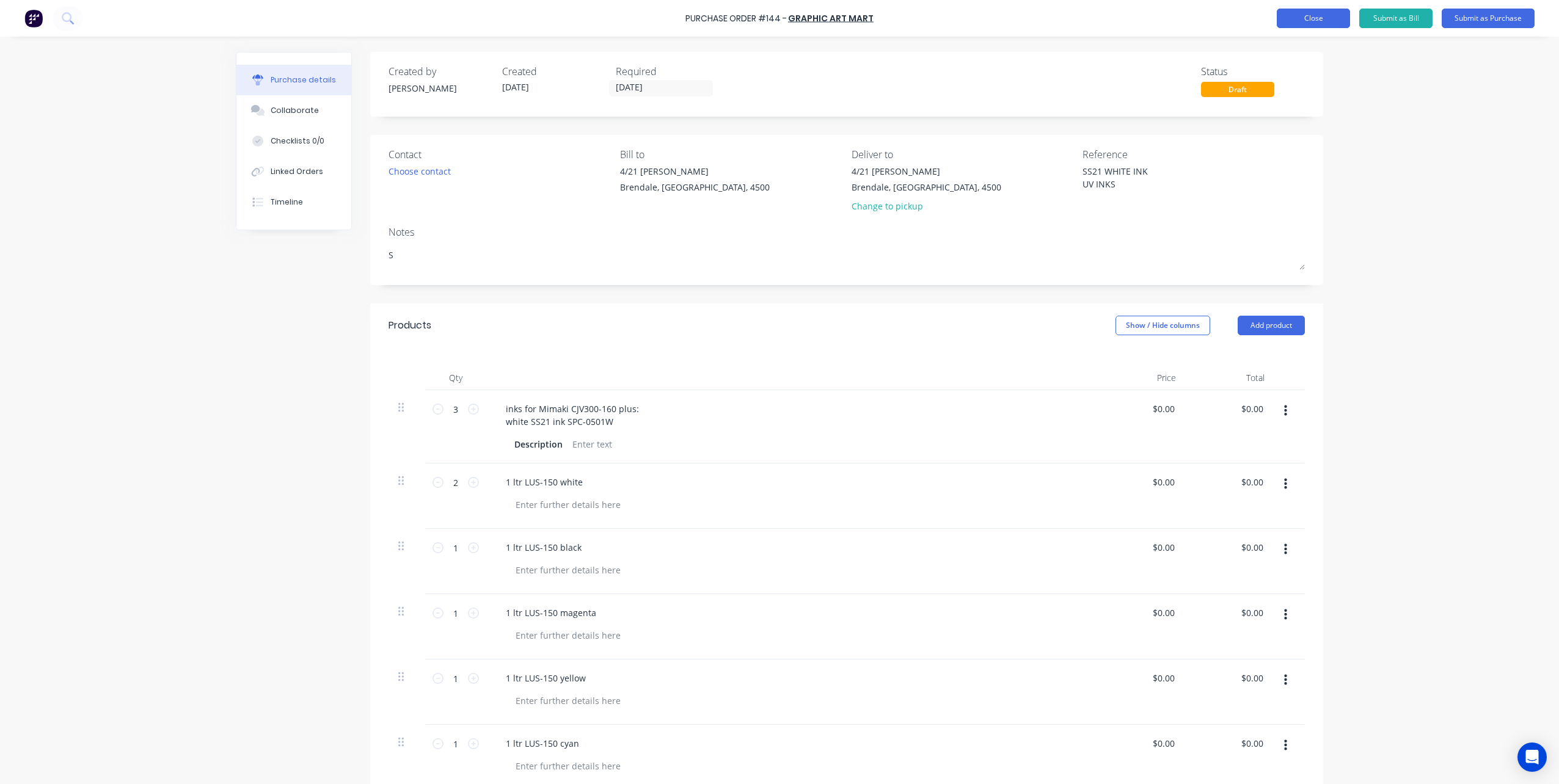
click at [1318, 18] on button "Close" at bounding box center [1312, 19] width 73 height 20
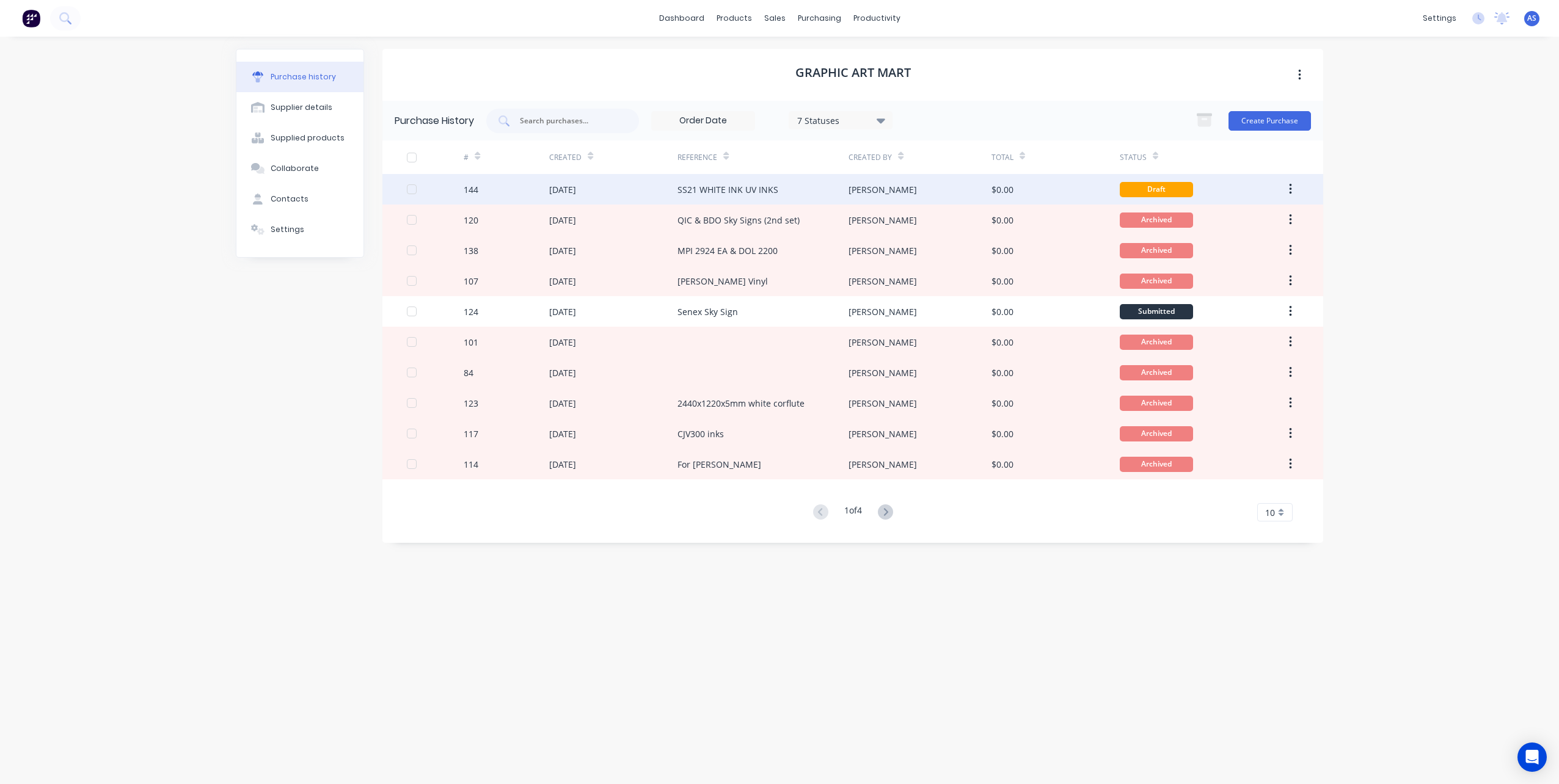
click at [748, 190] on div "SS21 WHITE INK UV INKS" at bounding box center [728, 190] width 101 height 13
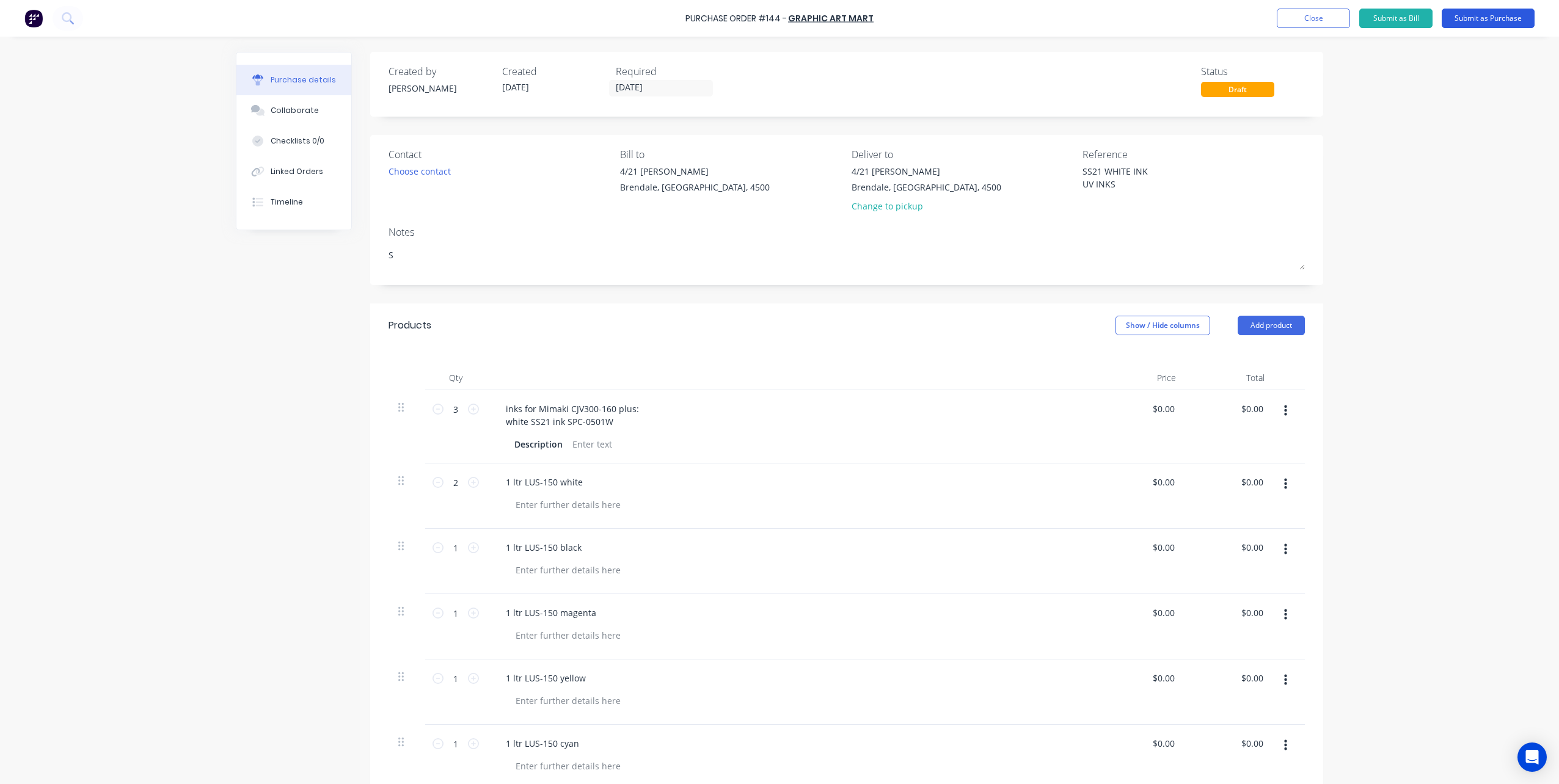
click at [1471, 18] on button "Submit as Purchase" at bounding box center [1487, 19] width 93 height 20
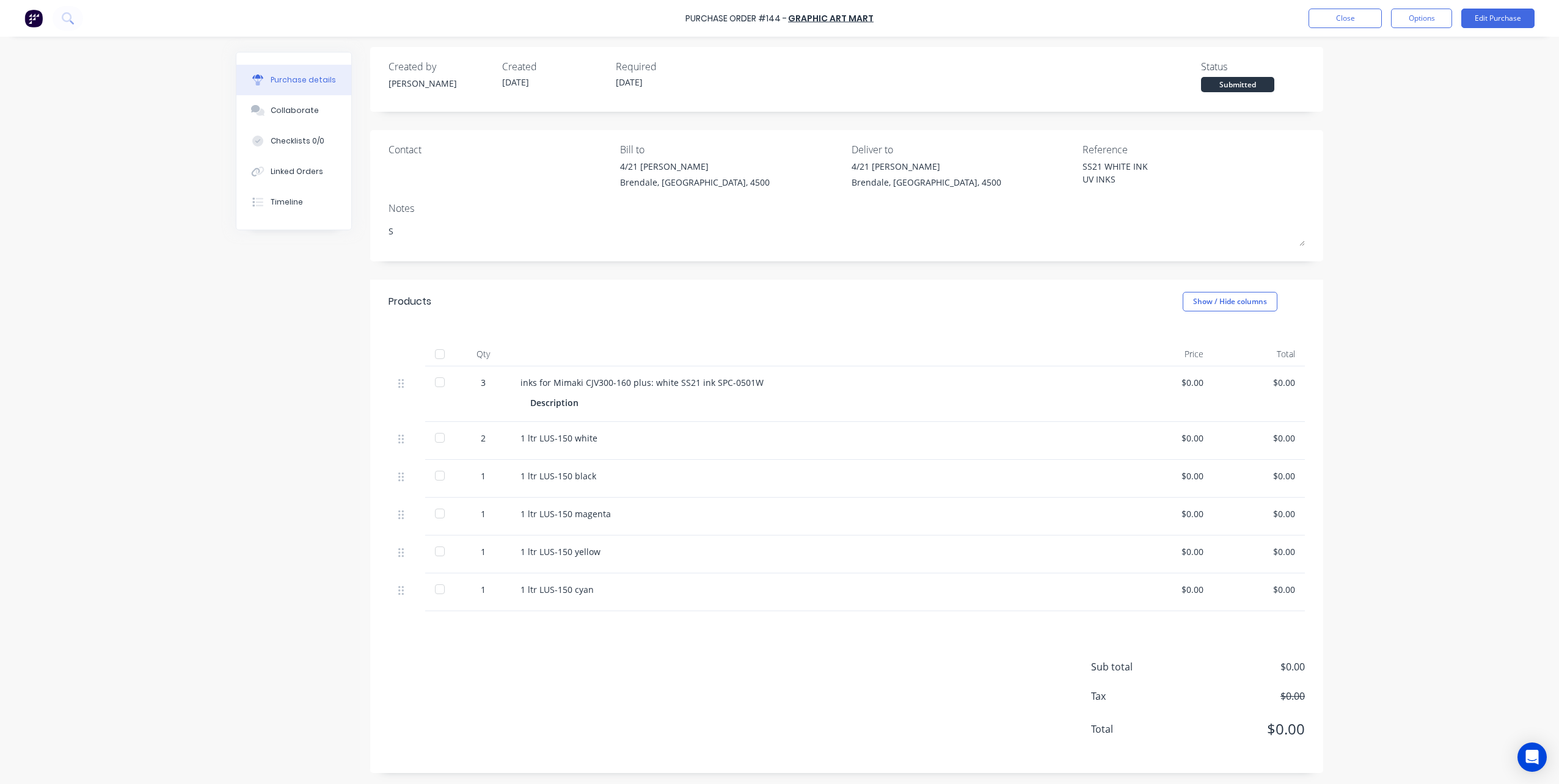
scroll to position [6, 0]
click at [1405, 15] on button "Options" at bounding box center [1421, 19] width 61 height 20
click at [1372, 51] on div "Print / Email" at bounding box center [1394, 50] width 94 height 18
click at [1364, 100] on div "Without pricing" at bounding box center [1394, 99] width 94 height 18
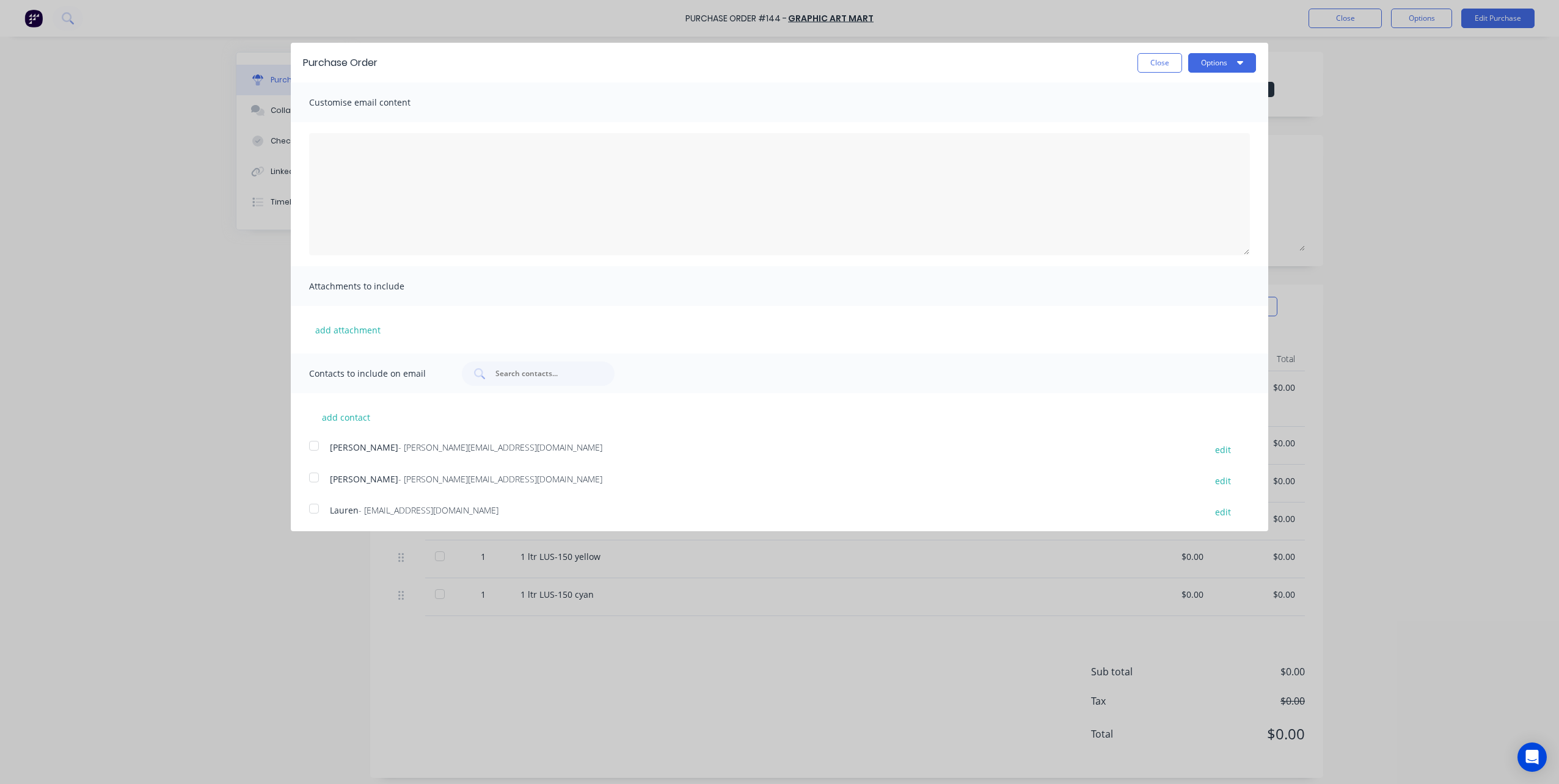
scroll to position [35, 0]
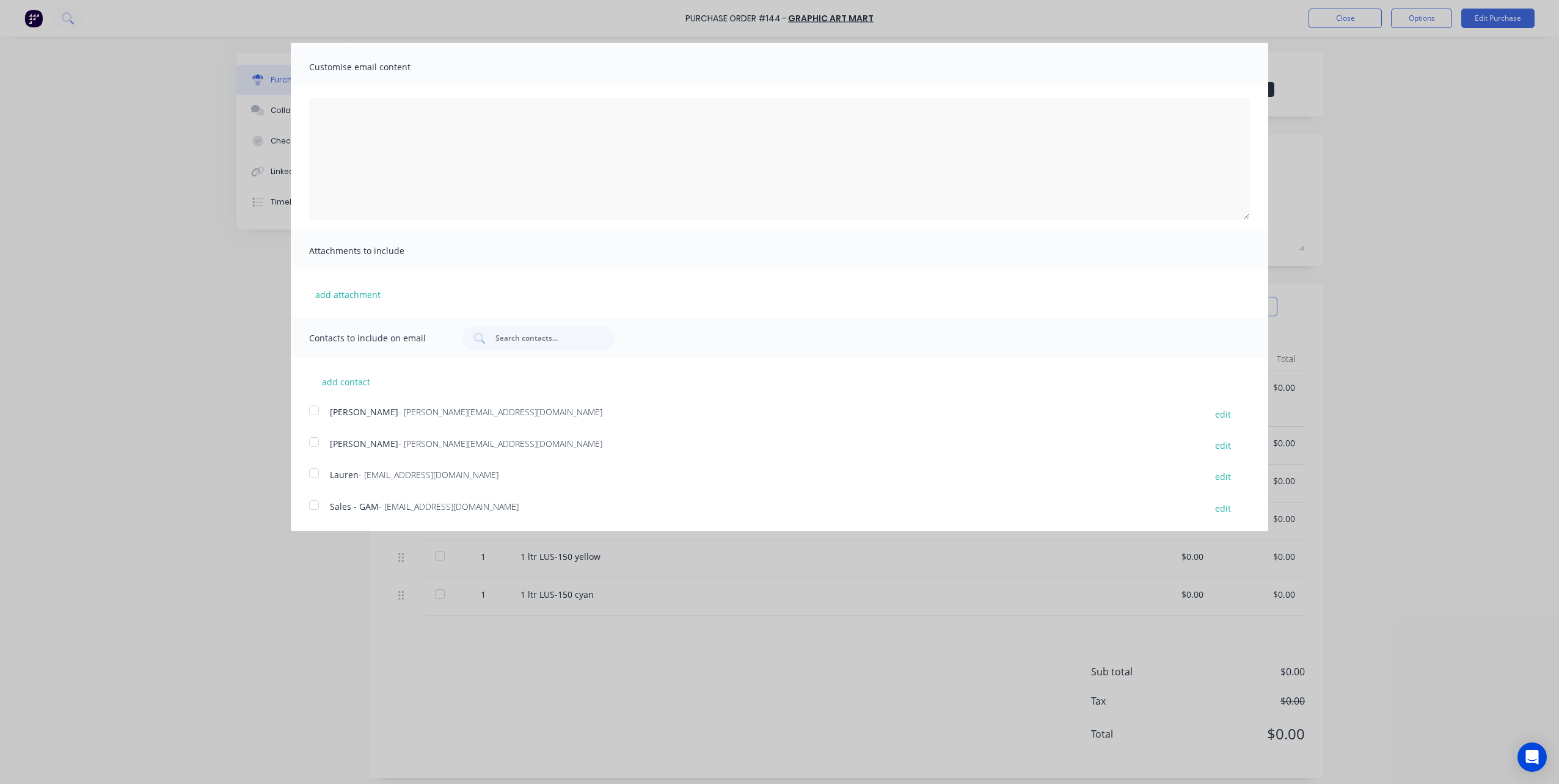
click at [315, 502] on div at bounding box center [313, 505] width 24 height 24
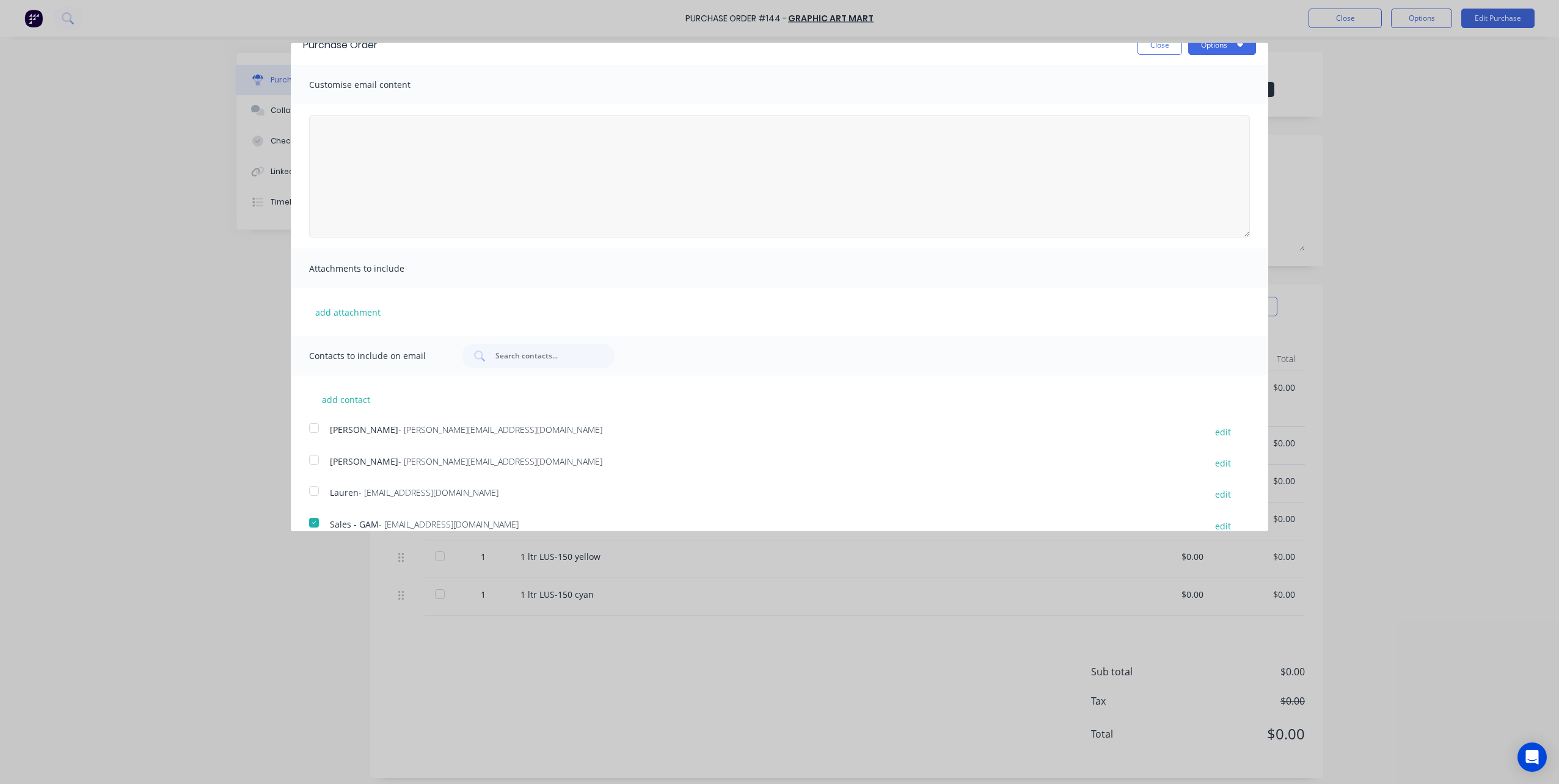
scroll to position [0, 0]
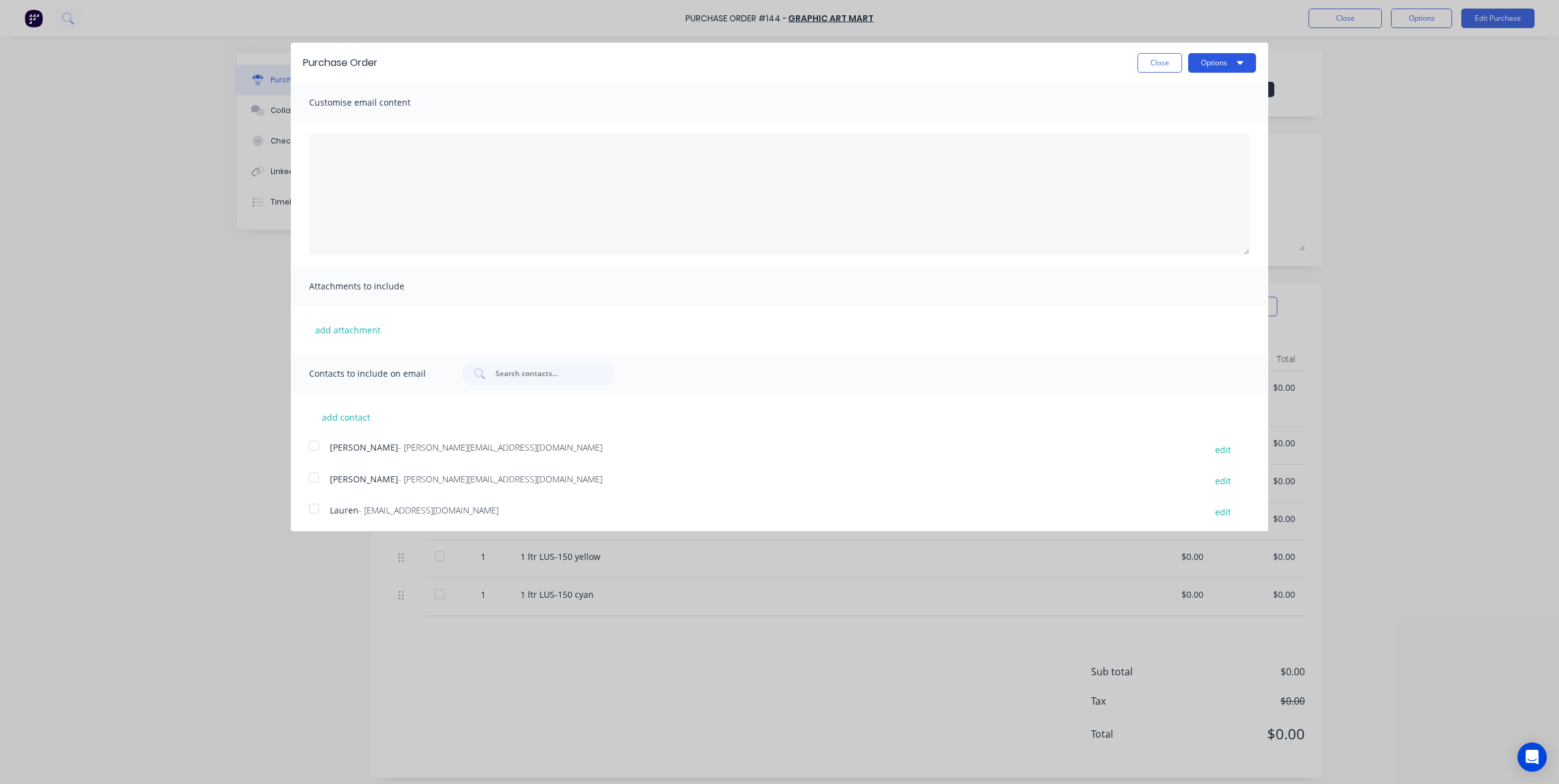
click at [1198, 61] on button "Options" at bounding box center [1222, 63] width 68 height 20
click at [1155, 117] on div "Email" at bounding box center [1198, 119] width 94 height 18
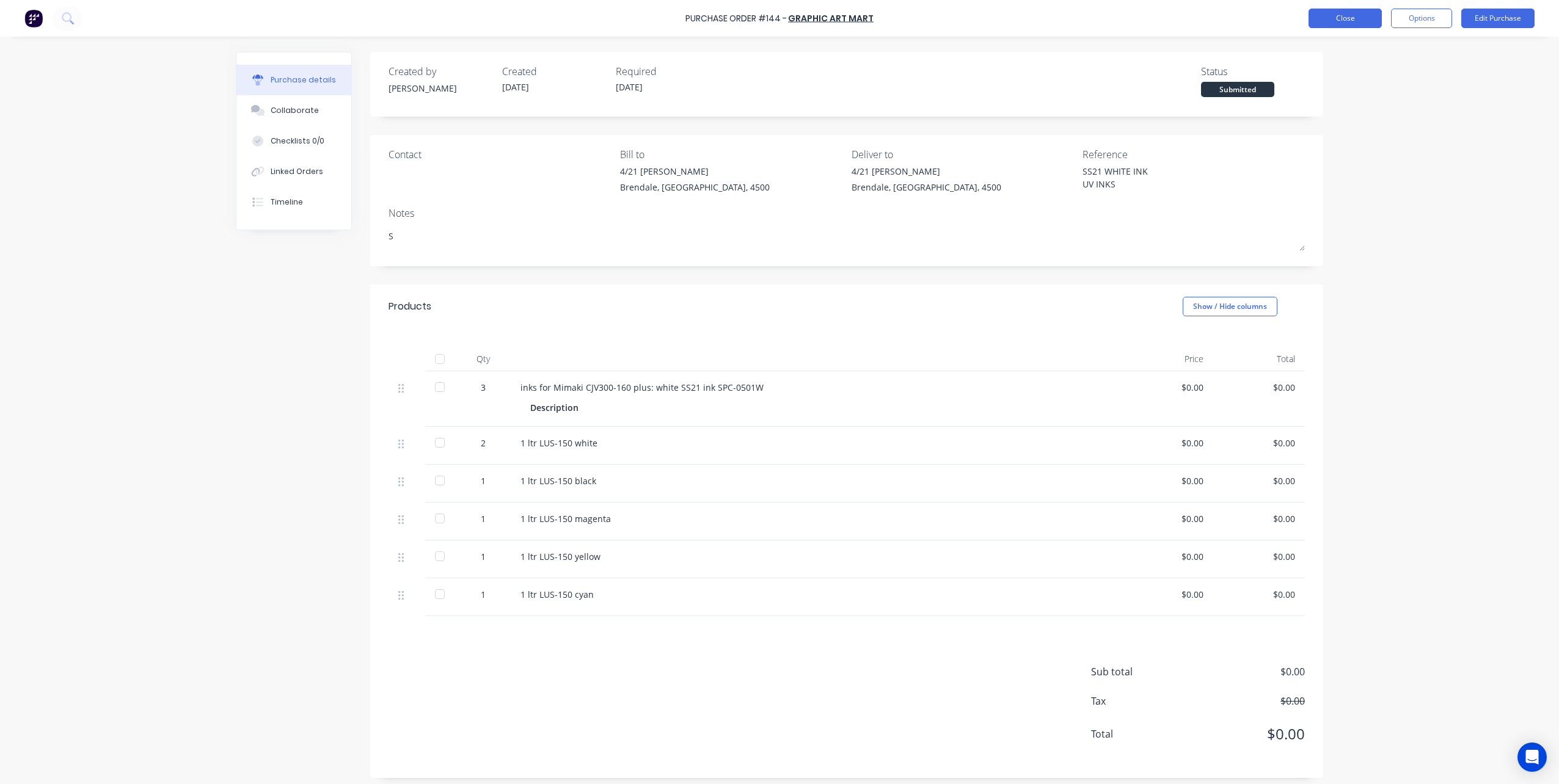
click at [1352, 15] on button "Close" at bounding box center [1344, 19] width 73 height 20
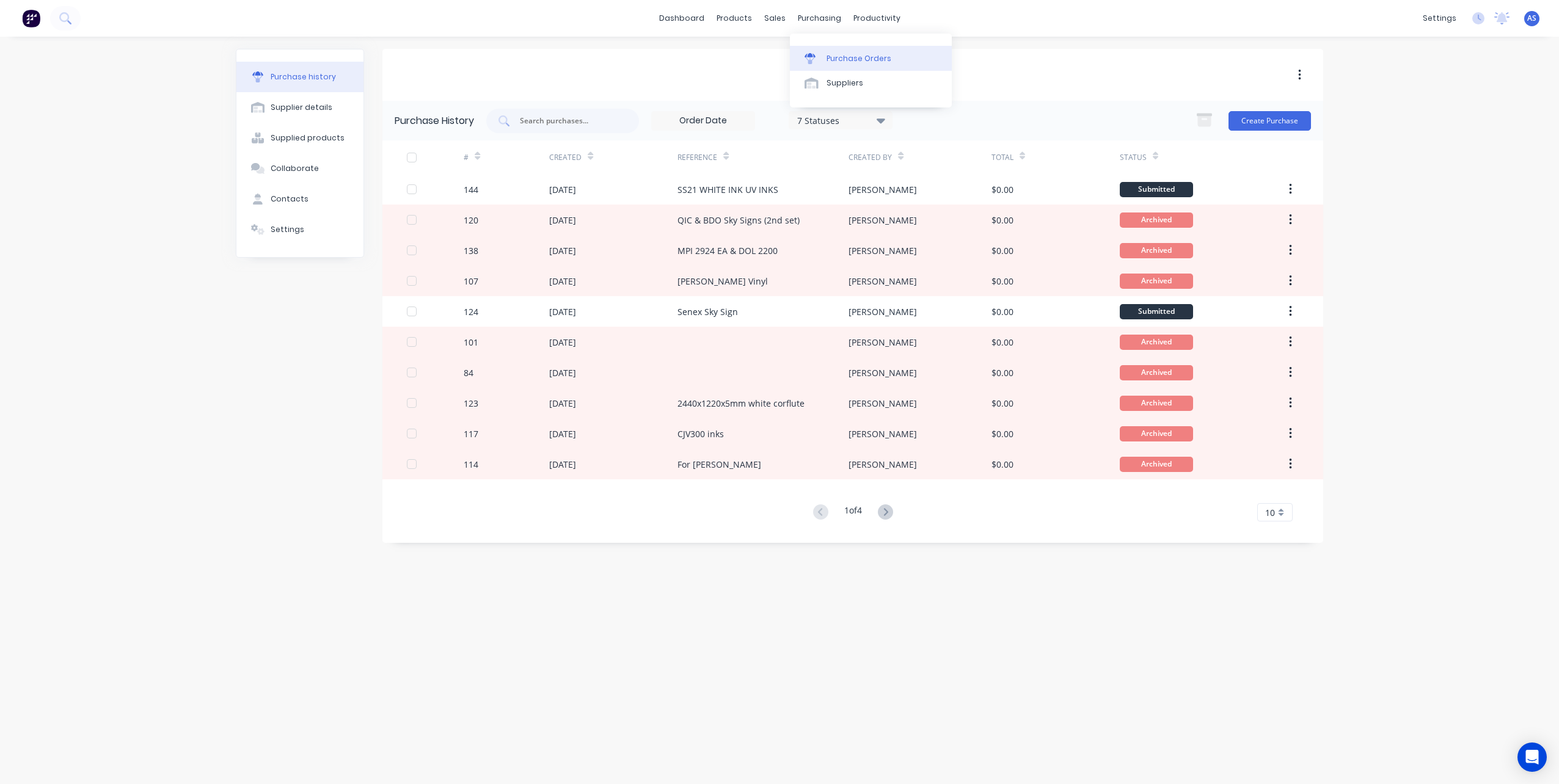
click at [829, 56] on div "Purchase Orders" at bounding box center [858, 58] width 65 height 11
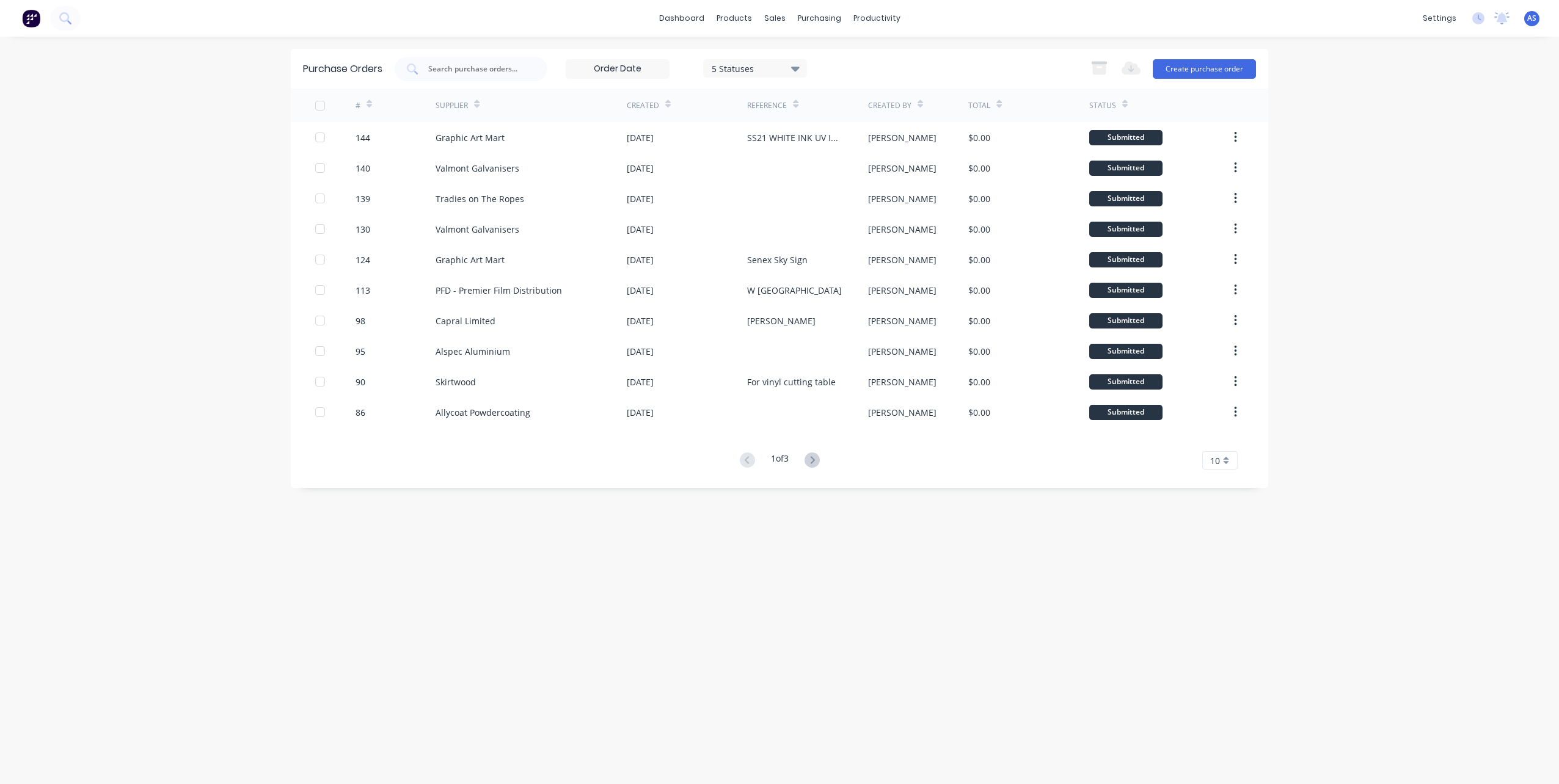
click at [448, 62] on div at bounding box center [470, 69] width 153 height 24
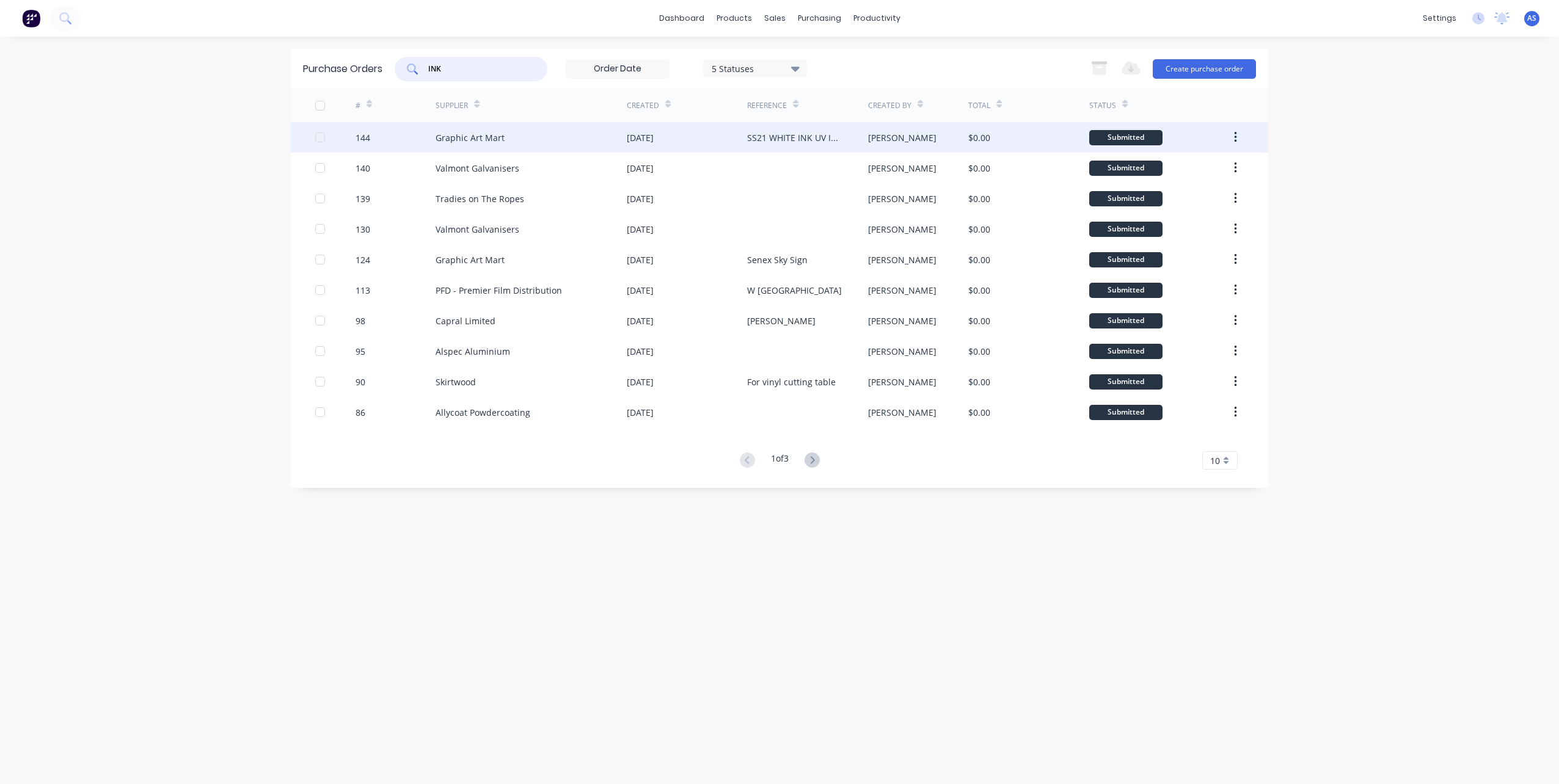
type input "INK"
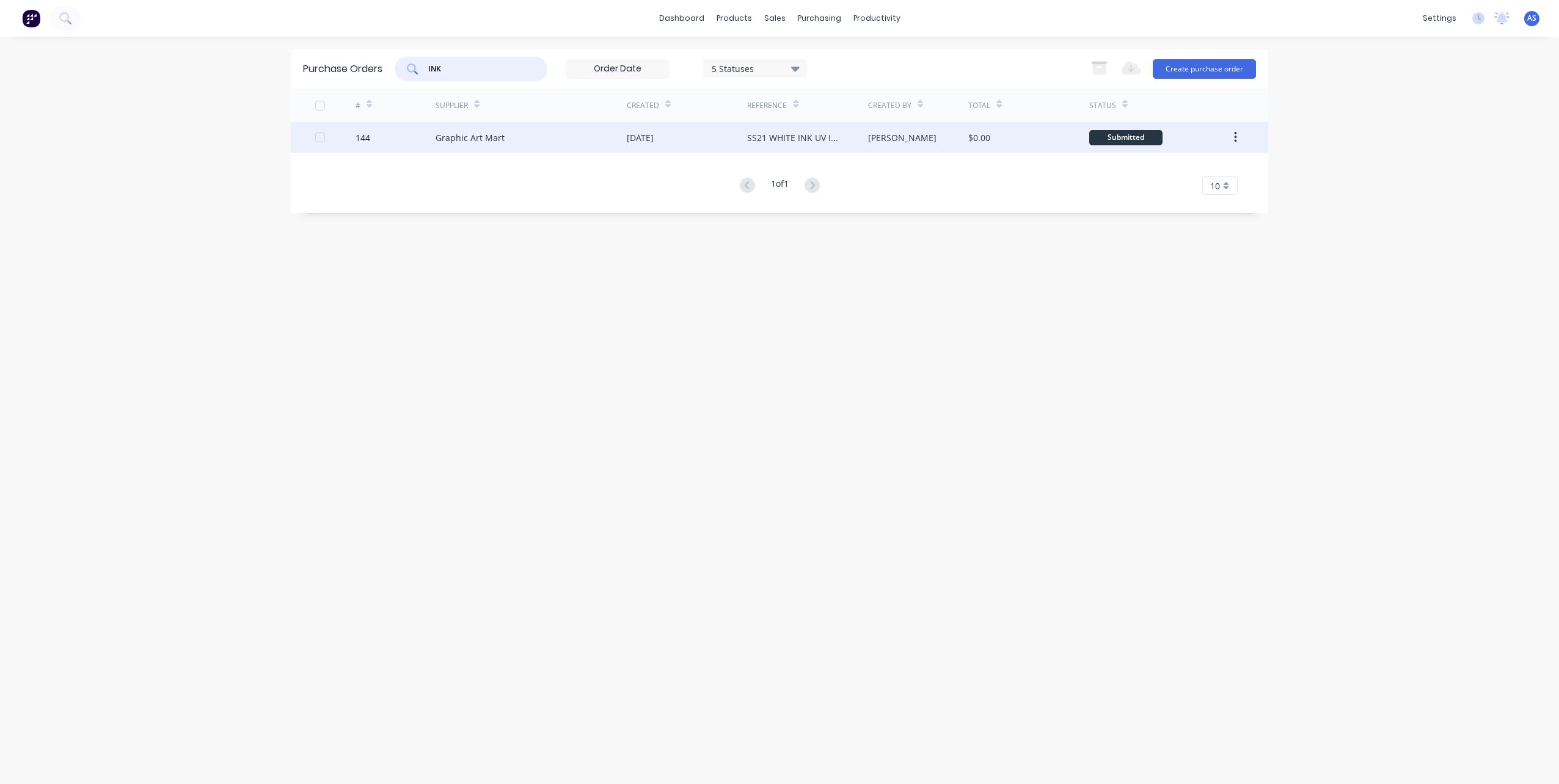
click at [783, 135] on div "SS21 WHITE INK UV INKS" at bounding box center [795, 138] width 96 height 13
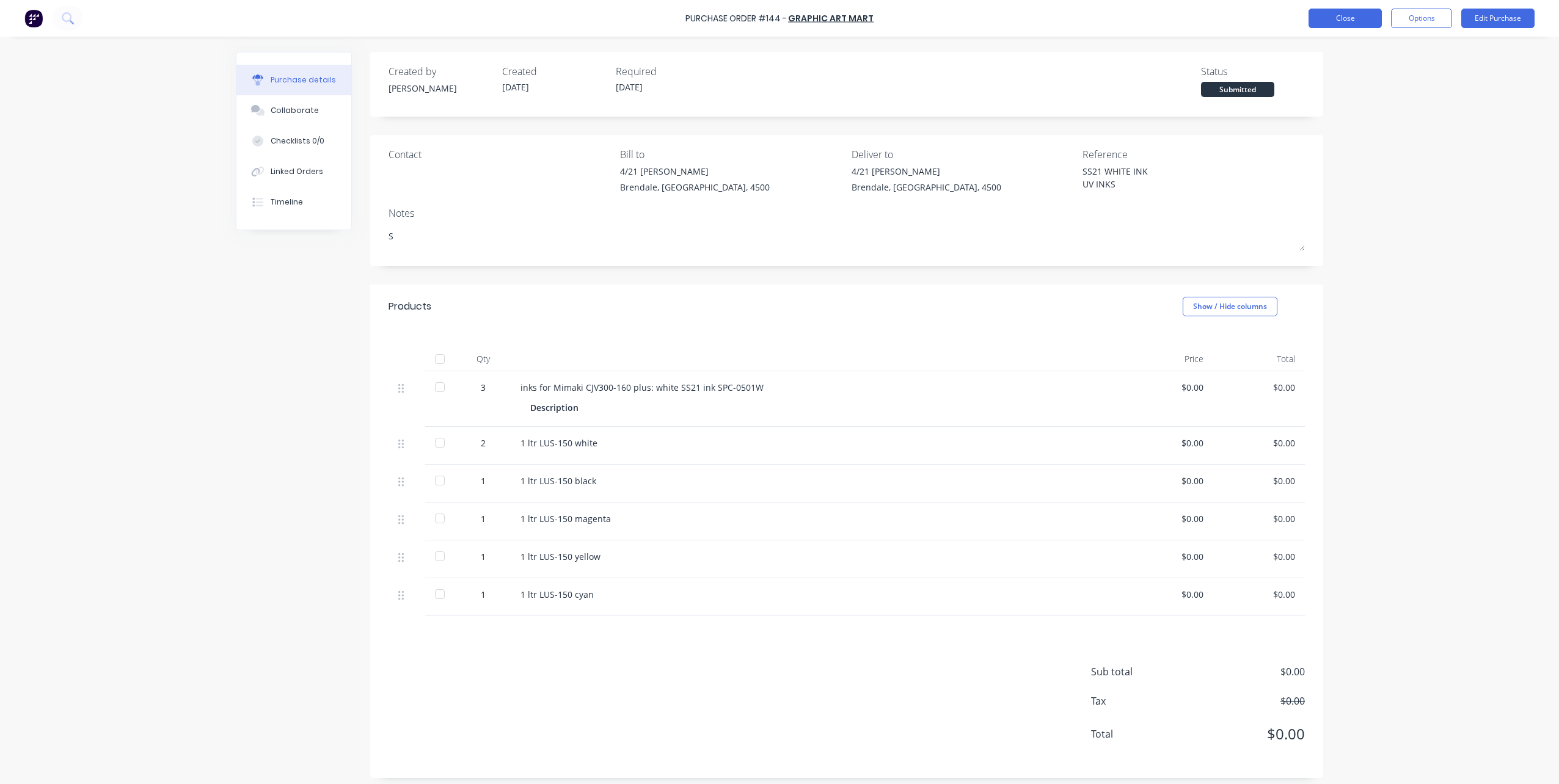
click at [1357, 20] on button "Close" at bounding box center [1344, 19] width 73 height 20
